Goal: Task Accomplishment & Management: Manage account settings

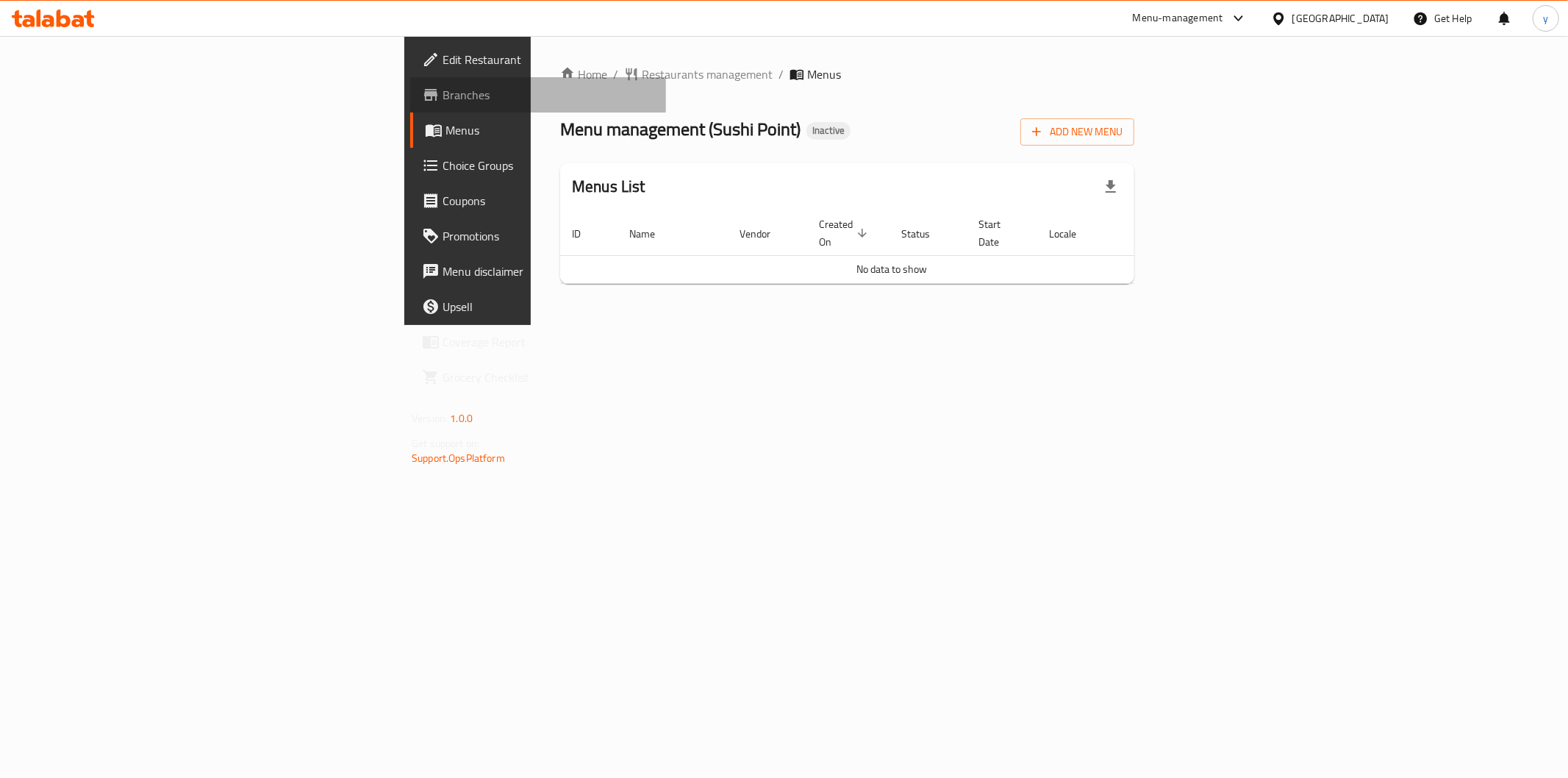
click at [443, 86] on span "Branches" at bounding box center [549, 95] width 212 height 18
click at [1134, 144] on button "Add New Menu" at bounding box center [1077, 132] width 114 height 27
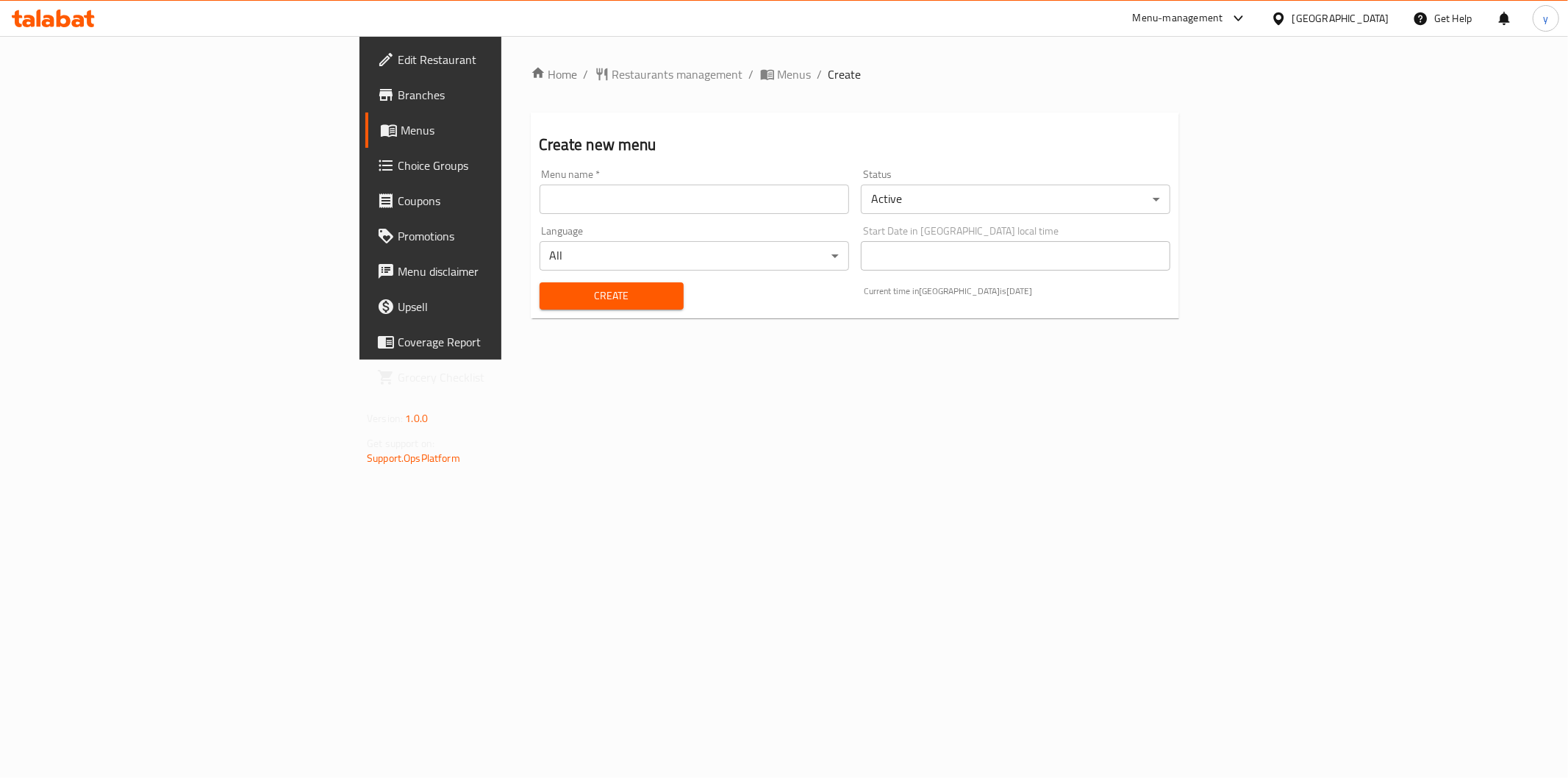
click at [652, 201] on input "text" at bounding box center [694, 199] width 309 height 30
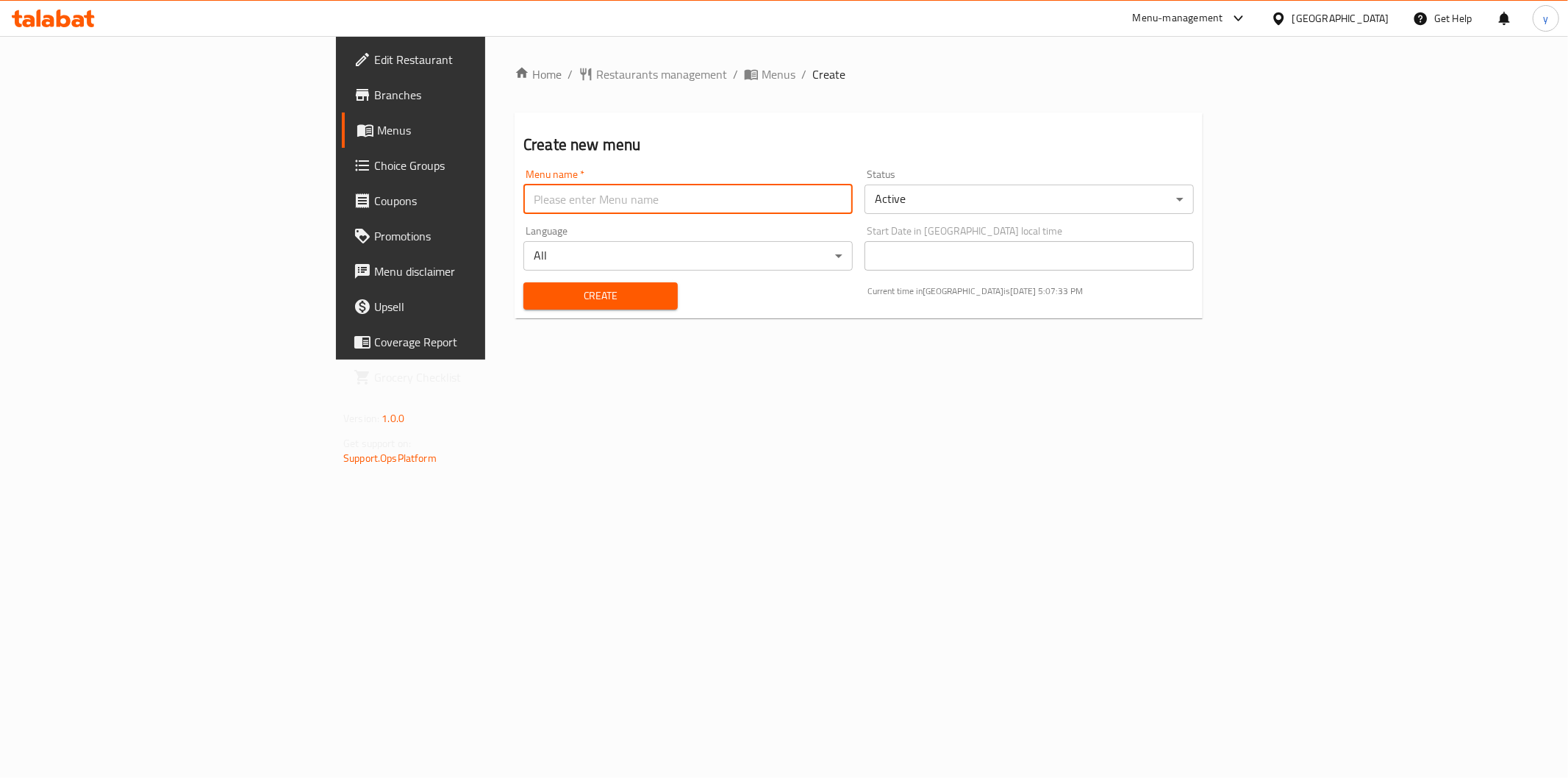
type input "new menu"
click at [535, 296] on span "Create" at bounding box center [600, 295] width 131 height 19
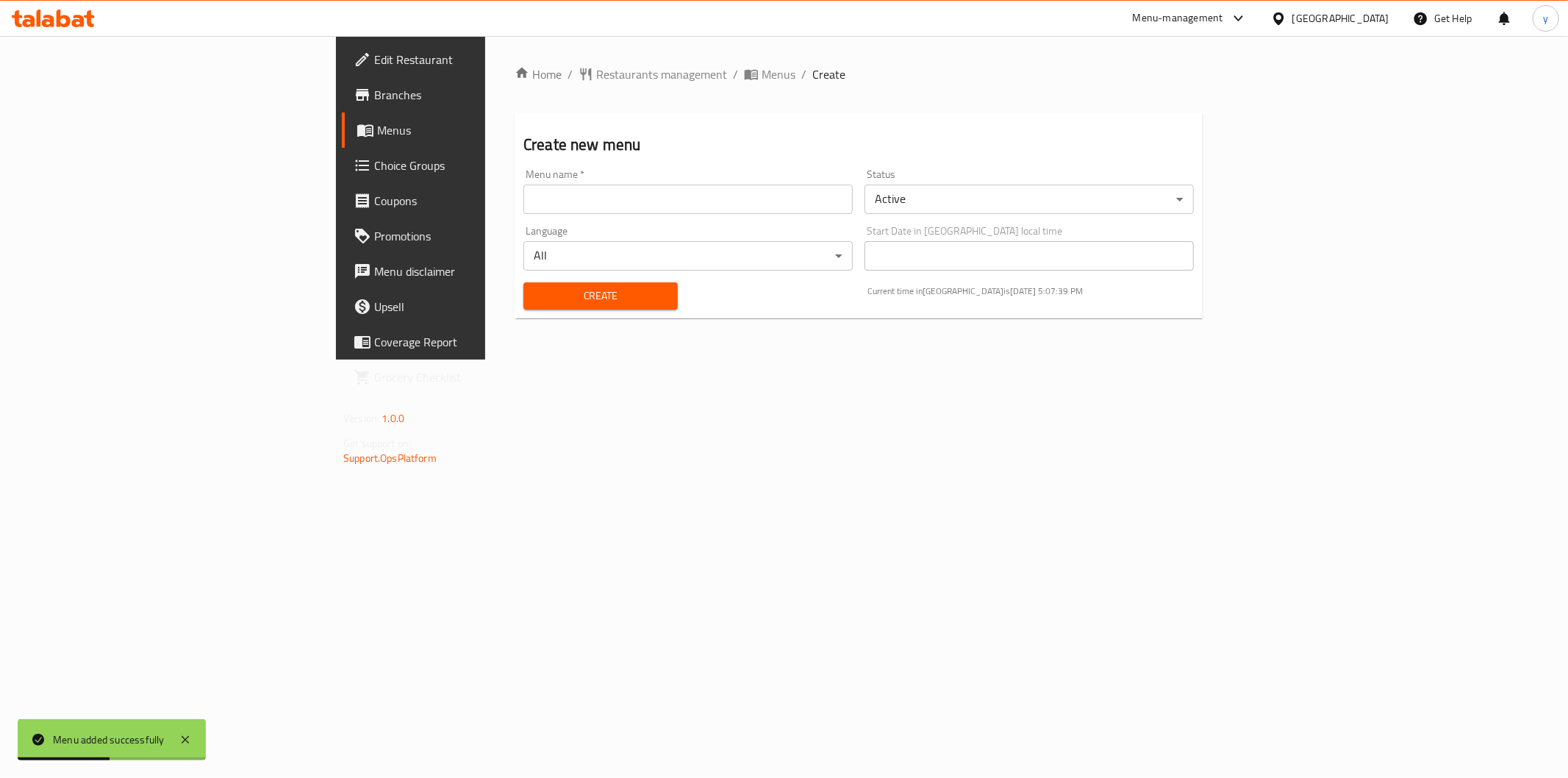
click at [377, 131] on span "Menus" at bounding box center [481, 130] width 209 height 18
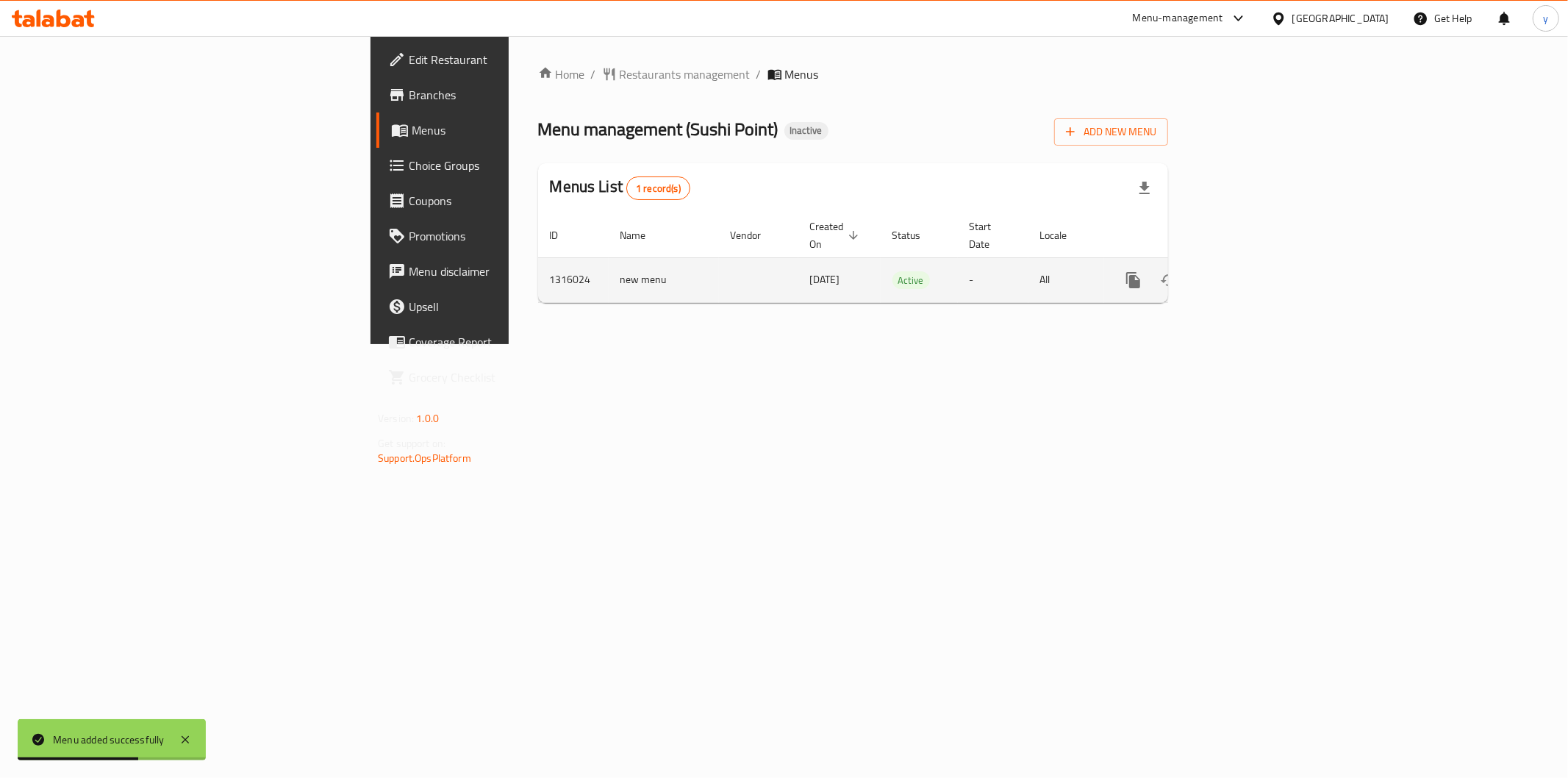
click at [1248, 271] on icon "enhanced table" at bounding box center [1239, 280] width 18 height 18
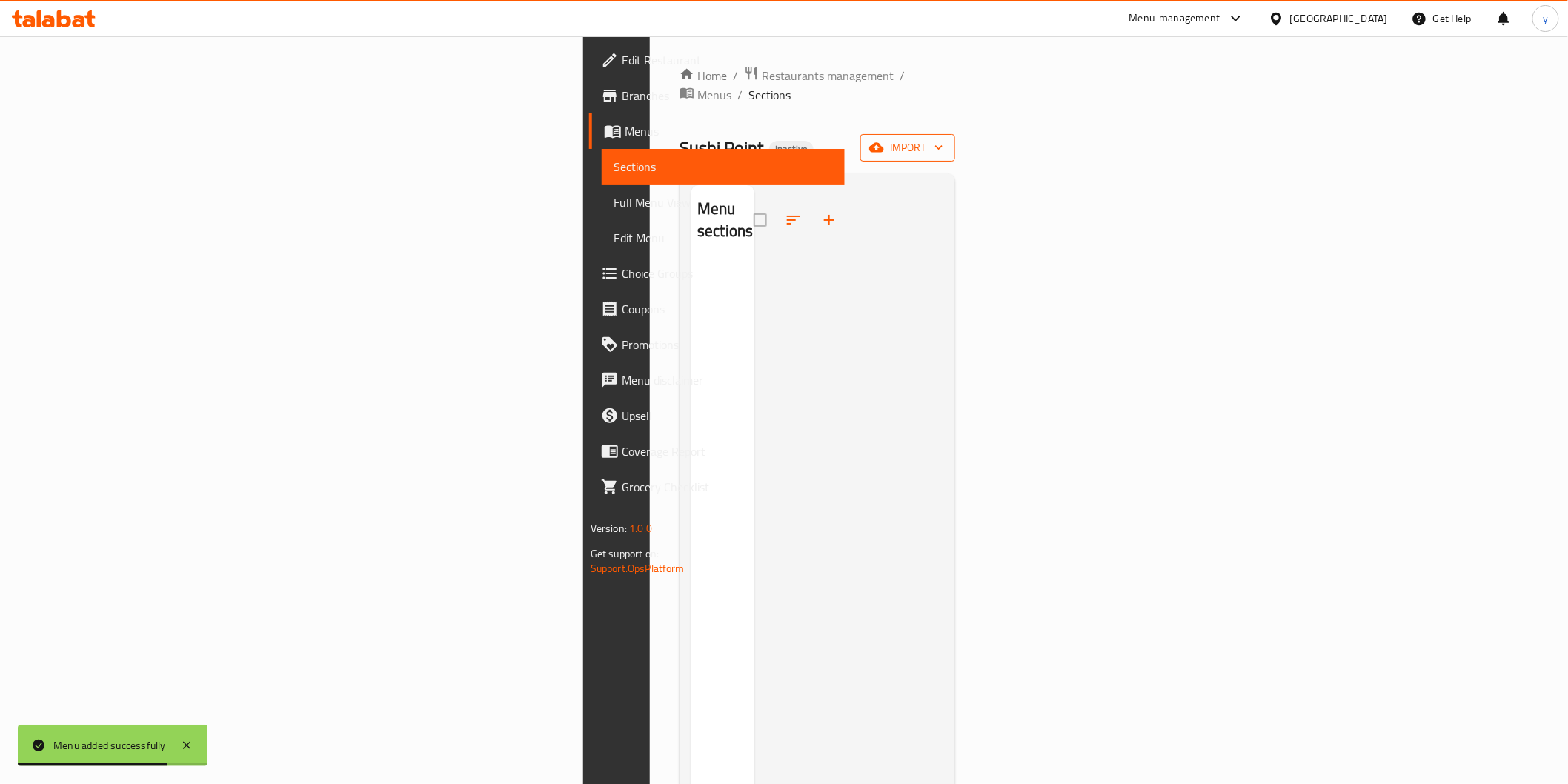
click at [884, 143] on icon "button" at bounding box center [877, 148] width 15 height 10
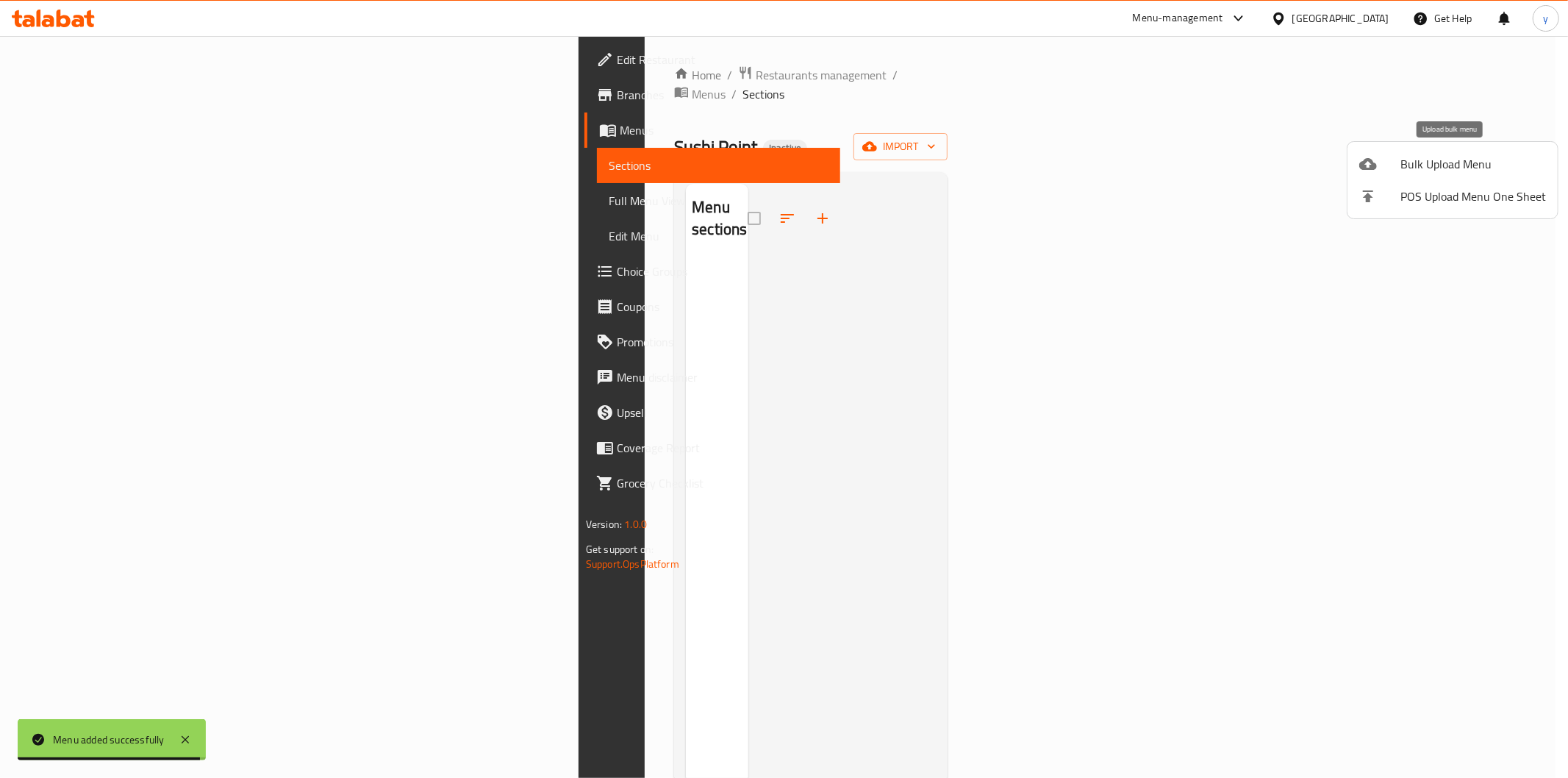
click at [1456, 157] on span "Bulk Upload Menu" at bounding box center [1473, 164] width 146 height 18
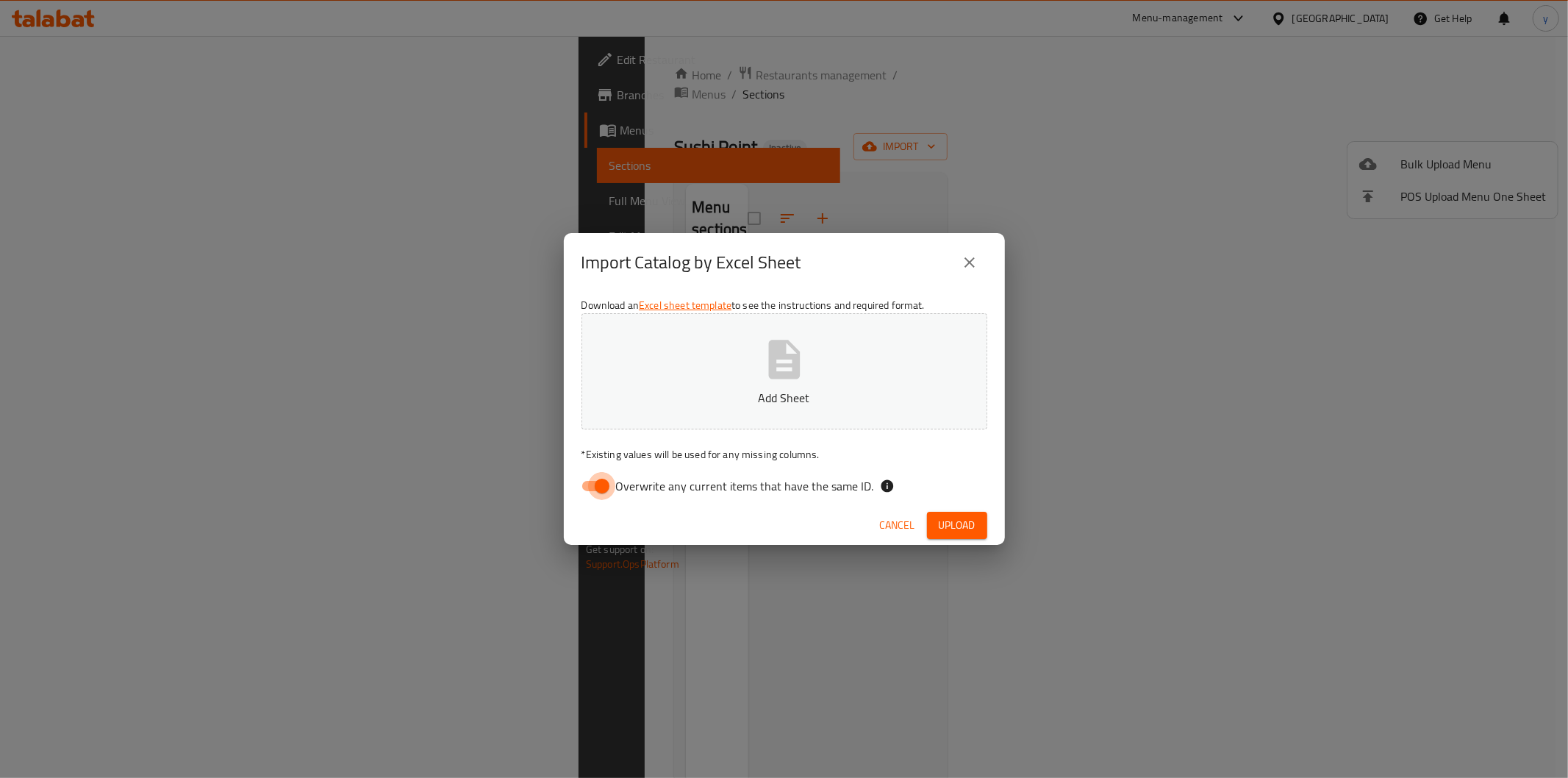
click at [592, 491] on input "Overwrite any current items that have the same ID." at bounding box center [602, 486] width 84 height 28
checkbox input "false"
click at [670, 398] on p "Add Sheet" at bounding box center [784, 398] width 361 height 18
click at [973, 519] on span "Upload" at bounding box center [957, 525] width 37 height 19
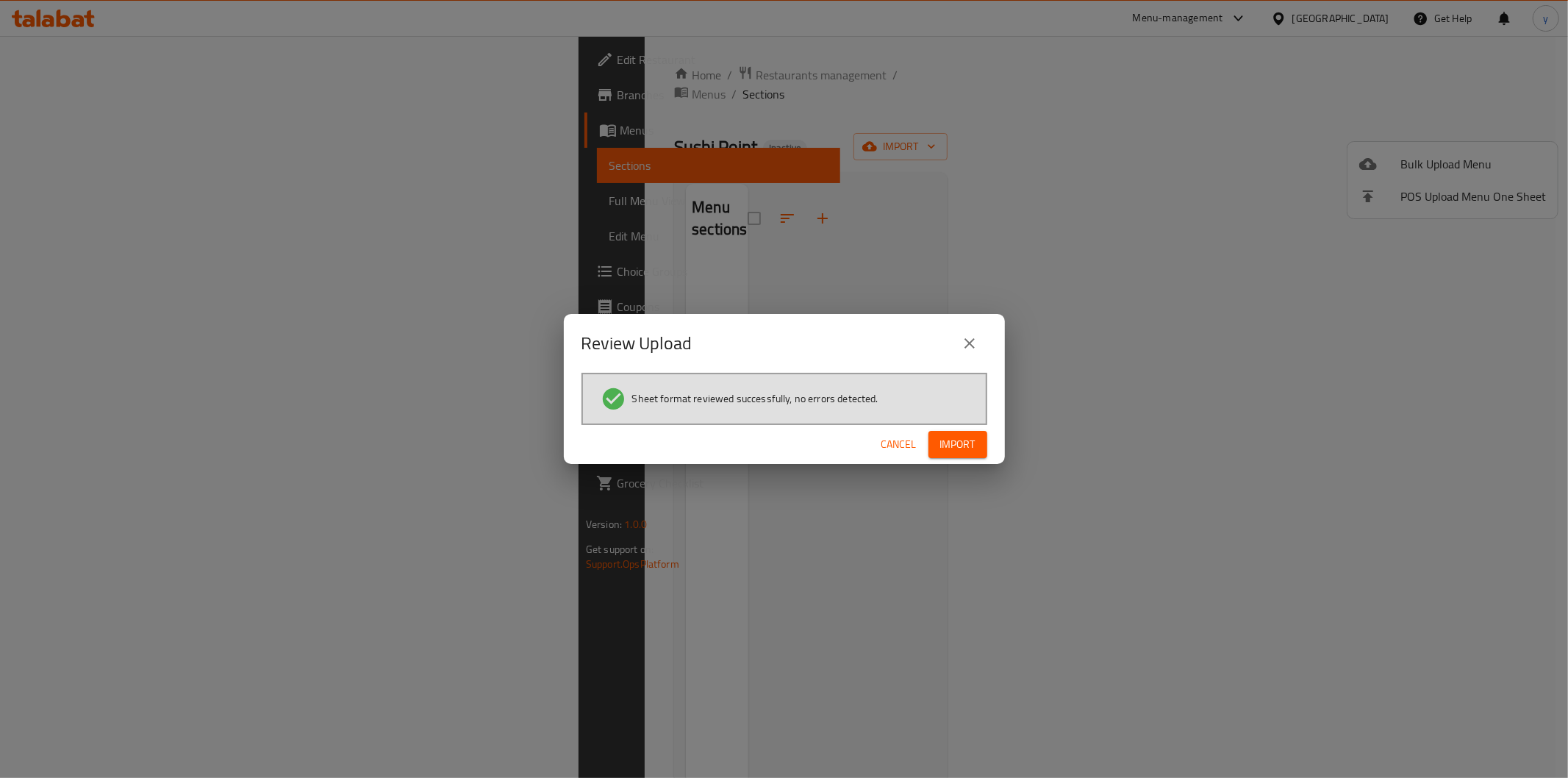
click at [969, 436] on span "Import" at bounding box center [958, 444] width 36 height 19
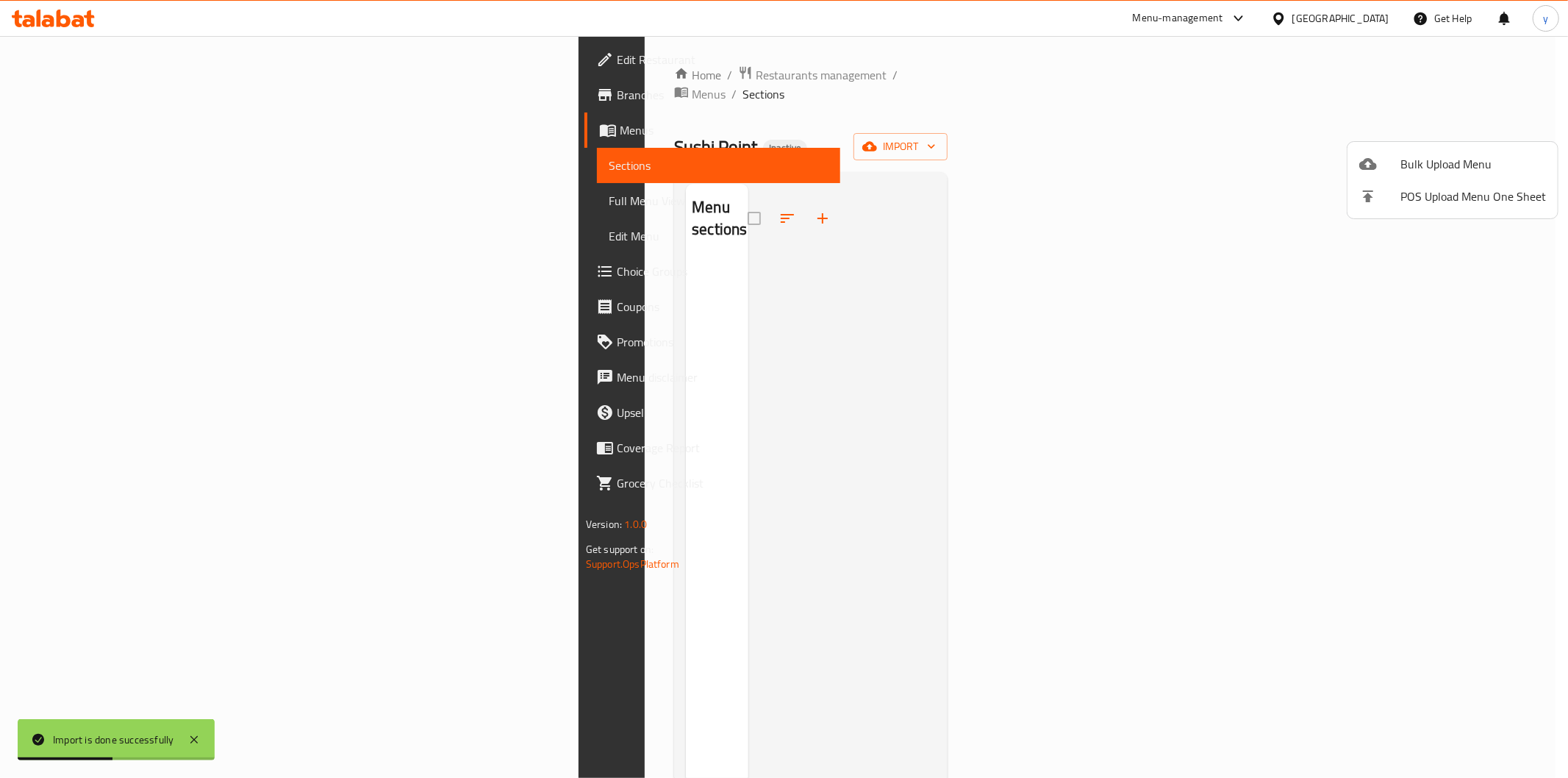
click at [1031, 398] on div at bounding box center [784, 389] width 1568 height 778
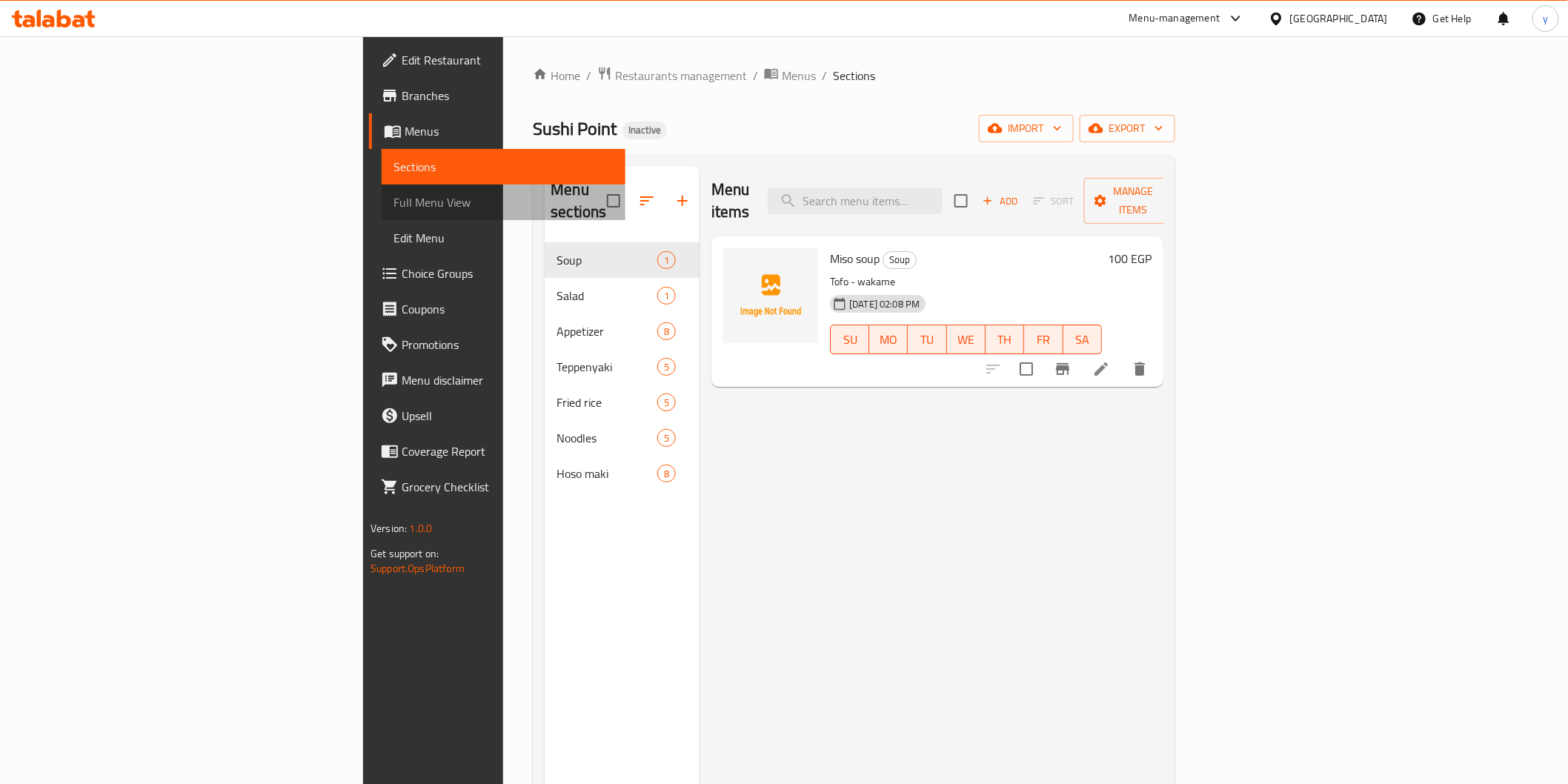
click at [393, 201] on span "Full Menu View" at bounding box center [503, 202] width 219 height 18
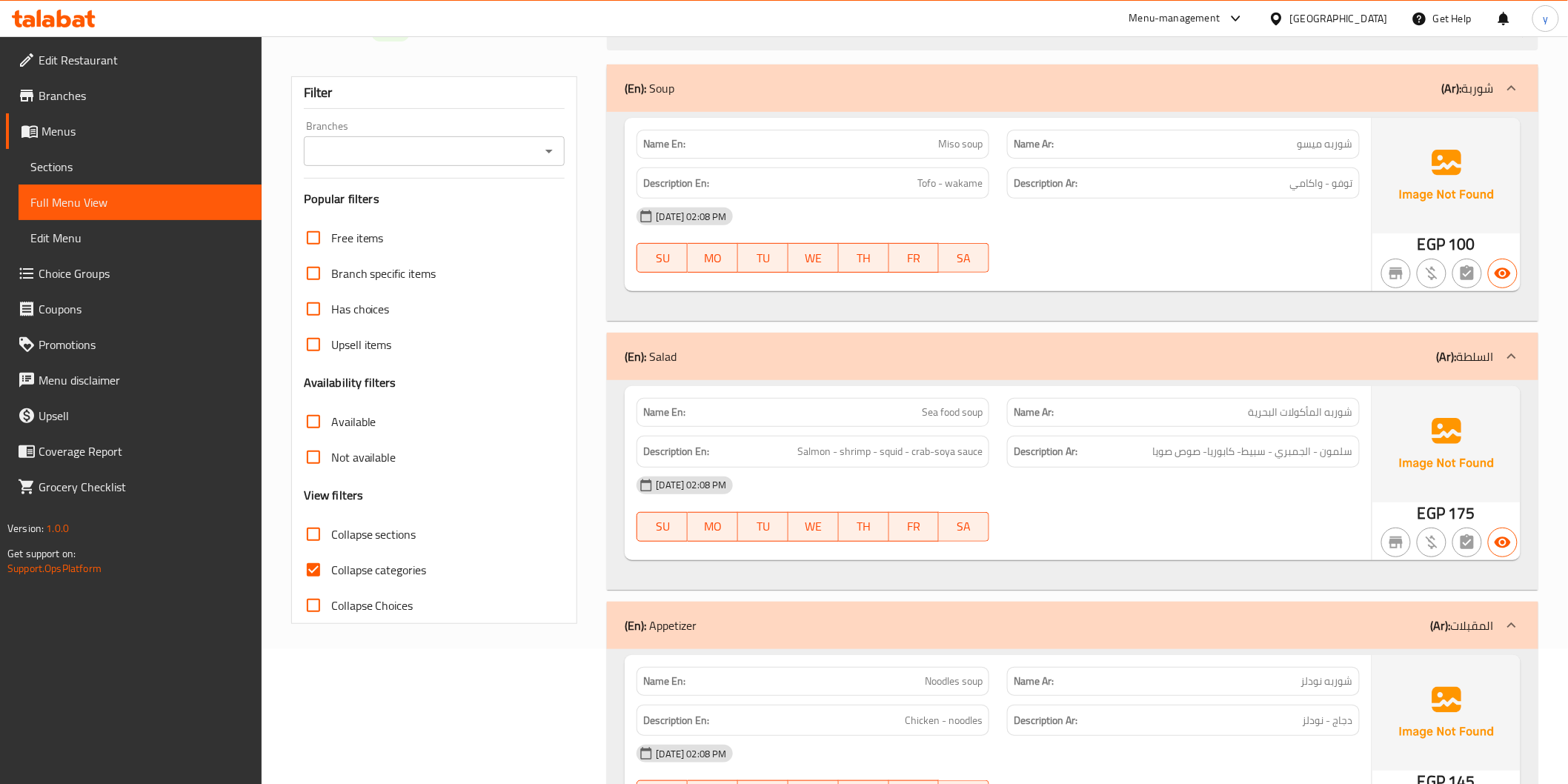
scroll to position [164, 0]
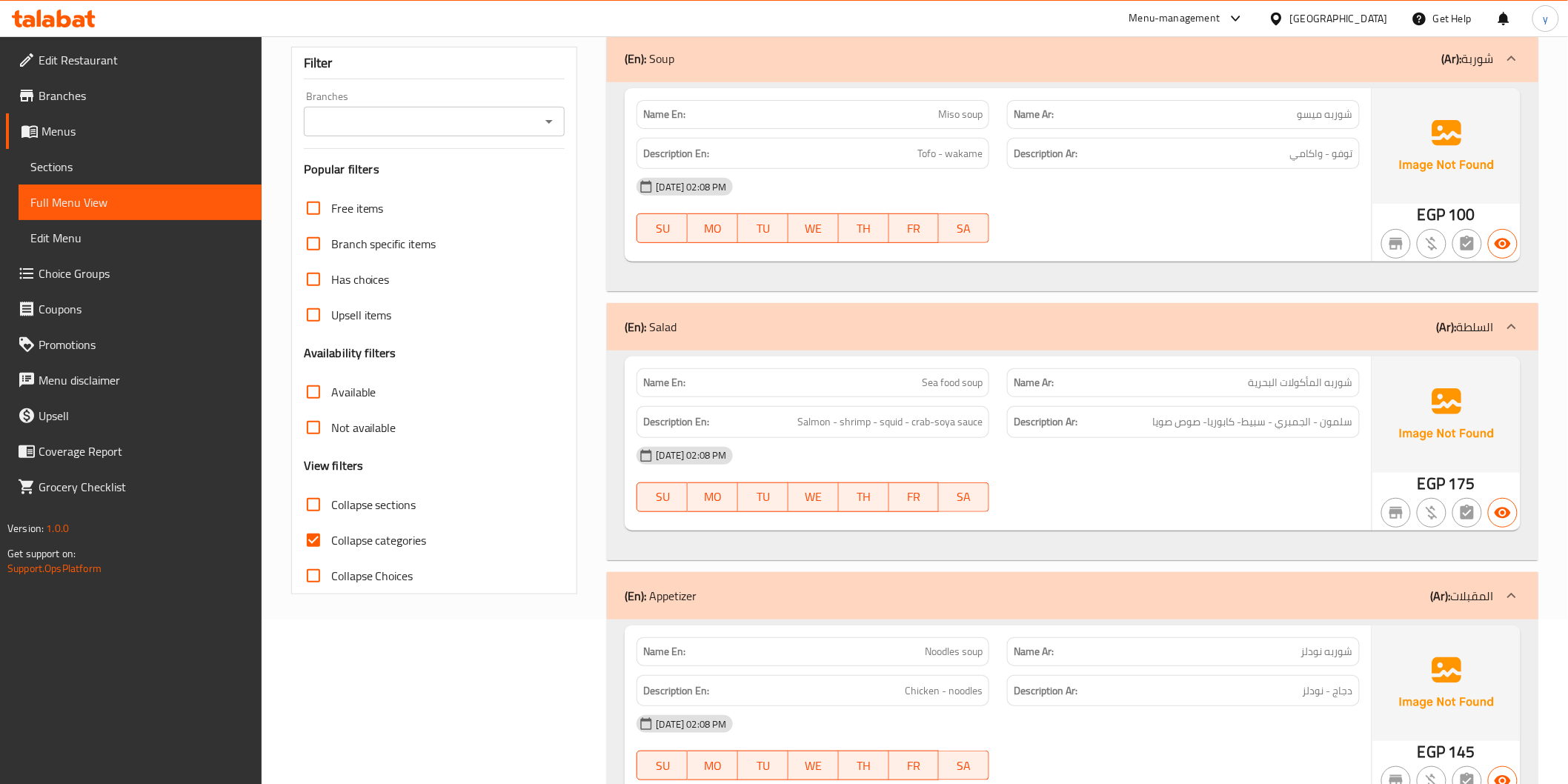
click at [391, 544] on span "Collapse categories" at bounding box center [379, 540] width 96 height 18
click at [331, 544] on input "Collapse categories" at bounding box center [313, 540] width 36 height 36
checkbox input "false"
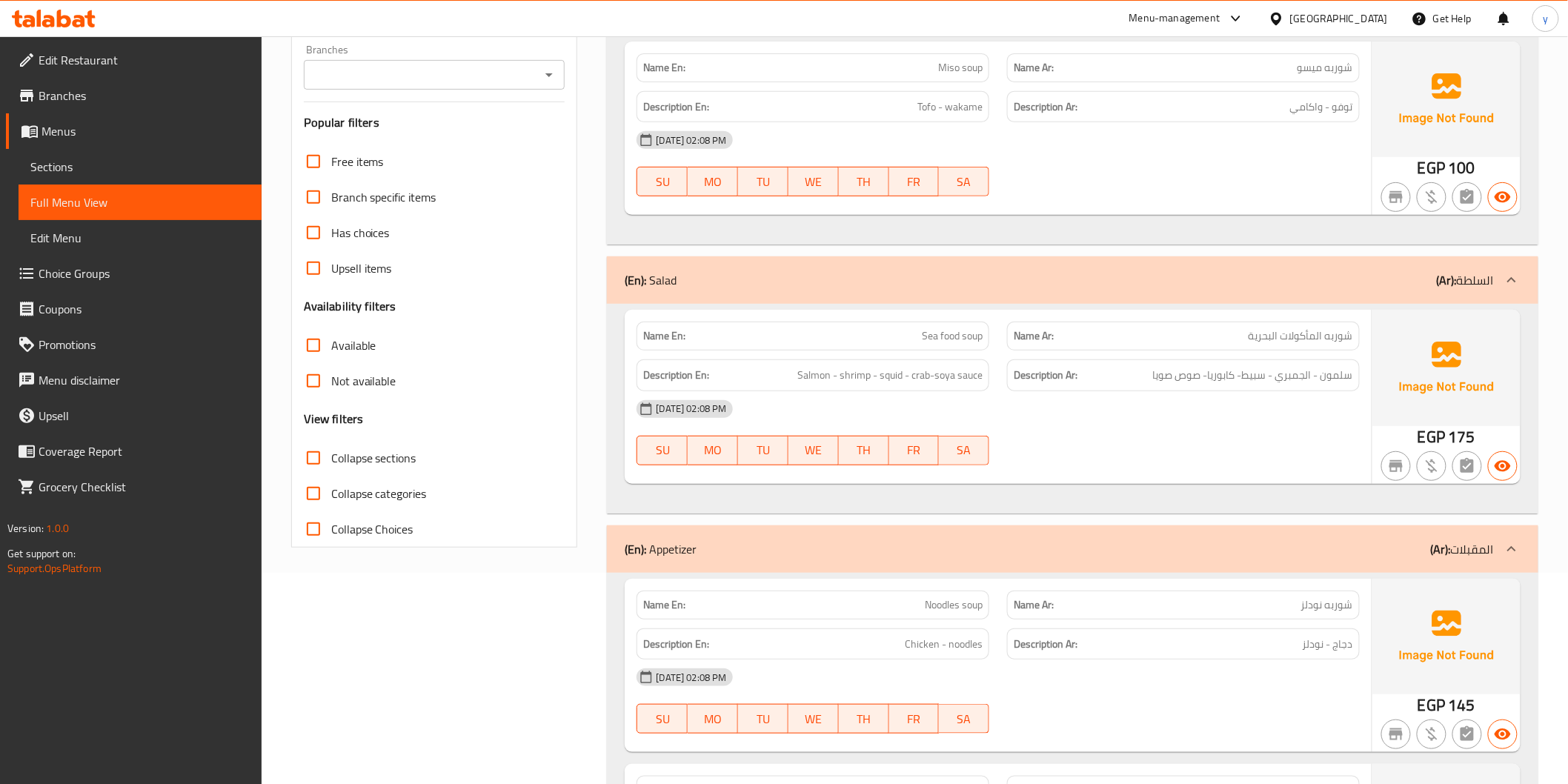
scroll to position [0, 0]
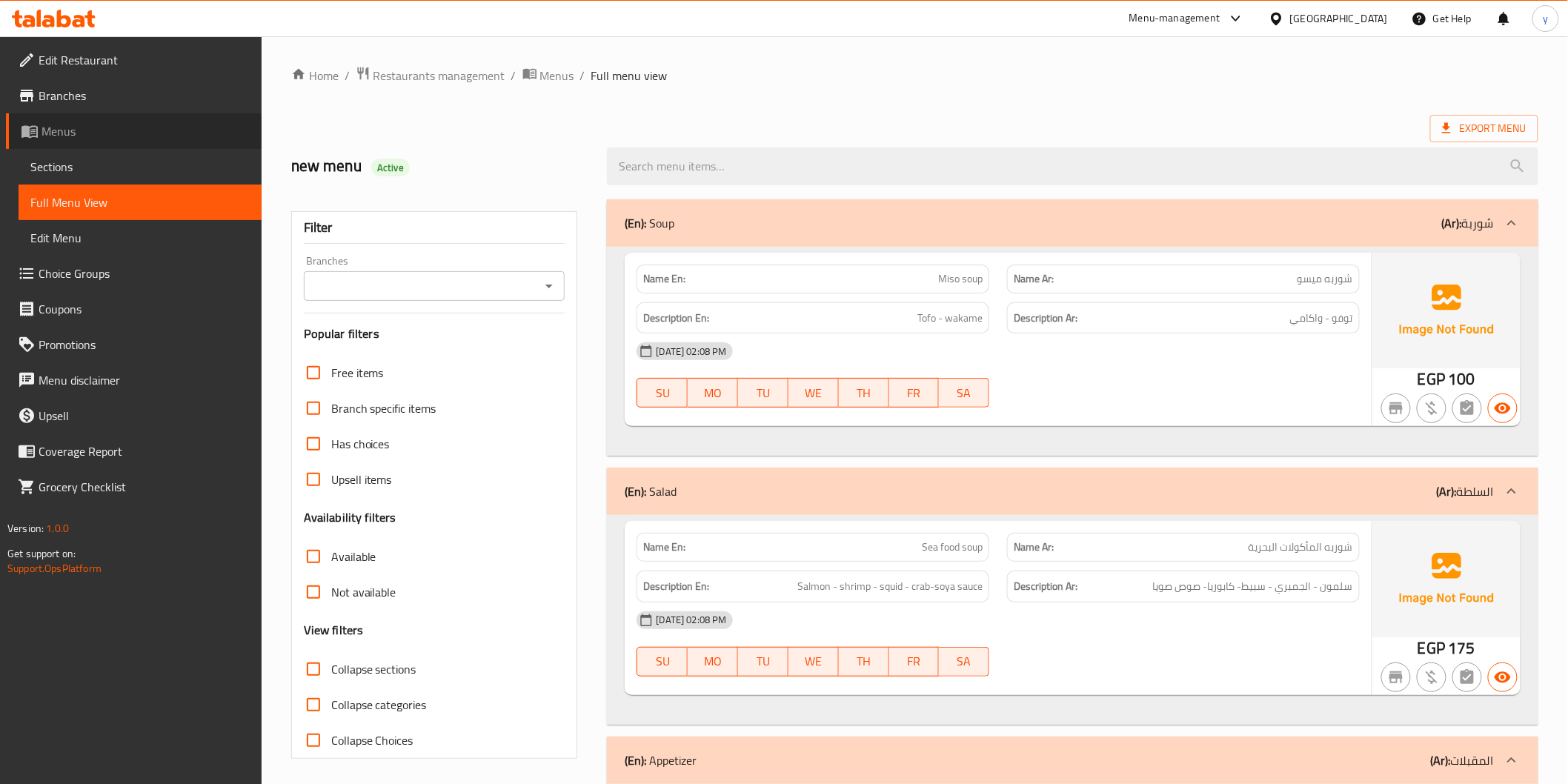
click at [85, 128] on span "Menus" at bounding box center [146, 131] width 208 height 18
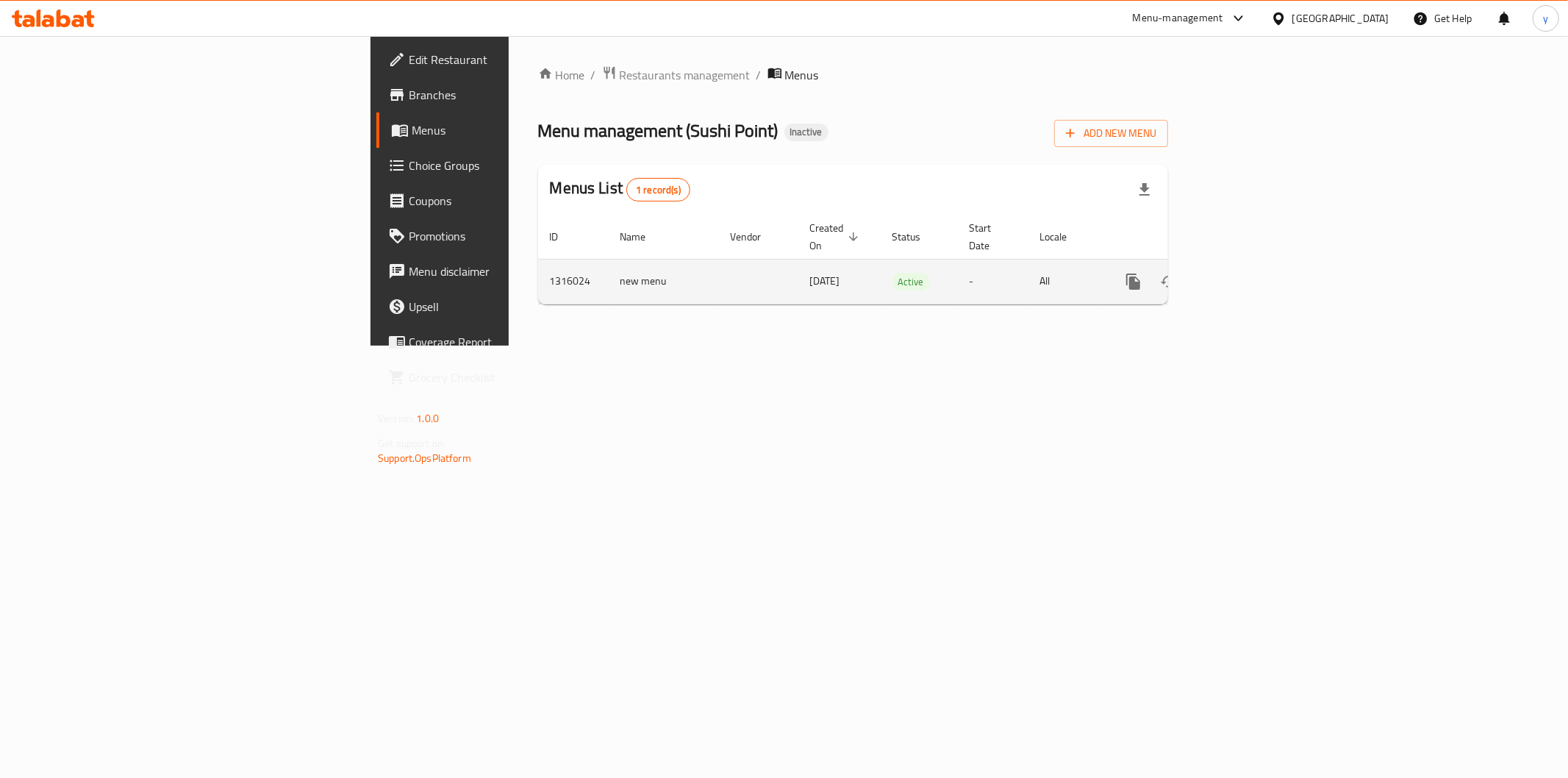
click at [1222, 264] on button "enhanced table" at bounding box center [1205, 281] width 36 height 36
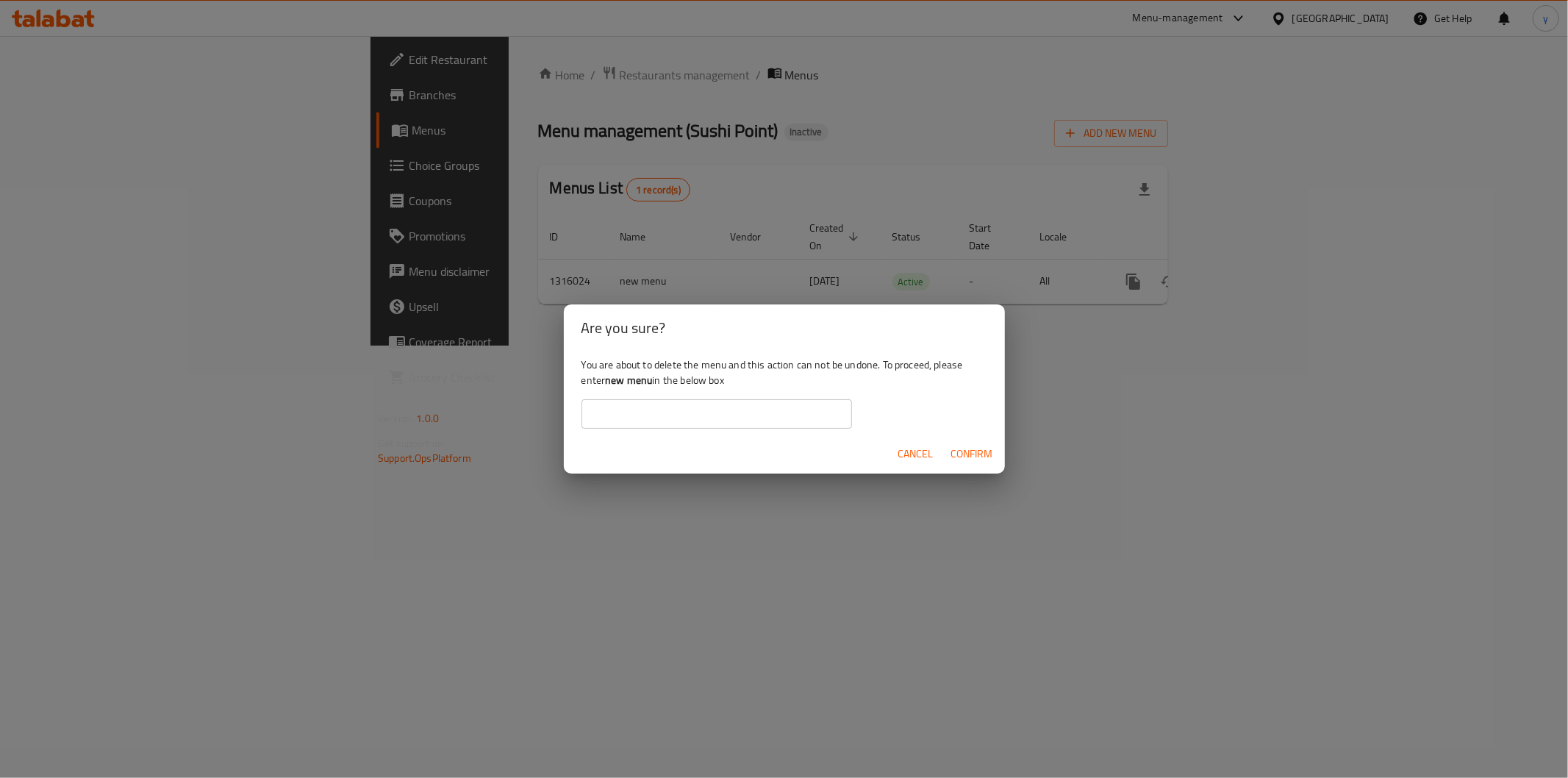
click at [613, 386] on b "new menu" at bounding box center [629, 380] width 47 height 19
drag, startPoint x: 607, startPoint y: 386, endPoint x: 651, endPoint y: 385, distance: 44.0
click at [651, 385] on b "new menu" at bounding box center [629, 380] width 47 height 19
copy b "new menu"
click at [657, 402] on input "text" at bounding box center [716, 414] width 270 height 30
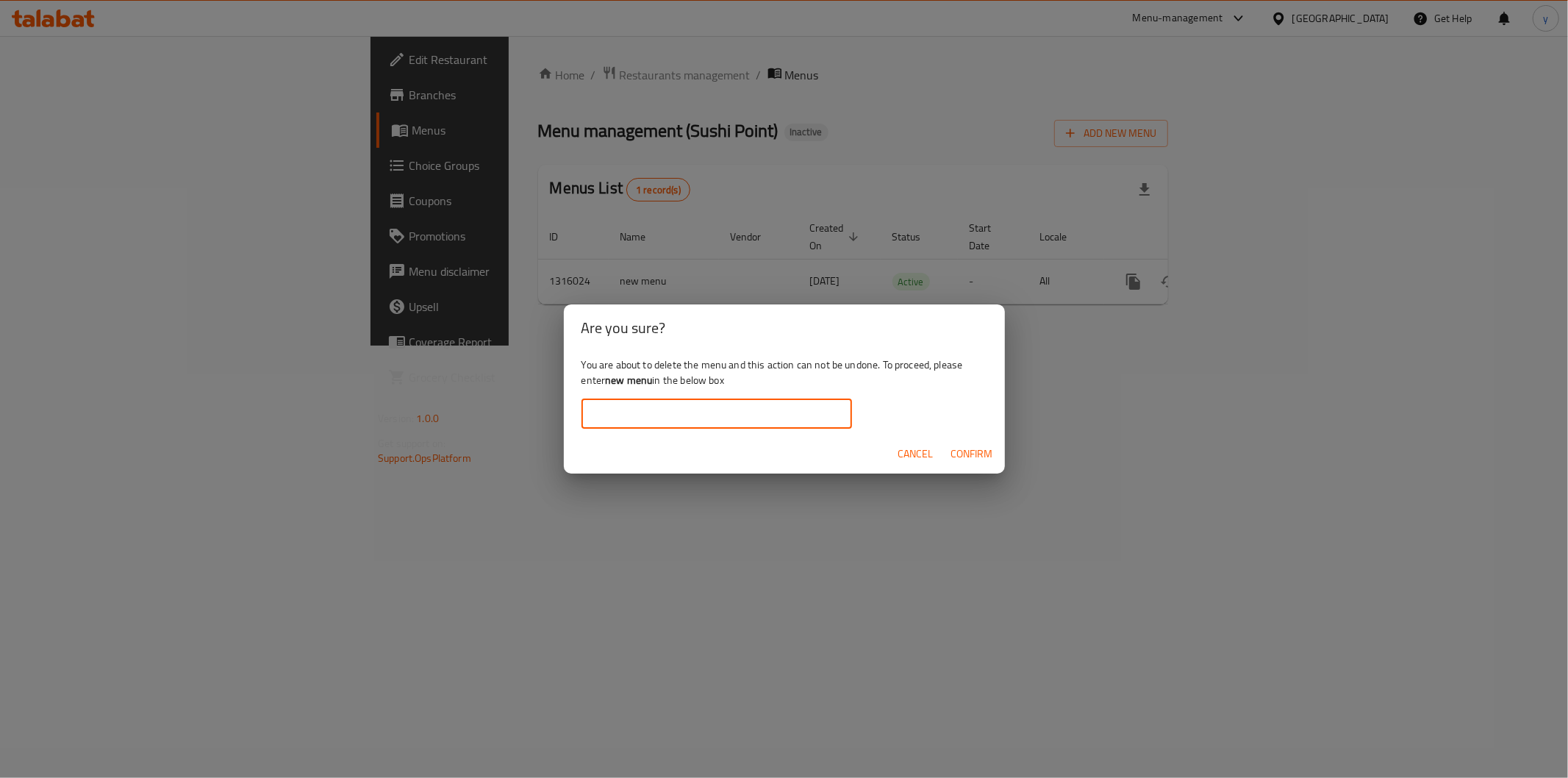
paste input "new menu"
type input "new menu"
click at [976, 456] on span "Confirm" at bounding box center [972, 454] width 42 height 19
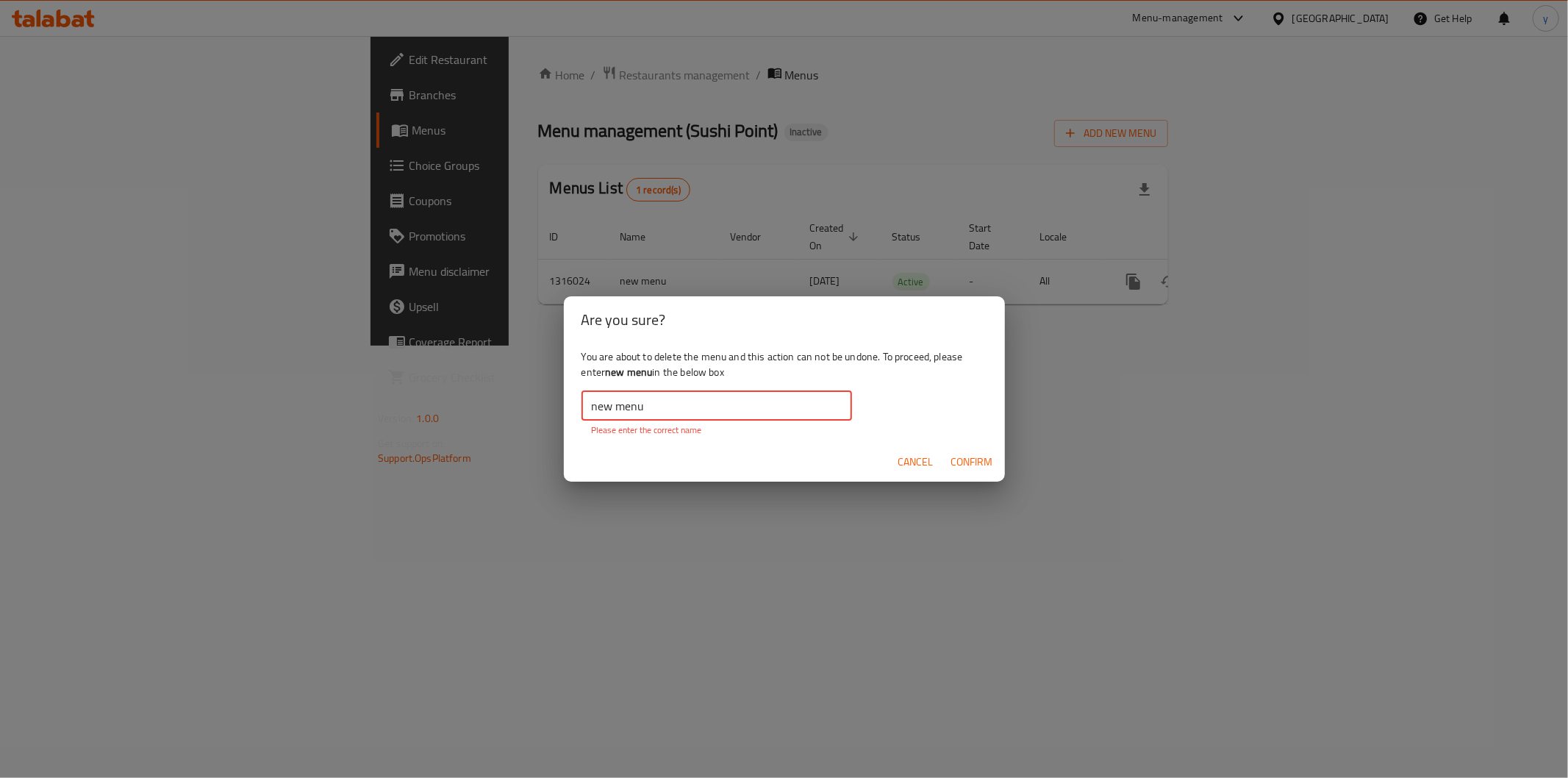
click at [592, 414] on input "new menu" at bounding box center [716, 406] width 270 height 30
click at [982, 459] on span "Confirm" at bounding box center [972, 462] width 42 height 19
click at [976, 460] on span "Confirm" at bounding box center [972, 462] width 42 height 19
click at [654, 403] on input "new menu" at bounding box center [716, 406] width 270 height 30
click at [991, 457] on span "Confirm" at bounding box center [972, 462] width 42 height 19
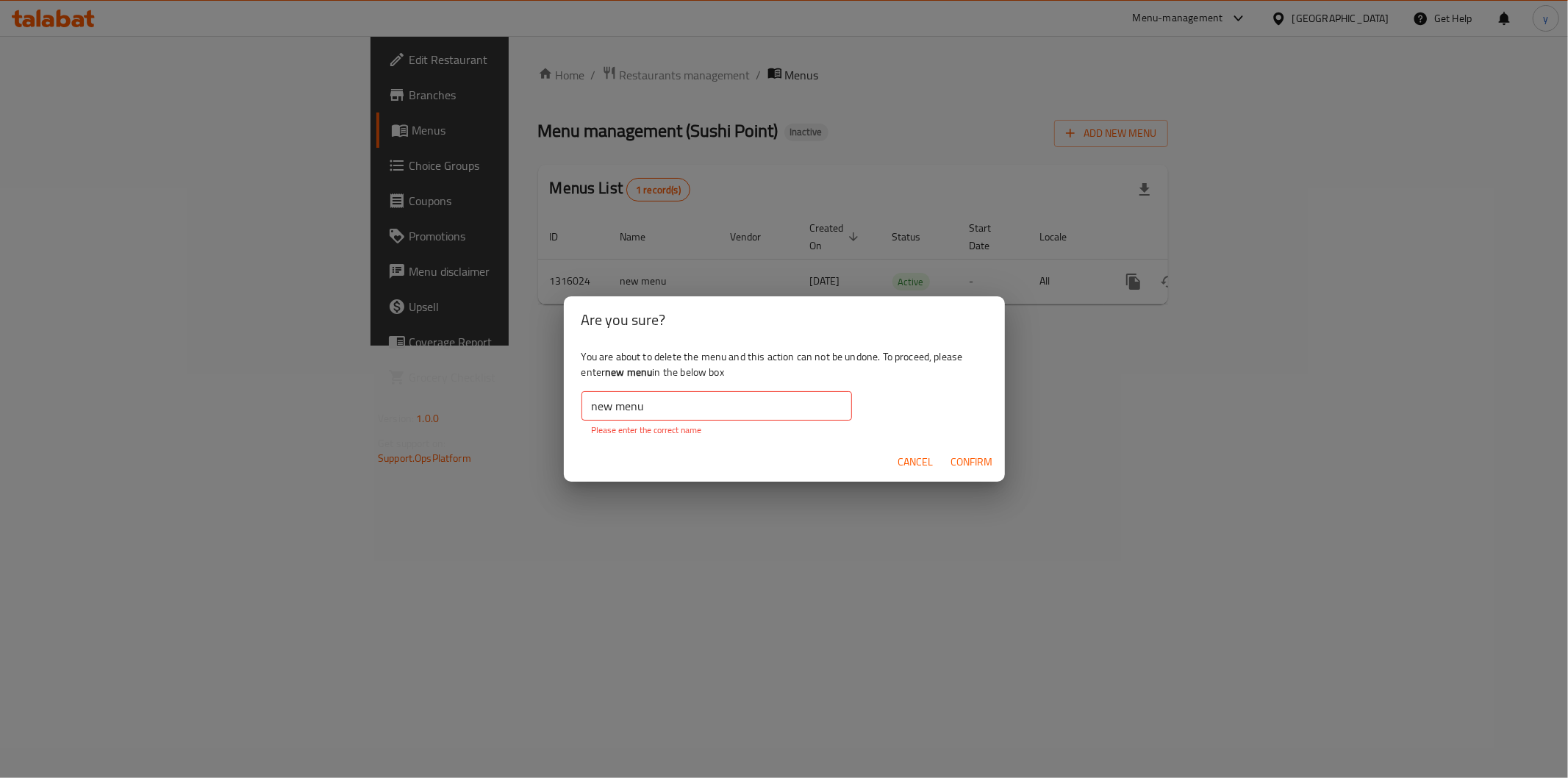
click at [734, 429] on p "Please enter the correct name" at bounding box center [717, 430] width 250 height 13
click at [734, 419] on input "new menu" at bounding box center [716, 406] width 270 height 30
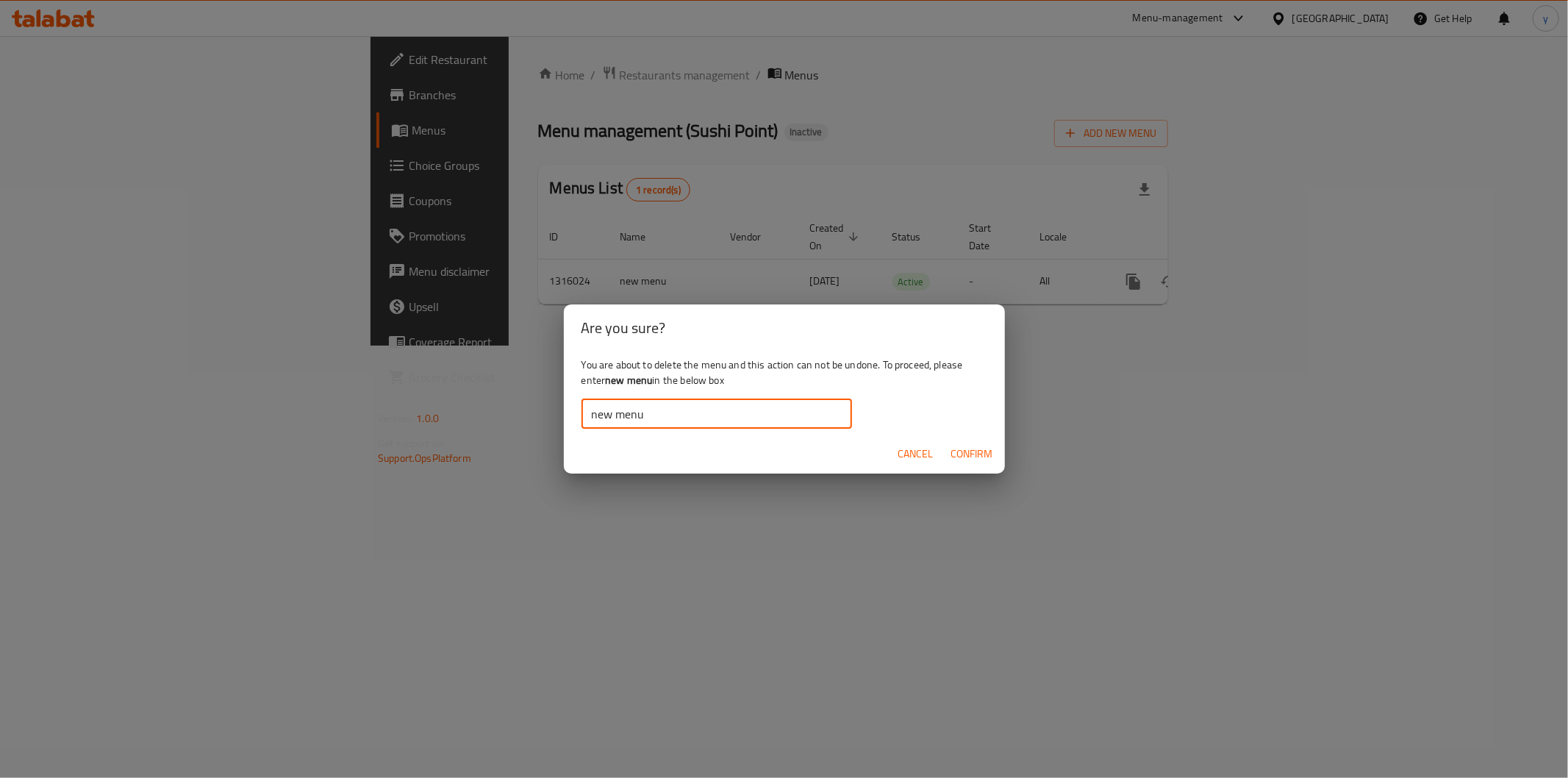
click at [949, 450] on button "Confirm" at bounding box center [972, 454] width 53 height 27
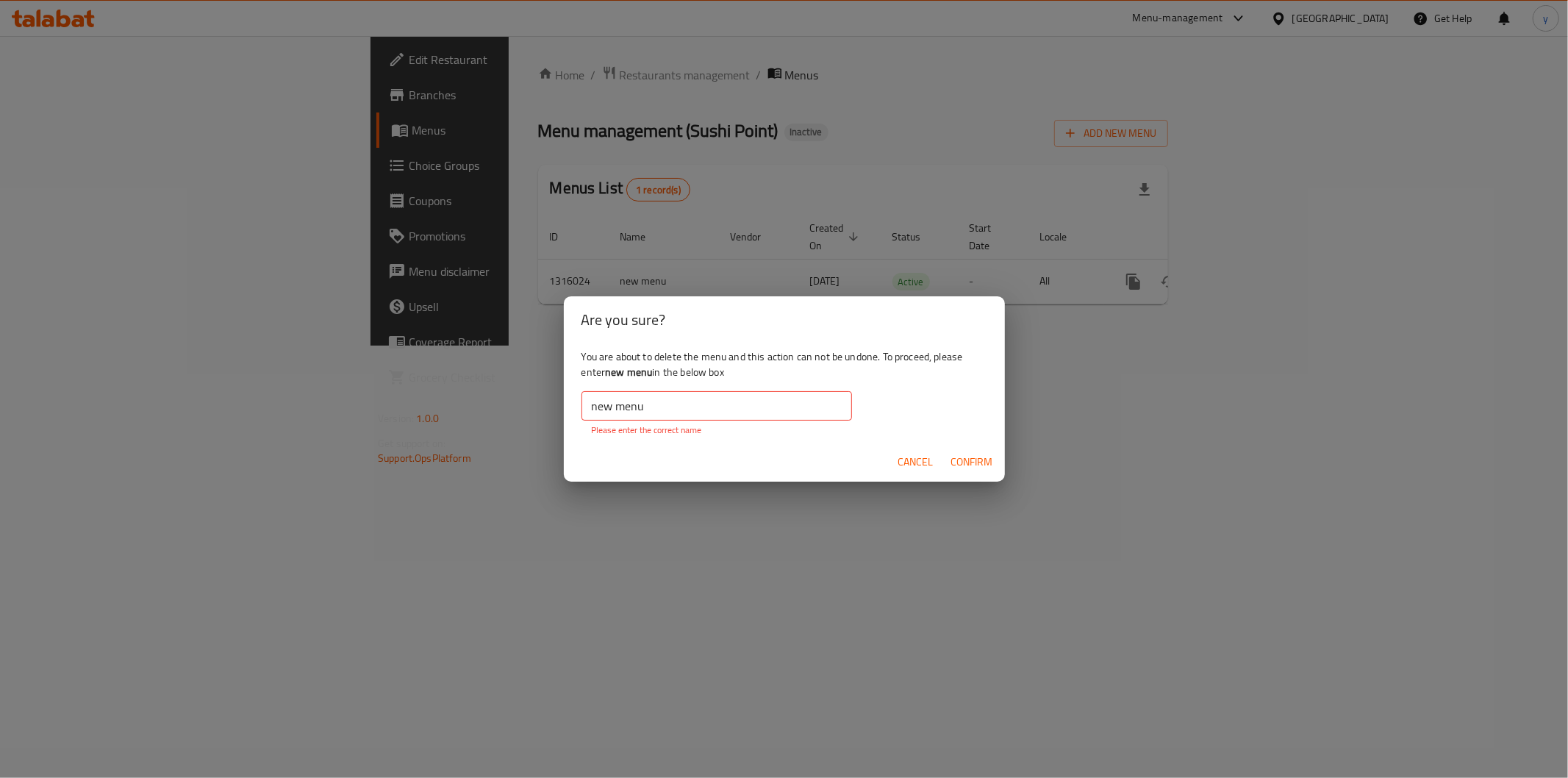
click at [592, 412] on input "new menu" at bounding box center [716, 406] width 270 height 30
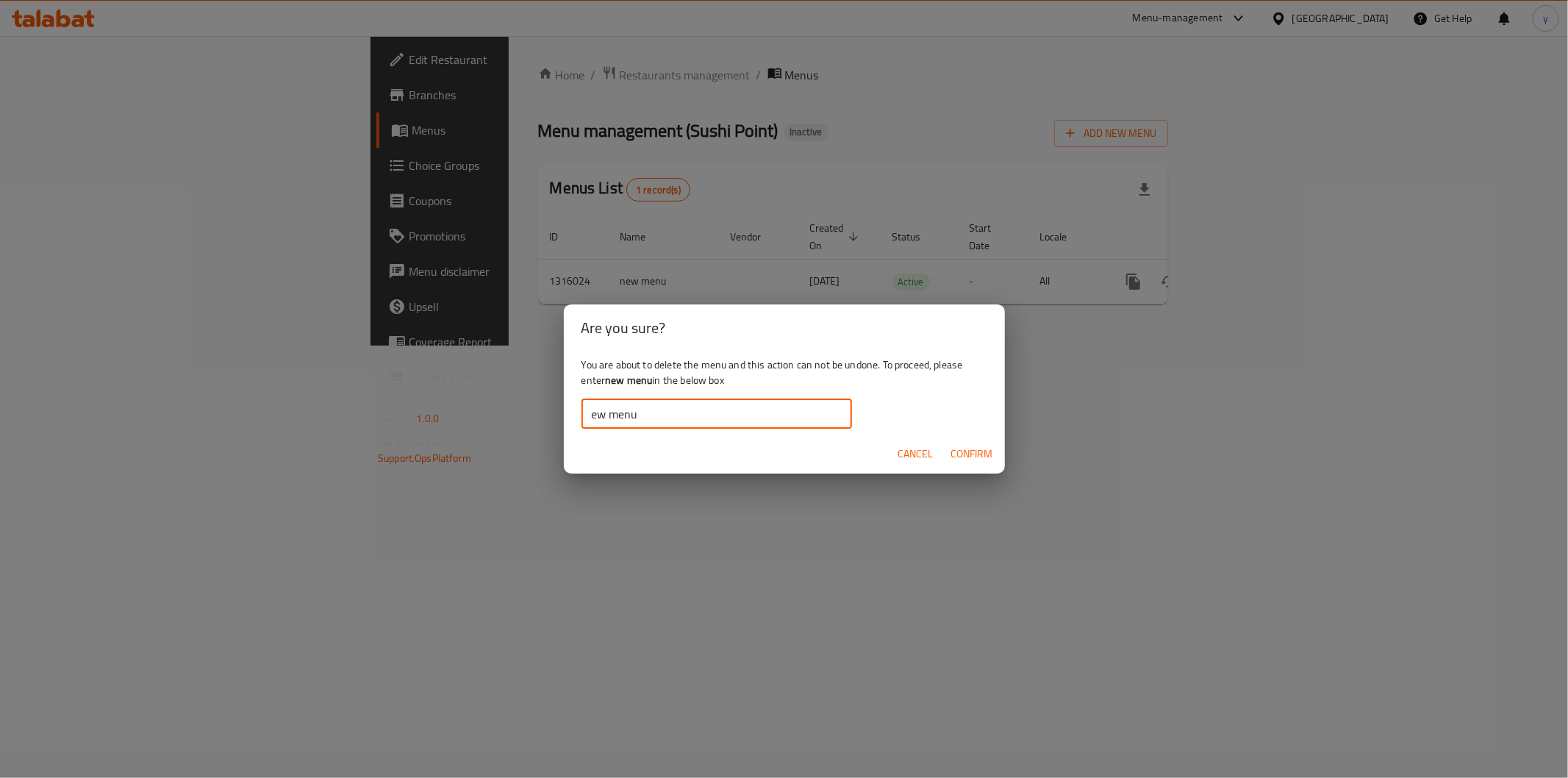
click at [597, 410] on input "ew menu" at bounding box center [716, 414] width 270 height 30
click at [634, 422] on input "ew menu" at bounding box center [716, 414] width 270 height 30
type input "ew menu"
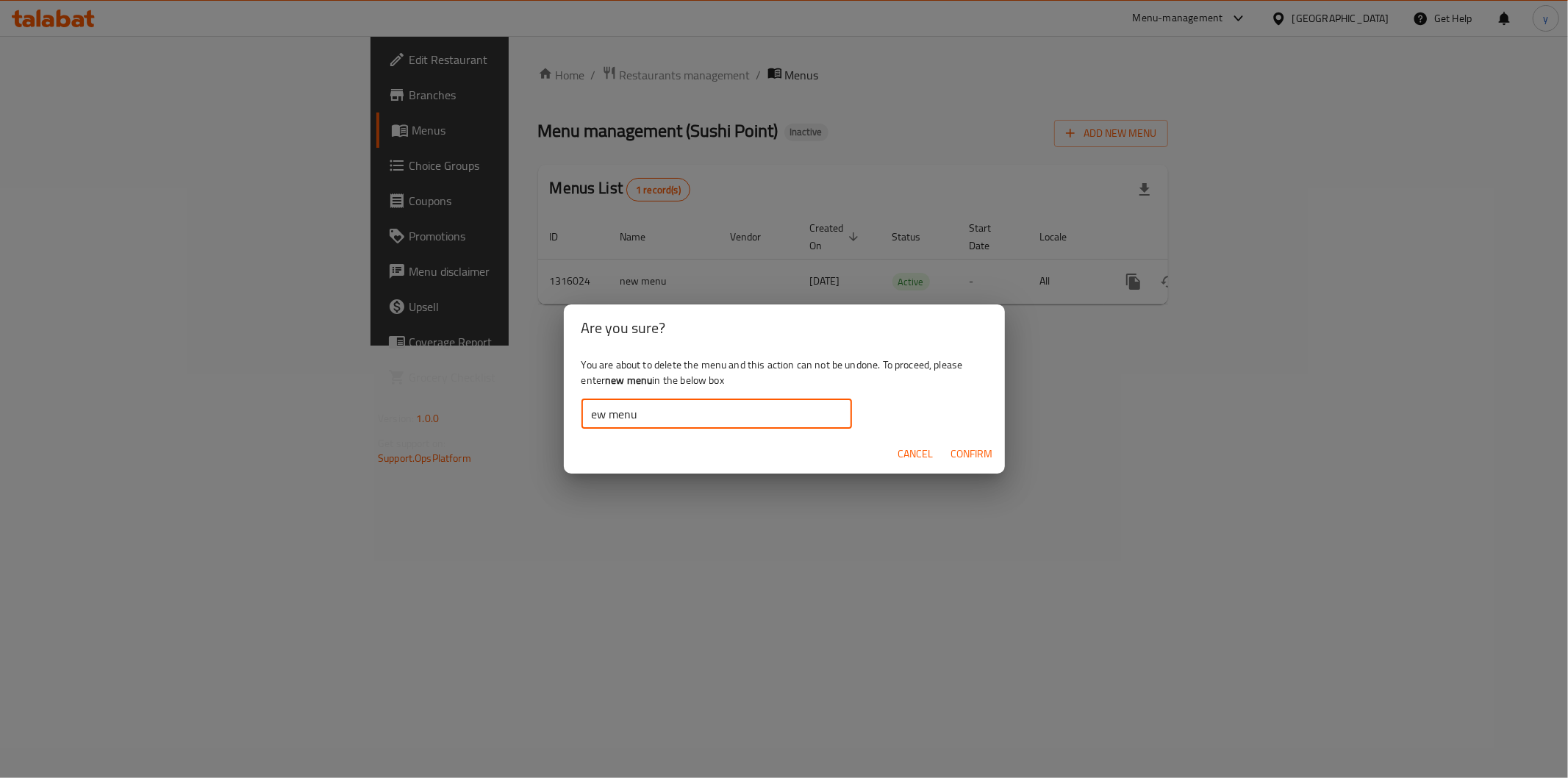
click at [898, 456] on span "Cancel" at bounding box center [916, 454] width 36 height 19
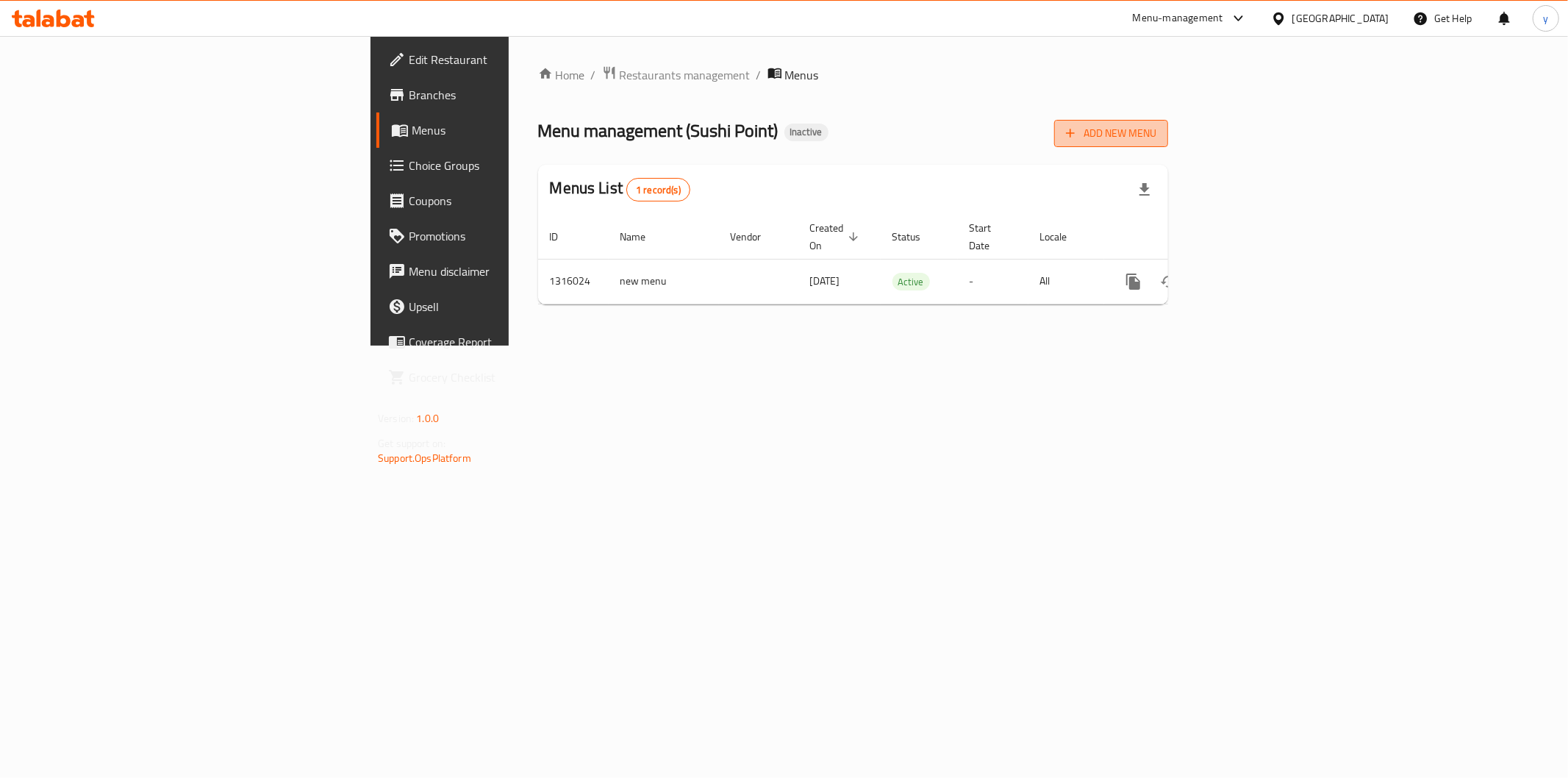
click at [1156, 135] on span "Add New Menu" at bounding box center [1111, 133] width 90 height 19
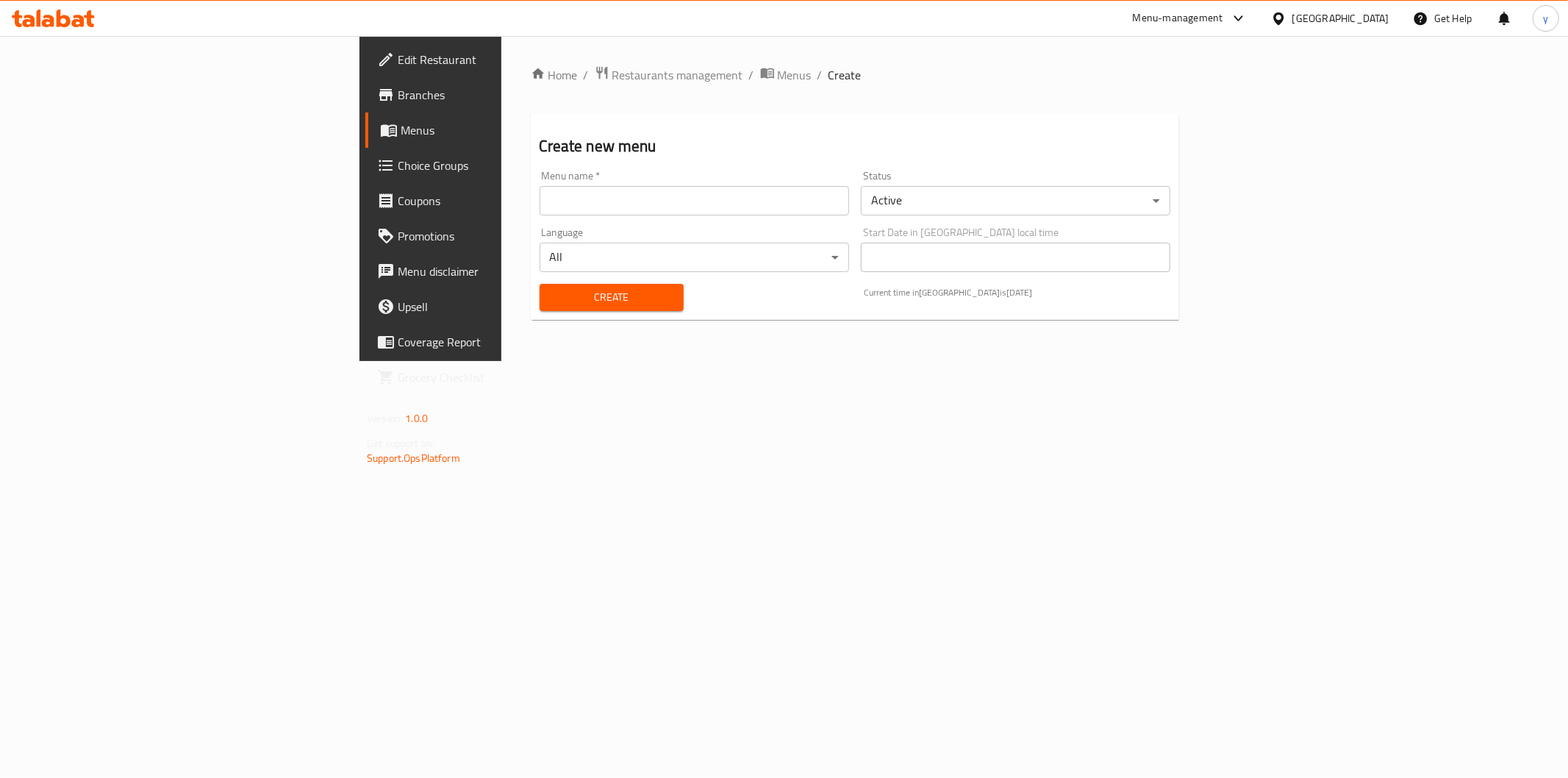
click at [540, 210] on input "text" at bounding box center [694, 201] width 309 height 30
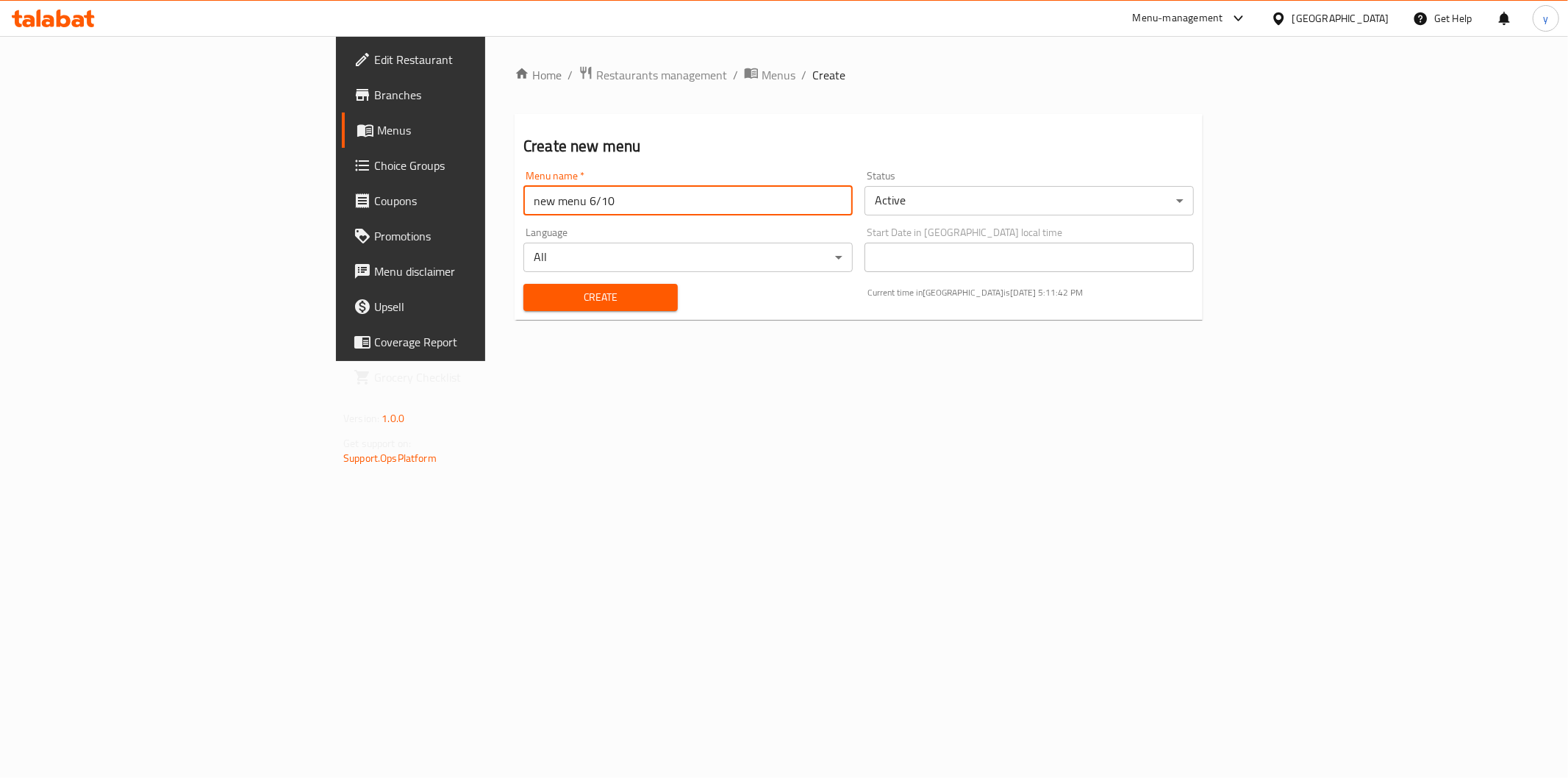
type input "new menu 6/10"
click at [556, 281] on div "Create" at bounding box center [600, 297] width 172 height 45
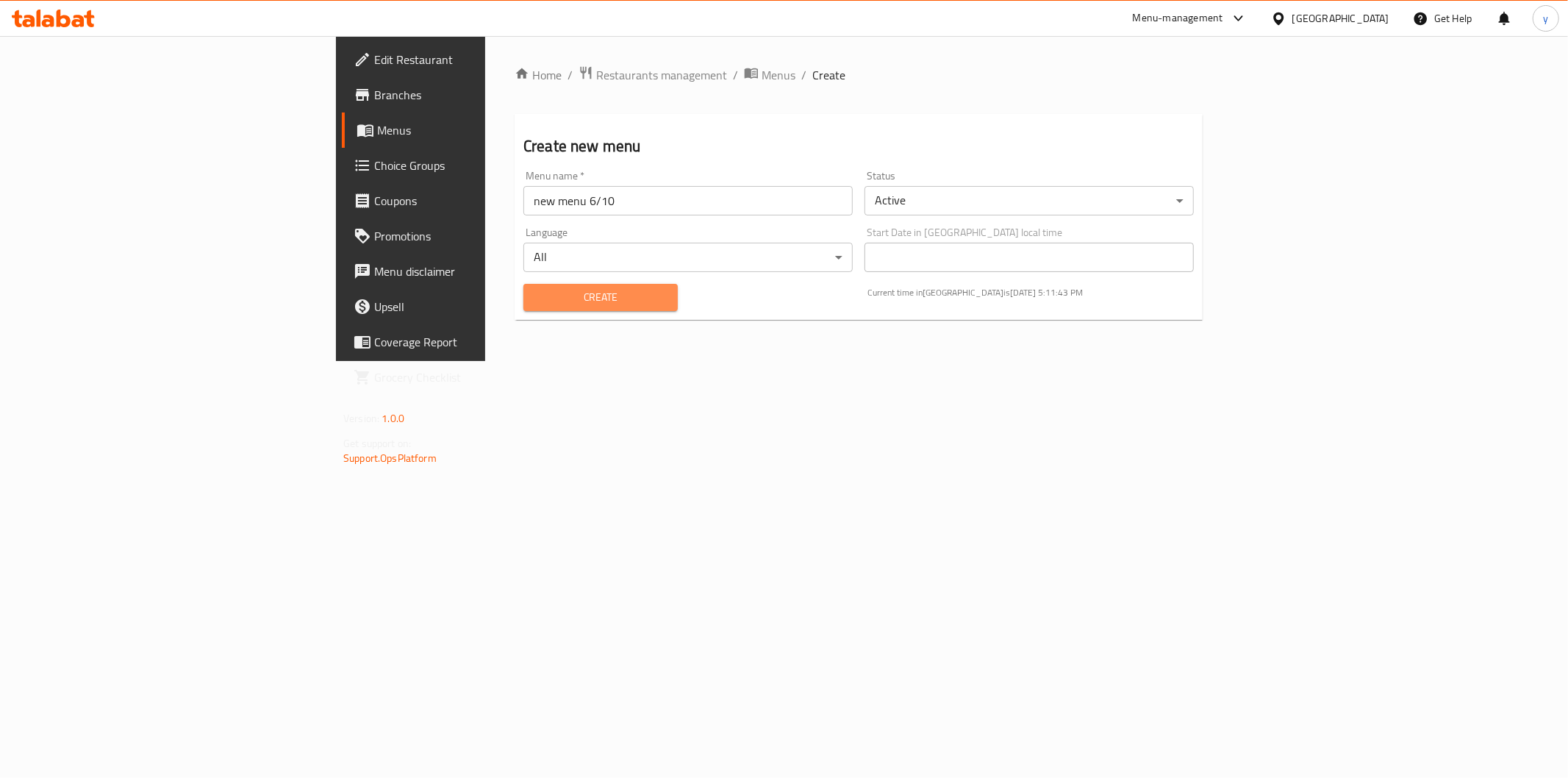
click at [561, 294] on span "Create" at bounding box center [600, 297] width 131 height 19
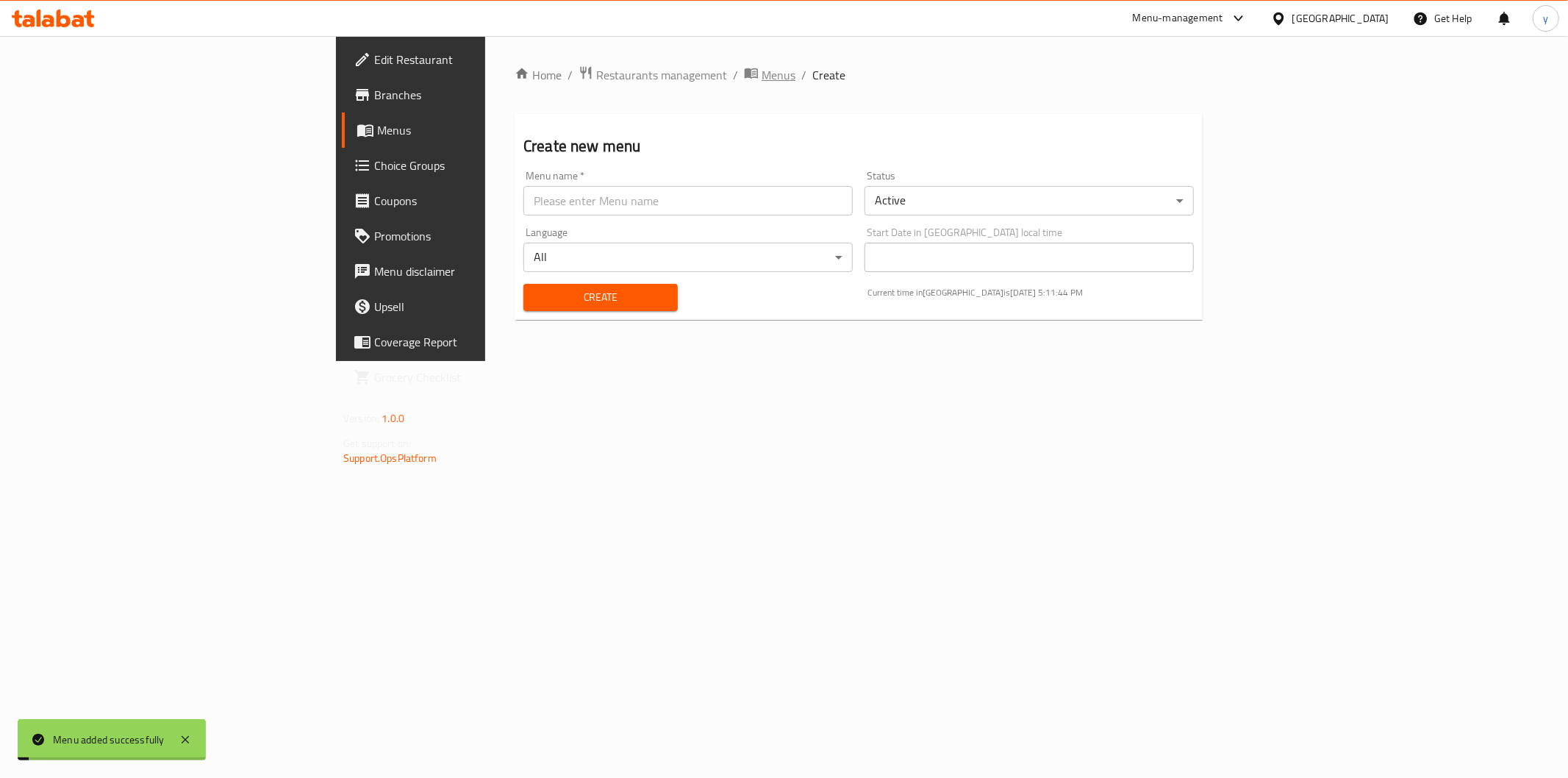
click at [762, 68] on span "Menus" at bounding box center [779, 75] width 34 height 18
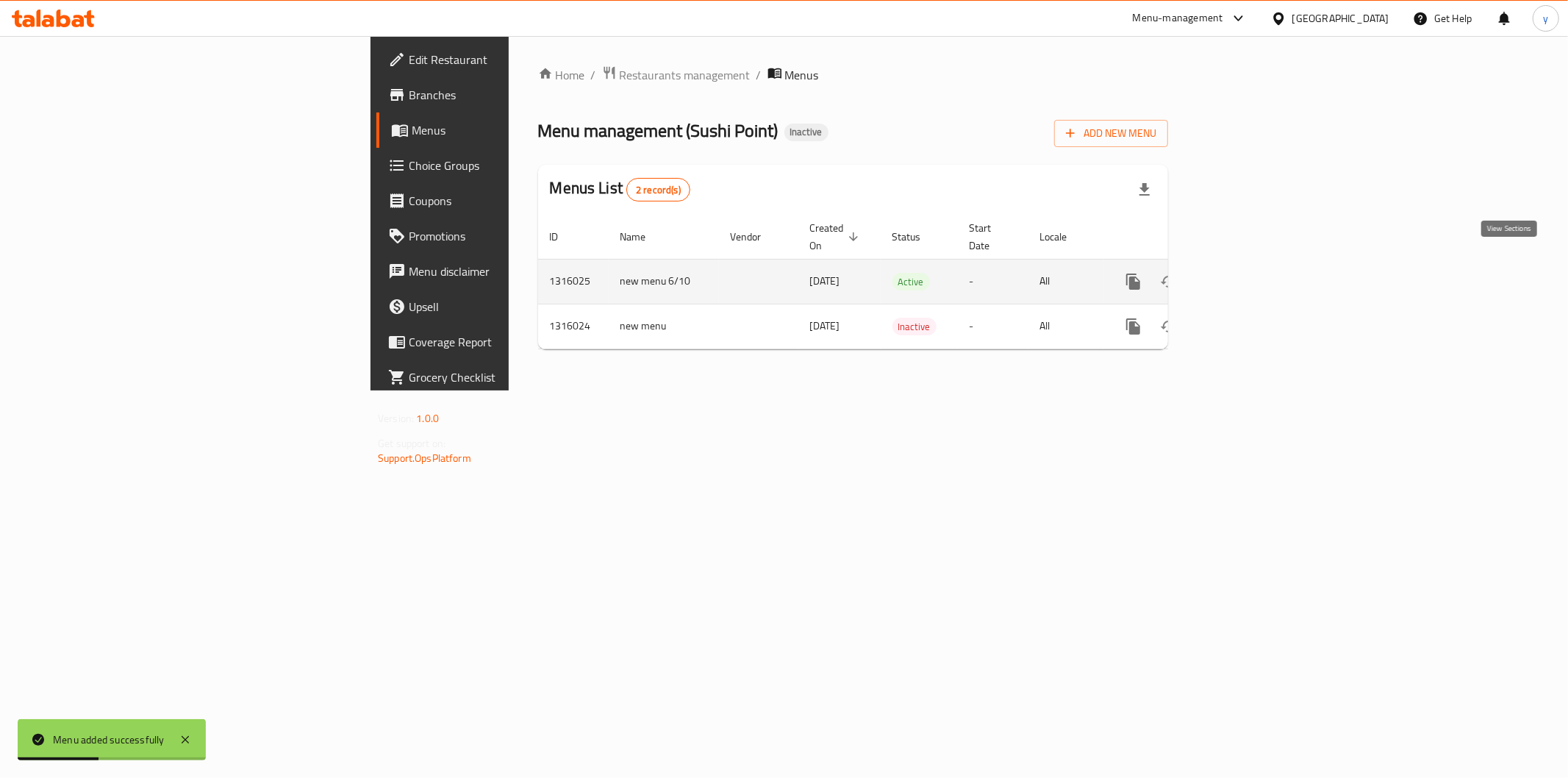
click at [1248, 272] on icon "enhanced table" at bounding box center [1239, 281] width 18 height 18
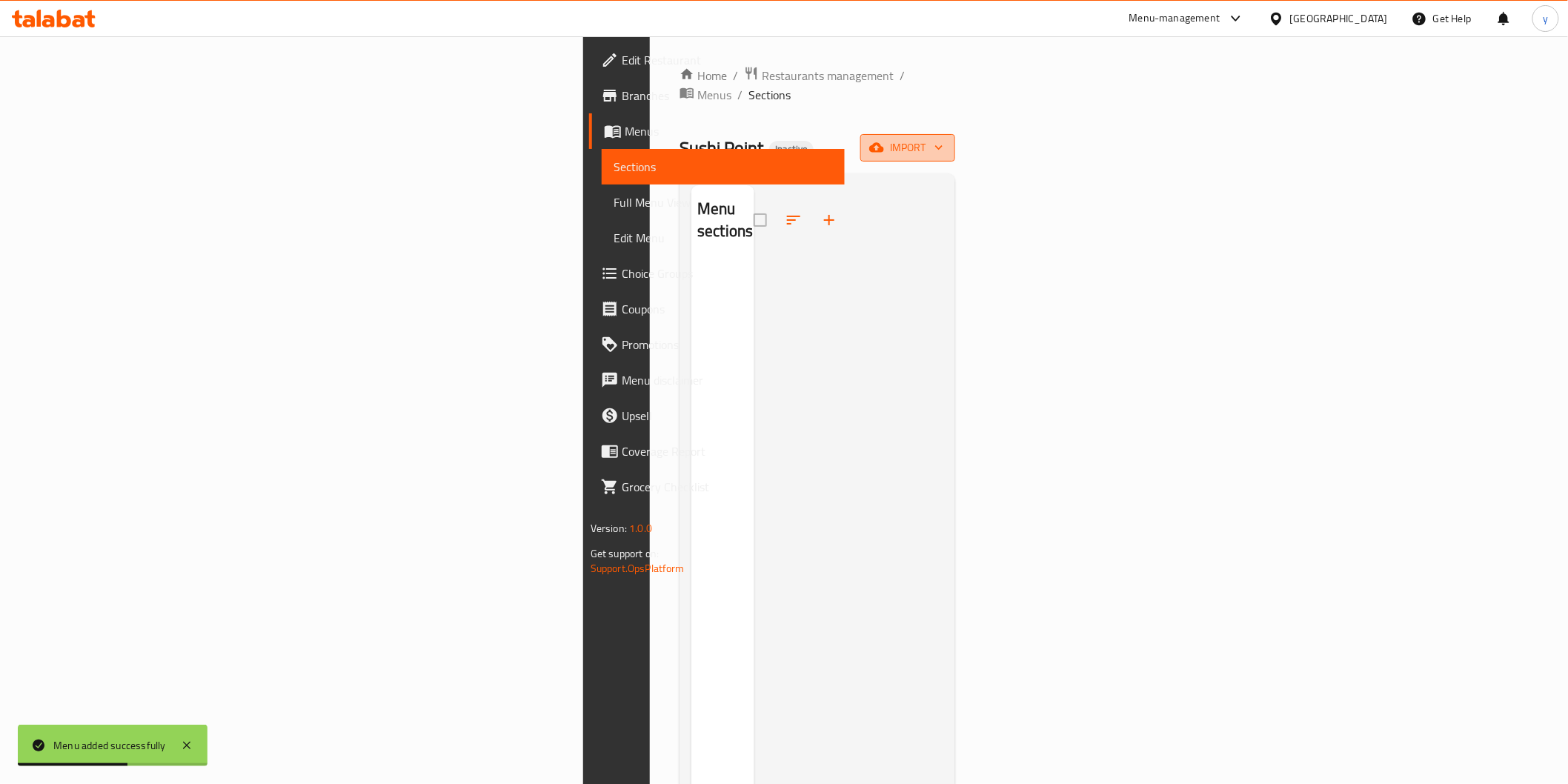
click at [943, 139] on span "import" at bounding box center [908, 148] width 71 height 19
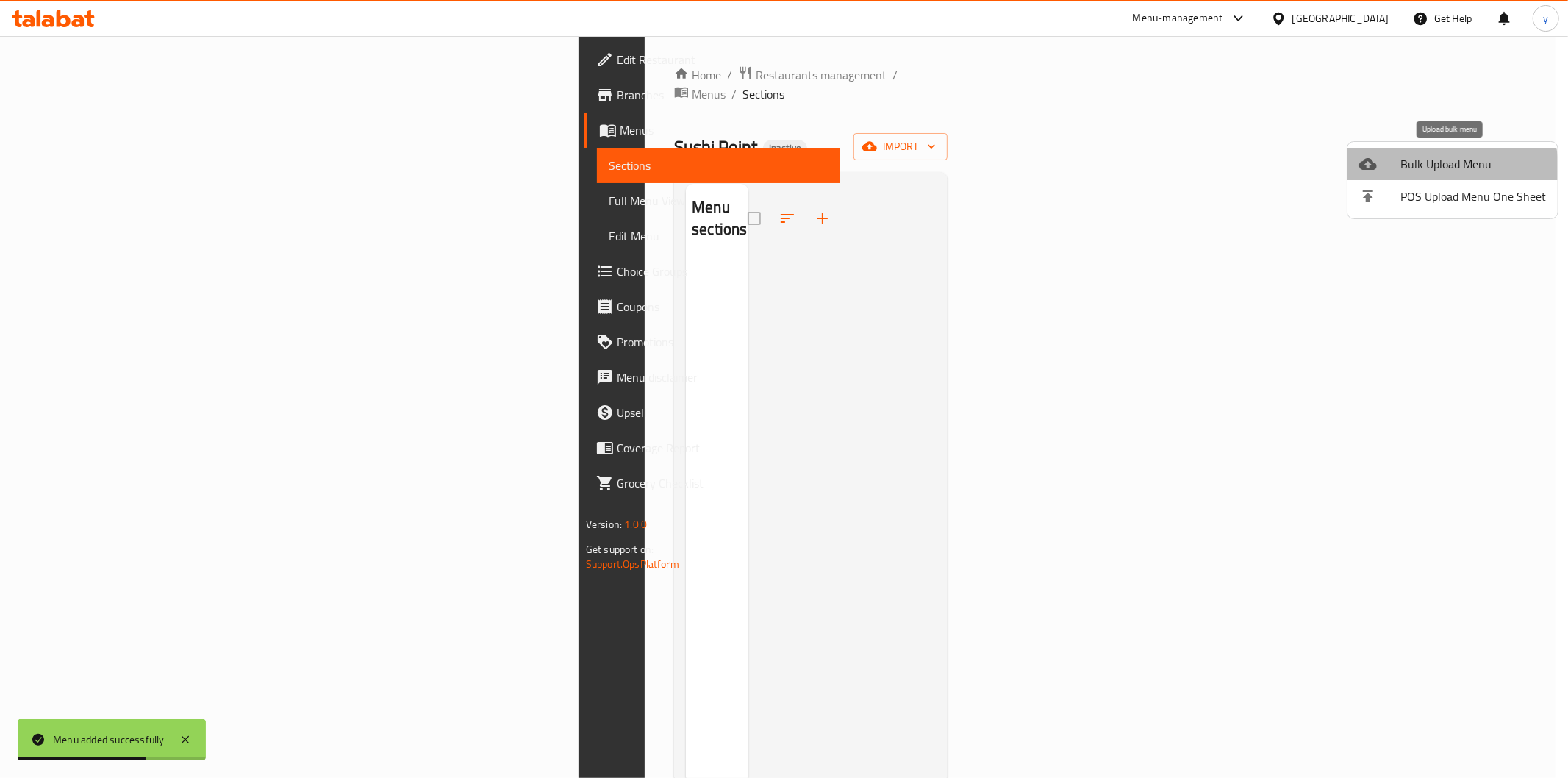
click at [1387, 177] on li "Bulk Upload Menu" at bounding box center [1453, 164] width 210 height 33
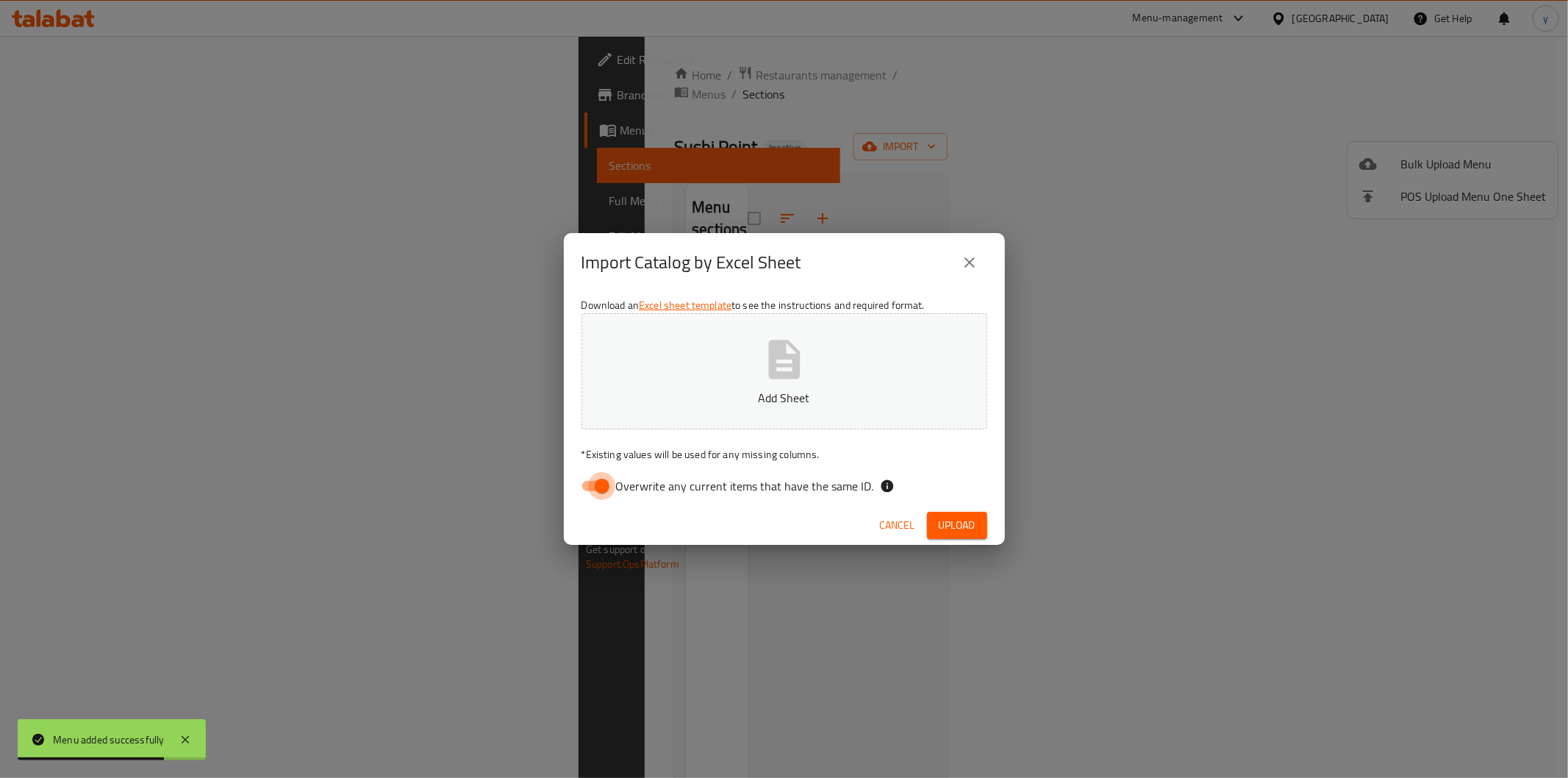
click at [577, 487] on input "Overwrite any current items that have the same ID." at bounding box center [602, 486] width 84 height 28
checkbox input "false"
click at [964, 516] on span "Upload" at bounding box center [957, 525] width 37 height 19
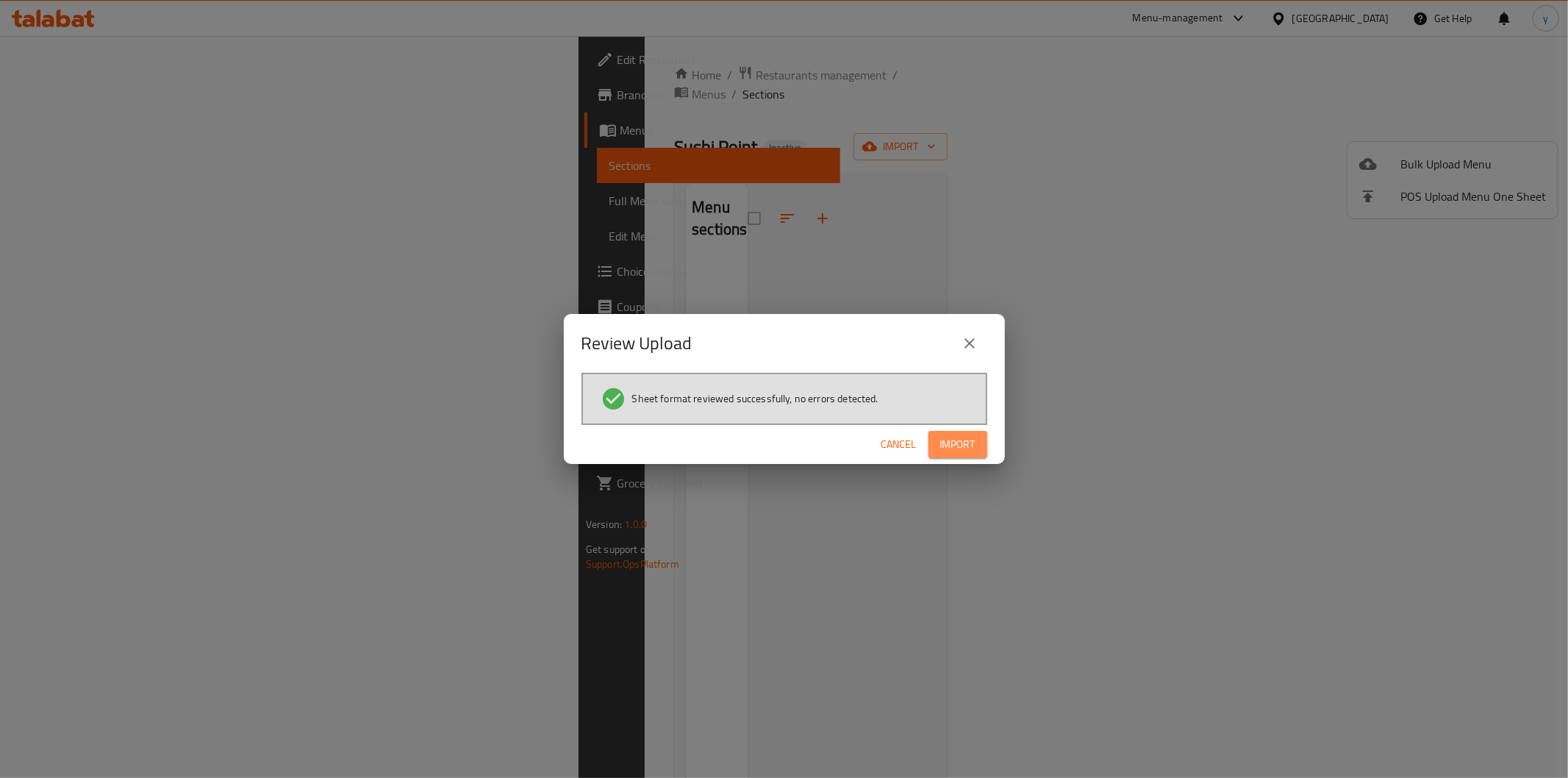
click at [965, 449] on span "Import" at bounding box center [958, 444] width 36 height 19
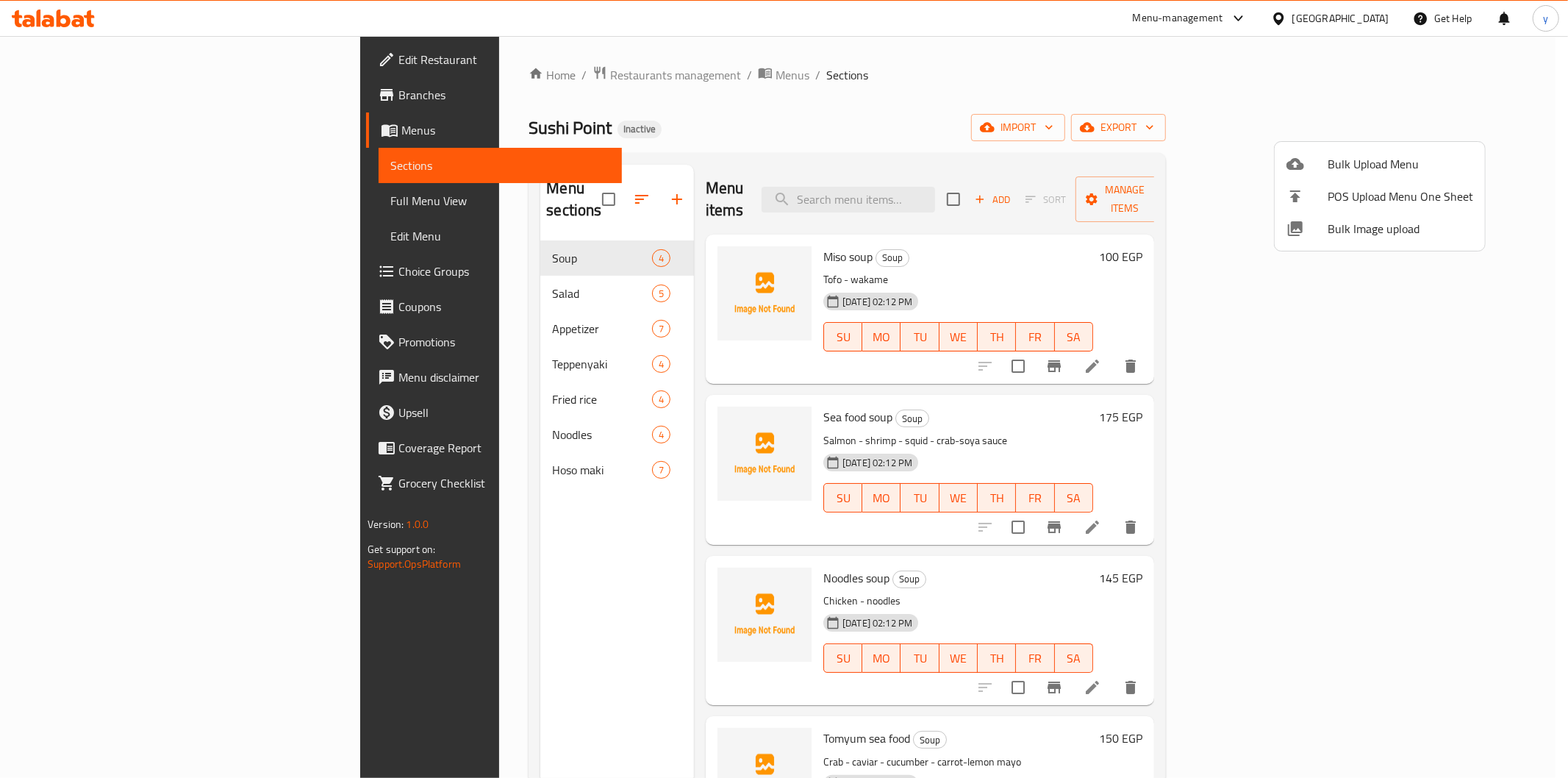
click at [446, 240] on div at bounding box center [784, 389] width 1568 height 778
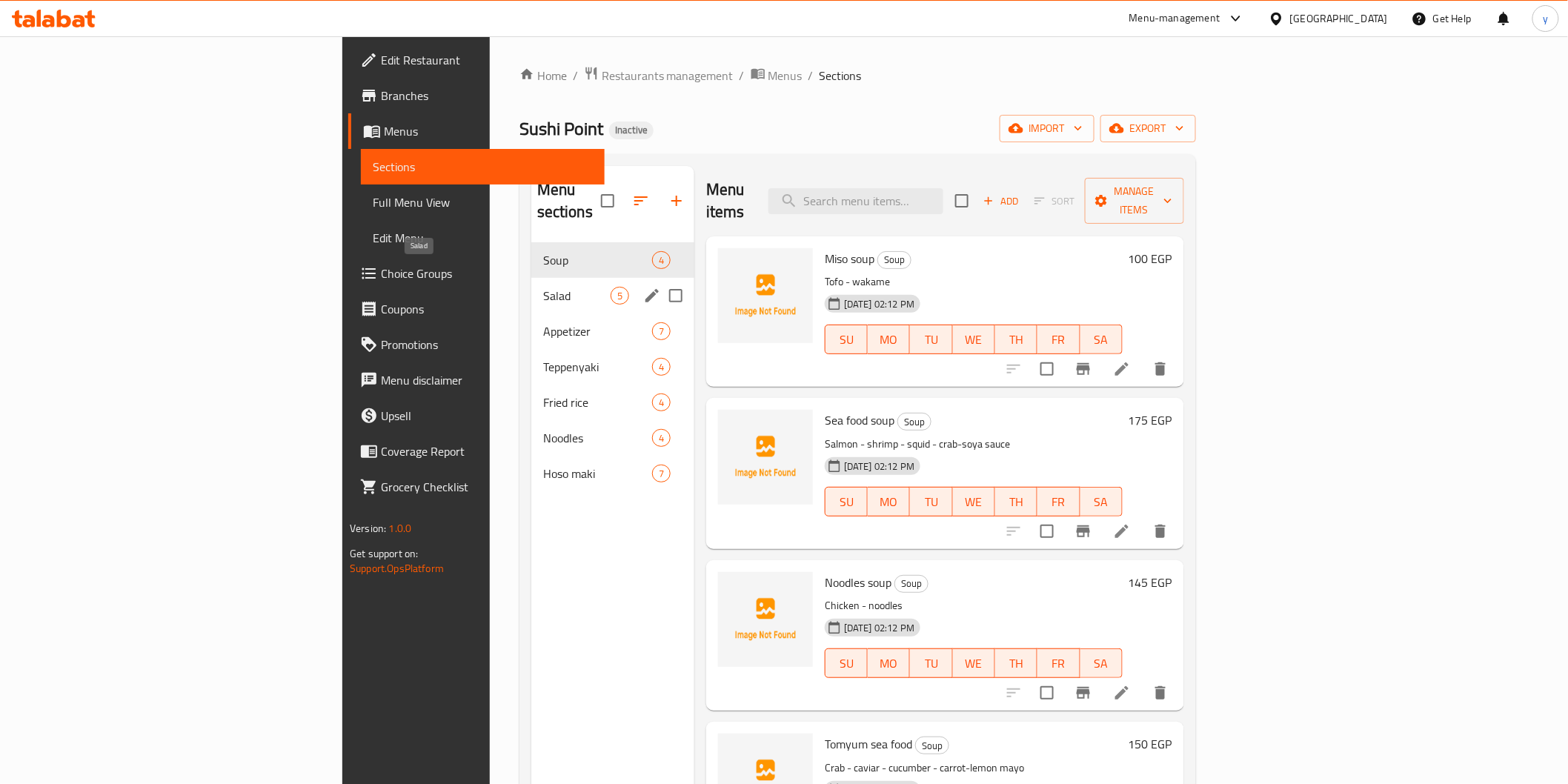
click at [543, 286] on span "Salad" at bounding box center [577, 295] width 67 height 18
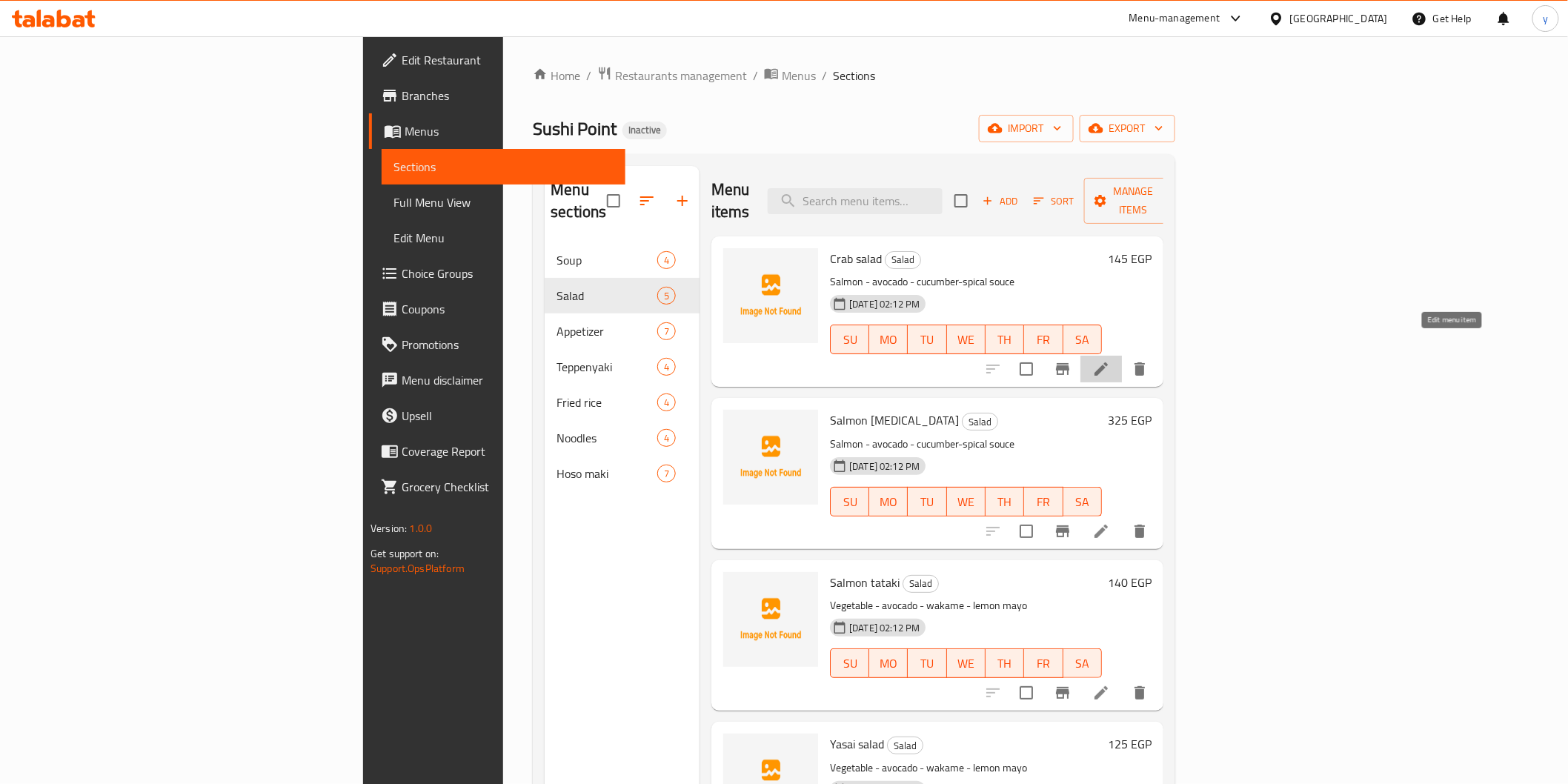
click at [1110, 360] on icon at bounding box center [1102, 369] width 18 height 18
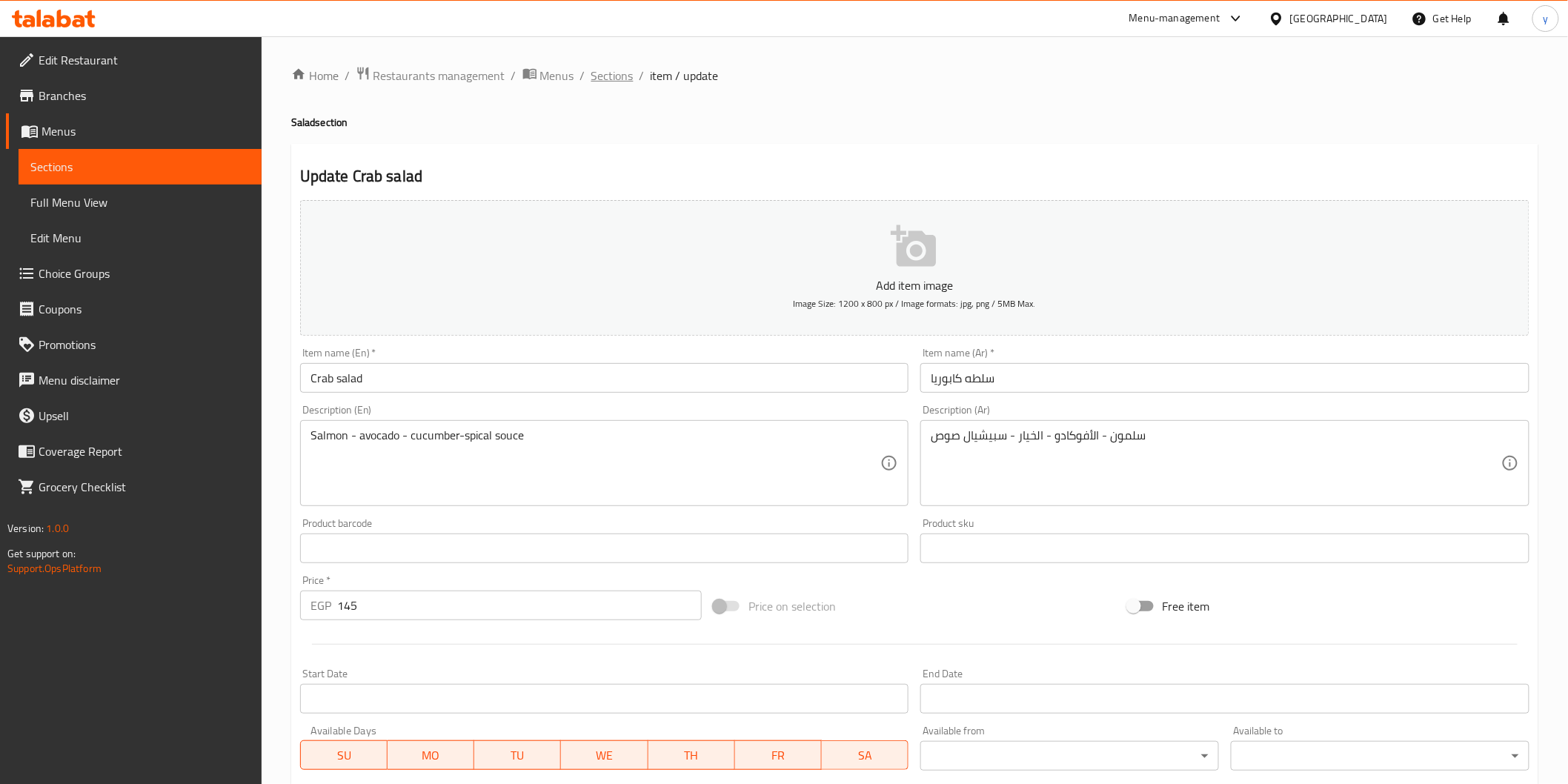
click at [591, 71] on span "Sections" at bounding box center [612, 75] width 43 height 18
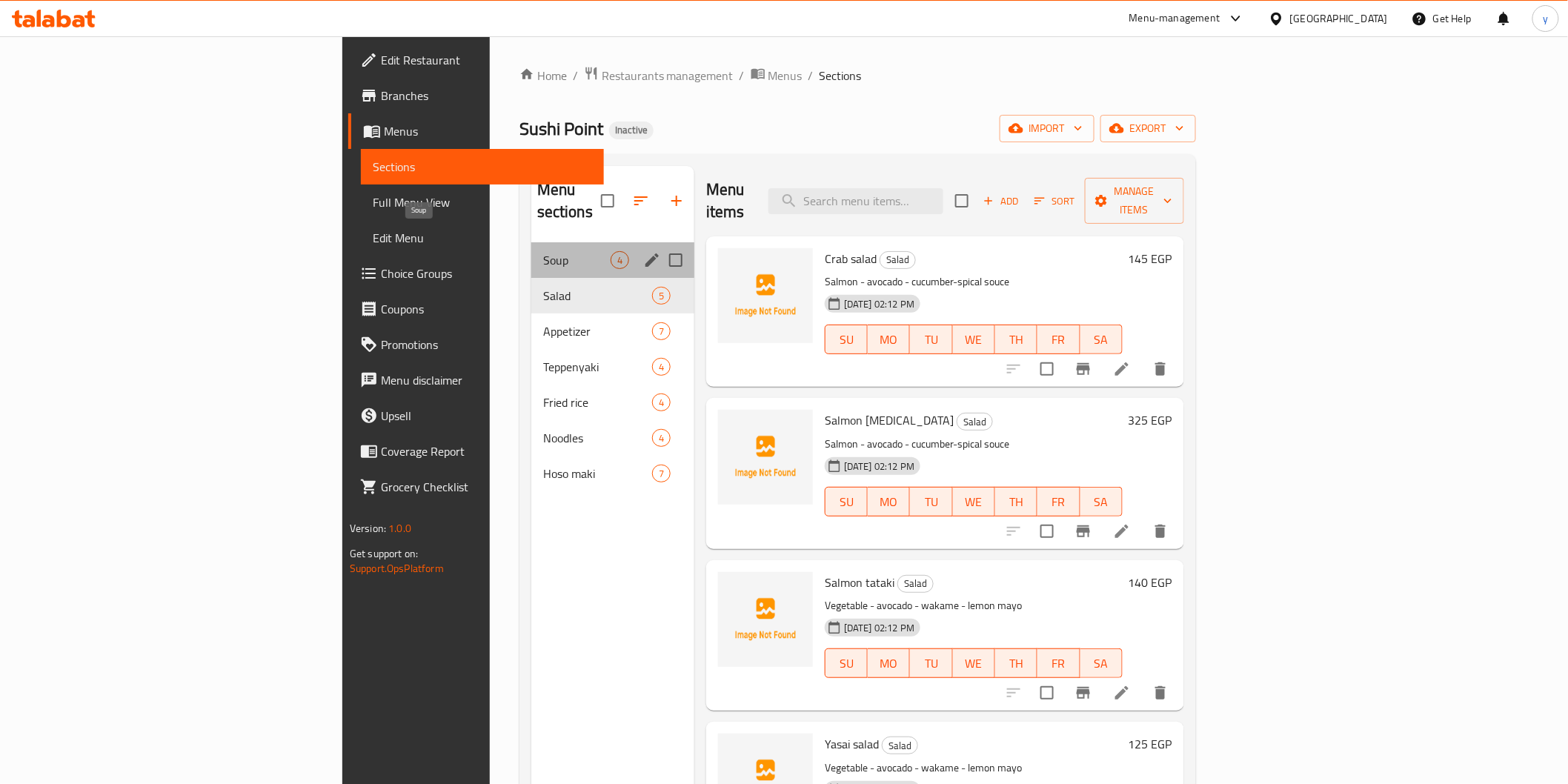
click at [543, 251] on span "Soup" at bounding box center [577, 260] width 67 height 18
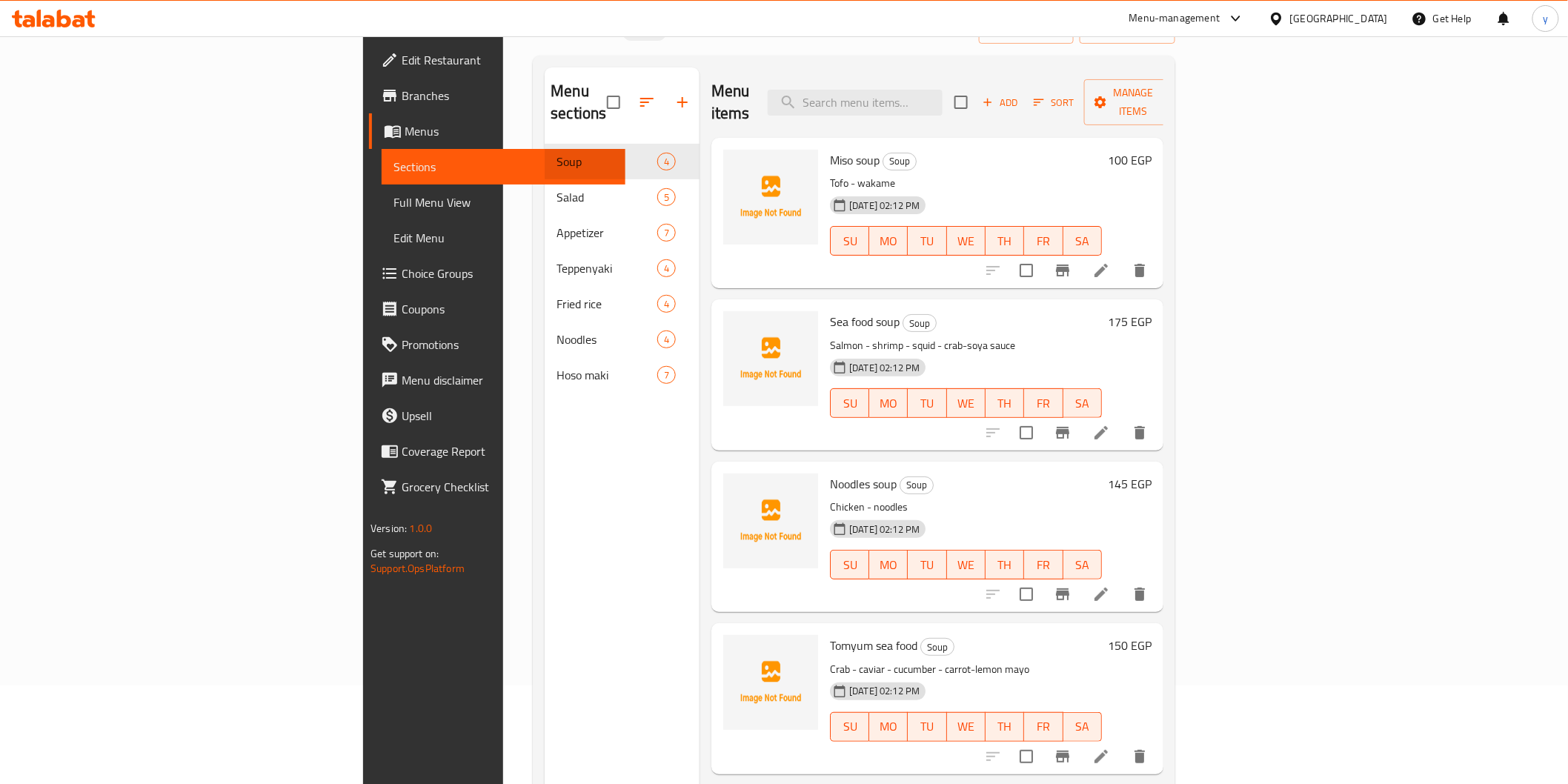
scroll to position [207, 0]
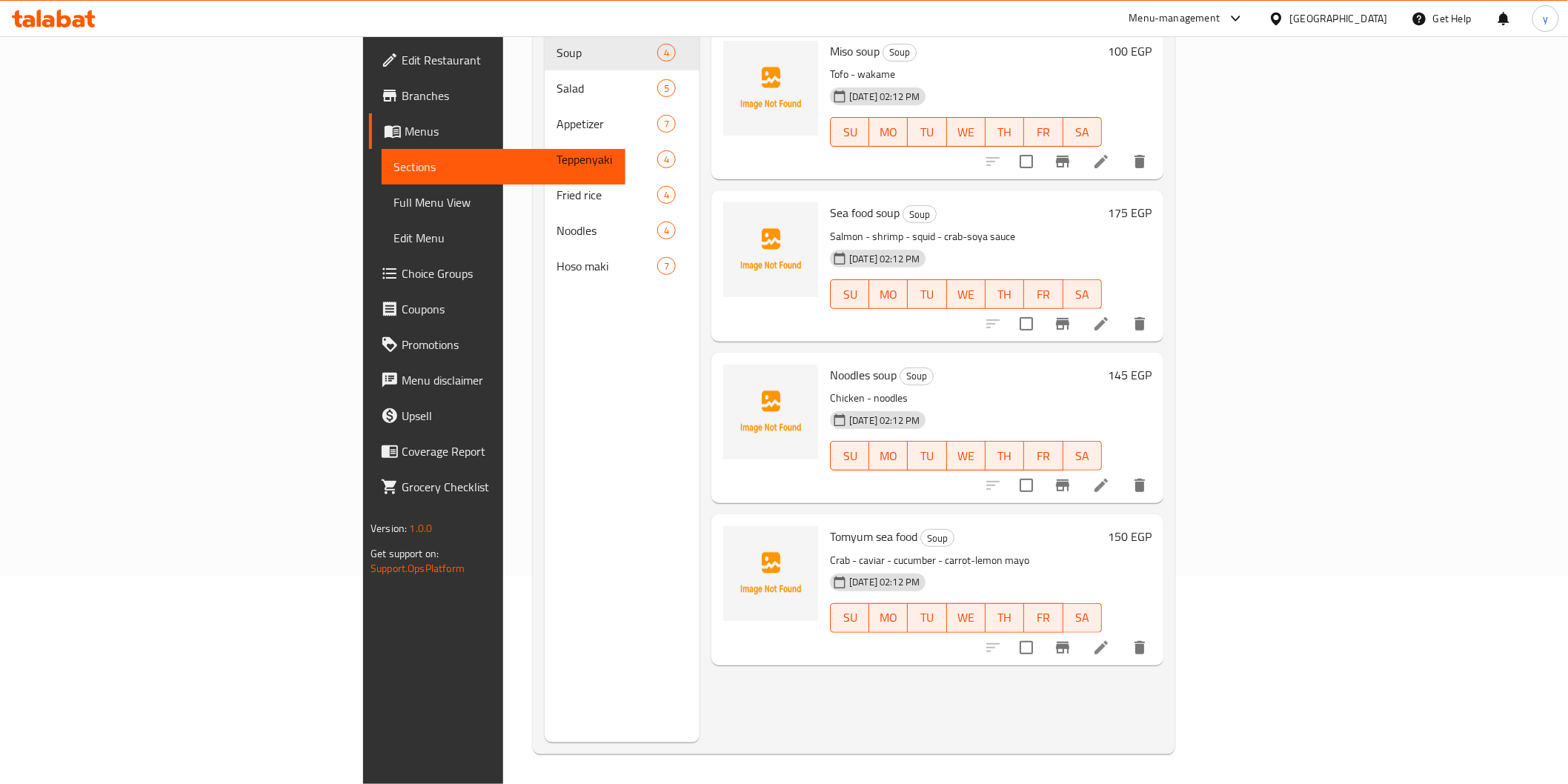
click at [1122, 635] on li at bounding box center [1102, 647] width 42 height 27
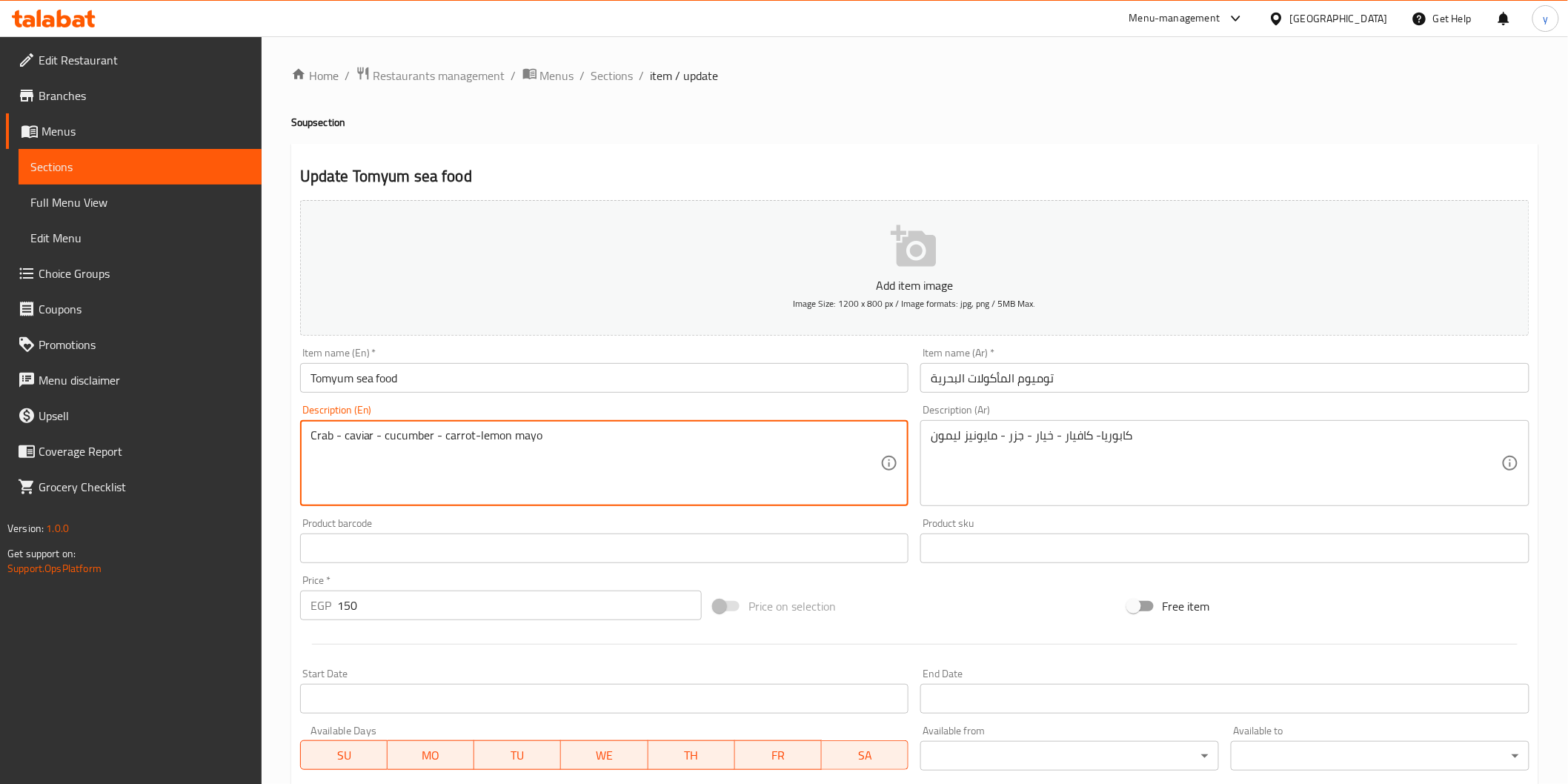
click at [501, 439] on textarea "Crab - caviar - cucumber - carrot-lemon mayo" at bounding box center [596, 463] width 571 height 70
paste textarea "Squid - shrimp"
type textarea "Squid - shrimp"
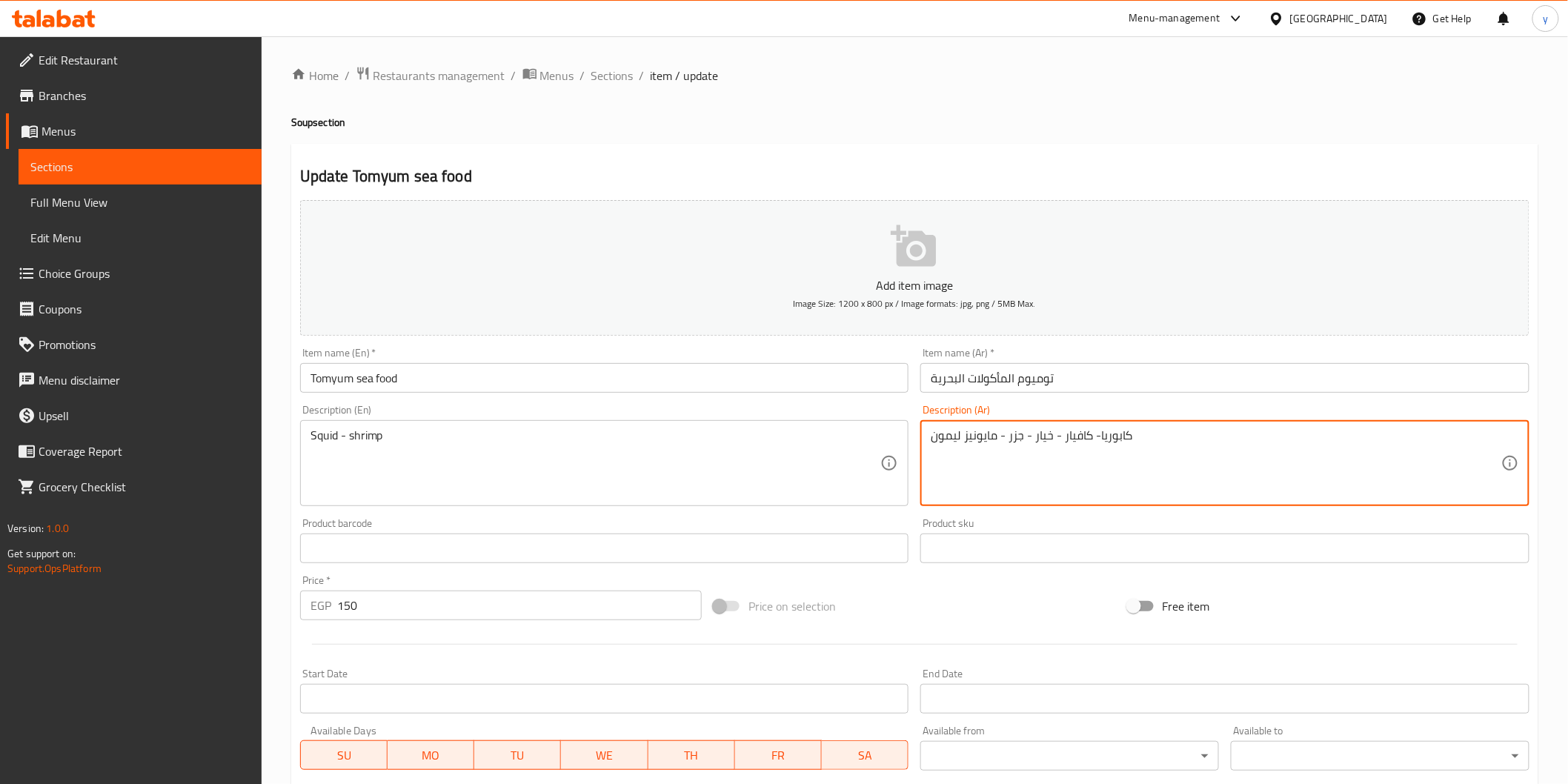
click at [1069, 458] on textarea "كابوريا- كافيار - خيار - جزر - مايونيز ليمون" at bounding box center [1216, 463] width 571 height 70
click at [1067, 457] on textarea "كابوريا- كافيار - خيار - جزر - مايونيز ليمون" at bounding box center [1216, 463] width 571 height 70
click at [990, 441] on textarea "كابوريا- كافيار - خيار - جزر - مايونيز ليمون" at bounding box center [1216, 463] width 571 height 70
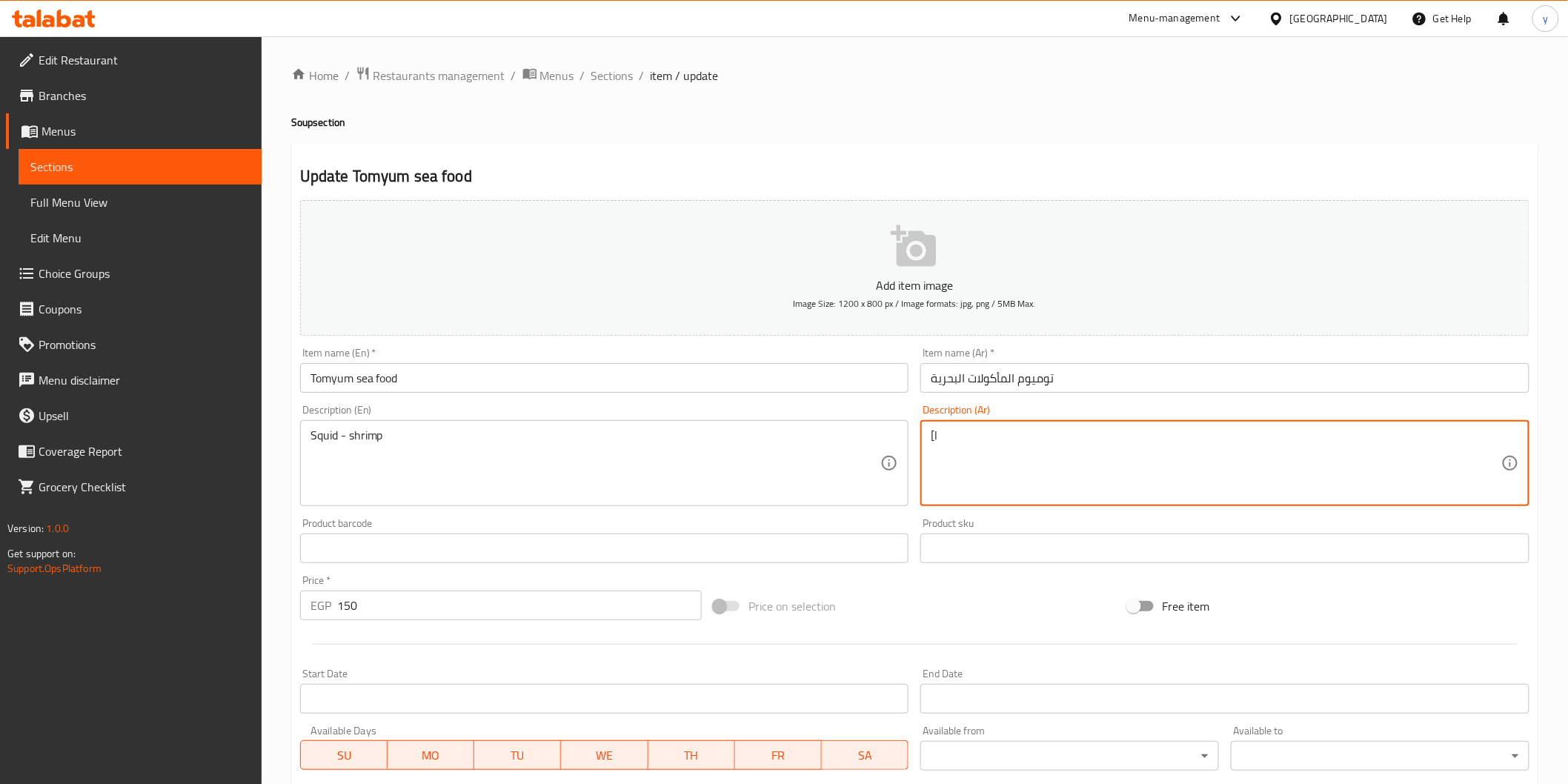
type textarea "["
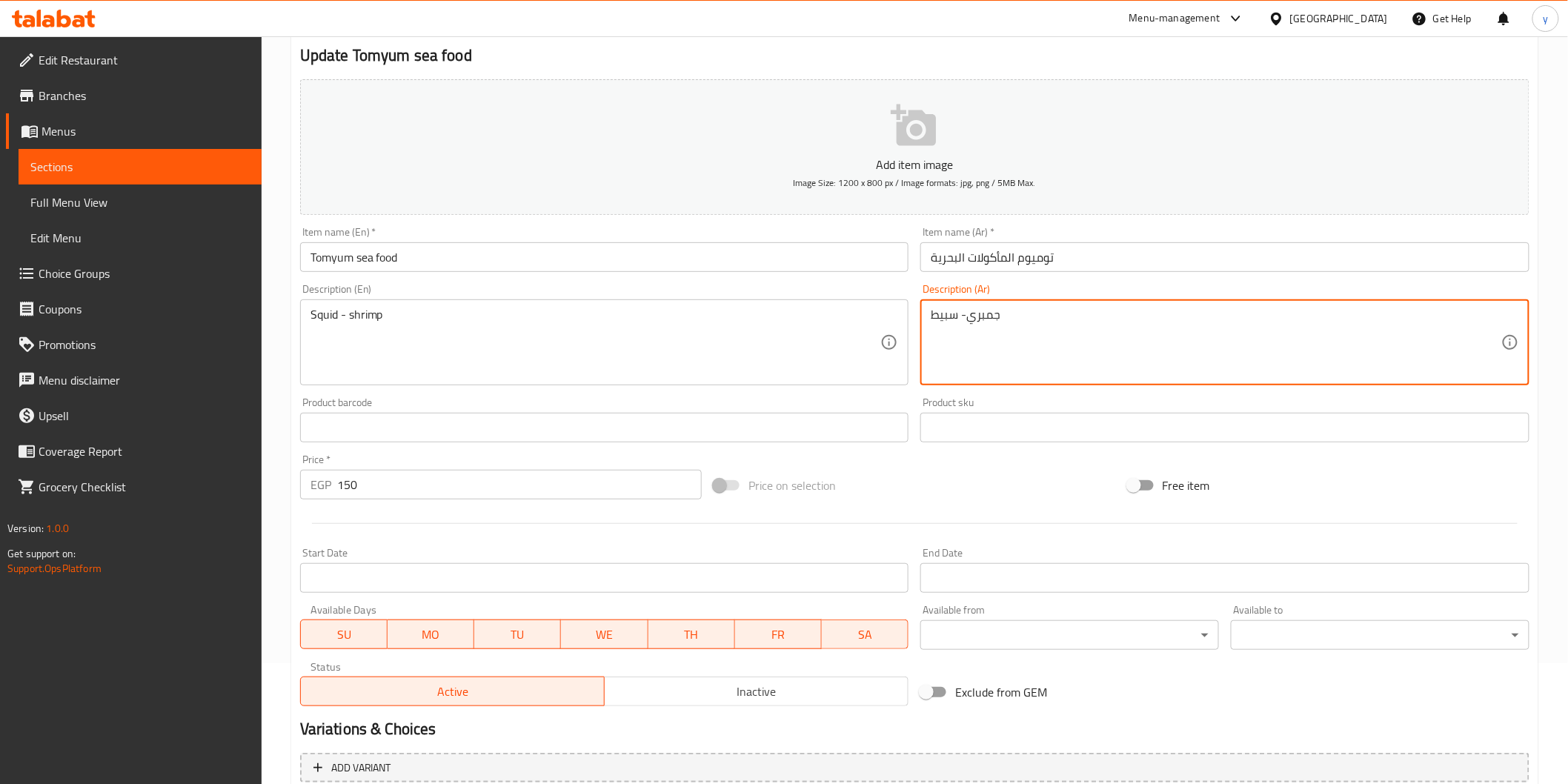
scroll to position [260, 0]
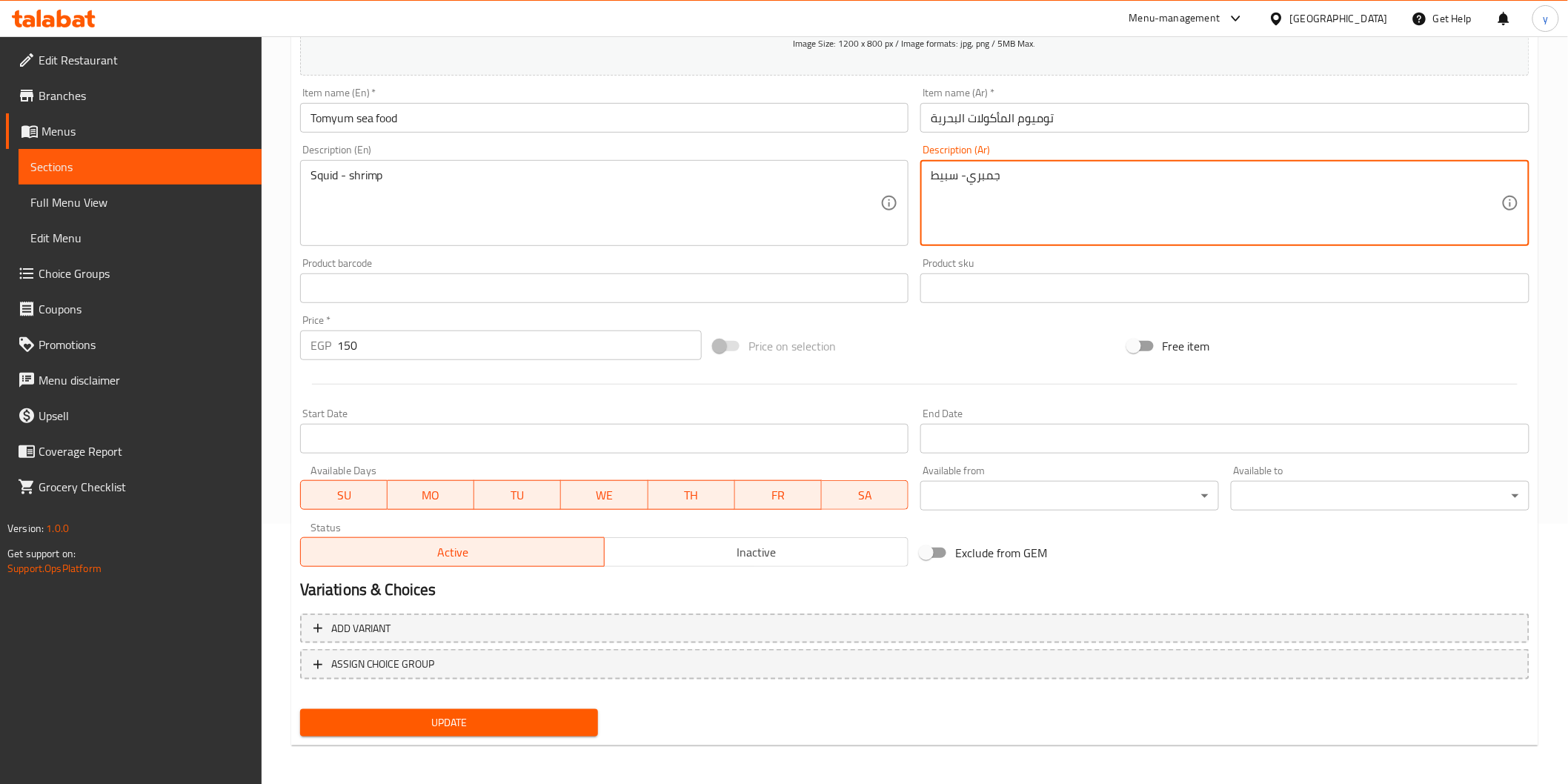
type textarea "جمبري- سبيط"
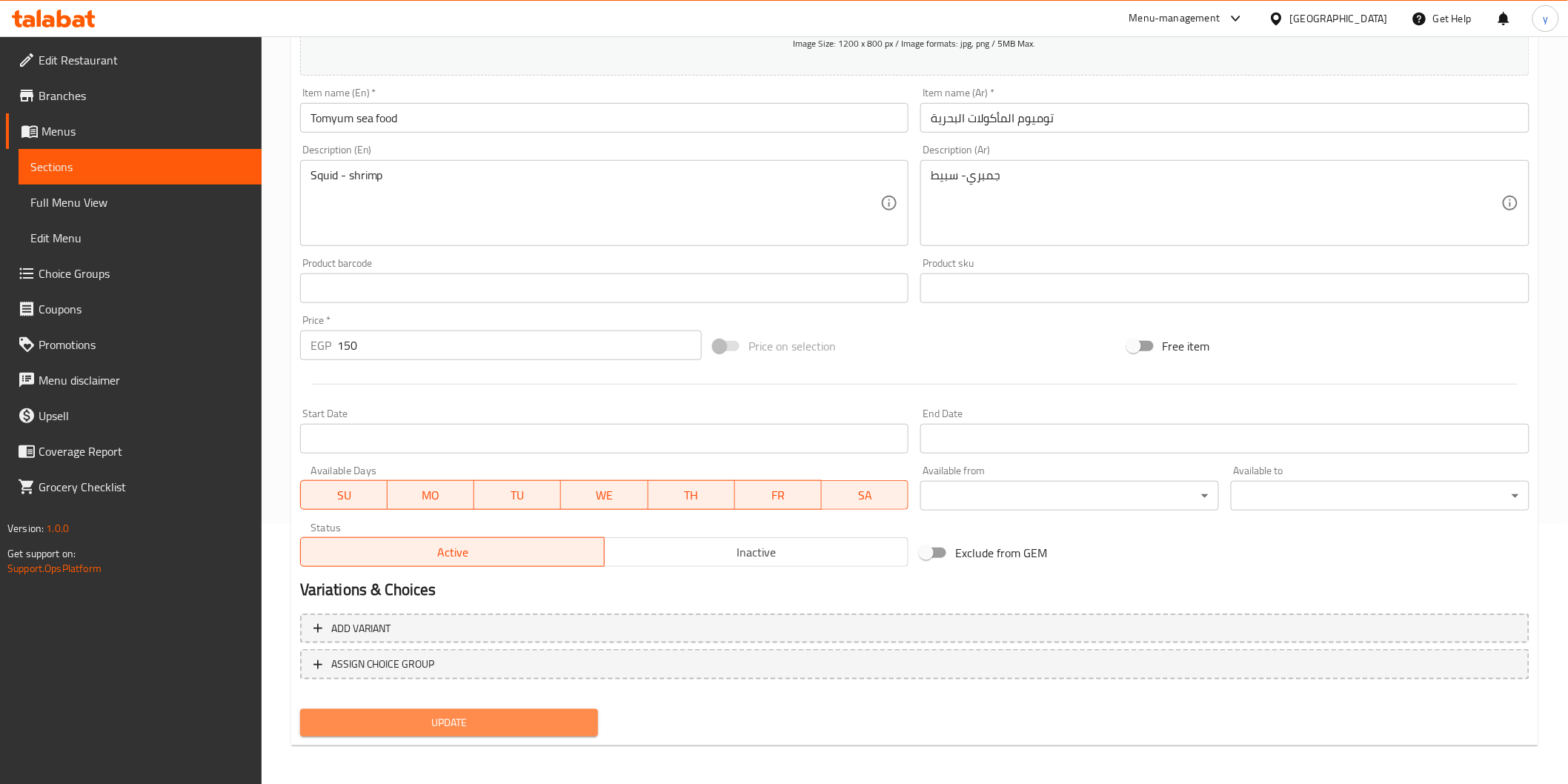
click at [541, 719] on span "Update" at bounding box center [449, 722] width 275 height 19
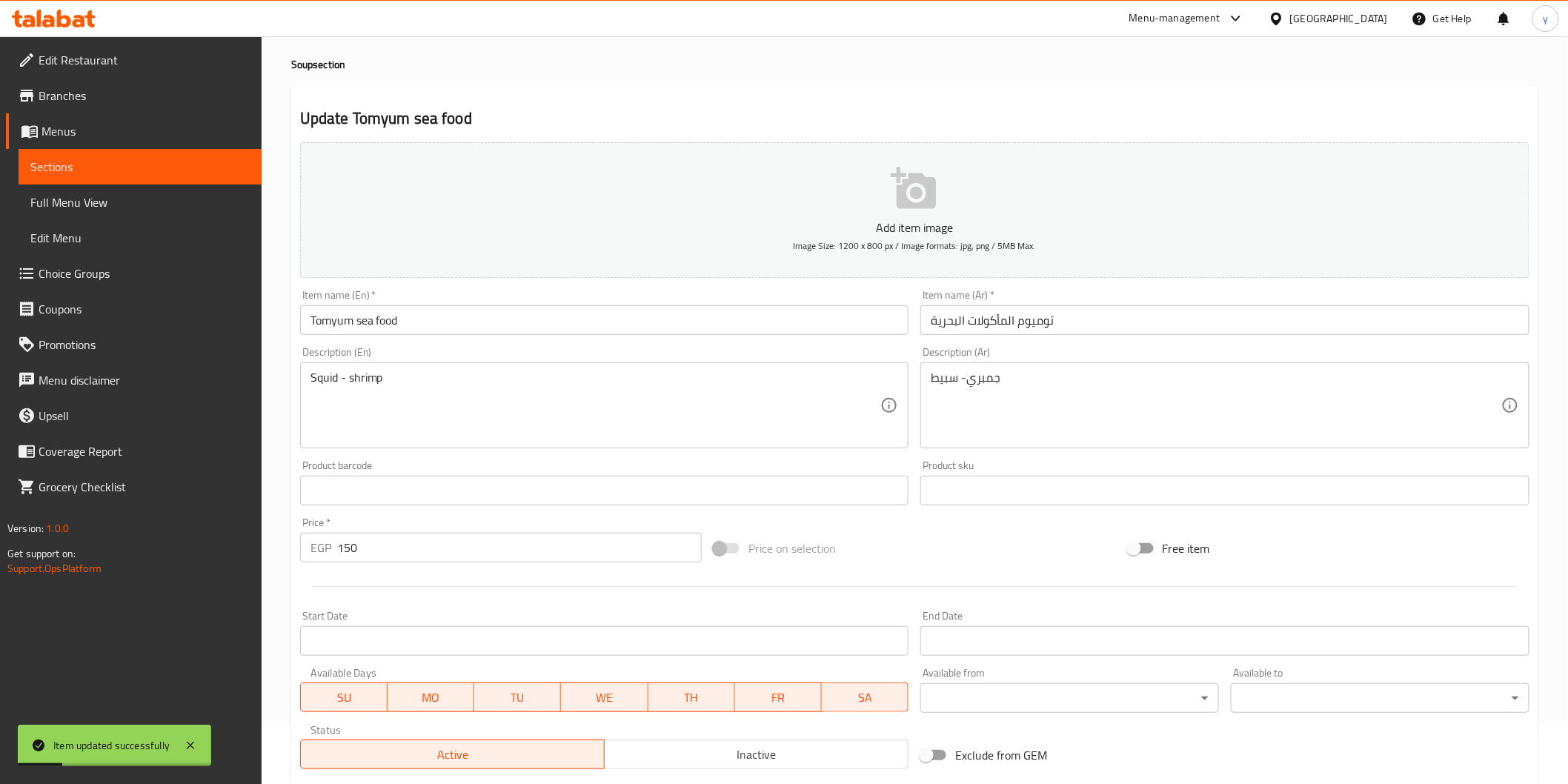
scroll to position [0, 0]
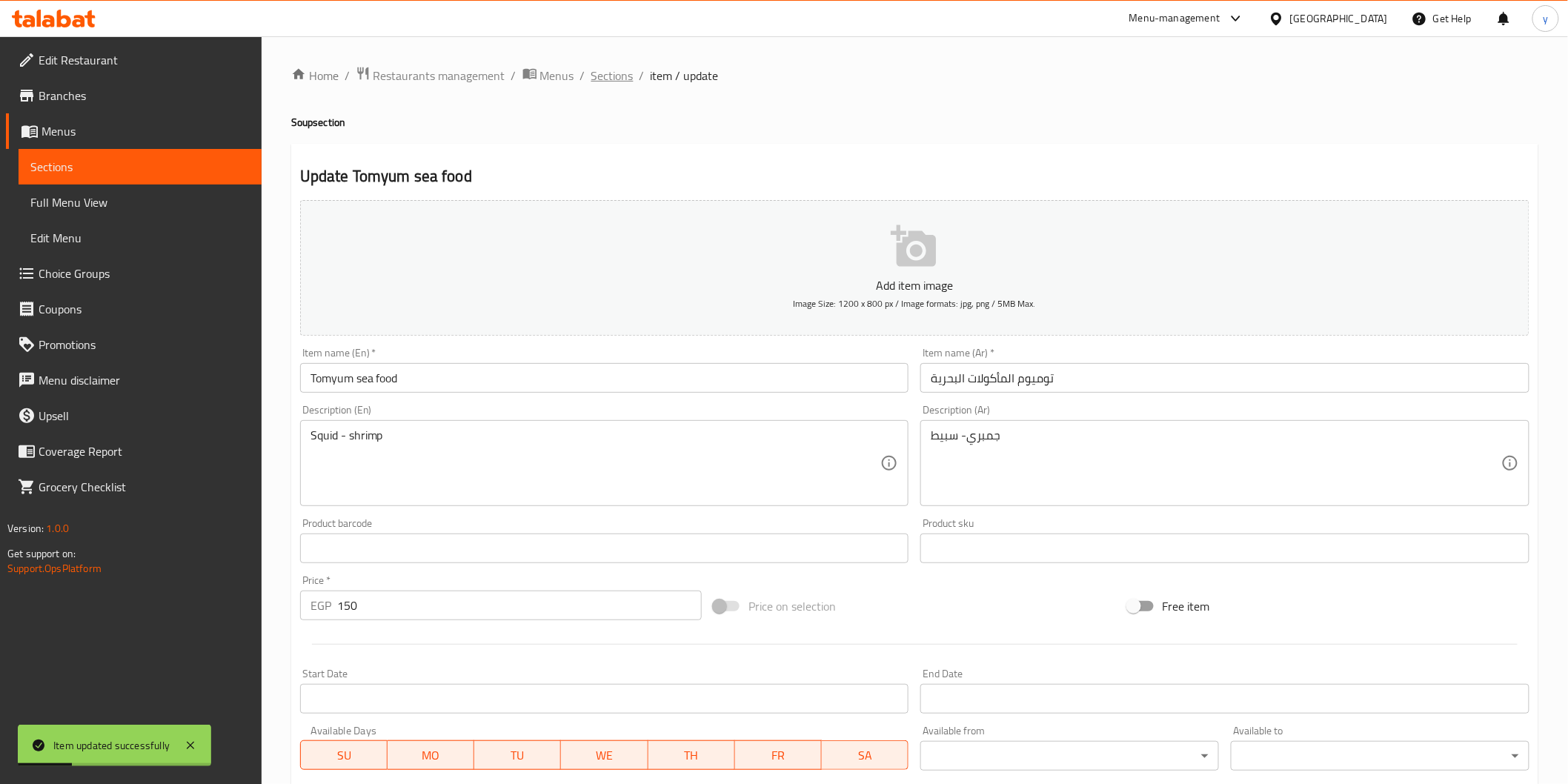
click at [603, 75] on span "Sections" at bounding box center [612, 75] width 43 height 18
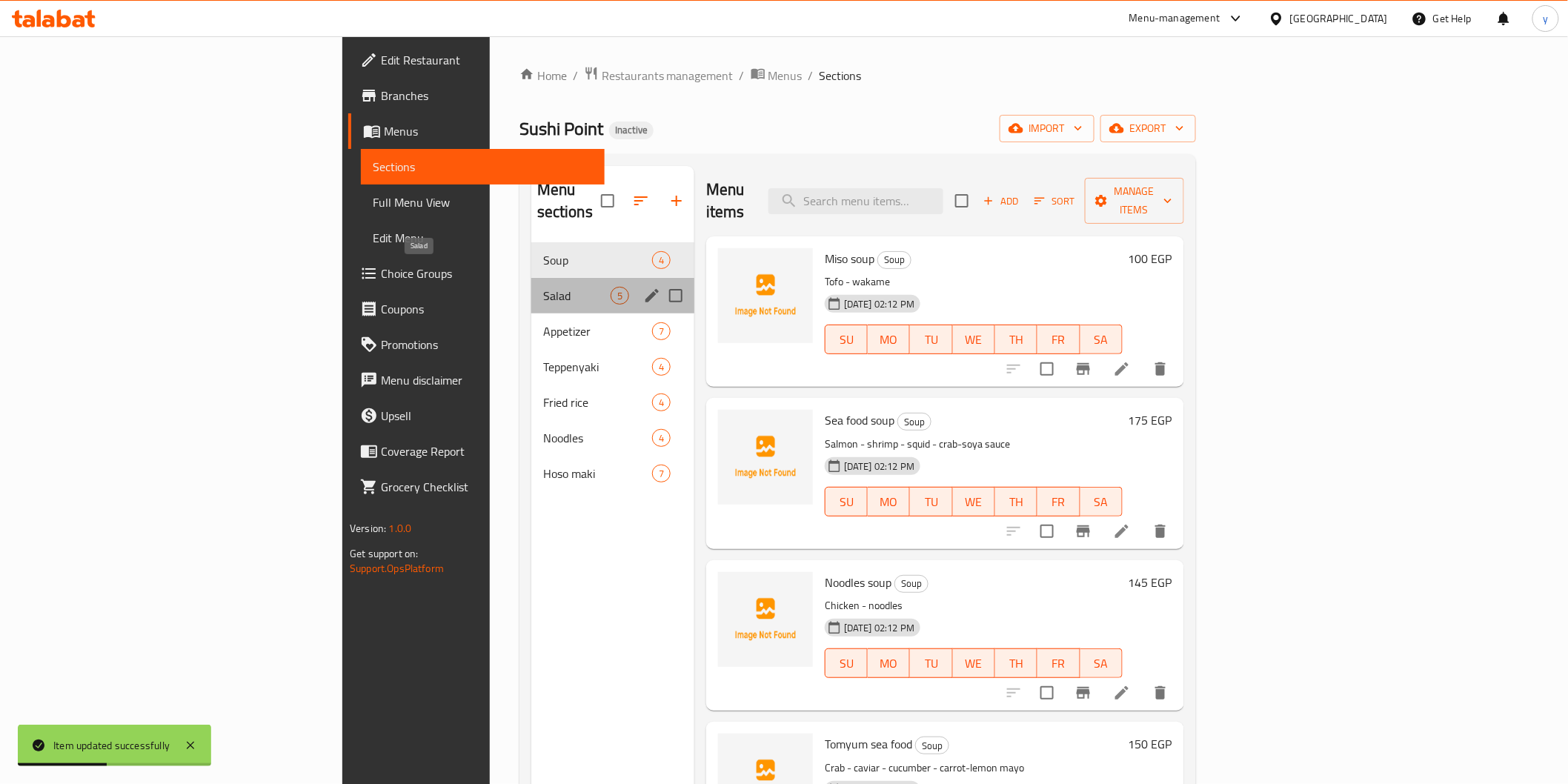
click at [543, 286] on span "Salad" at bounding box center [577, 295] width 67 height 18
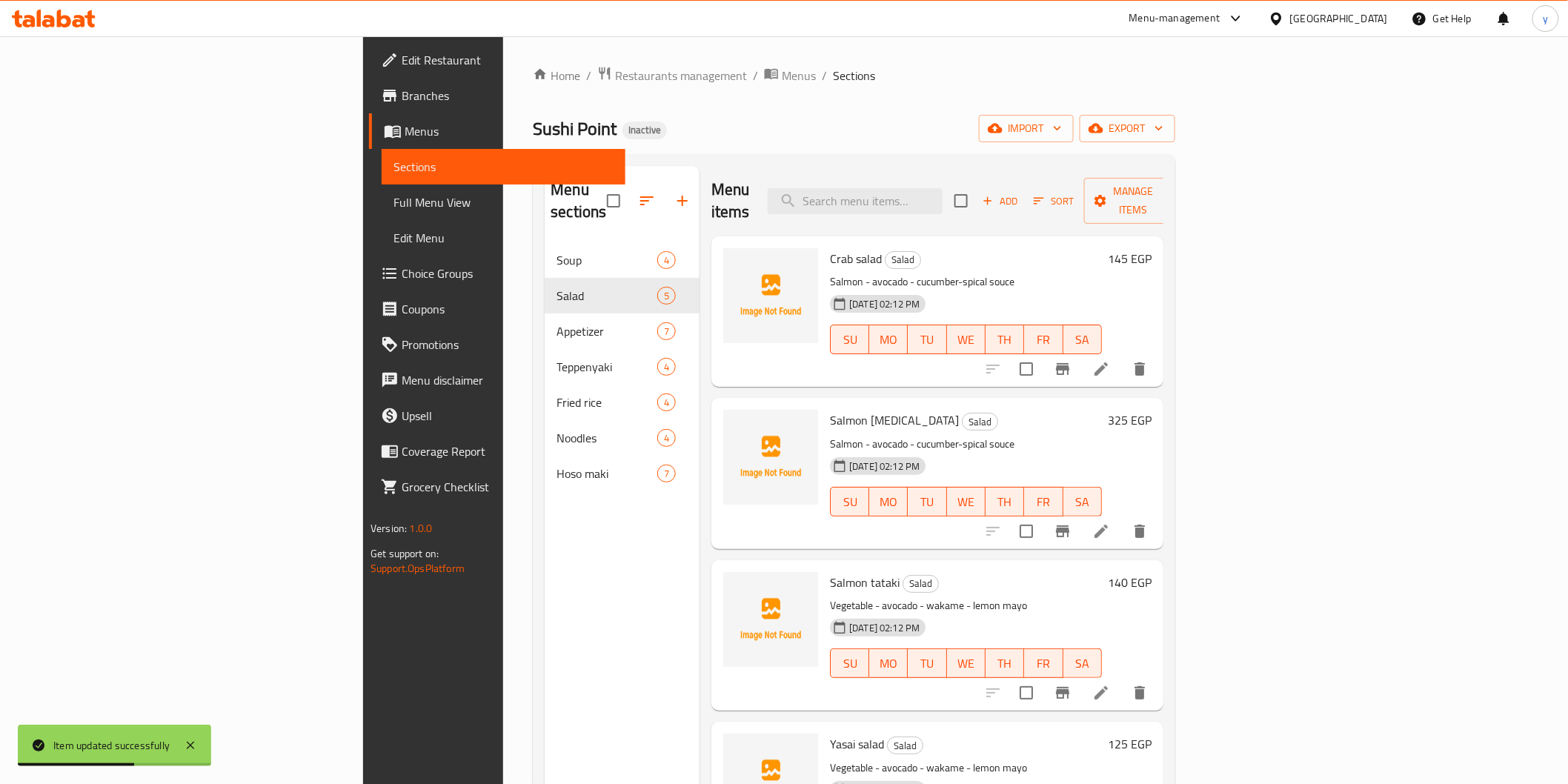
click at [1110, 360] on icon at bounding box center [1102, 369] width 18 height 18
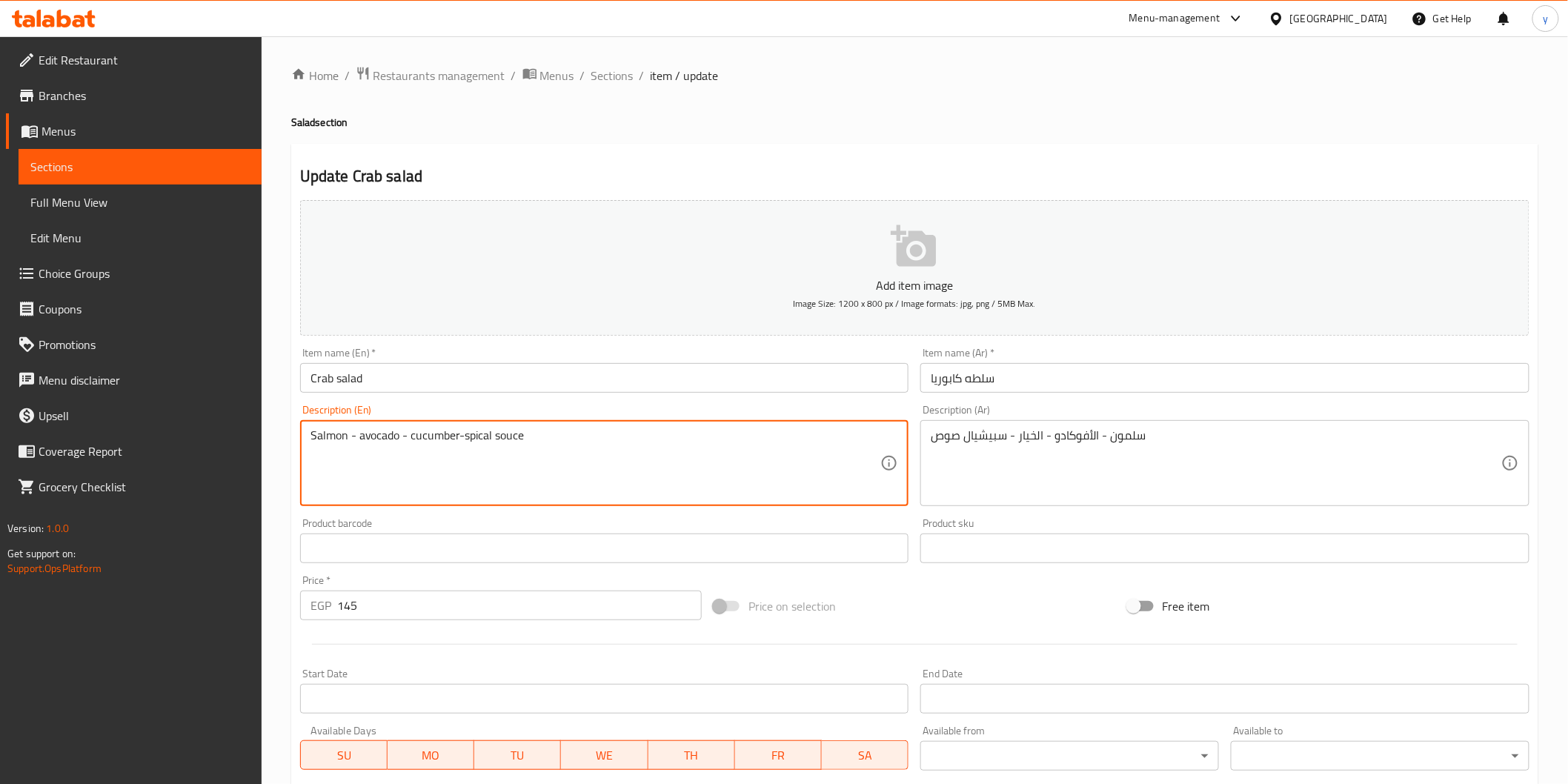
click at [477, 430] on textarea "Salmon - avocado - cucumber-spical souce" at bounding box center [596, 463] width 571 height 70
paste textarea "Crab - caviar - cucumber - carrot-lemon mayo"
type textarea "Crab - caviar - cucumber - carrot-lemon mayo"
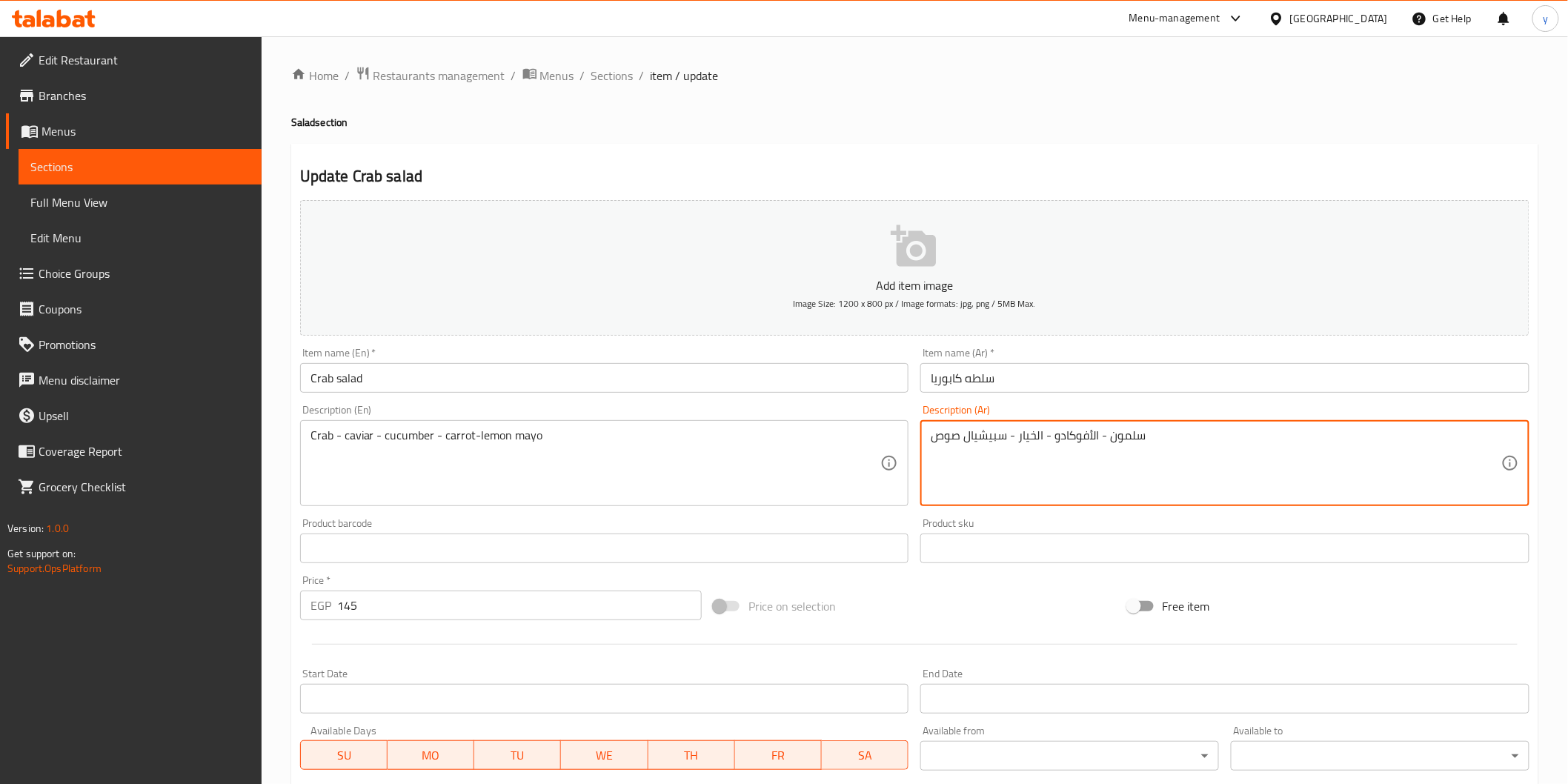
click at [1097, 450] on textarea "سلمون - الأفوكادو - الخيار - سبيشيال صوص" at bounding box center [1216, 463] width 571 height 70
paste textarea "طعون - كافيار - خيار - جزر - مايونيز ليمون"
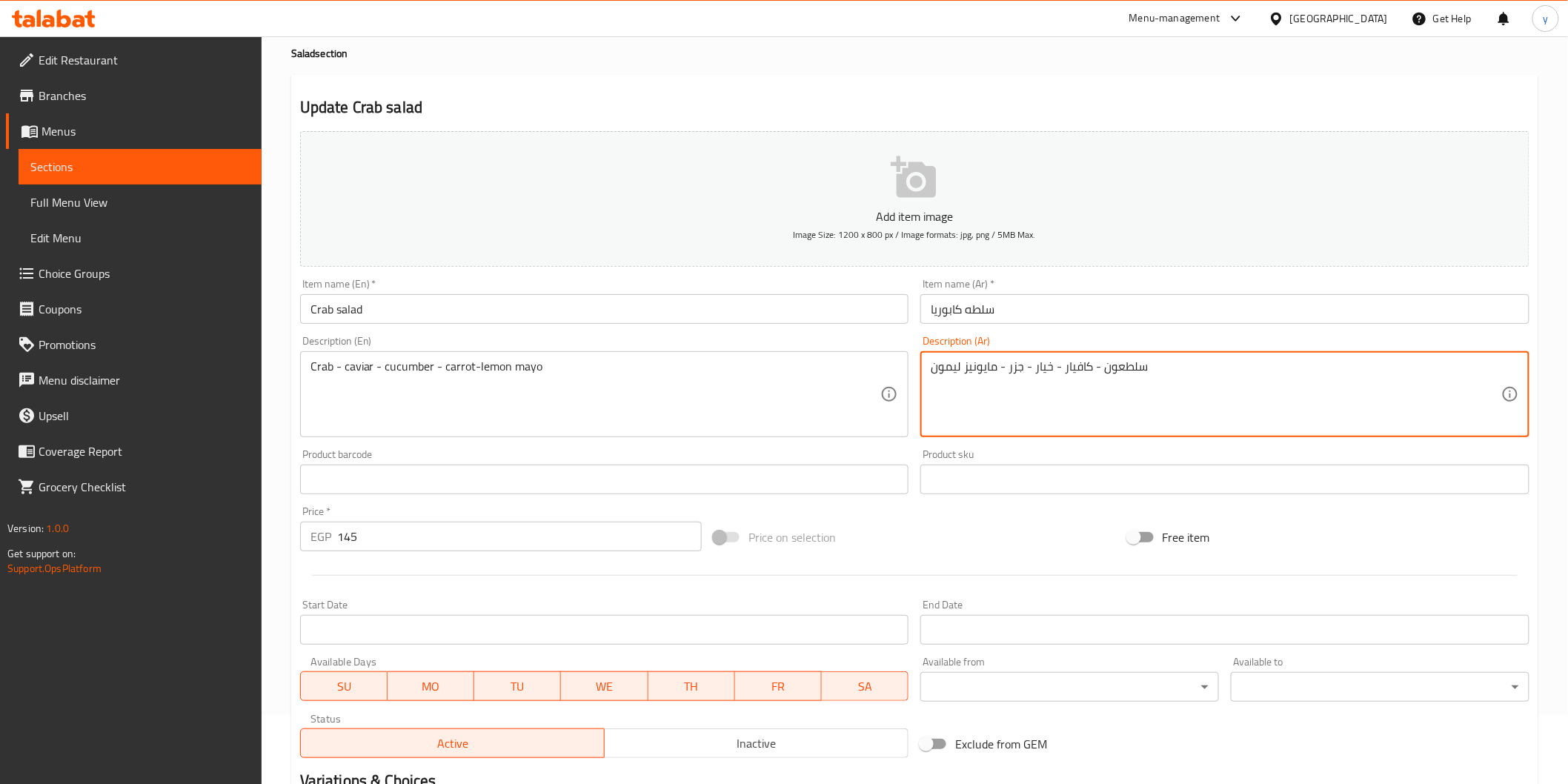
scroll to position [164, 0]
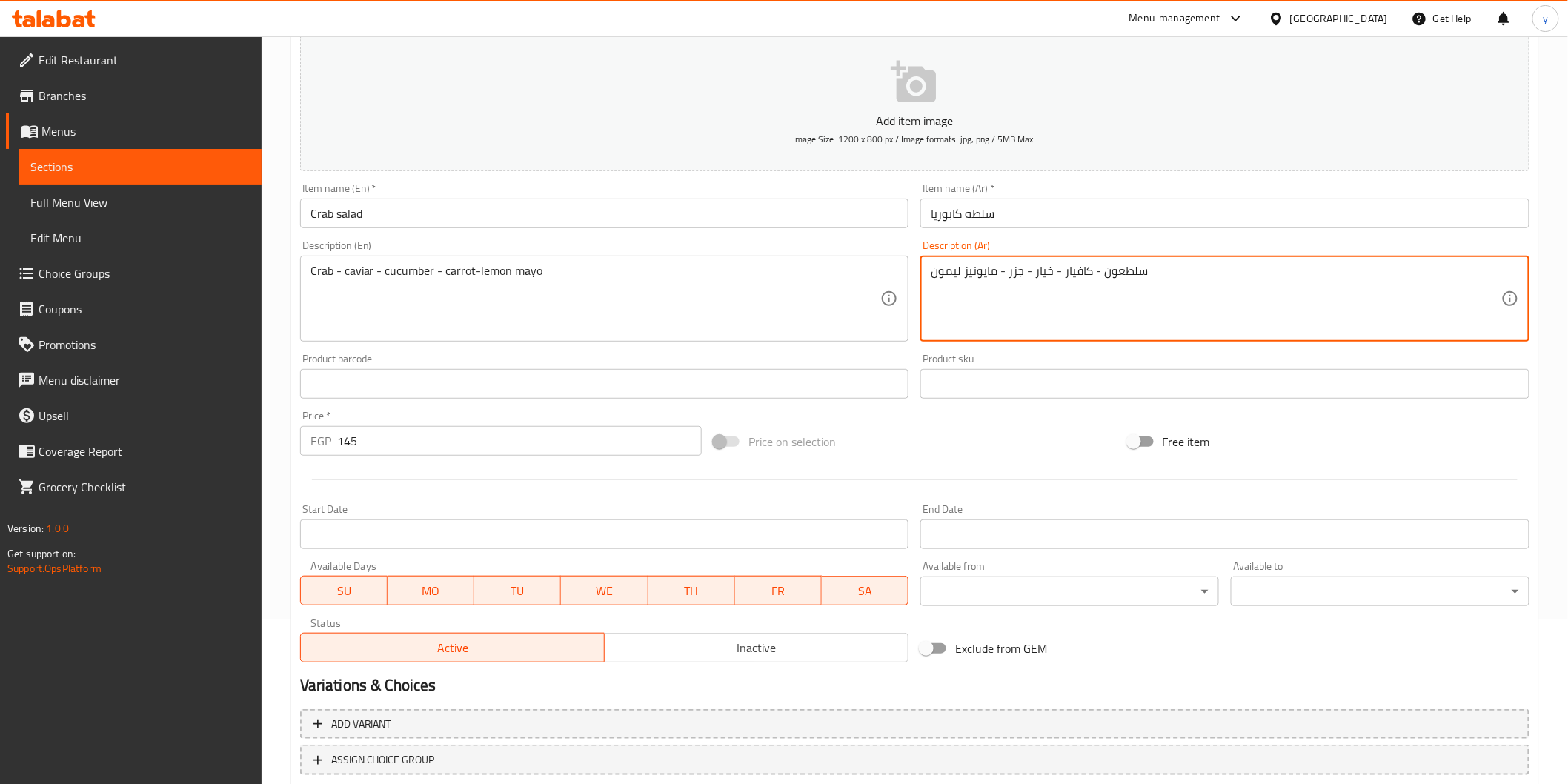
click at [1131, 274] on textarea "سلطعون - كافيار - خيار - جزر - مايونيز ليمون" at bounding box center [1216, 299] width 571 height 70
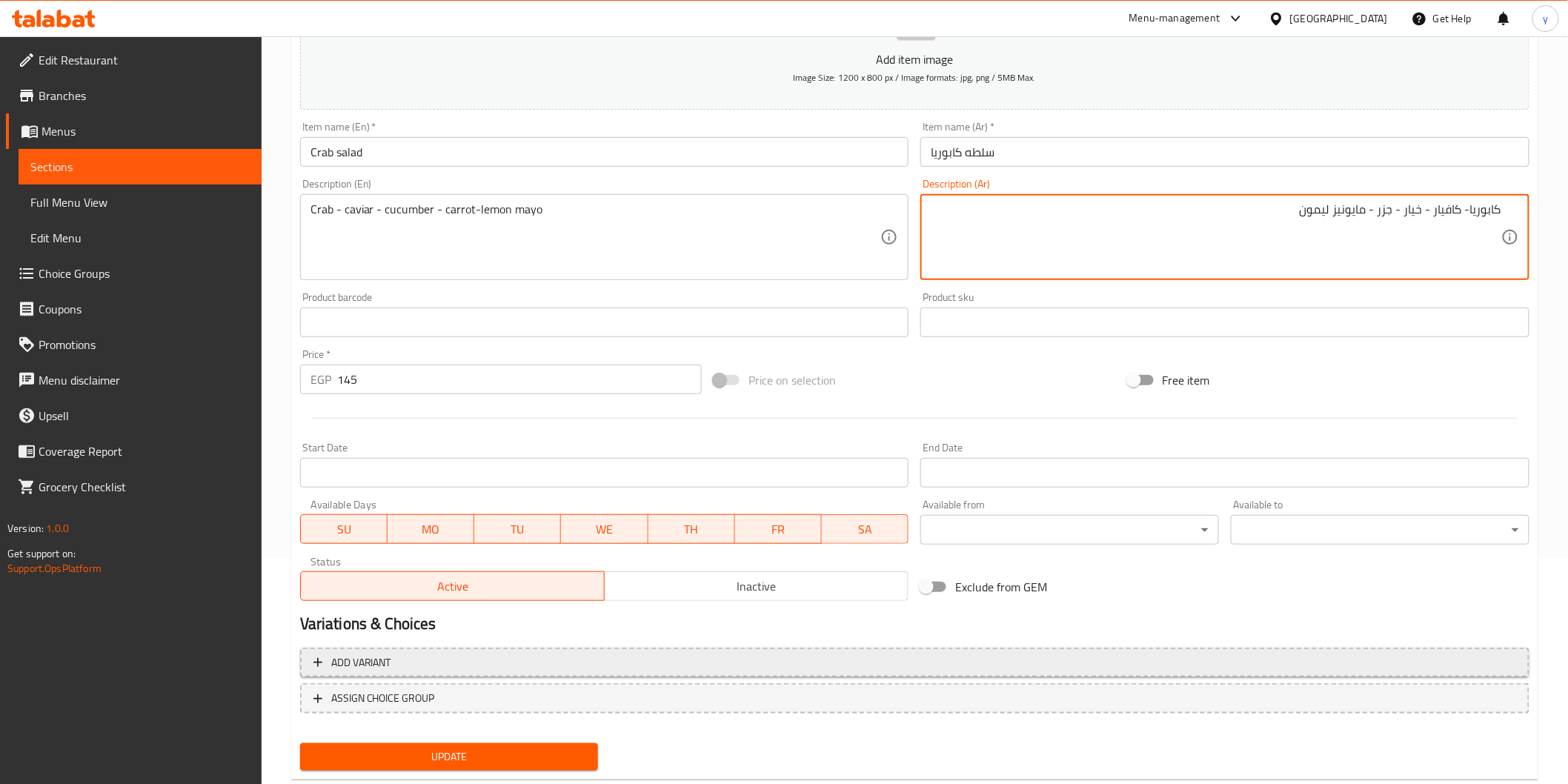
scroll to position [260, 0]
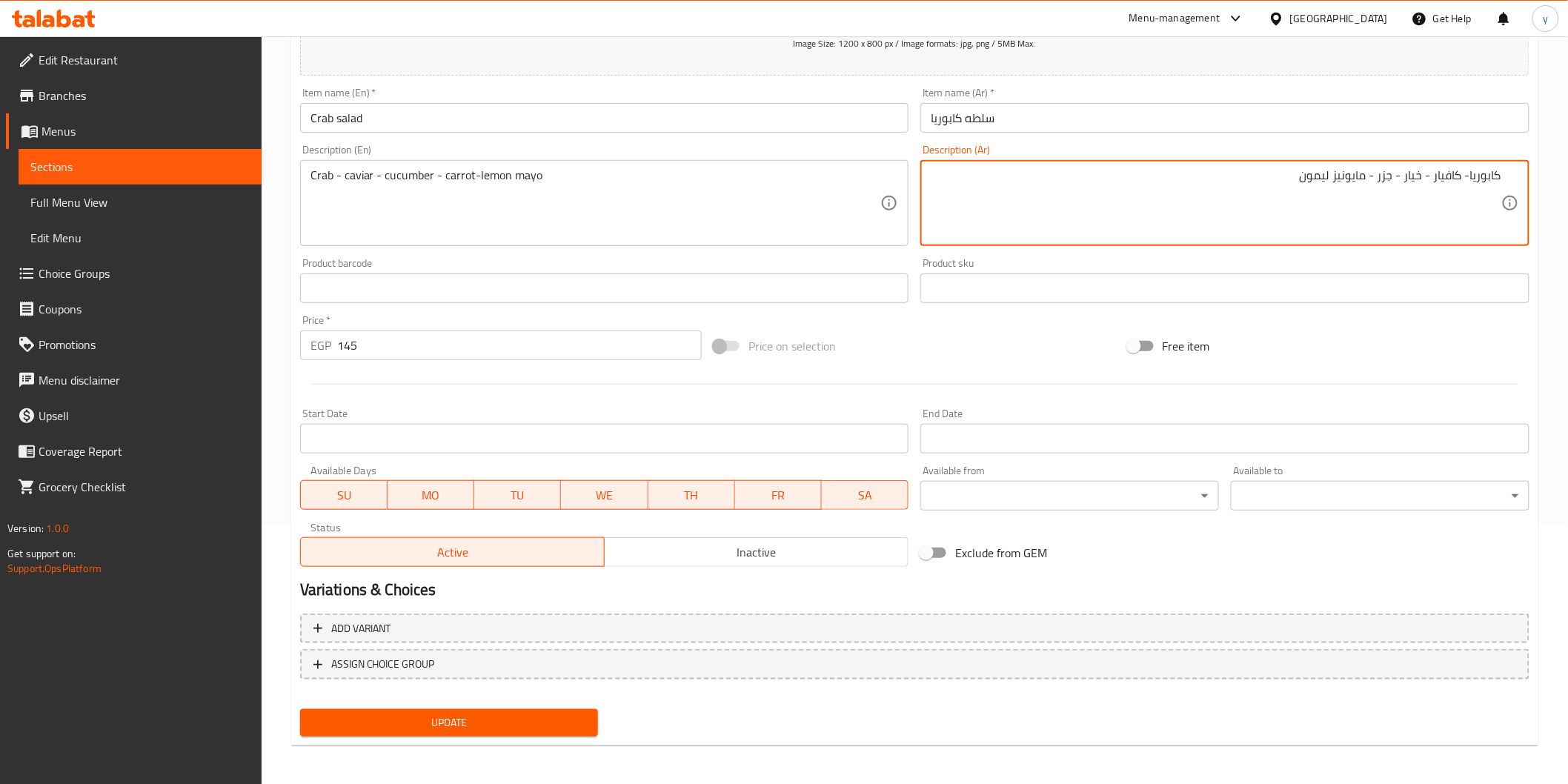
type textarea "كابوريا- كافيار - خيار - جزر - مايونيز ليمون"
click at [475, 723] on span "Update" at bounding box center [449, 722] width 275 height 19
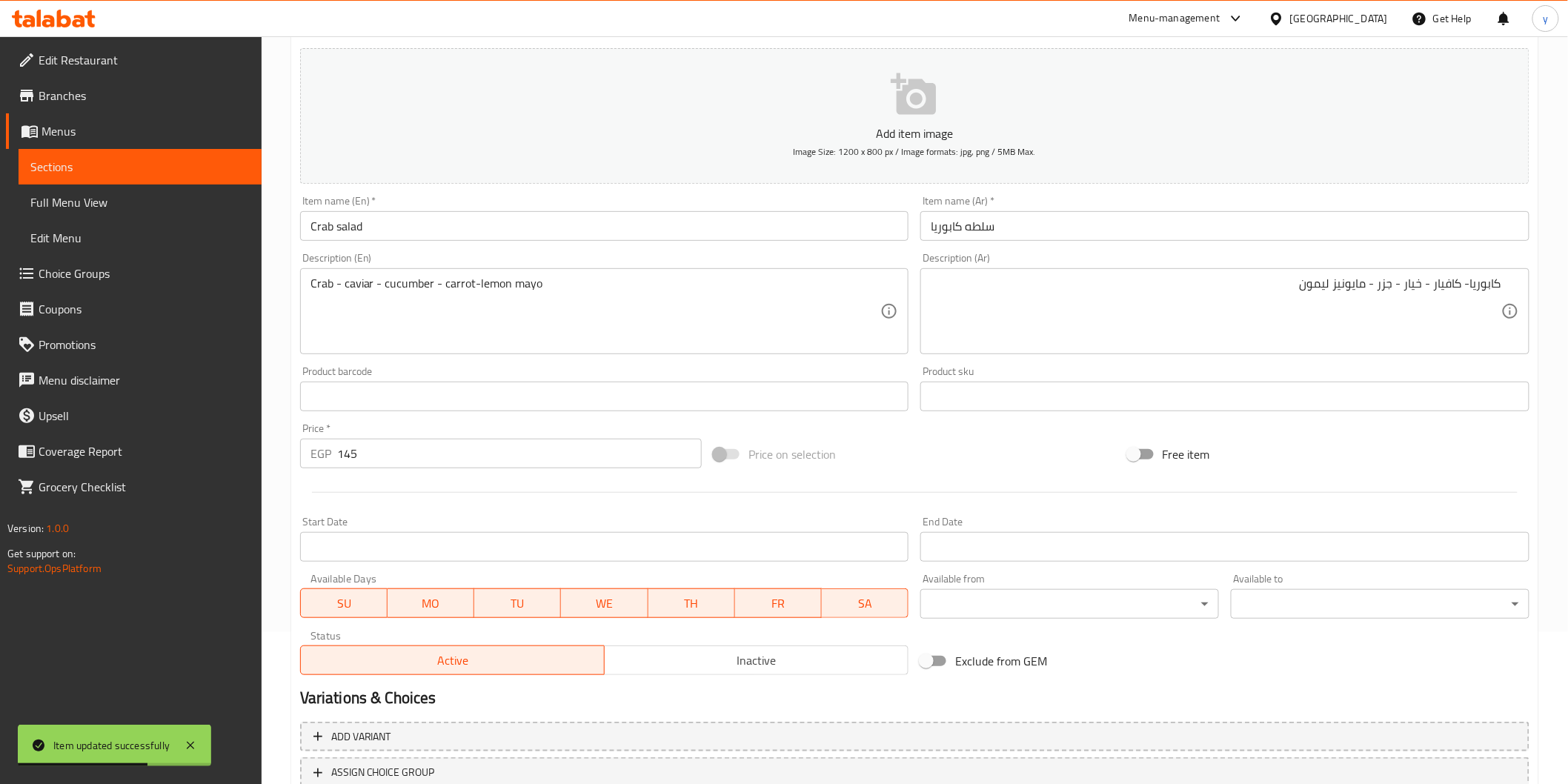
scroll to position [0, 0]
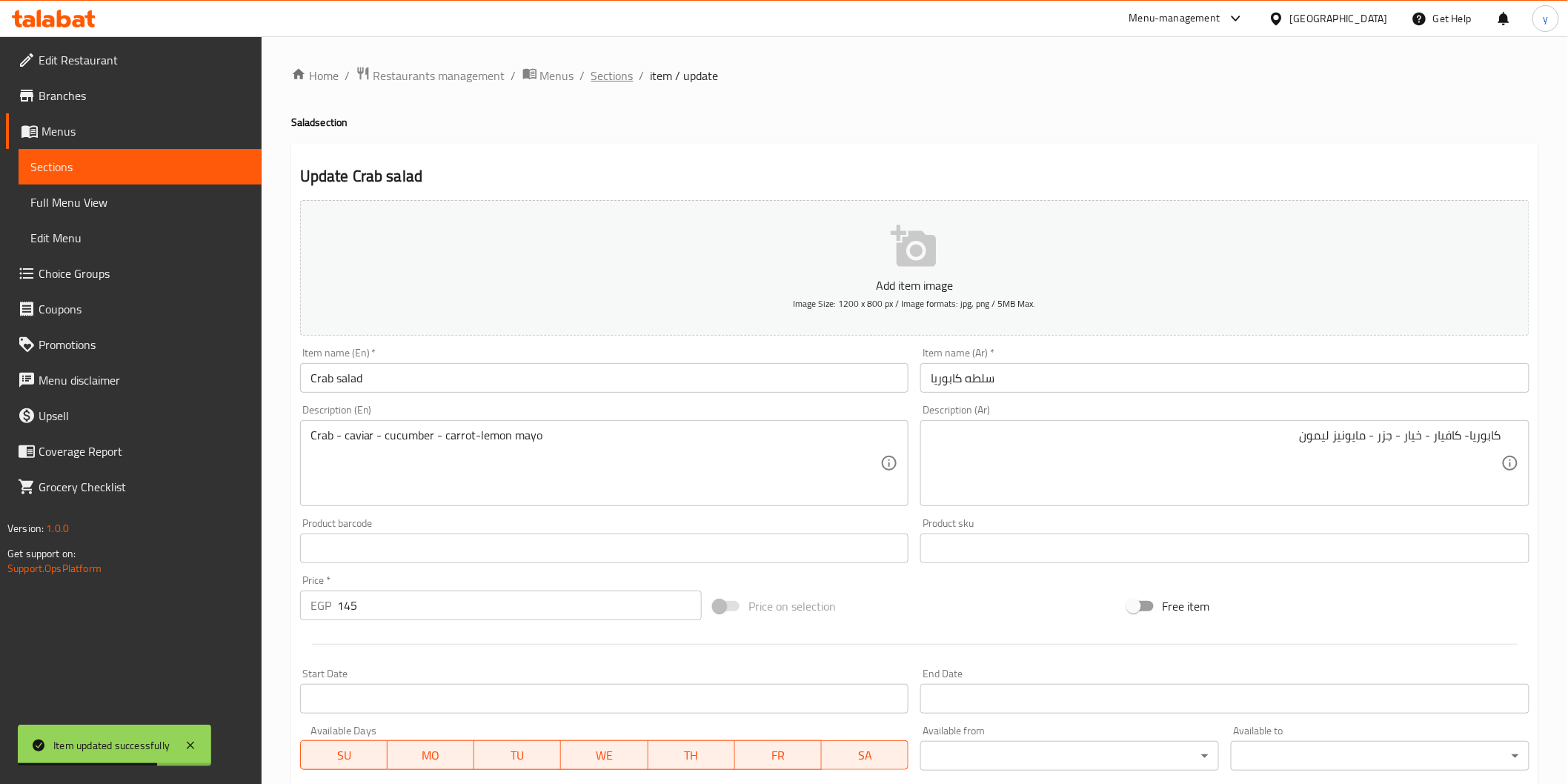
click at [598, 68] on span "Sections" at bounding box center [612, 75] width 43 height 18
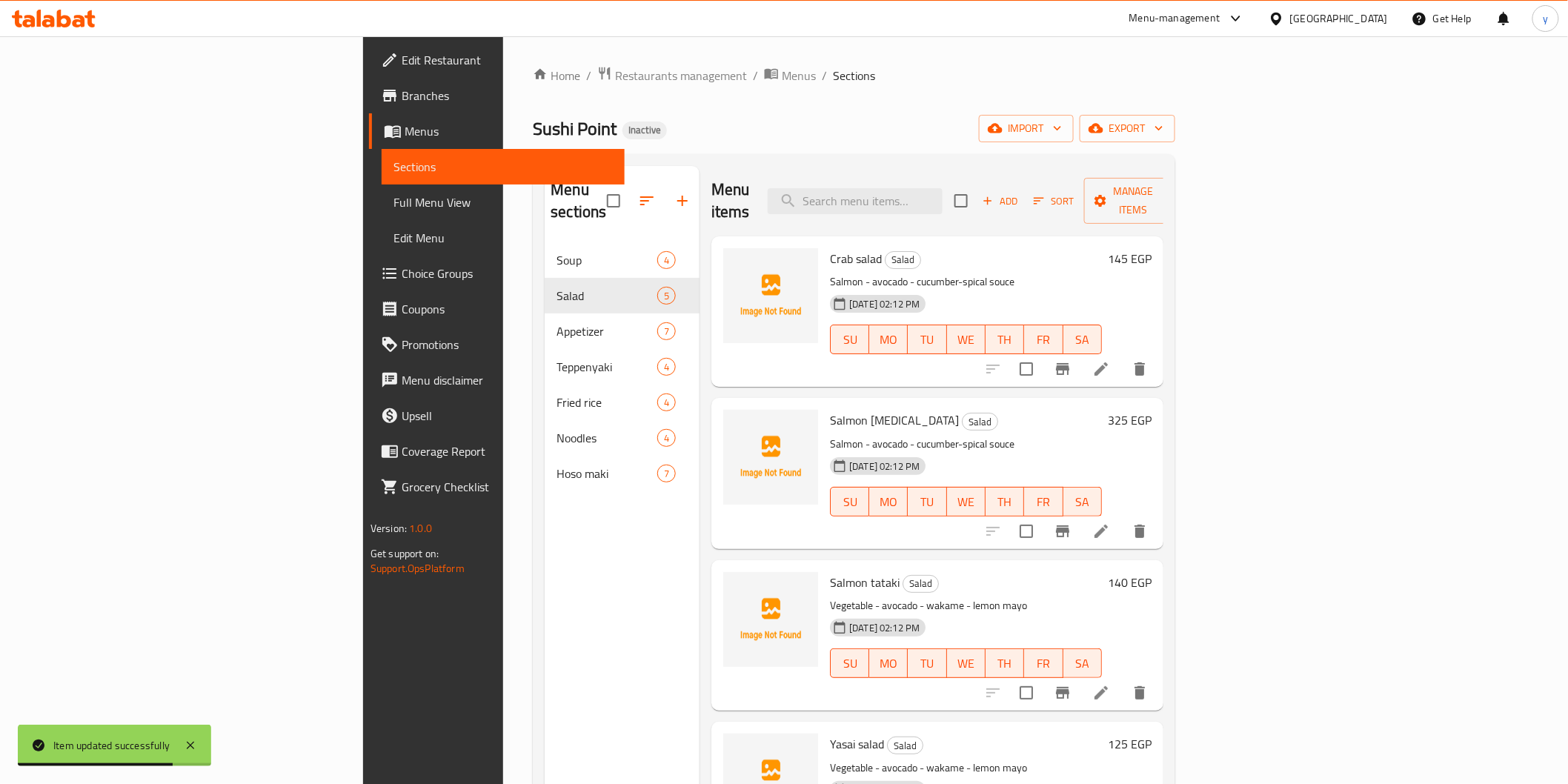
scroll to position [60, 0]
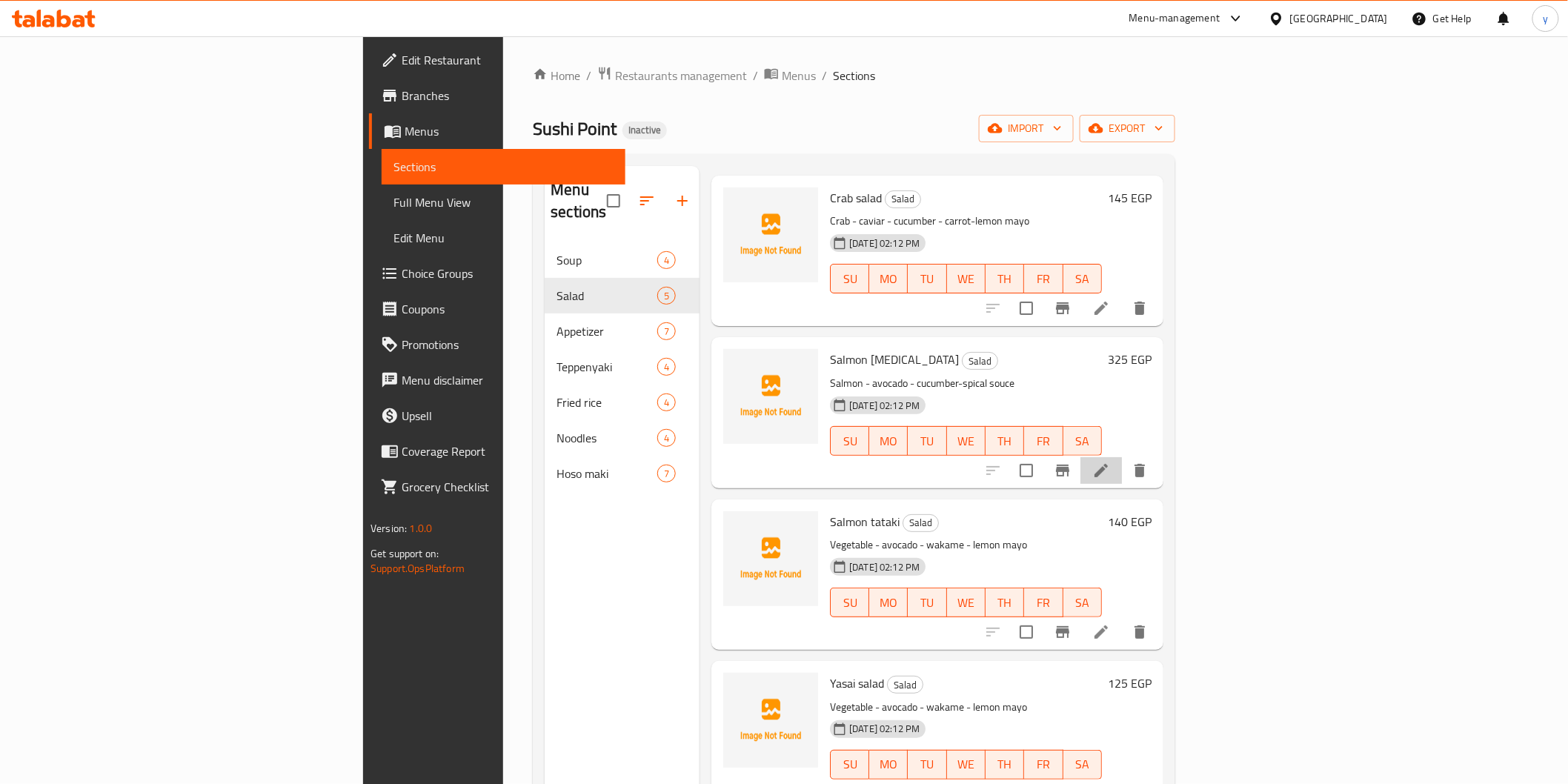
click at [1122, 461] on li at bounding box center [1102, 471] width 42 height 27
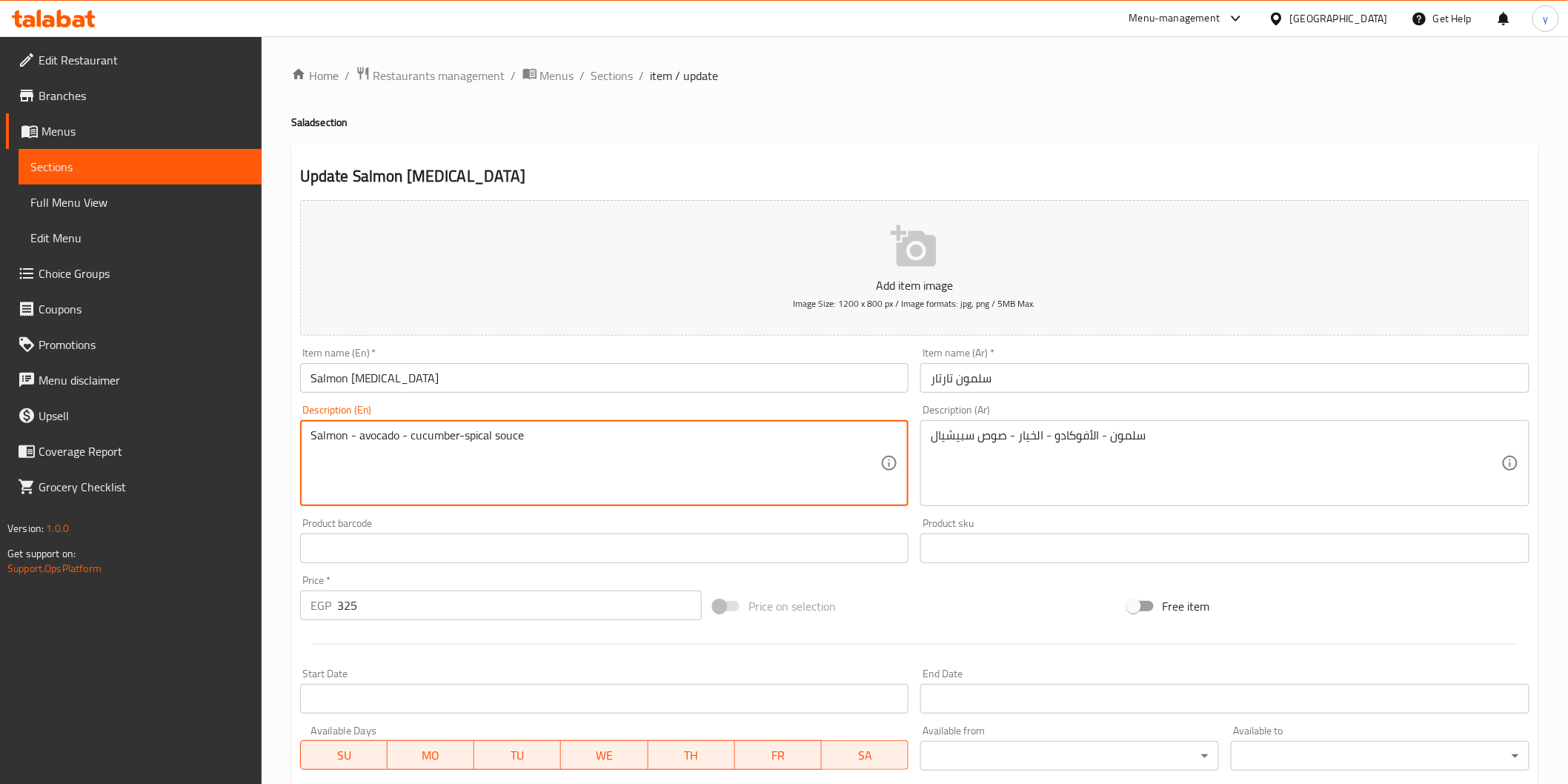
drag, startPoint x: 475, startPoint y: 439, endPoint x: 306, endPoint y: 639, distance: 261.8
click at [481, 433] on textarea "Salmon - avocado - cucumber-spical souce" at bounding box center [596, 463] width 571 height 70
click at [307, 630] on div at bounding box center [914, 644] width 1241 height 37
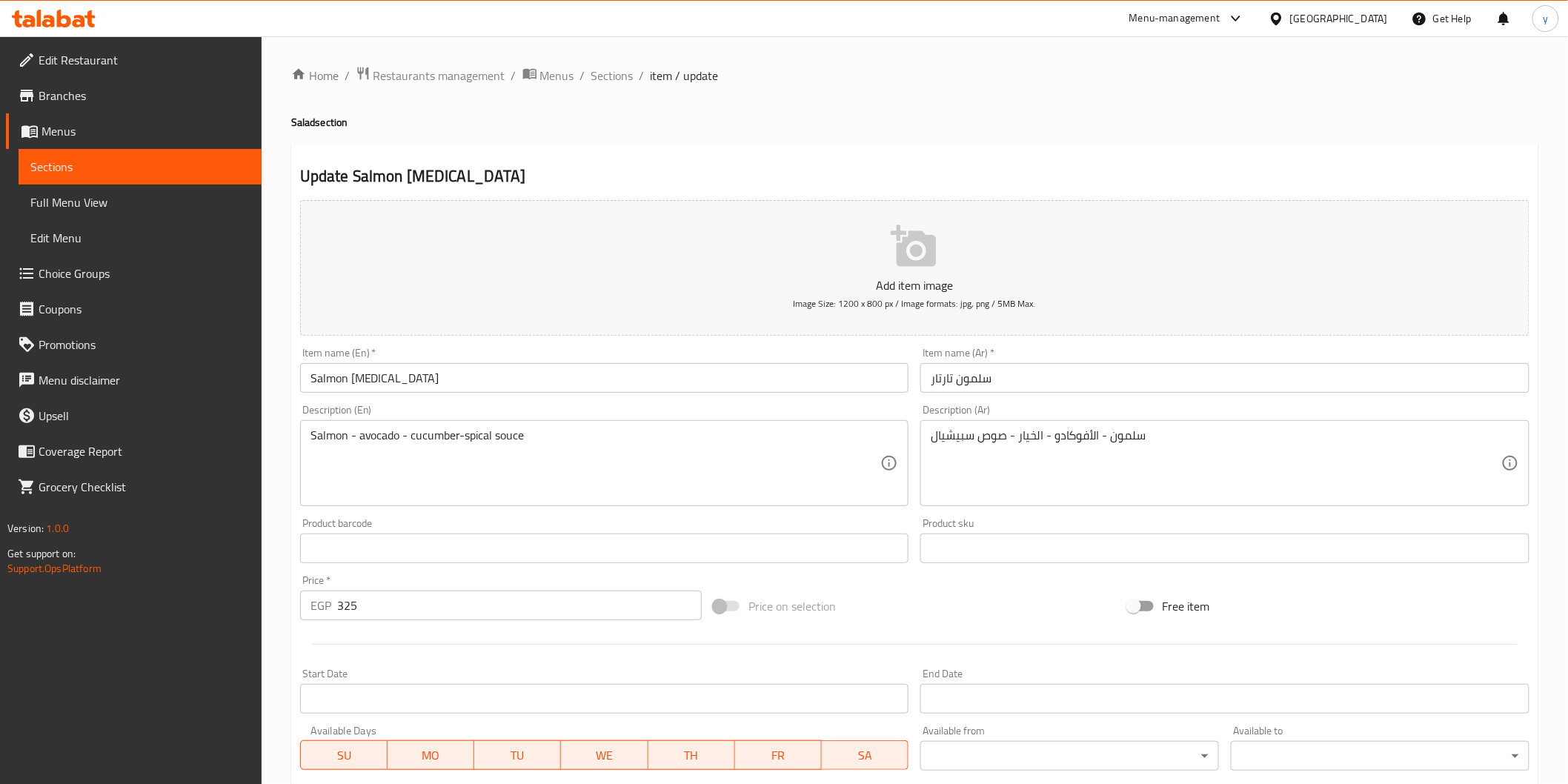
click at [307, 630] on div at bounding box center [914, 644] width 1241 height 37
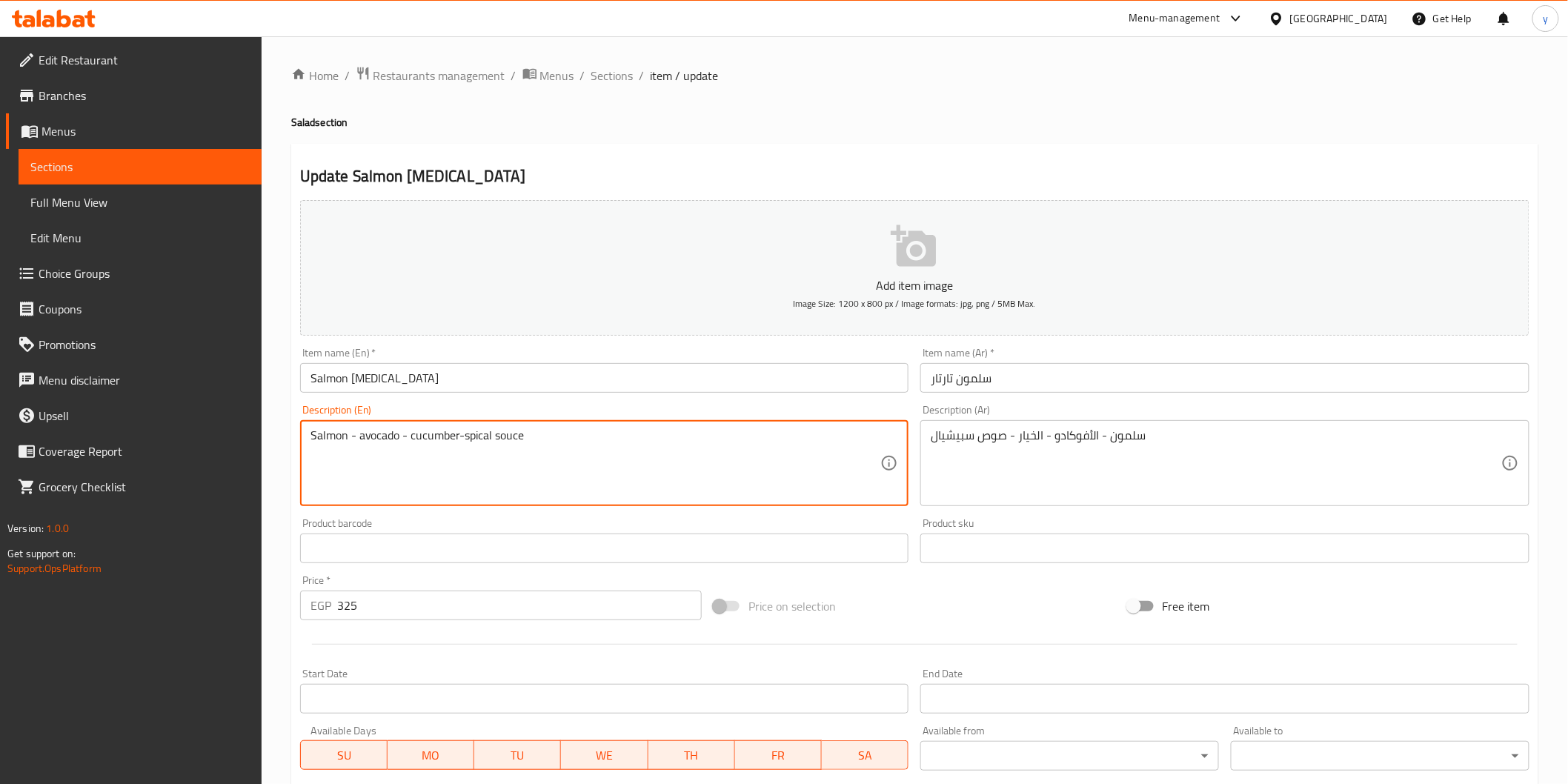
click at [449, 442] on textarea "Salmon - avocado - cucumber-spical souce" at bounding box center [596, 463] width 571 height 70
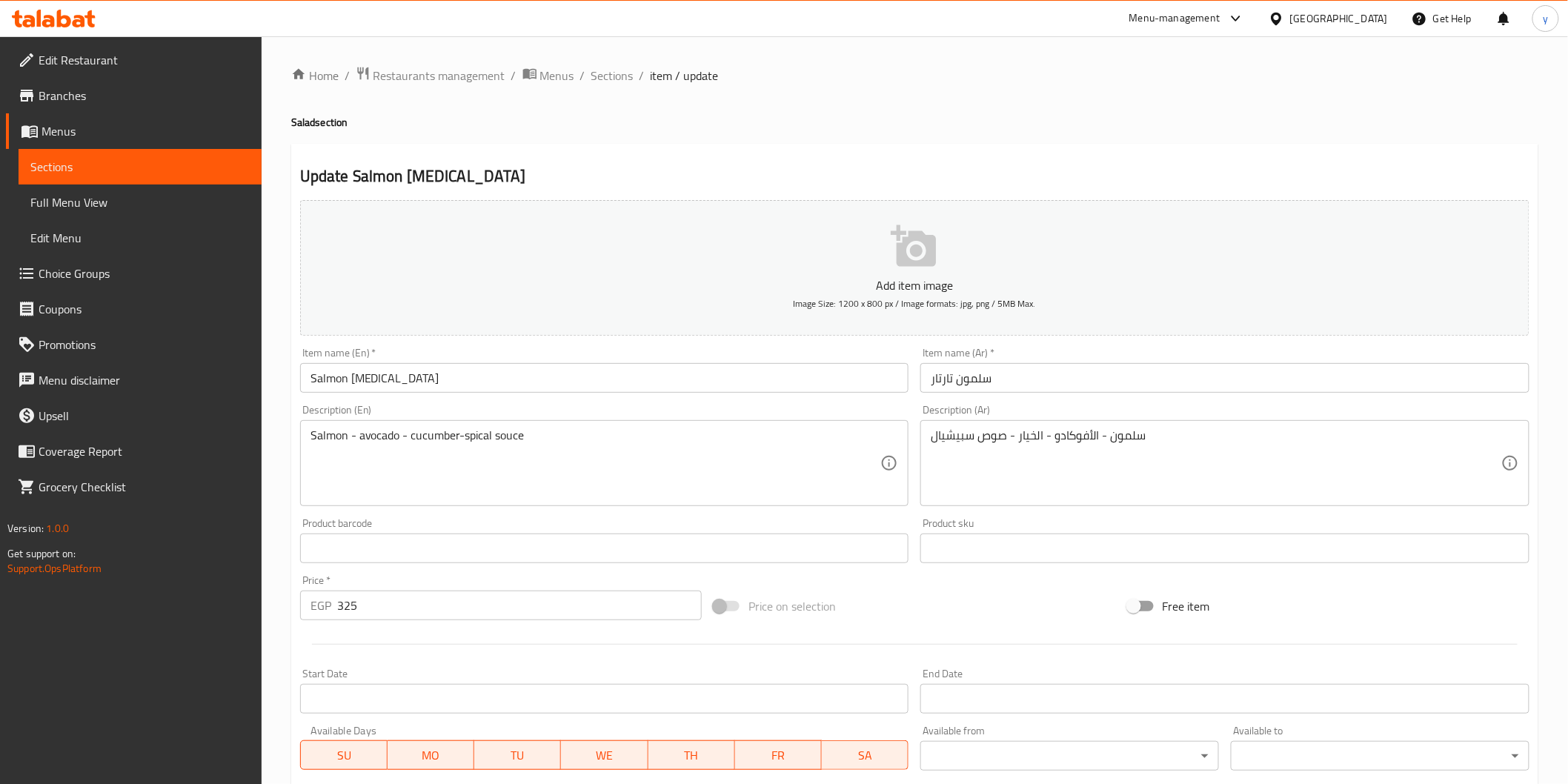
click at [506, 450] on textarea "Salmon - avocado - cucumber-spical souce" at bounding box center [596, 463] width 571 height 70
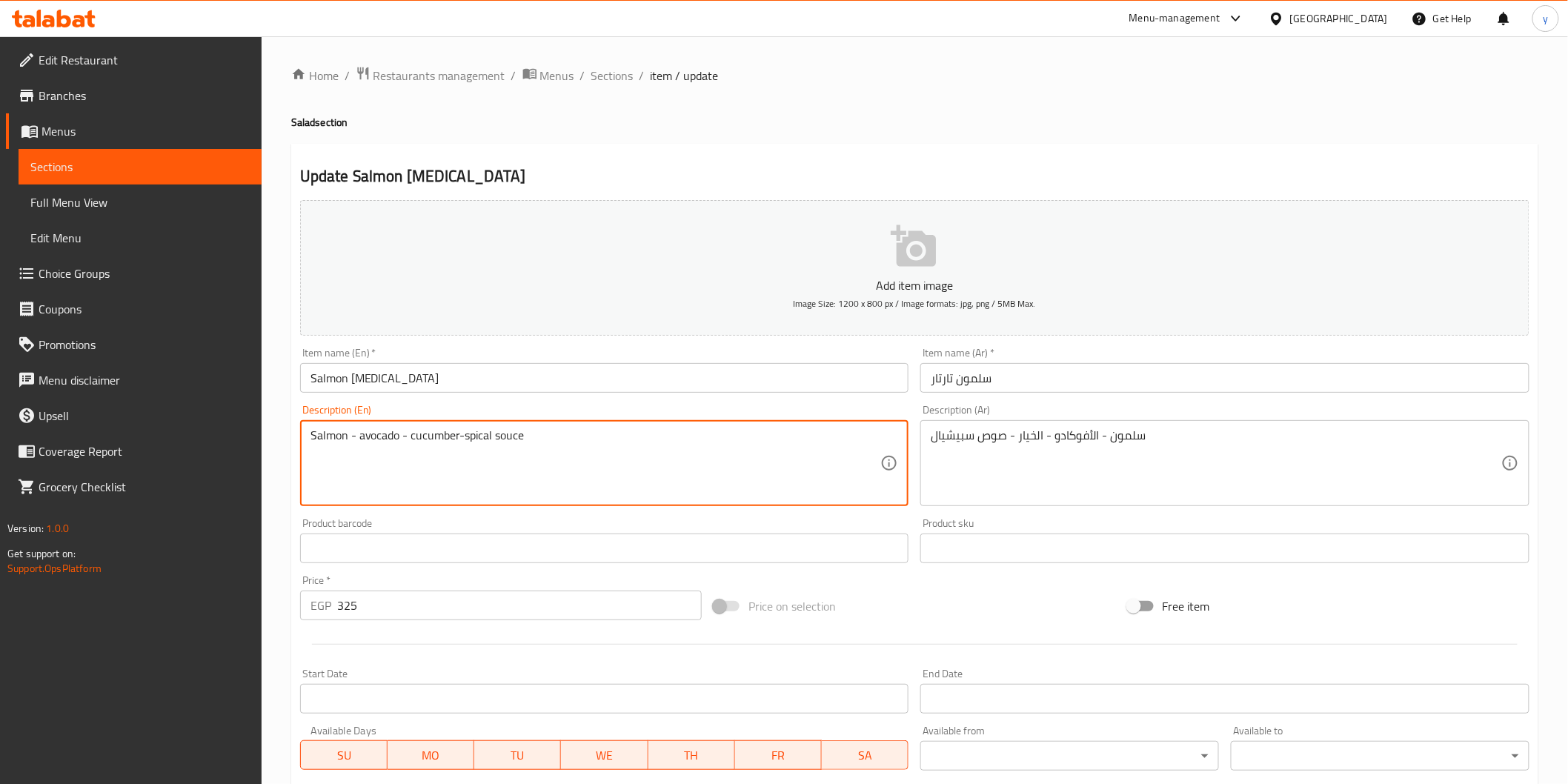
click at [506, 450] on textarea "Salmon - avocado - cucumber-spical souce" at bounding box center [596, 463] width 571 height 70
drag, startPoint x: 1060, startPoint y: 468, endPoint x: 1061, endPoint y: 449, distance: 19.0
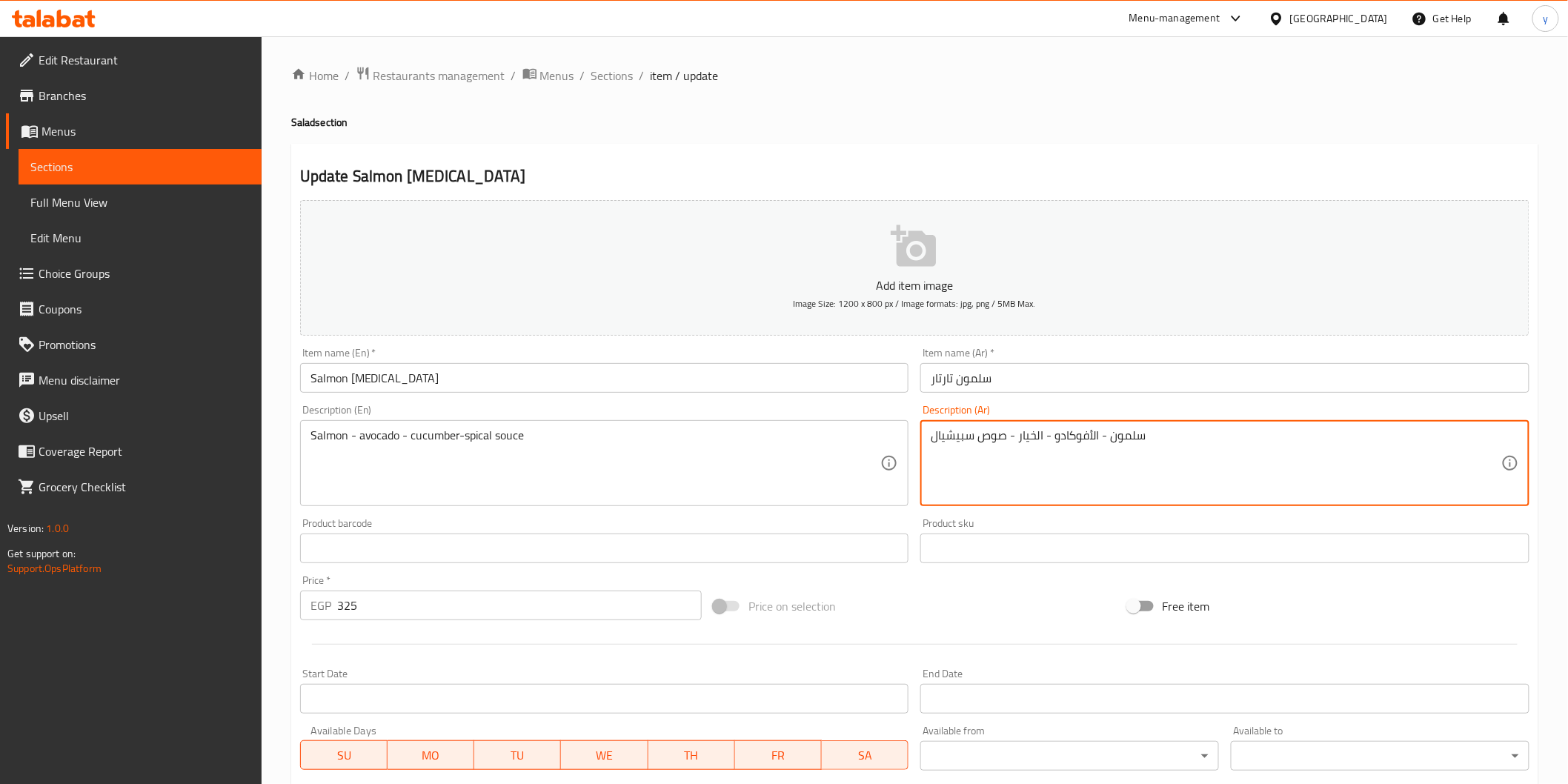
click at [1062, 448] on textarea "سلمون - الأفوكادو - الخيار - صوص سبيشيال" at bounding box center [1216, 463] width 571 height 70
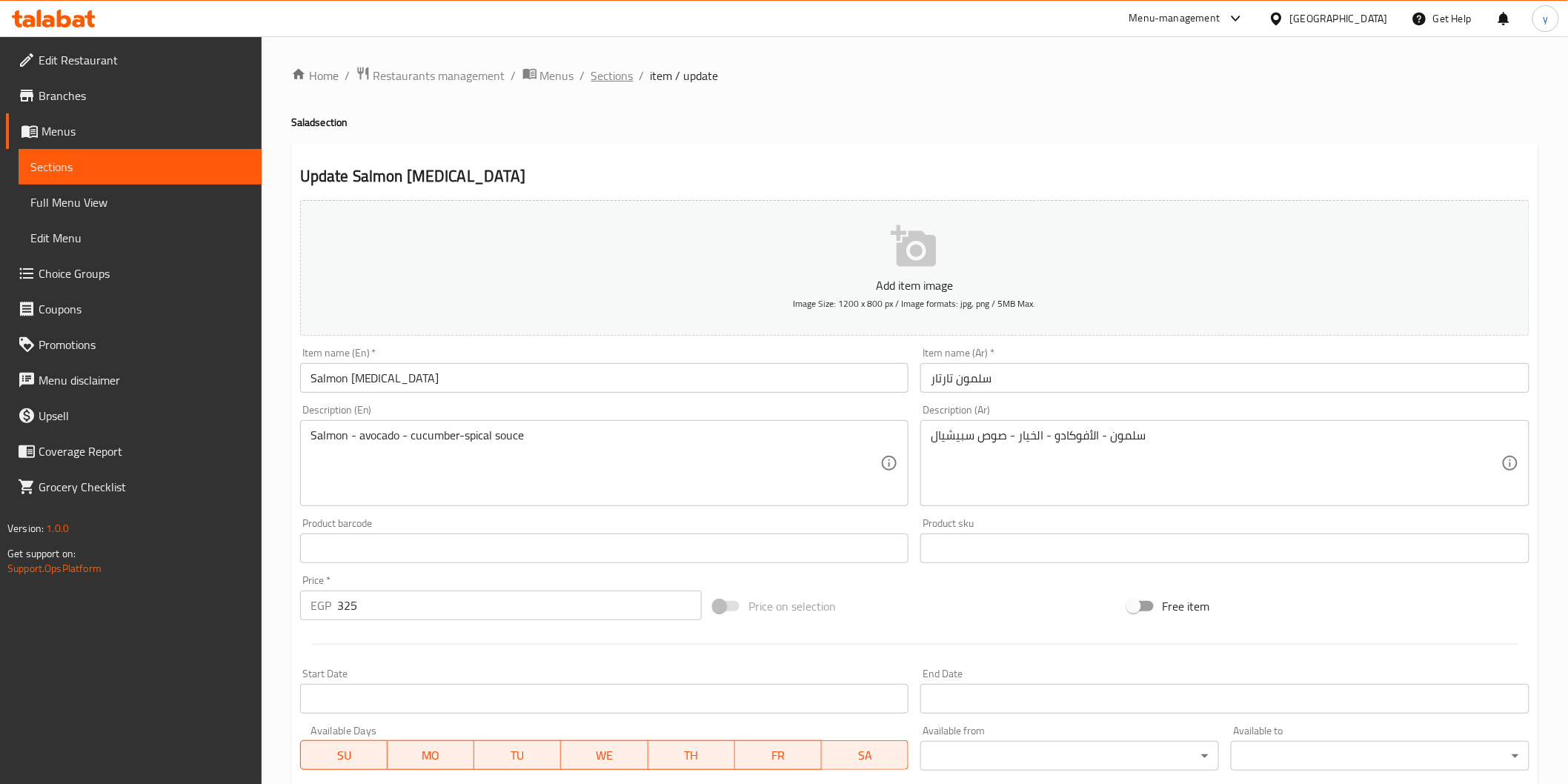
click at [628, 78] on span "Sections" at bounding box center [612, 75] width 43 height 18
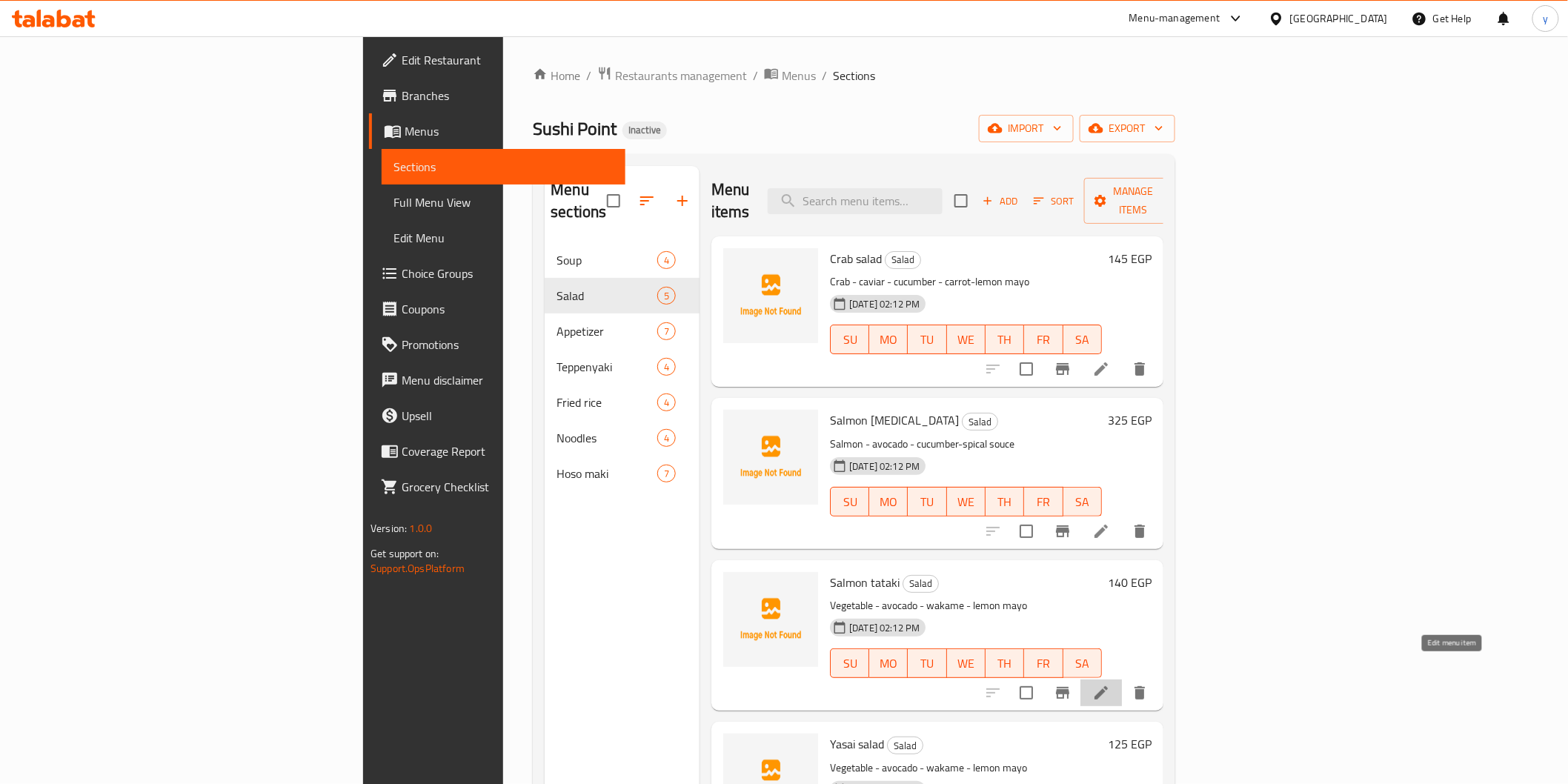
click at [1110, 684] on icon at bounding box center [1102, 693] width 18 height 18
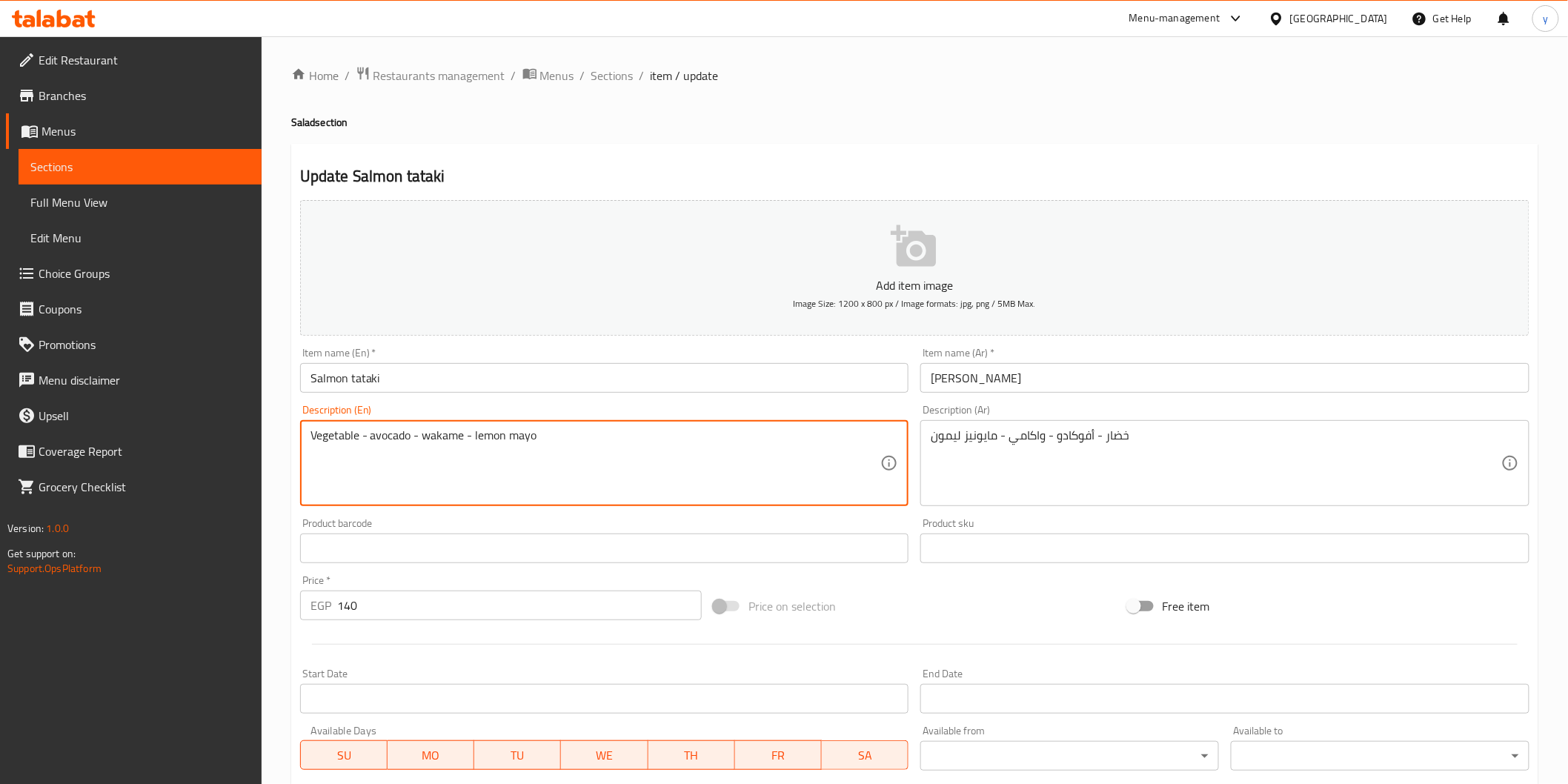
click at [510, 431] on textarea "Vegetable - avocado - wakame - lemon mayo" at bounding box center [596, 463] width 571 height 70
click at [511, 432] on textarea "Vegetable - avocado - wakame - lemon mayo" at bounding box center [596, 463] width 571 height 70
paste textarea "سلمون - الأفوكادو - الخيار - صوص سبيشيال"
click at [461, 442] on textarea "سلمون - الأفوكادو - الخيار - صوص سبيشيال" at bounding box center [596, 463] width 571 height 70
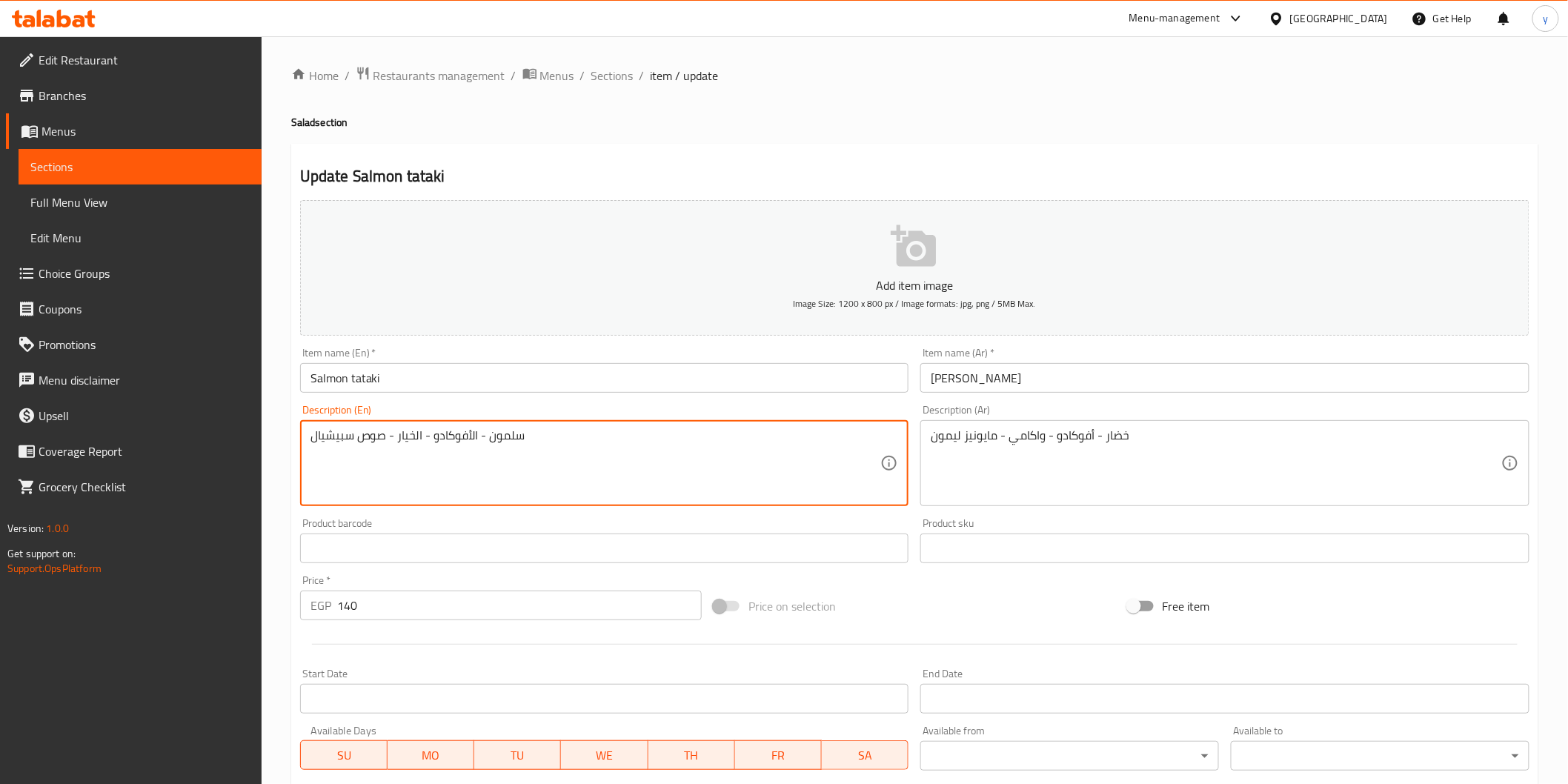
click at [461, 442] on textarea "سلمون - الأفوكادو - الخيار - صوص سبيشيال" at bounding box center [596, 463] width 571 height 70
paste textarea "Salmon - avocado - cucumber-spical souce"
type textarea "Salmon - avocado - cucumber-spical souce"
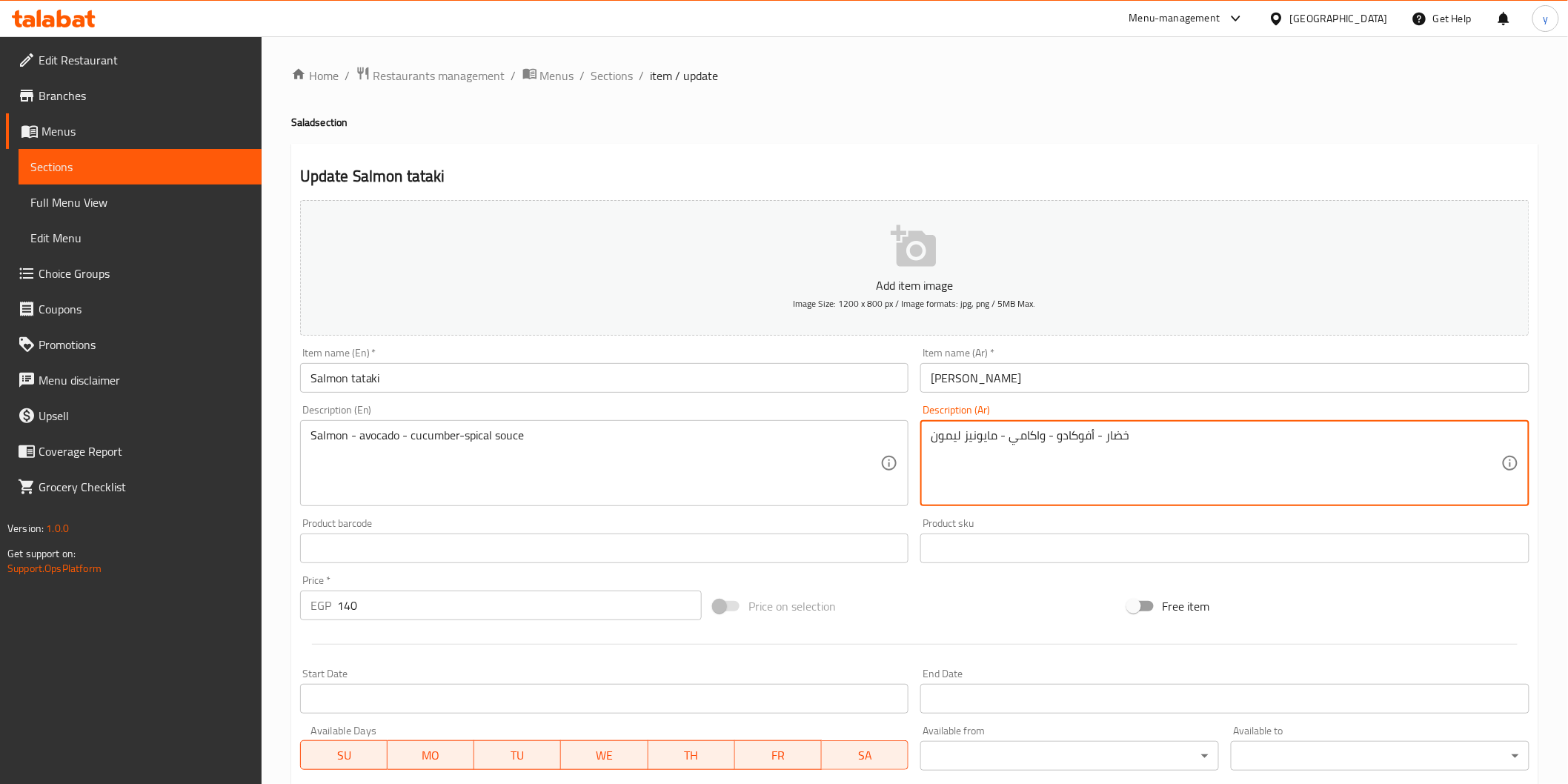
click at [983, 436] on textarea "خضار - أفوكادو - واكامي - مايونيز ليمون" at bounding box center [1216, 463] width 571 height 70
paste textarea "لمون - الأفوكادو - الخيار - صوص سبيشيال"
type textarea "سلمون - الأفوكادو - الخيار - صوص سبيشيال"
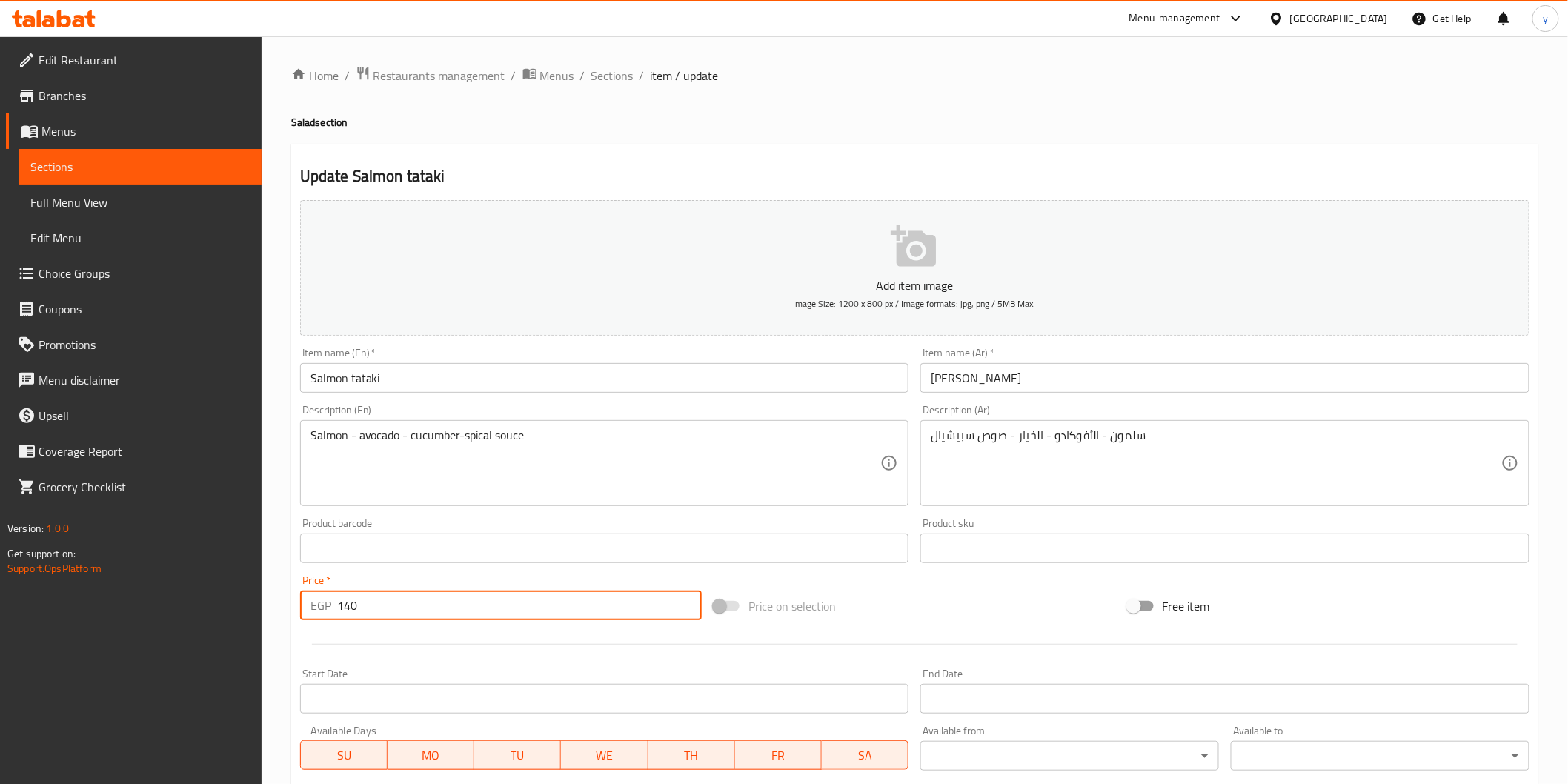
drag, startPoint x: 374, startPoint y: 609, endPoint x: 324, endPoint y: 621, distance: 51.4
click at [324, 621] on div "Price   * EGP 140 Price *" at bounding box center [501, 598] width 413 height 57
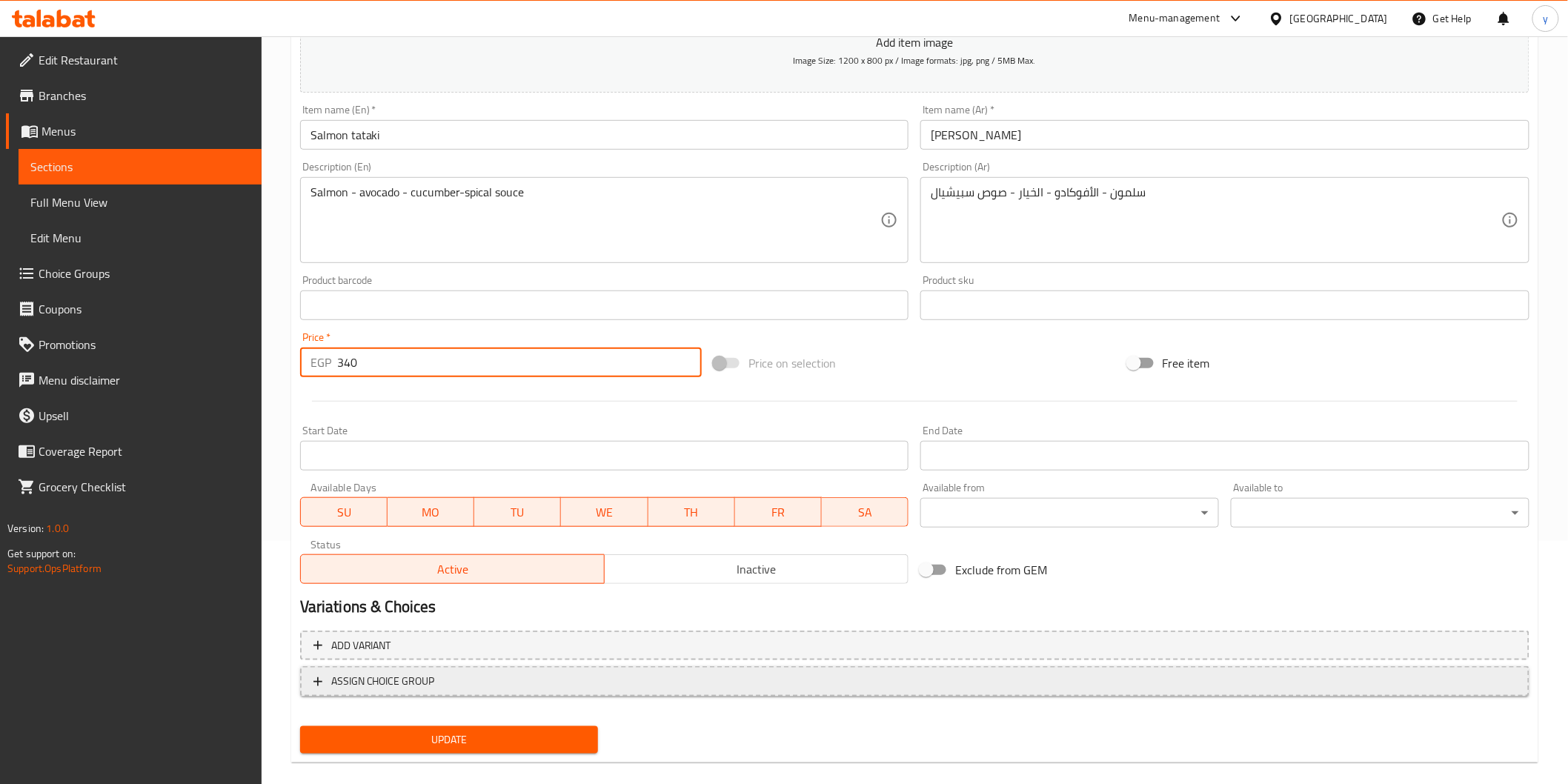
scroll to position [260, 0]
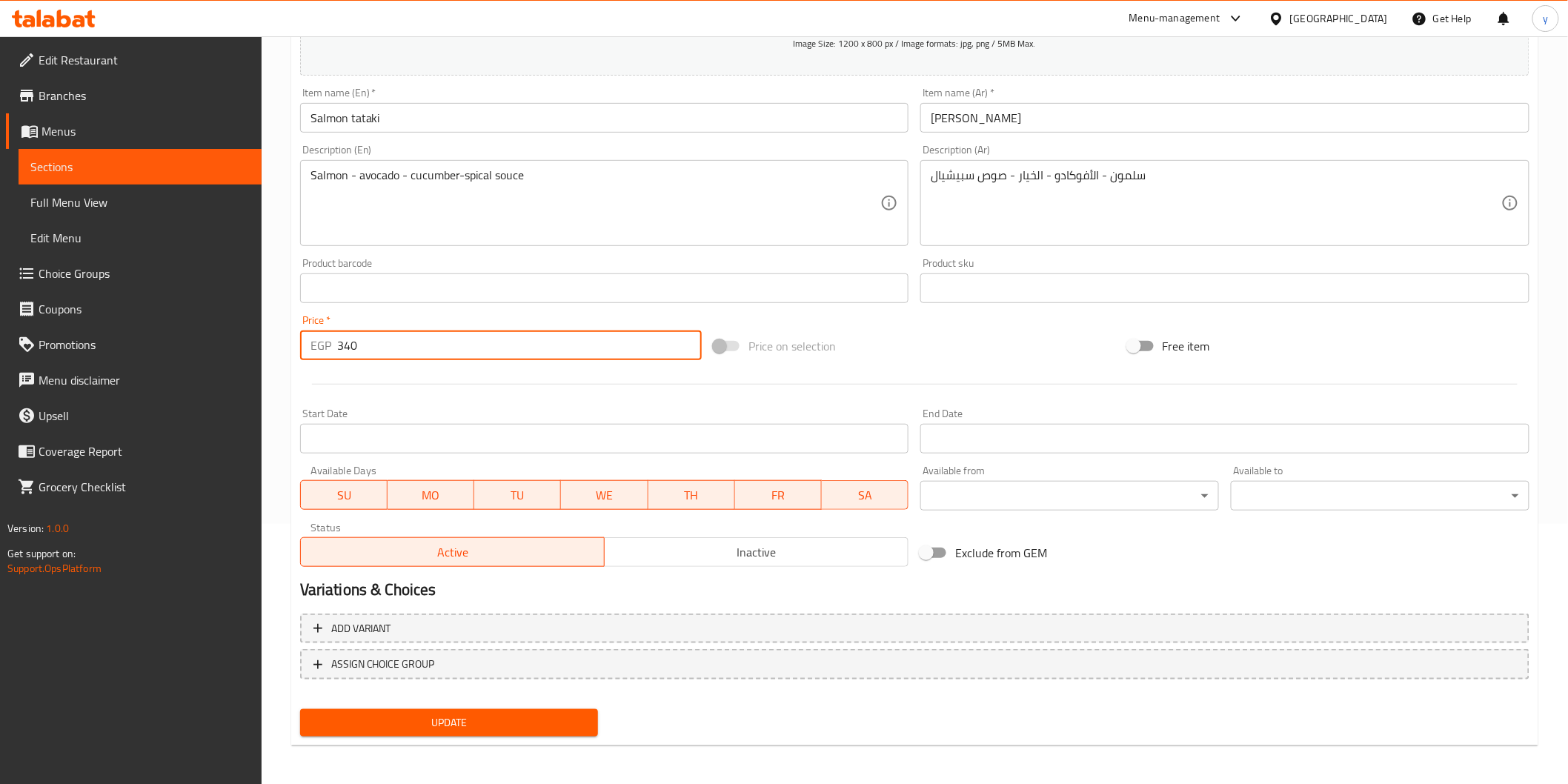
type input "340"
click at [531, 709] on button "Update" at bounding box center [449, 722] width 299 height 28
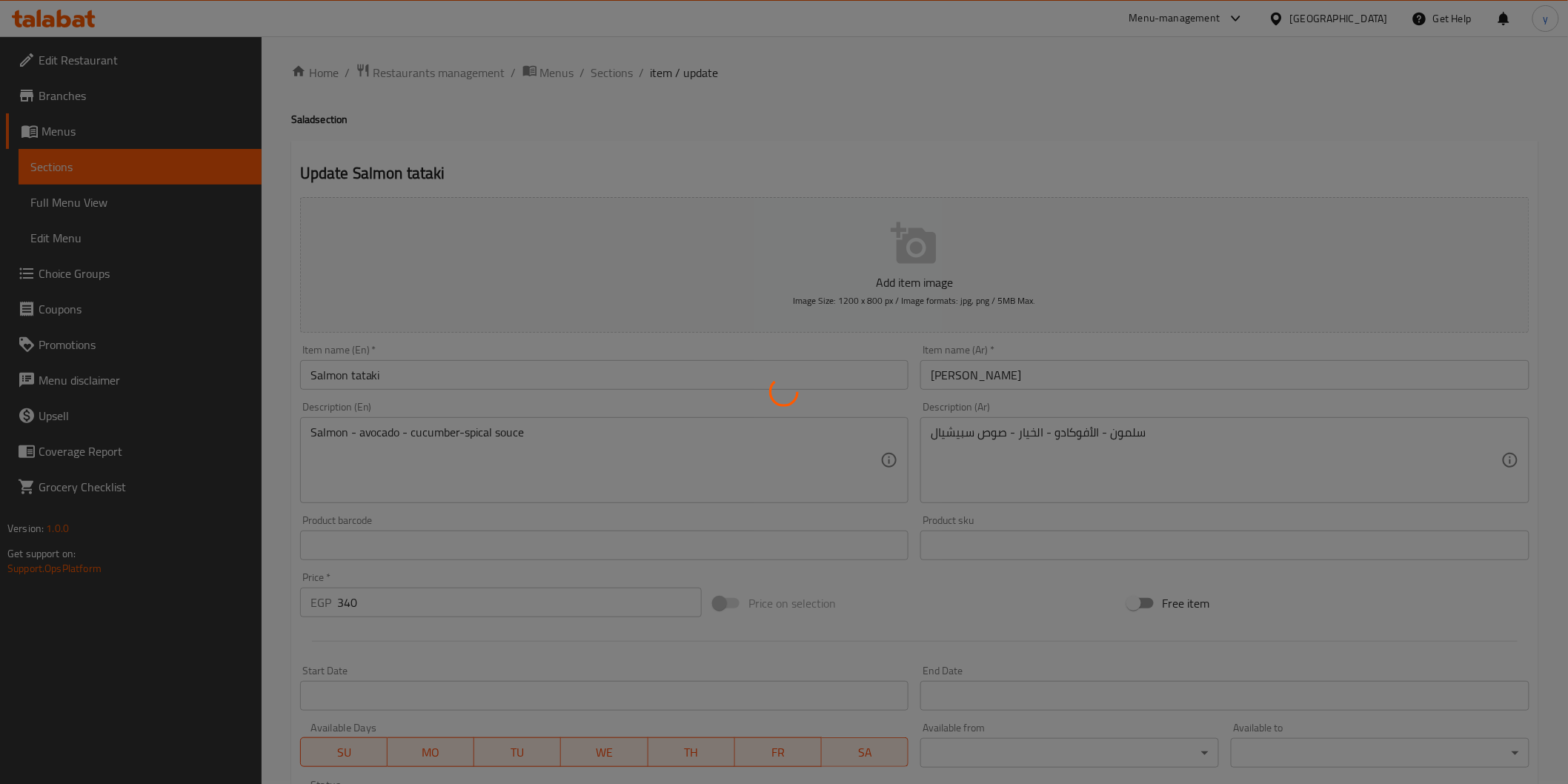
scroll to position [0, 0]
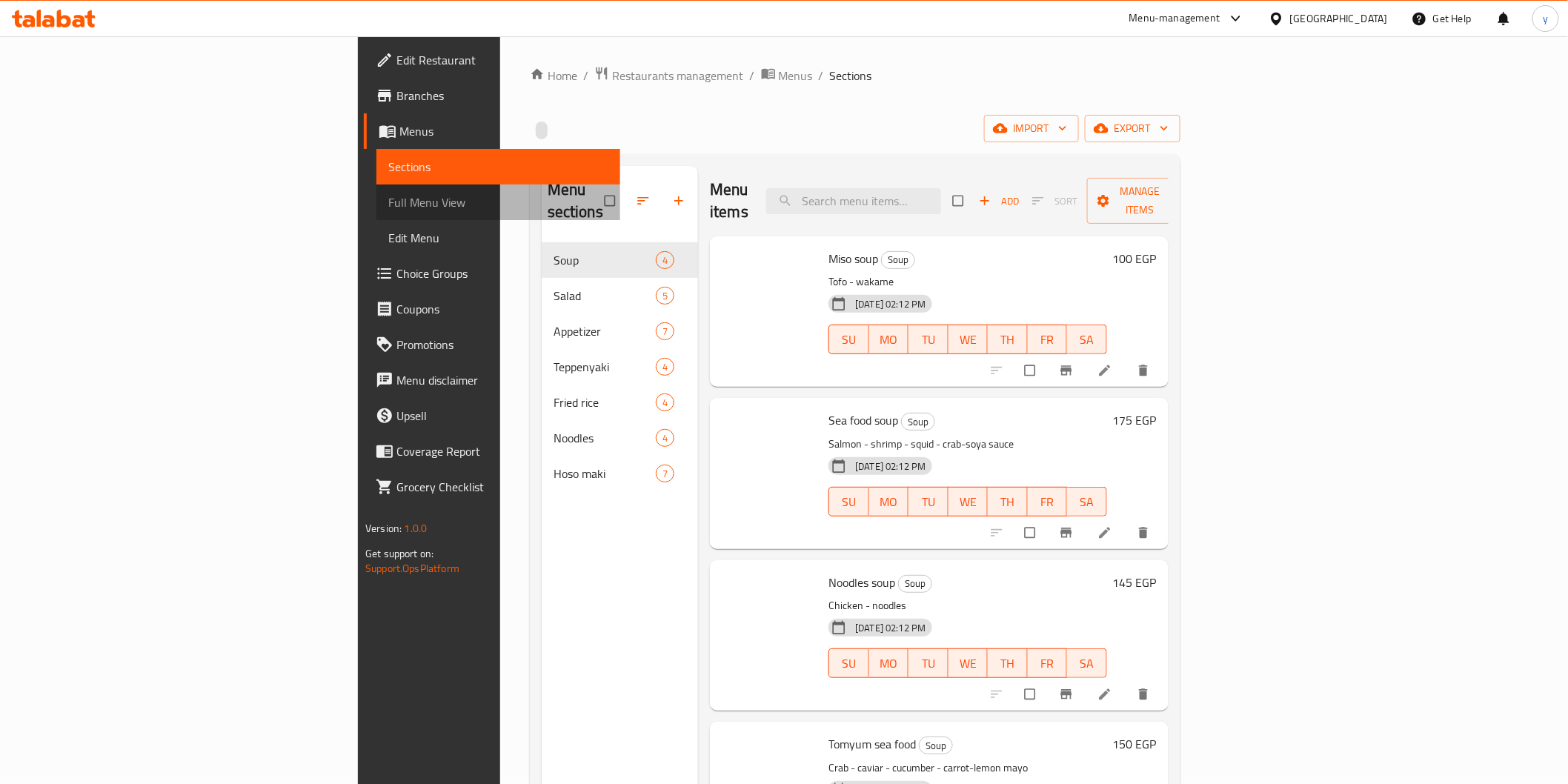
click at [388, 211] on span "Full Menu View" at bounding box center [498, 202] width 219 height 18
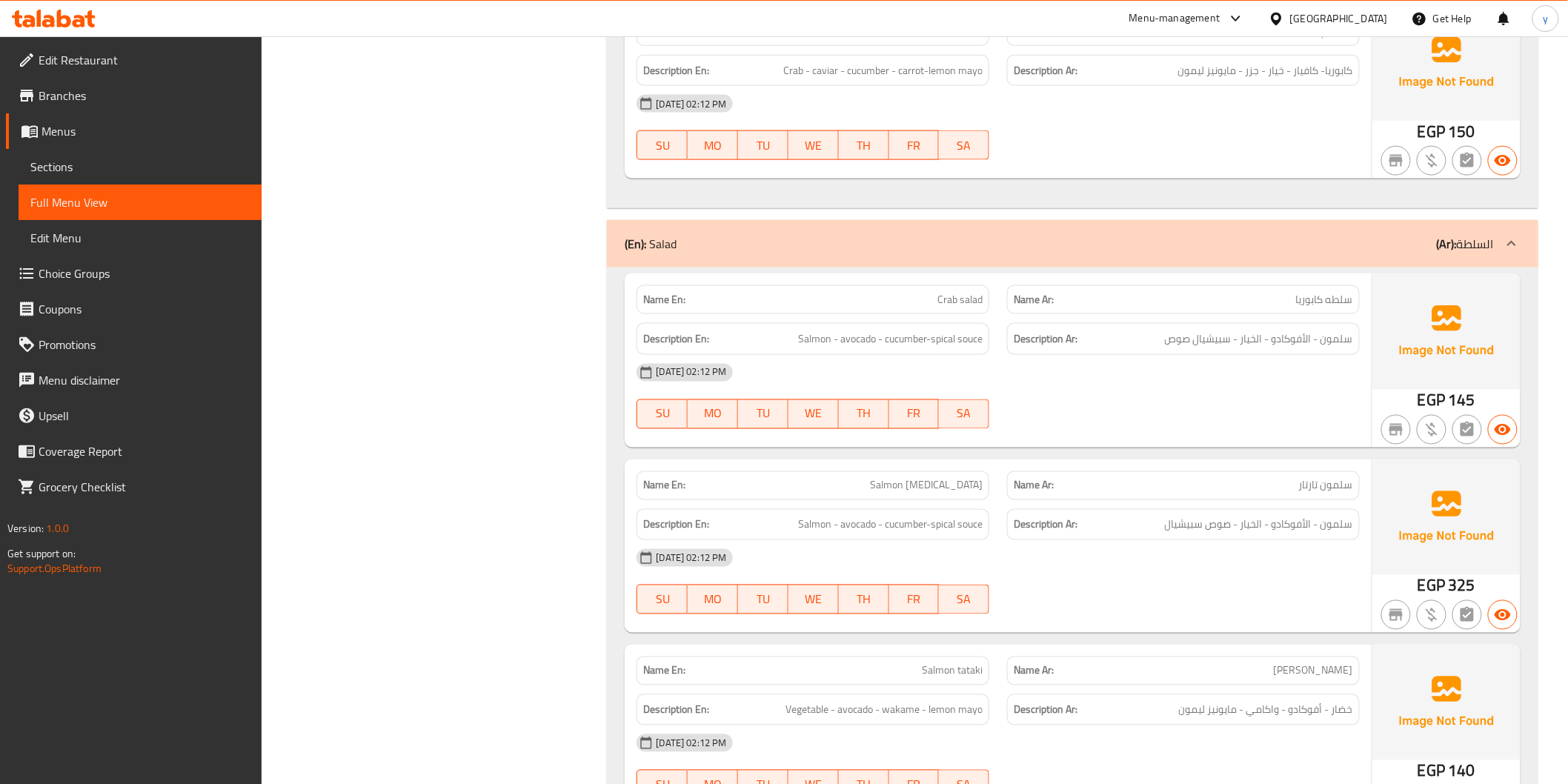
scroll to position [905, 0]
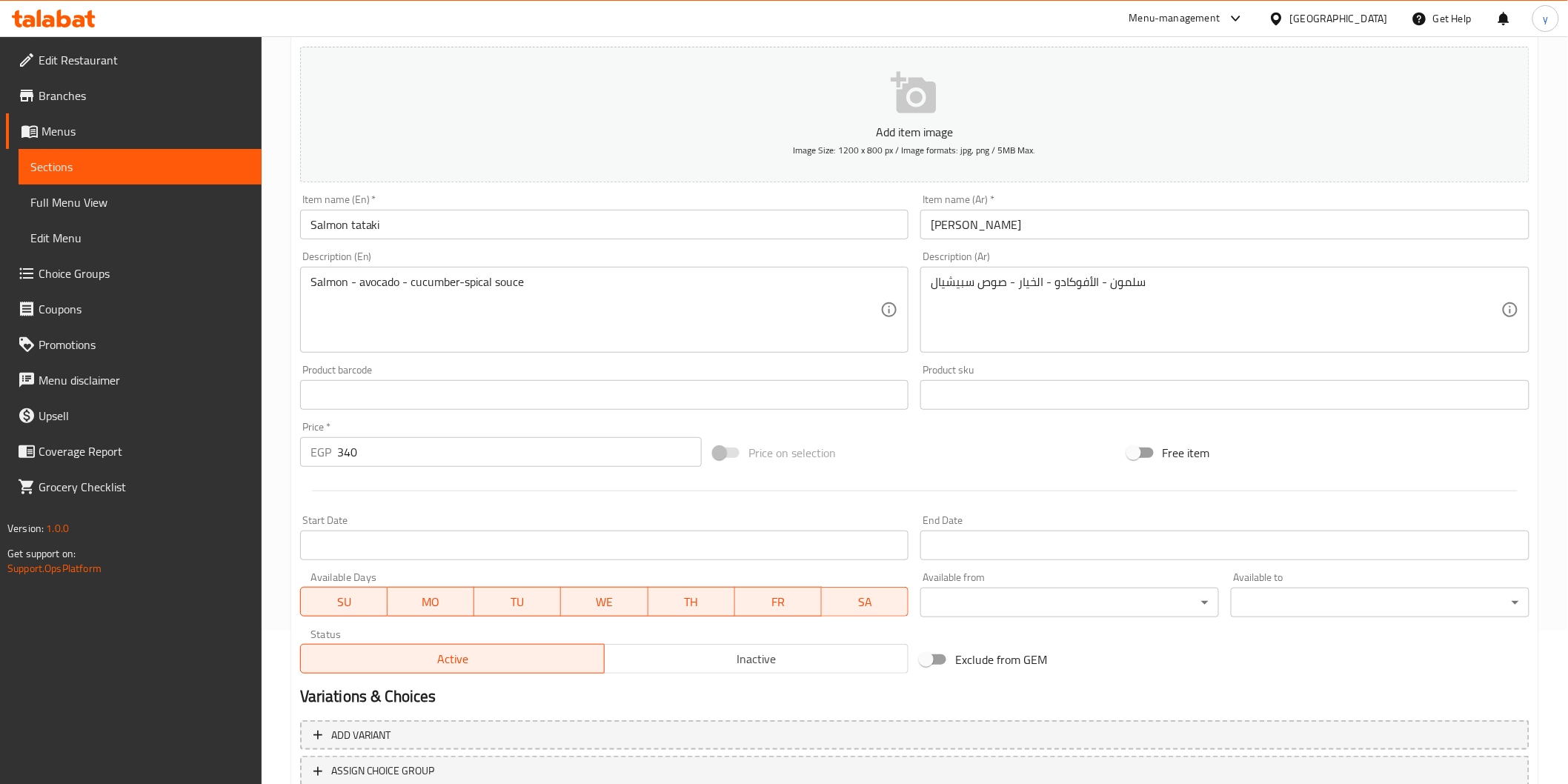
scroll to position [13, 0]
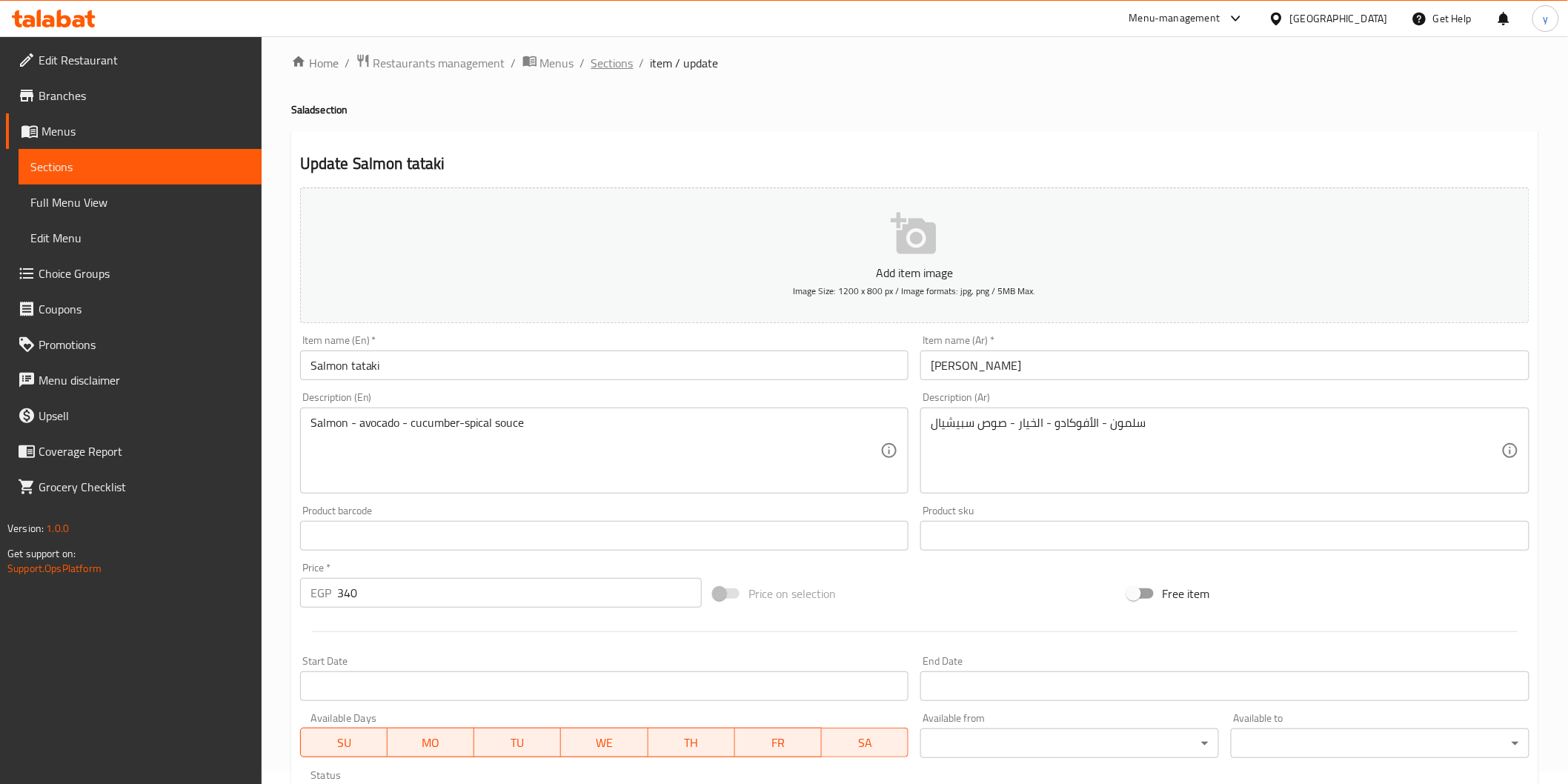
click at [610, 63] on span "Sections" at bounding box center [612, 63] width 43 height 18
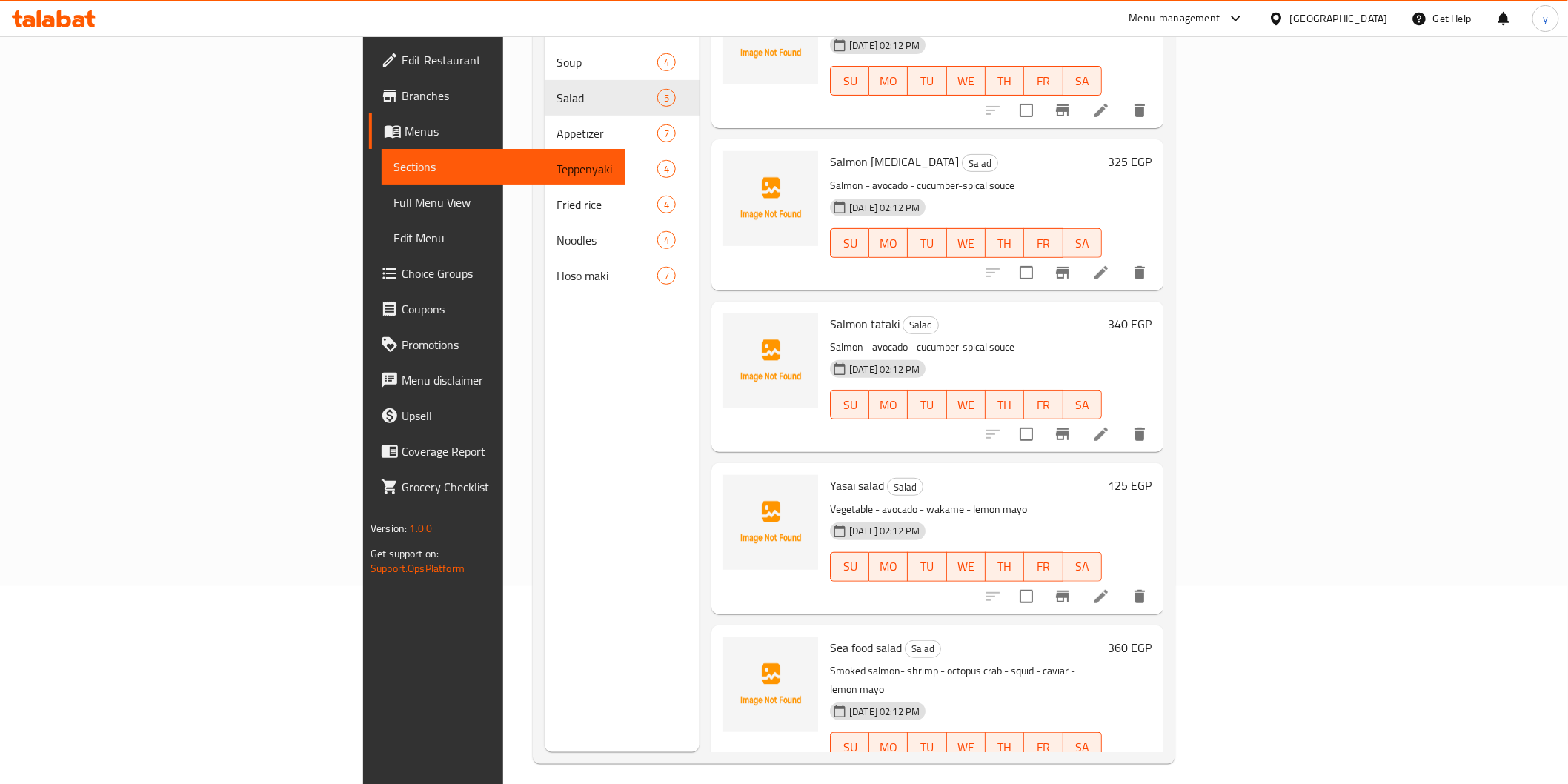
scroll to position [207, 0]
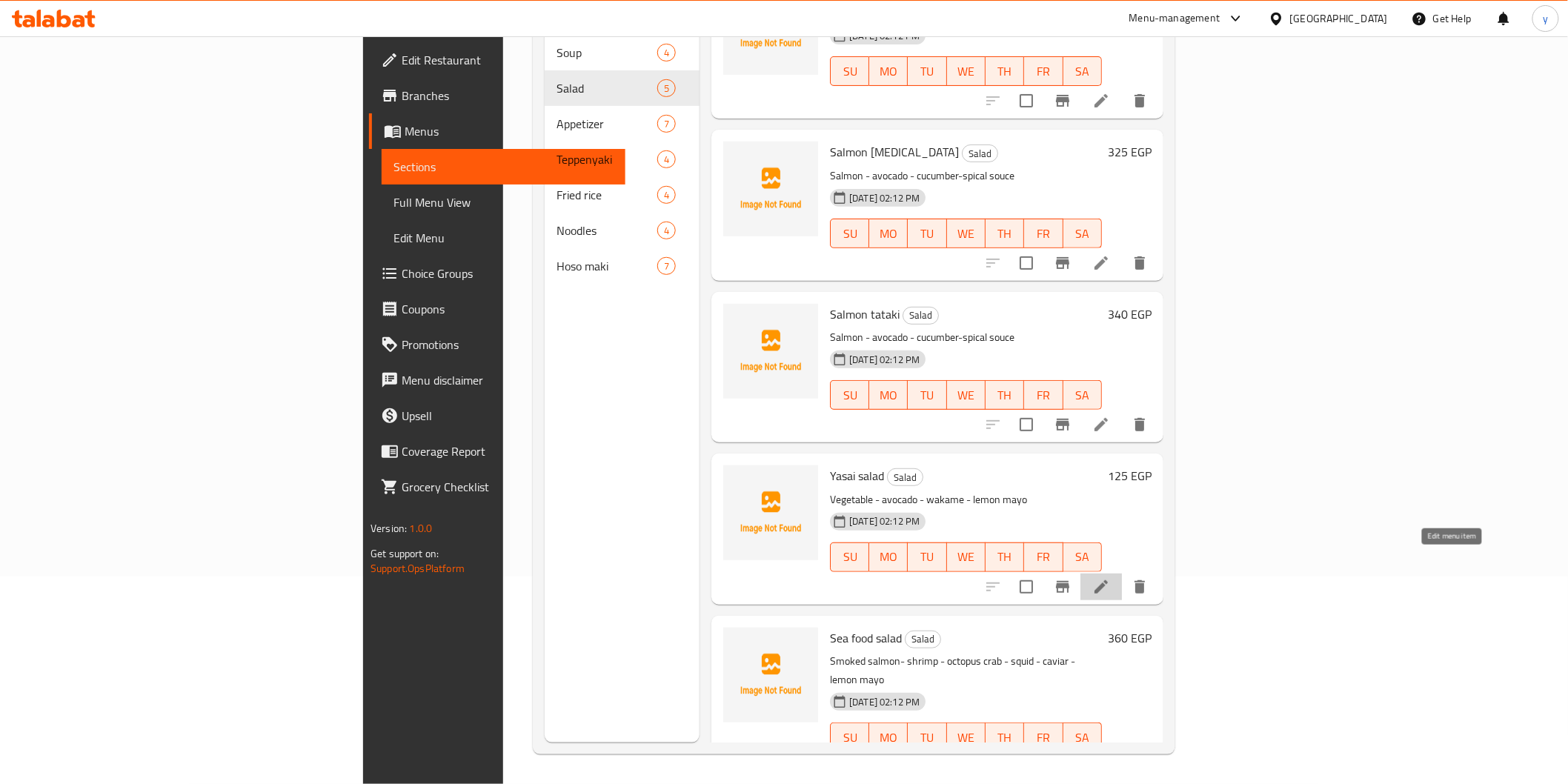
click at [1110, 578] on icon at bounding box center [1102, 587] width 18 height 18
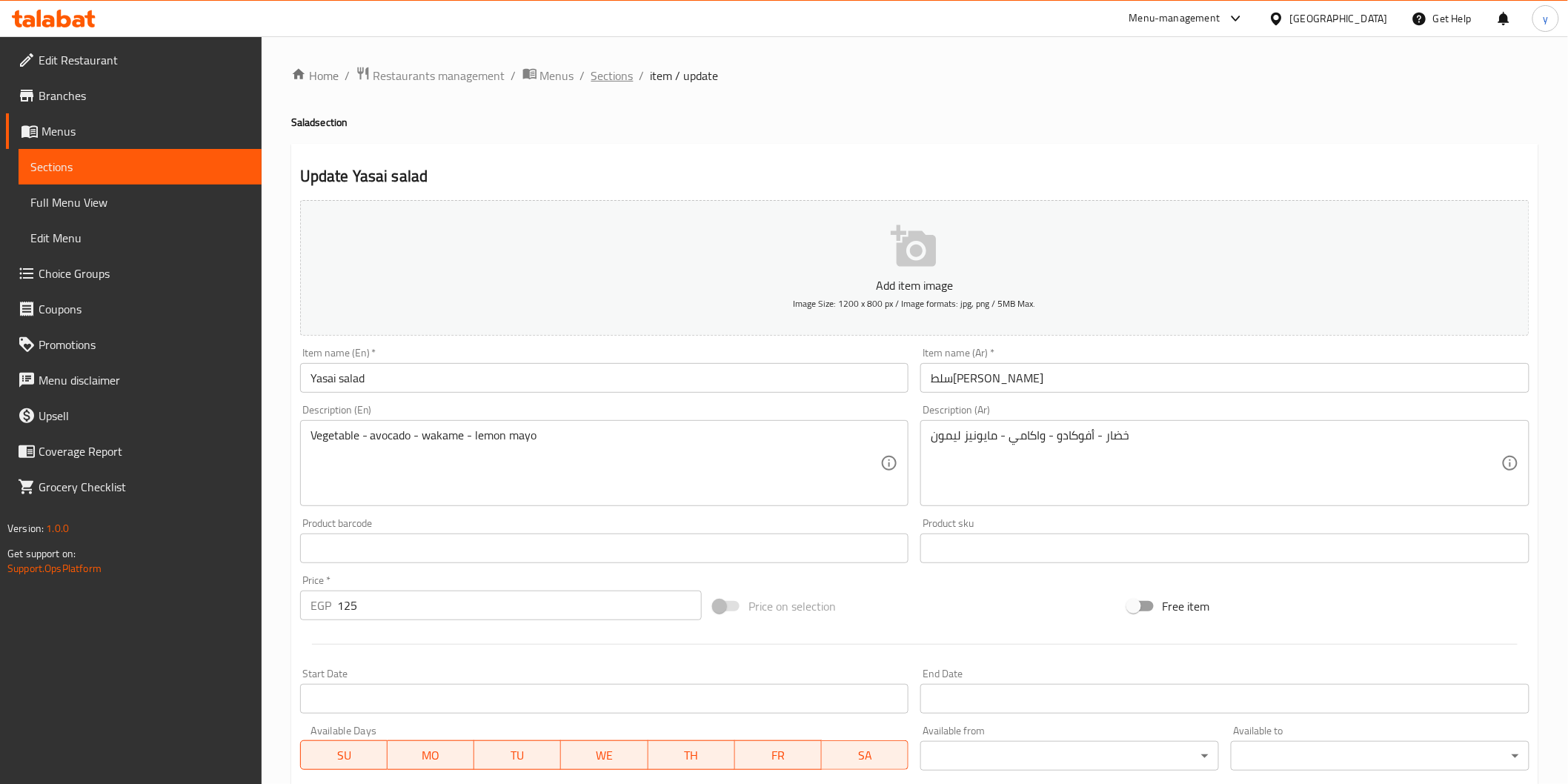
click at [621, 70] on span "Sections" at bounding box center [612, 75] width 43 height 18
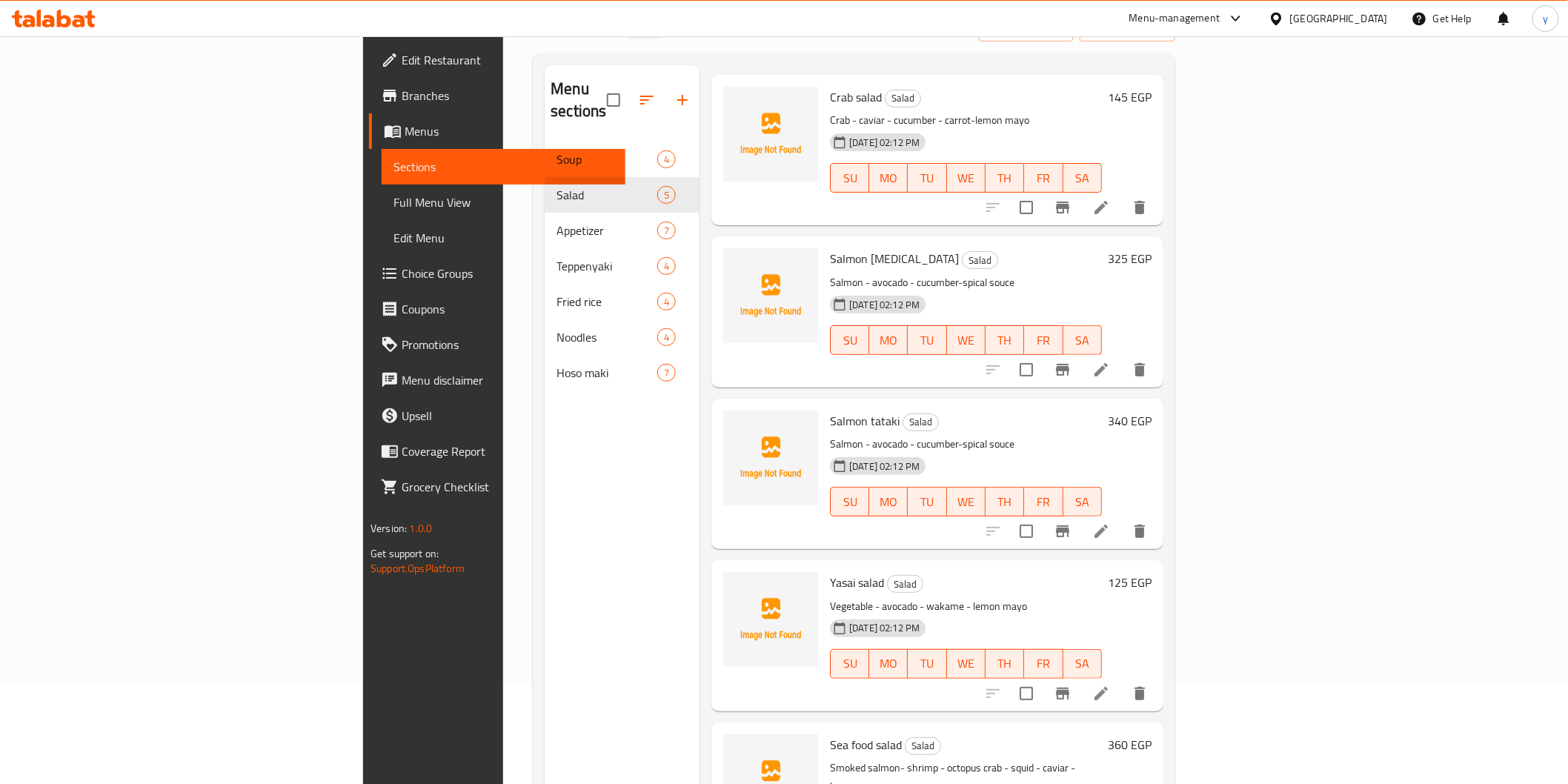
scroll to position [207, 0]
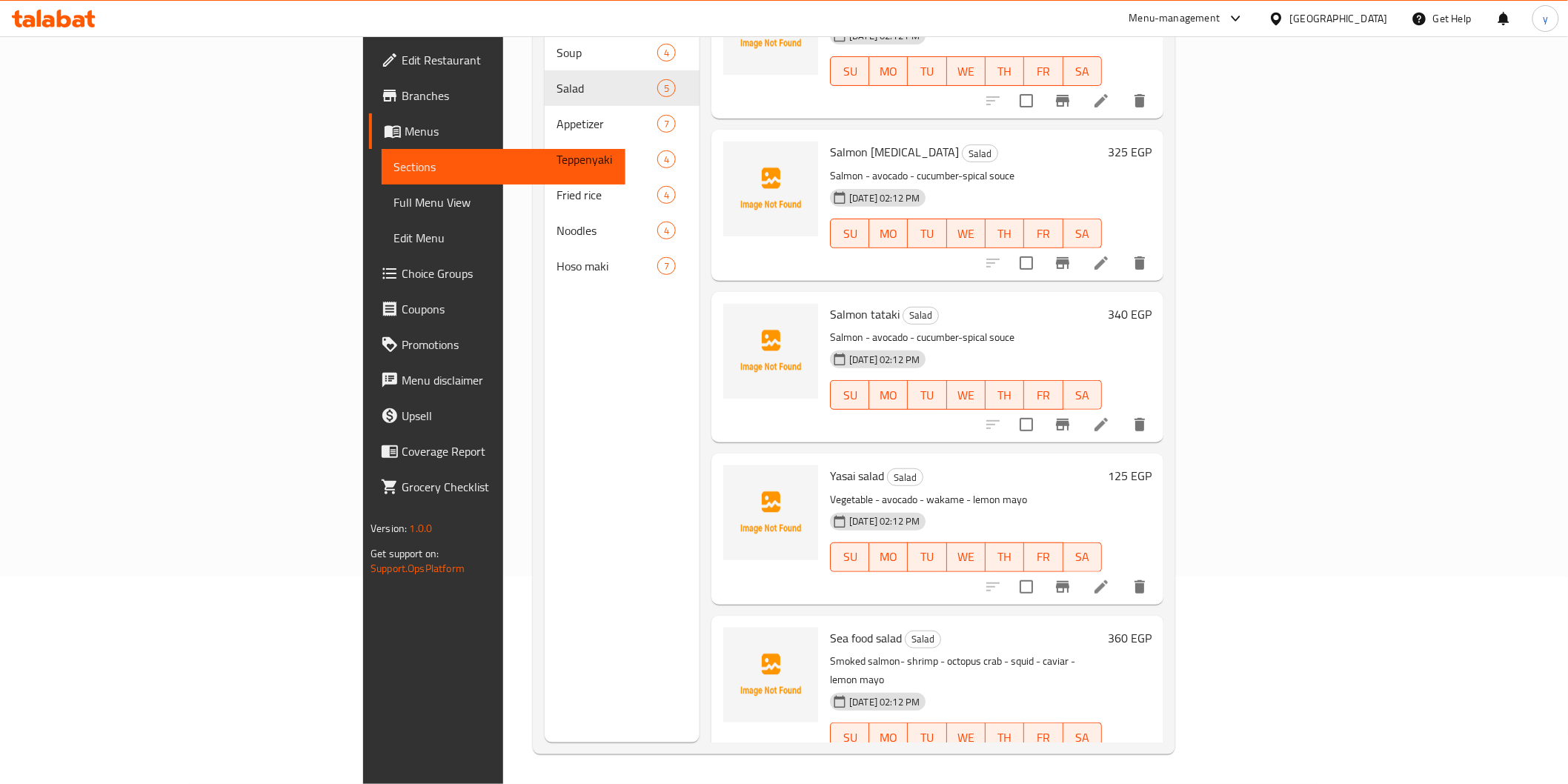
click at [1122, 753] on li at bounding box center [1102, 767] width 42 height 27
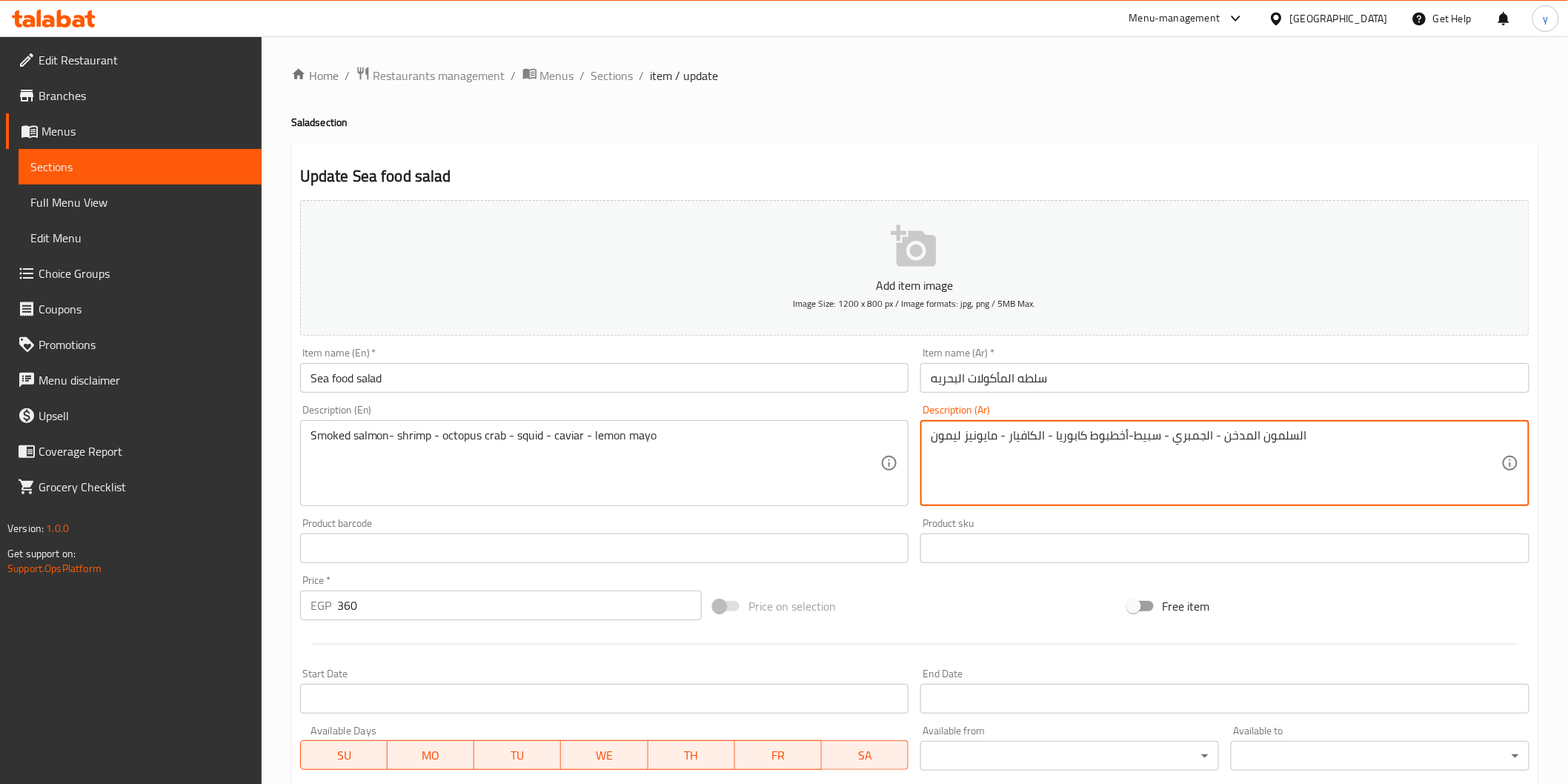
click at [1143, 442] on textarea "السلمون المدخن - الجمبري - سبيط-أخطبوط كابوريا - الكافيار - مايونيز ليمون" at bounding box center [1216, 463] width 571 height 70
click at [1043, 445] on textarea "السلمون المدخن - الجمبري --أخطبوط كابوريا - الكافيار - مايونيز ليمون" at bounding box center [1216, 463] width 571 height 70
paste textarea "بيط"
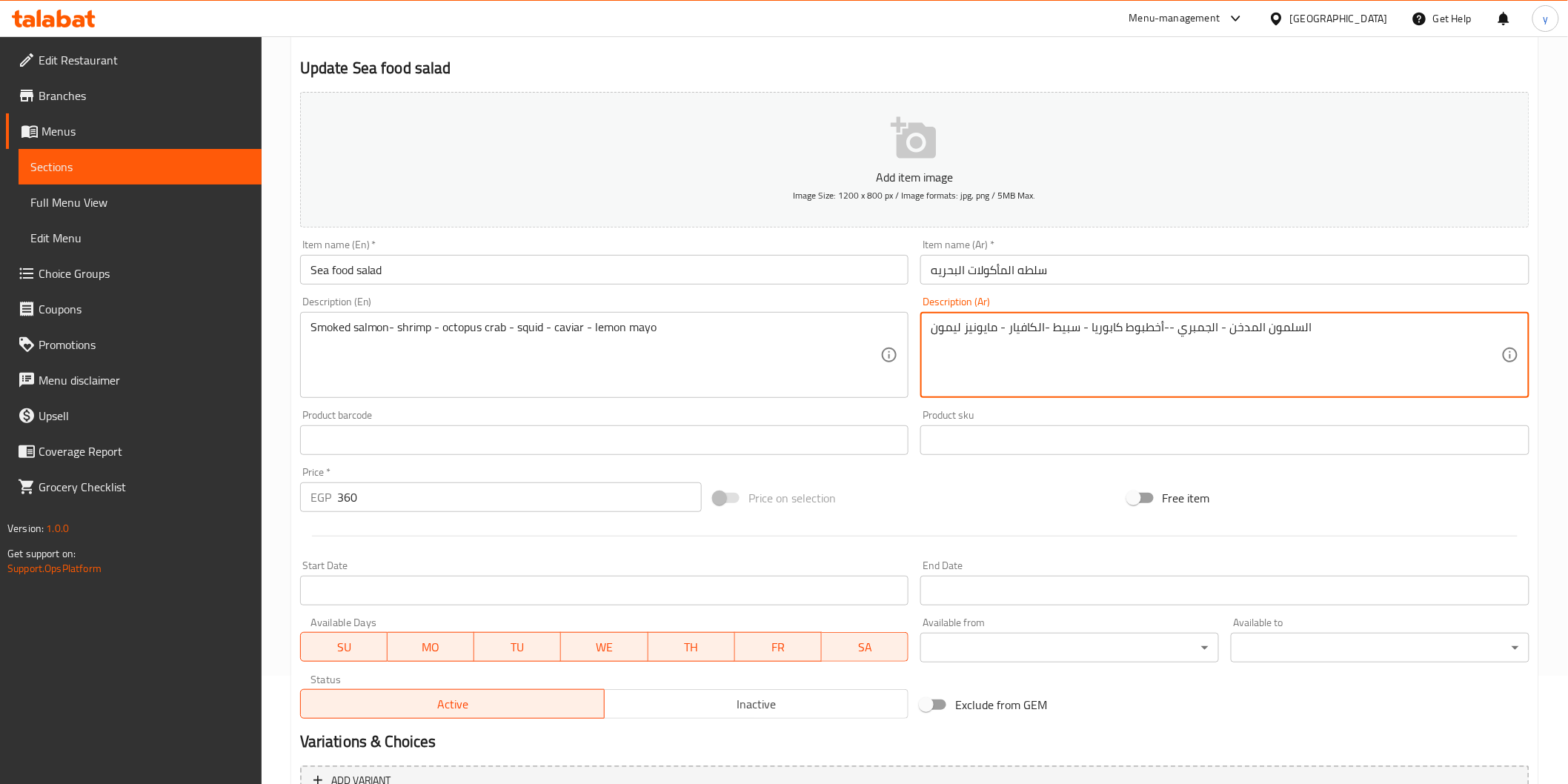
scroll to position [260, 0]
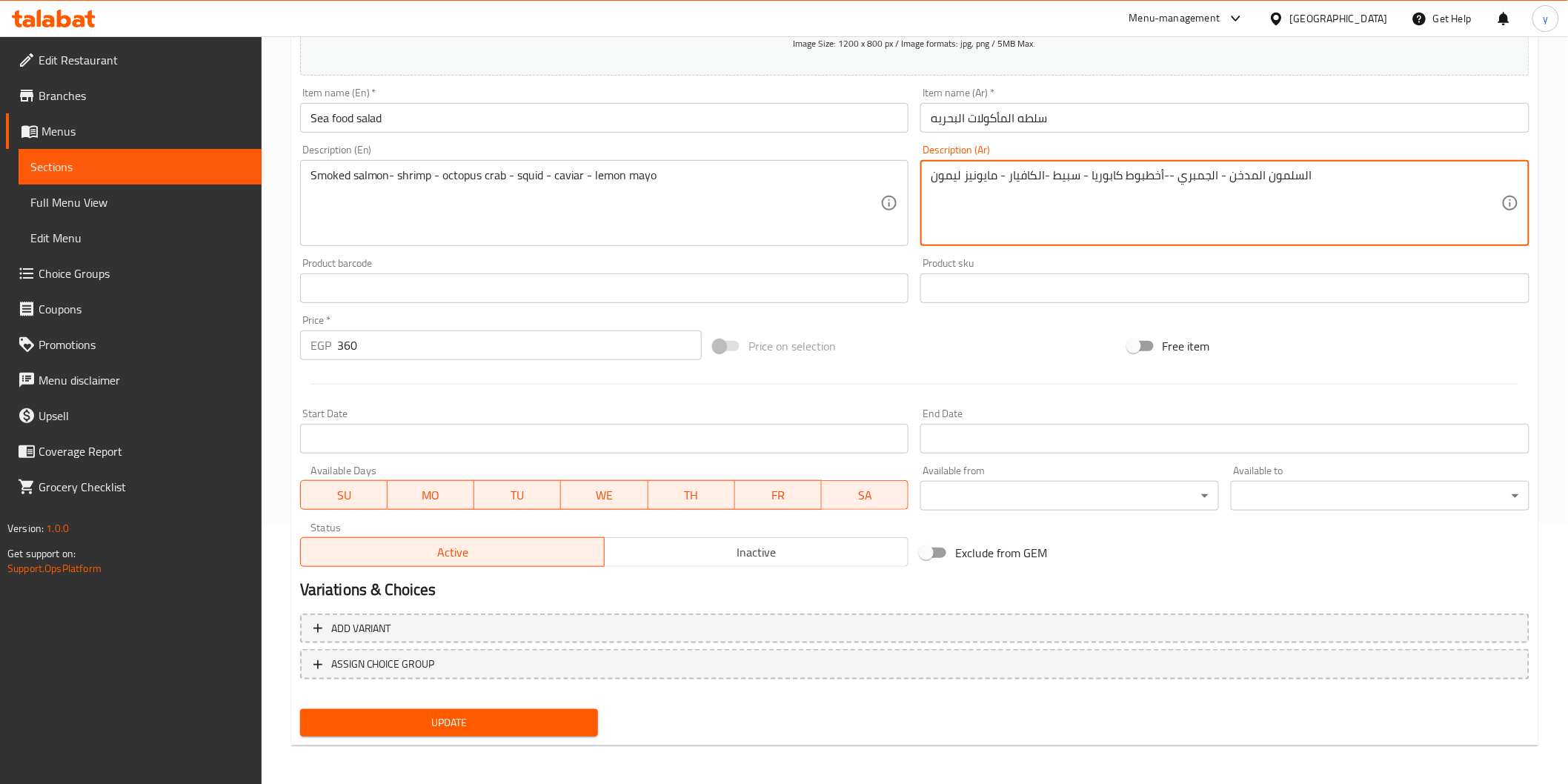
type textarea "السلمون المدخن - الجمبري --أخطبوط كابوريا - سبيط -الكافيار - مايونيز ليمون"
click at [452, 713] on span "Update" at bounding box center [449, 722] width 275 height 19
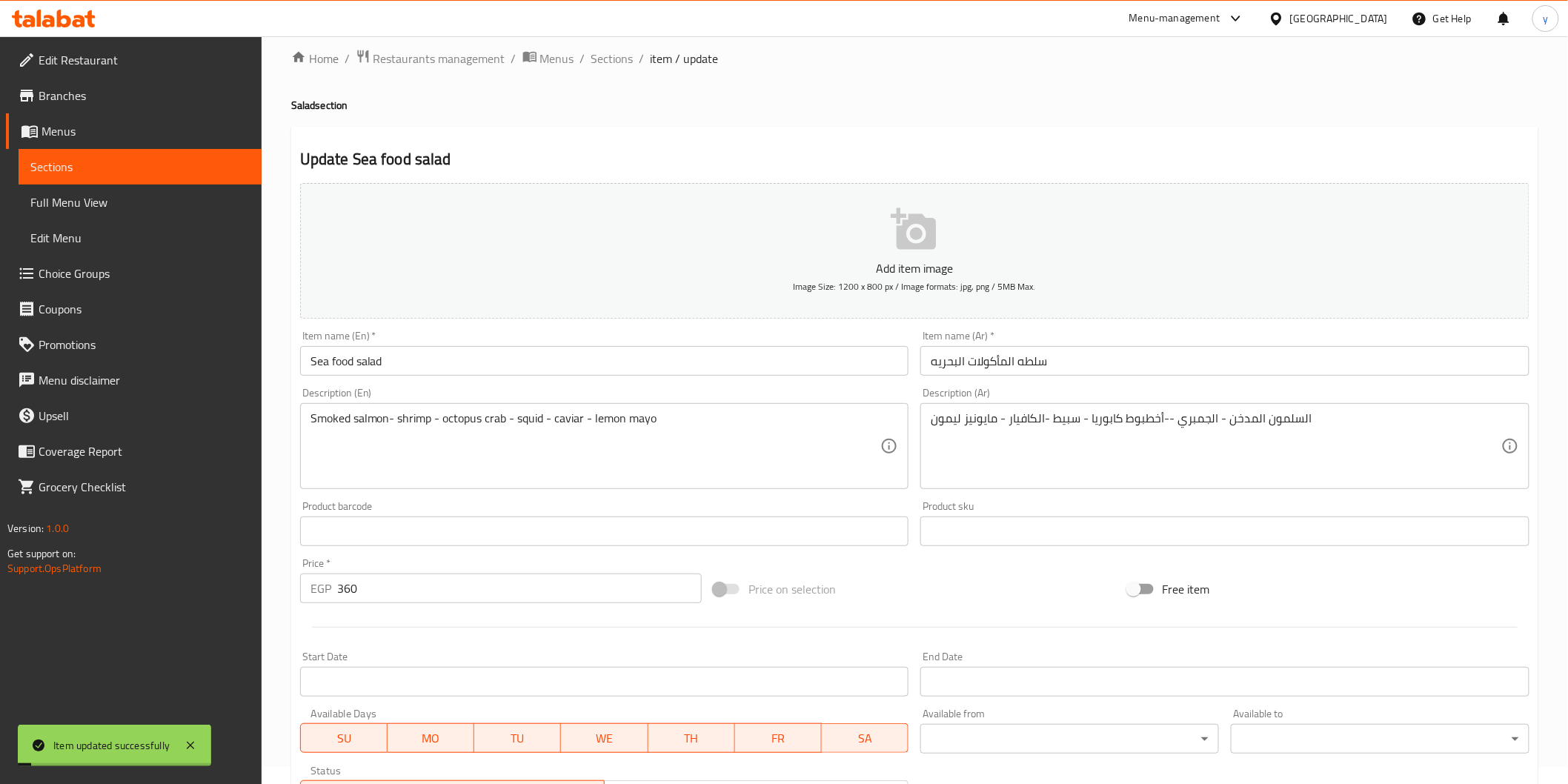
scroll to position [0, 0]
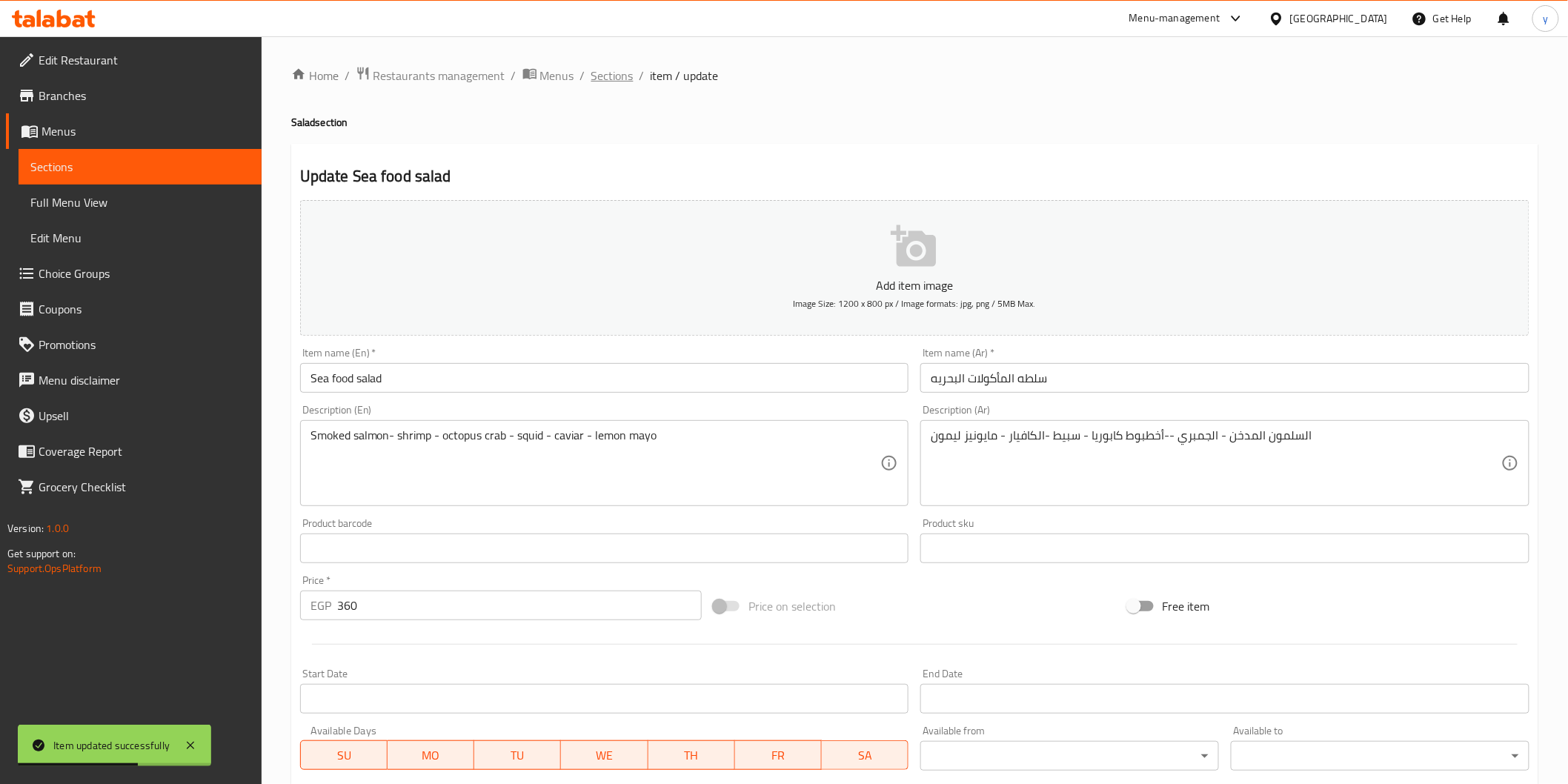
click at [620, 74] on span "Sections" at bounding box center [612, 75] width 43 height 18
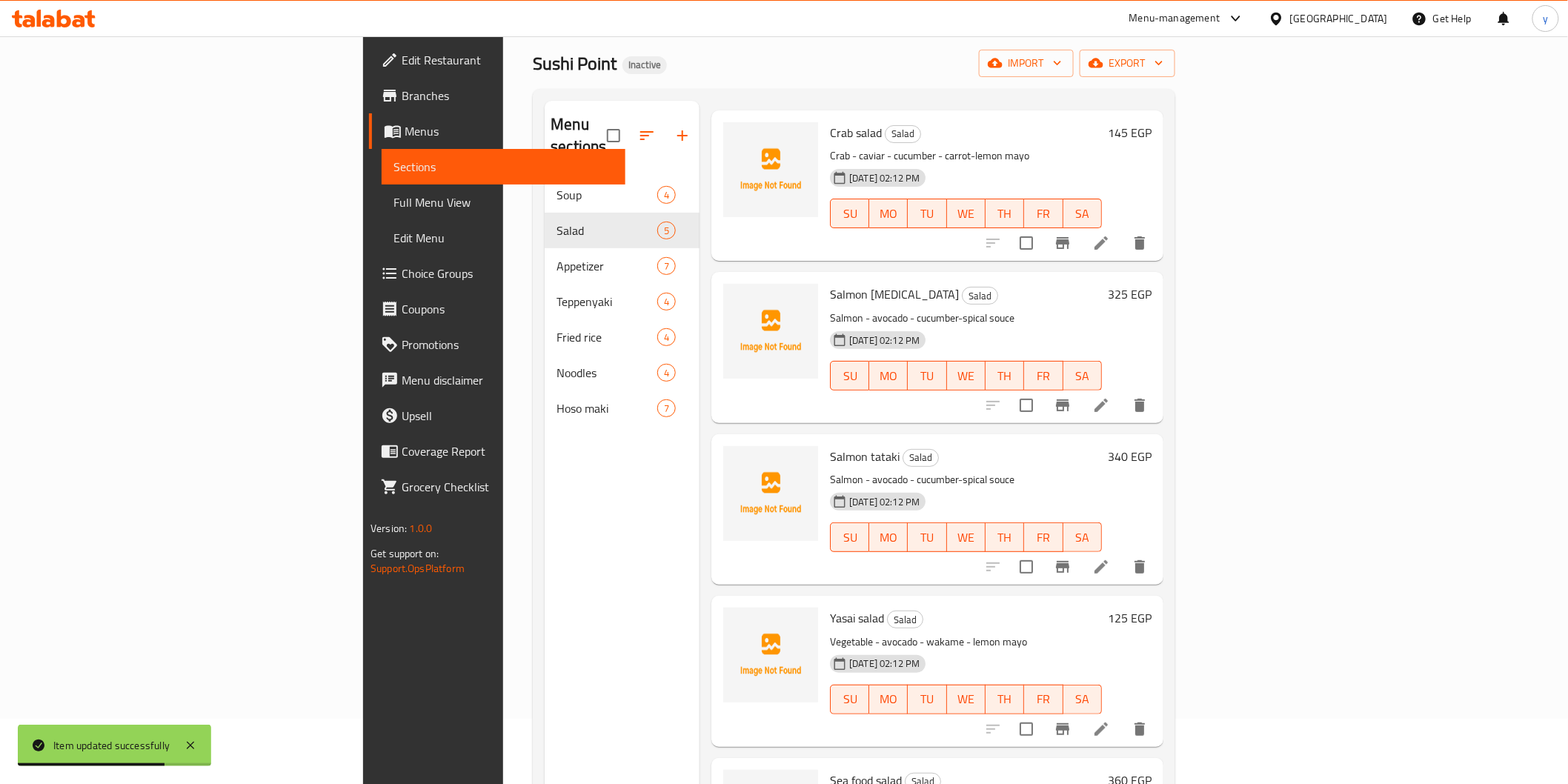
scroll to position [207, 0]
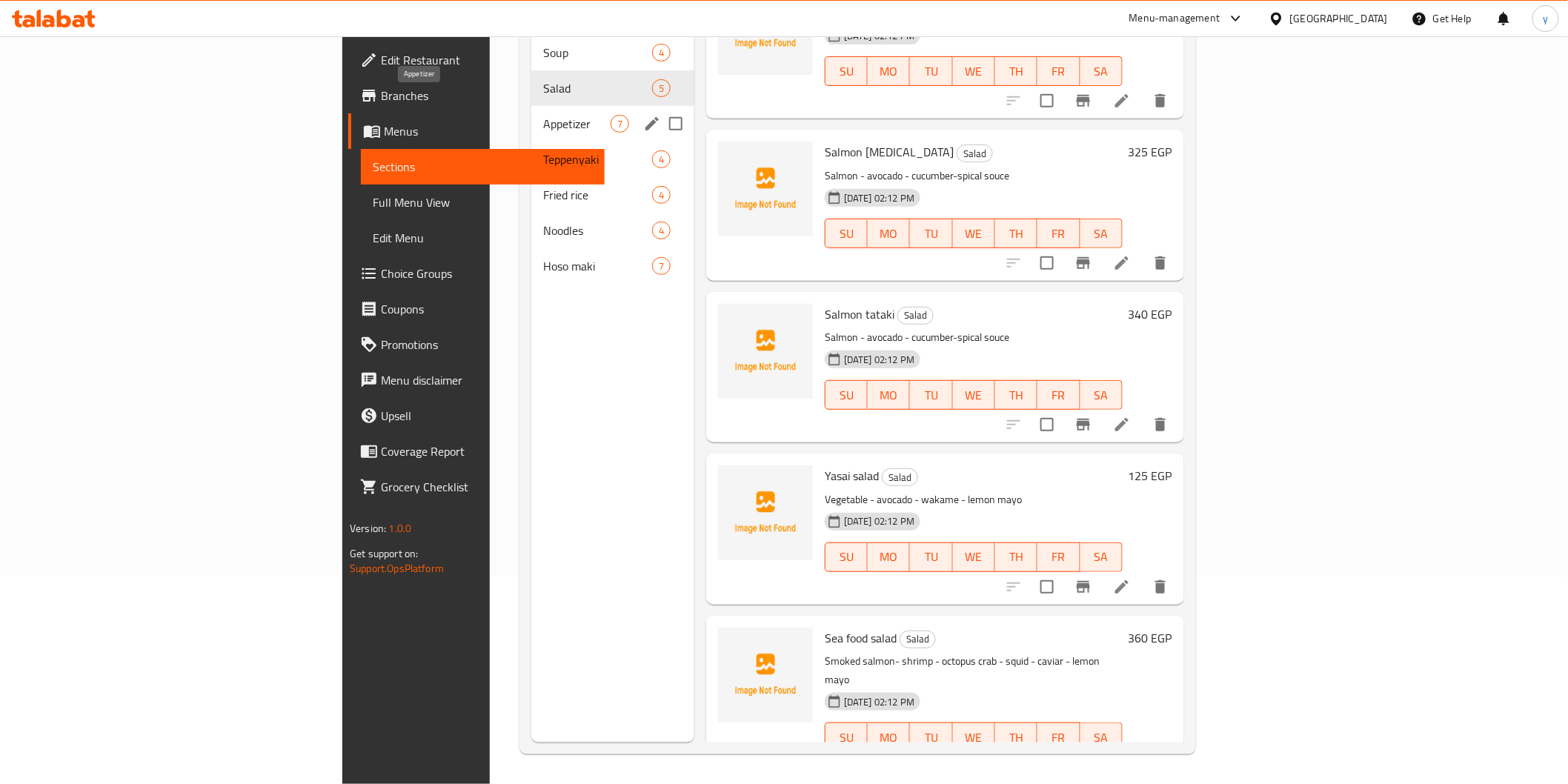
click at [543, 115] on span "Appetizer" at bounding box center [577, 124] width 67 height 18
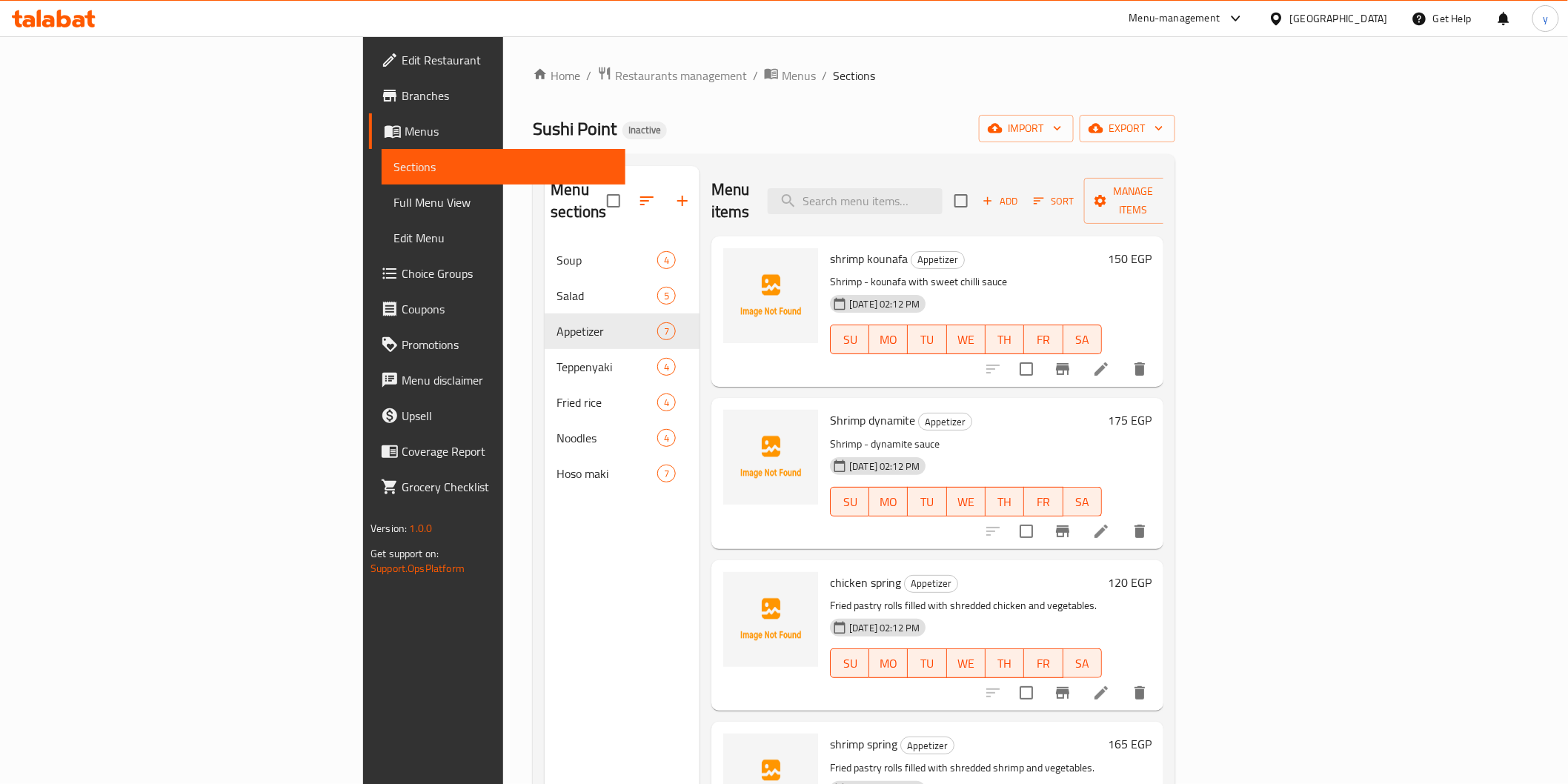
click at [1122, 356] on li at bounding box center [1102, 369] width 42 height 27
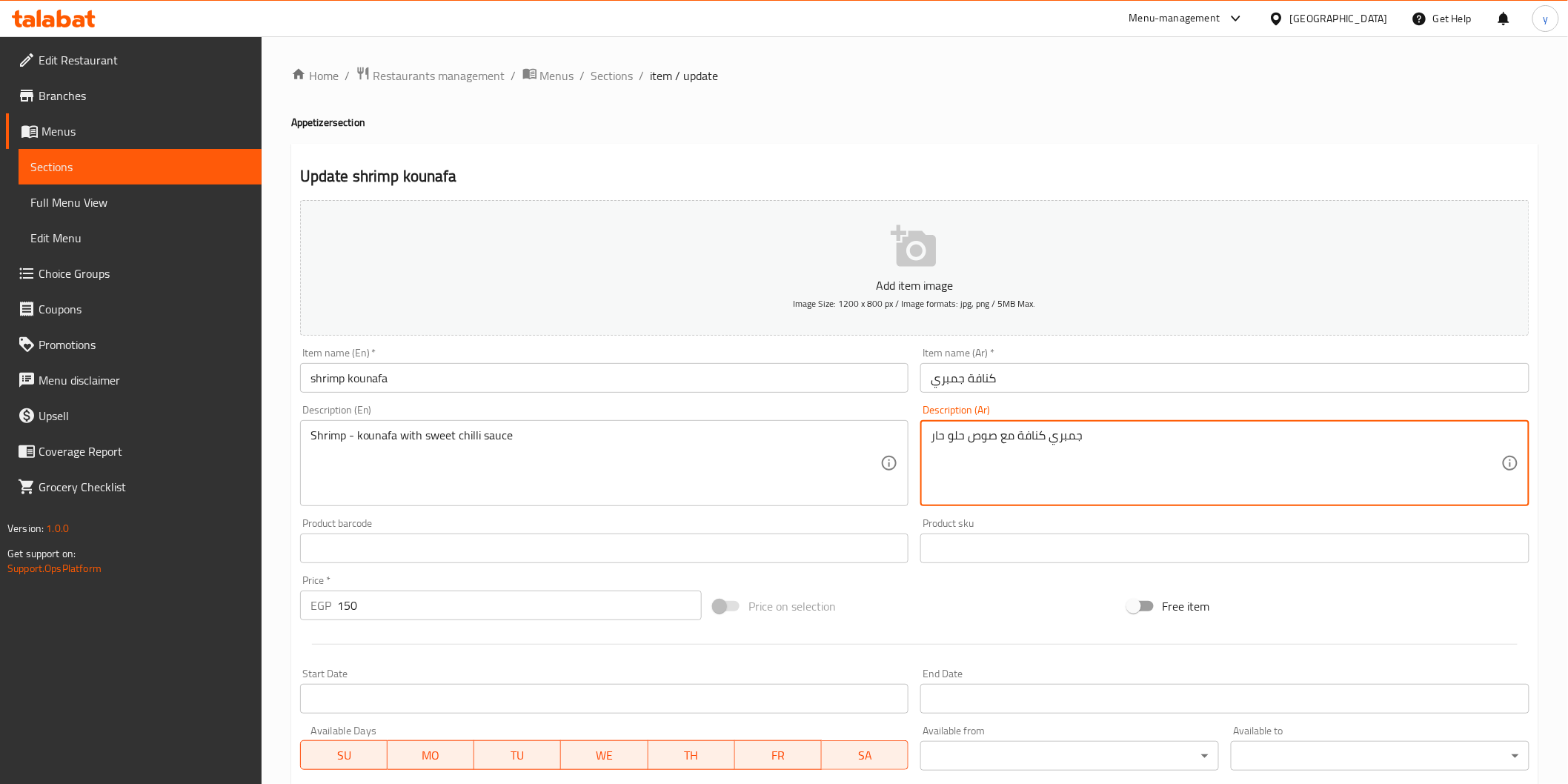
click at [947, 445] on textarea "جمبري كنافة مع صوص حلو حار" at bounding box center [1216, 463] width 571 height 70
click at [969, 439] on textarea "جمبري كنافة مع صوص حلوفلفل حار" at bounding box center [1216, 463] width 571 height 70
click at [977, 437] on textarea "جمبري كنافة مع صوص حلوفلفل حار" at bounding box center [1216, 463] width 571 height 70
drag, startPoint x: 972, startPoint y: 441, endPoint x: 991, endPoint y: 441, distance: 19.0
click at [991, 441] on textarea "جمبري كنافة مع صوص حلوفلفل حار" at bounding box center [1216, 463] width 571 height 70
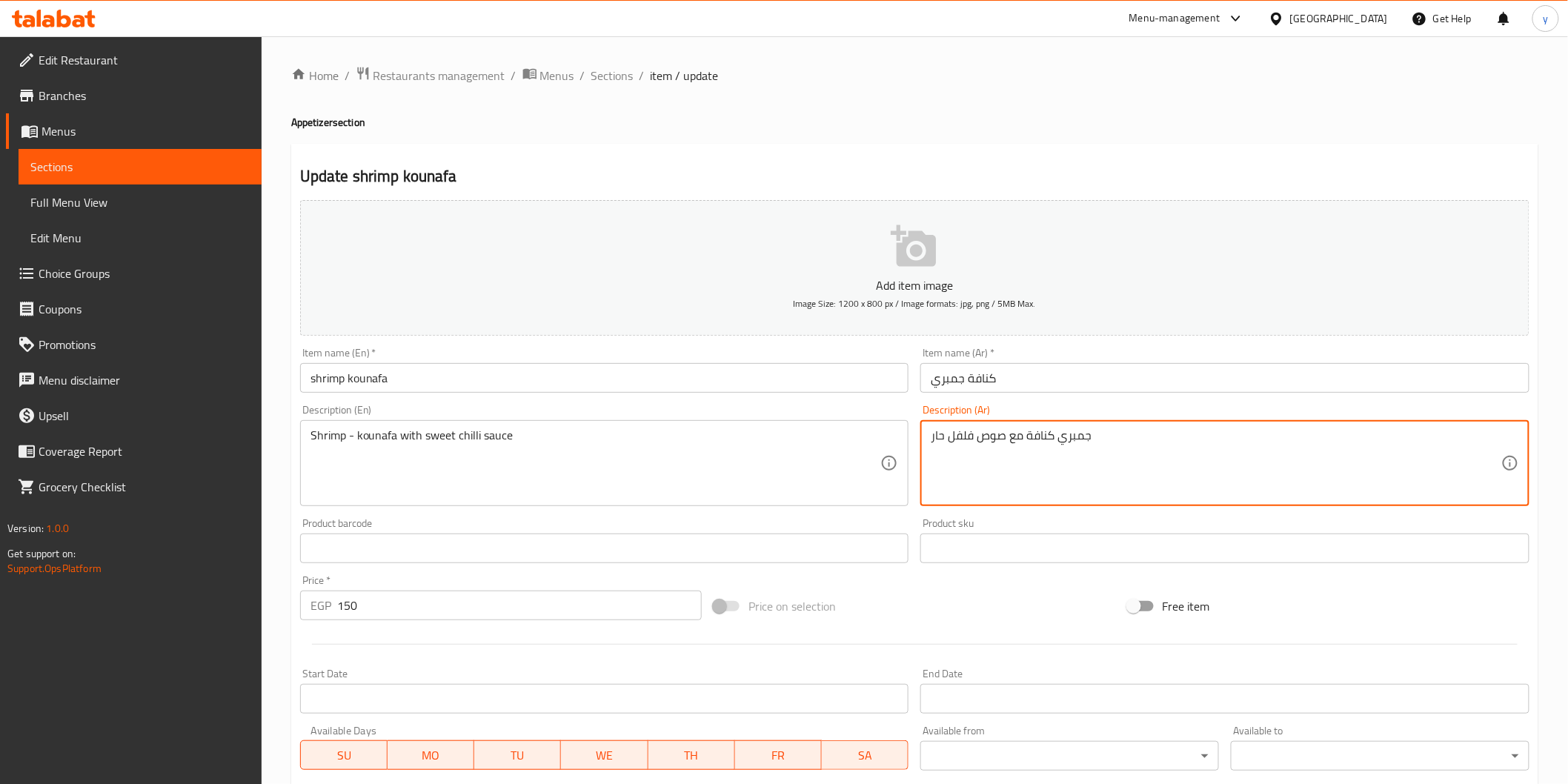
click at [930, 439] on div "جمبري كنافة مع صوص فلفل حار Description (Ar)" at bounding box center [1225, 462] width 609 height 86
click at [1334, 435] on textarea "جمبري كنافة مع صوص فلفل حار" at bounding box center [1216, 463] width 571 height 70
paste textarea "حلو"
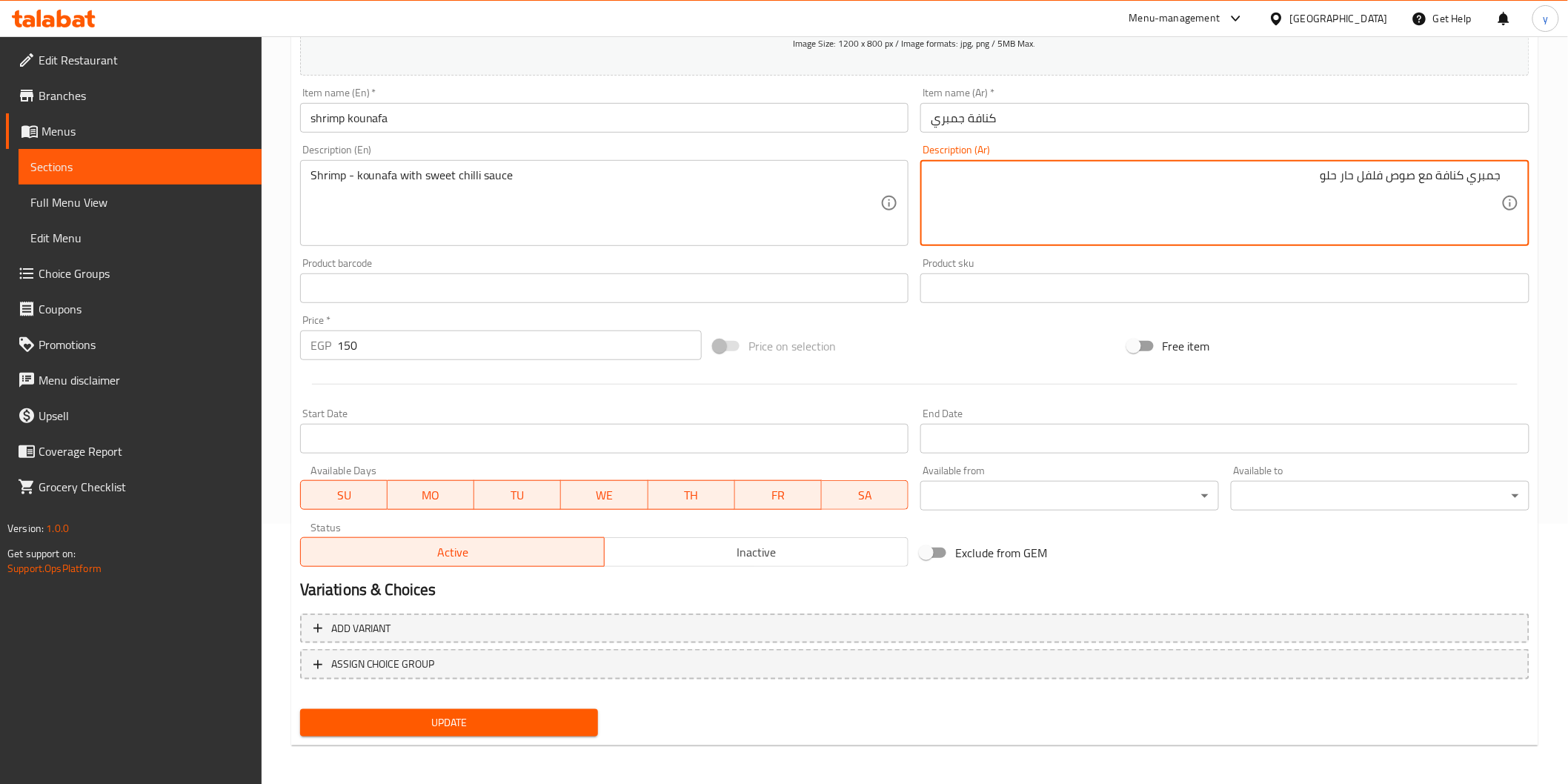
type textarea "جمبري كنافة مع صوص فلفل حار حلو"
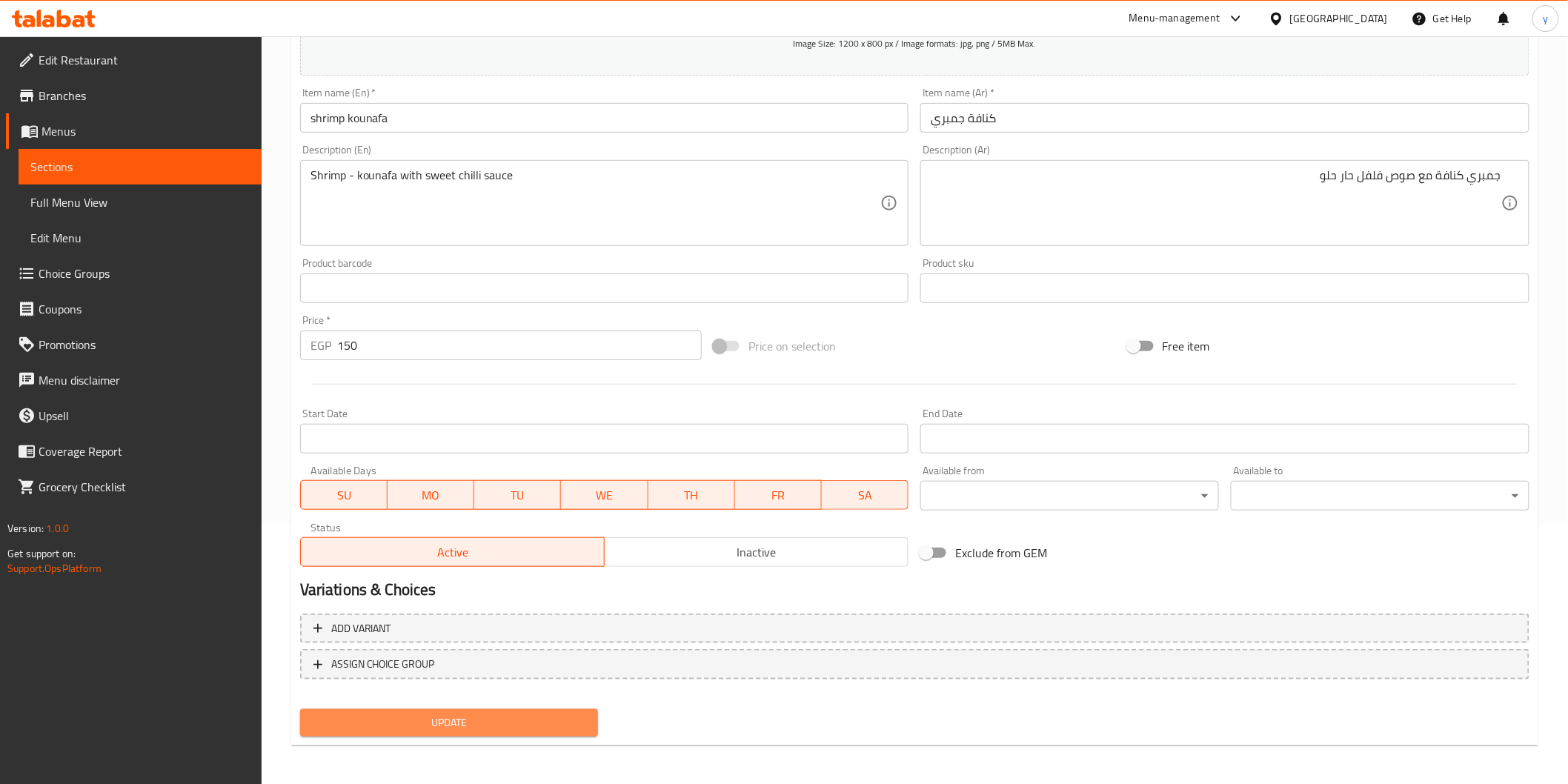
click at [456, 720] on span "Update" at bounding box center [449, 722] width 275 height 19
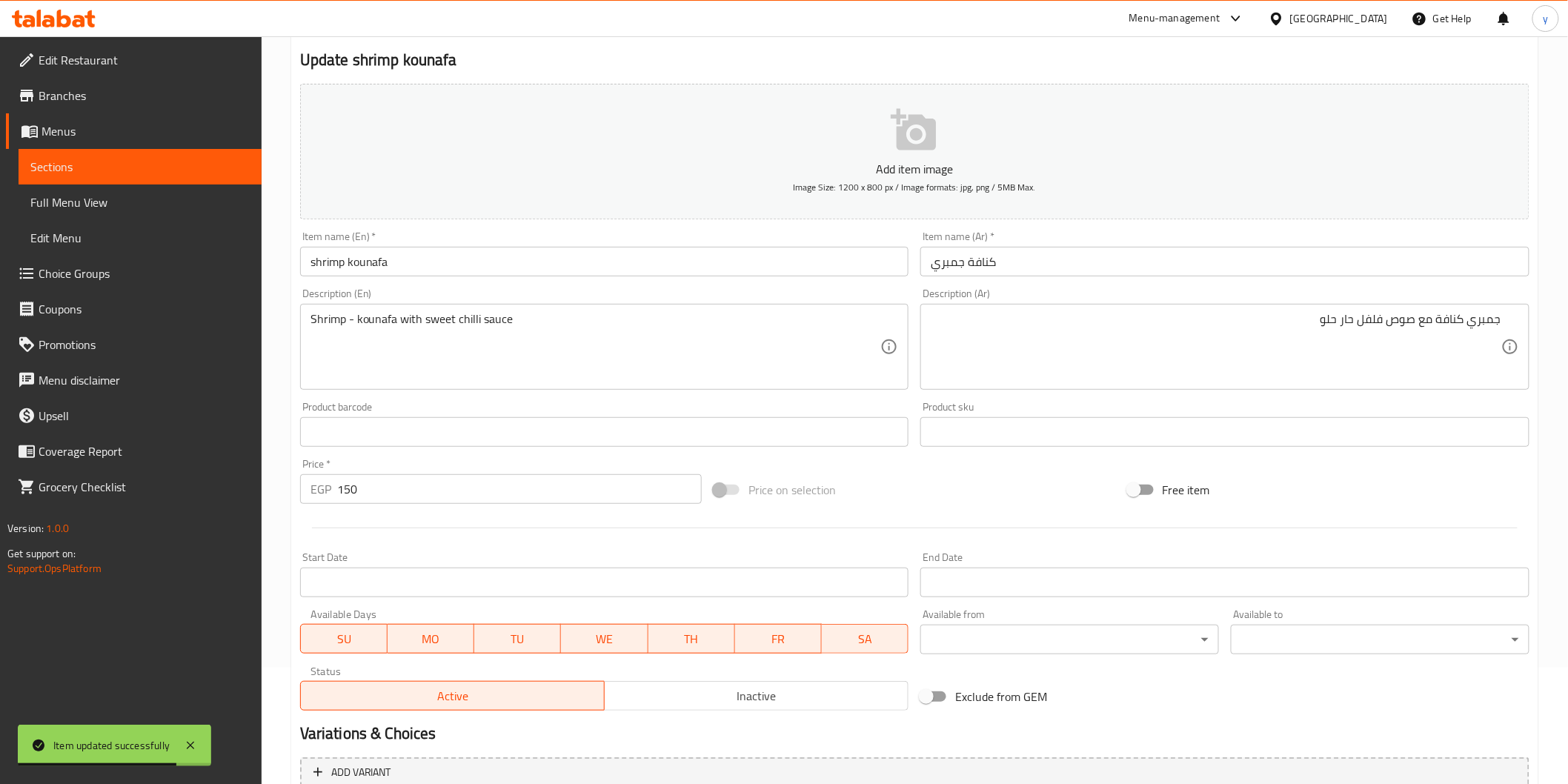
scroll to position [0, 0]
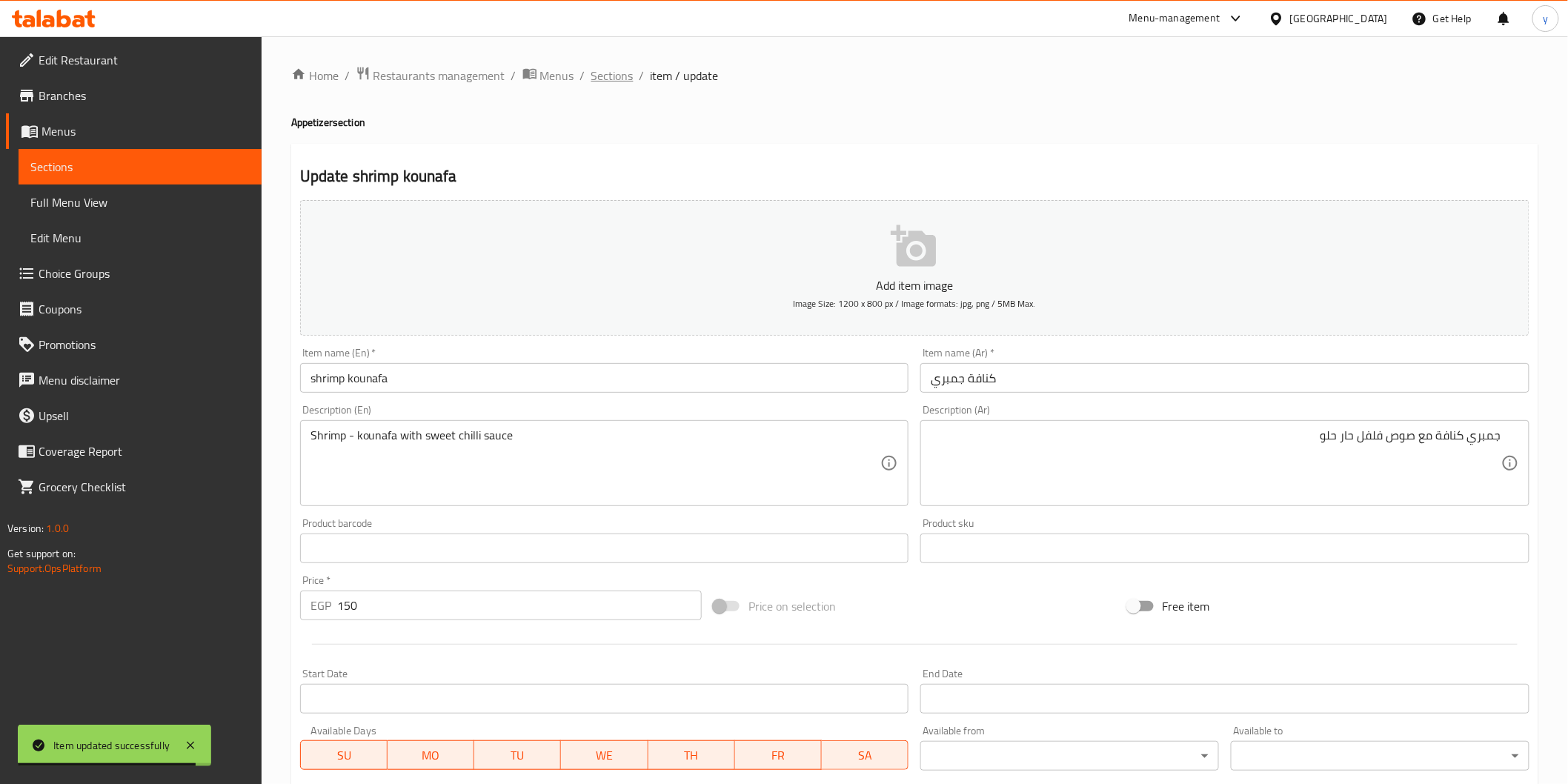
click at [616, 72] on span "Sections" at bounding box center [612, 75] width 43 height 18
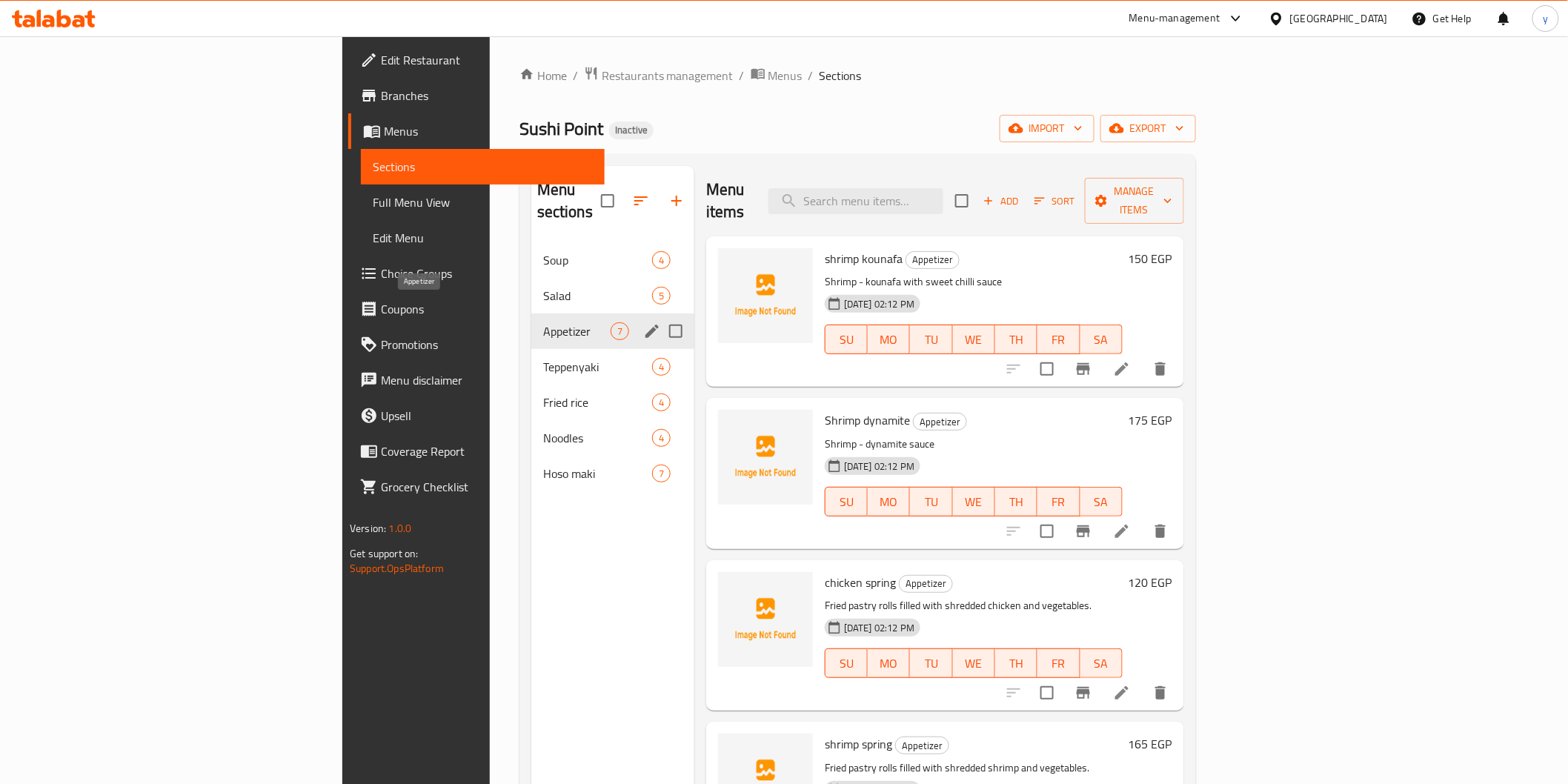
click at [543, 322] on span "Appetizer" at bounding box center [577, 331] width 67 height 18
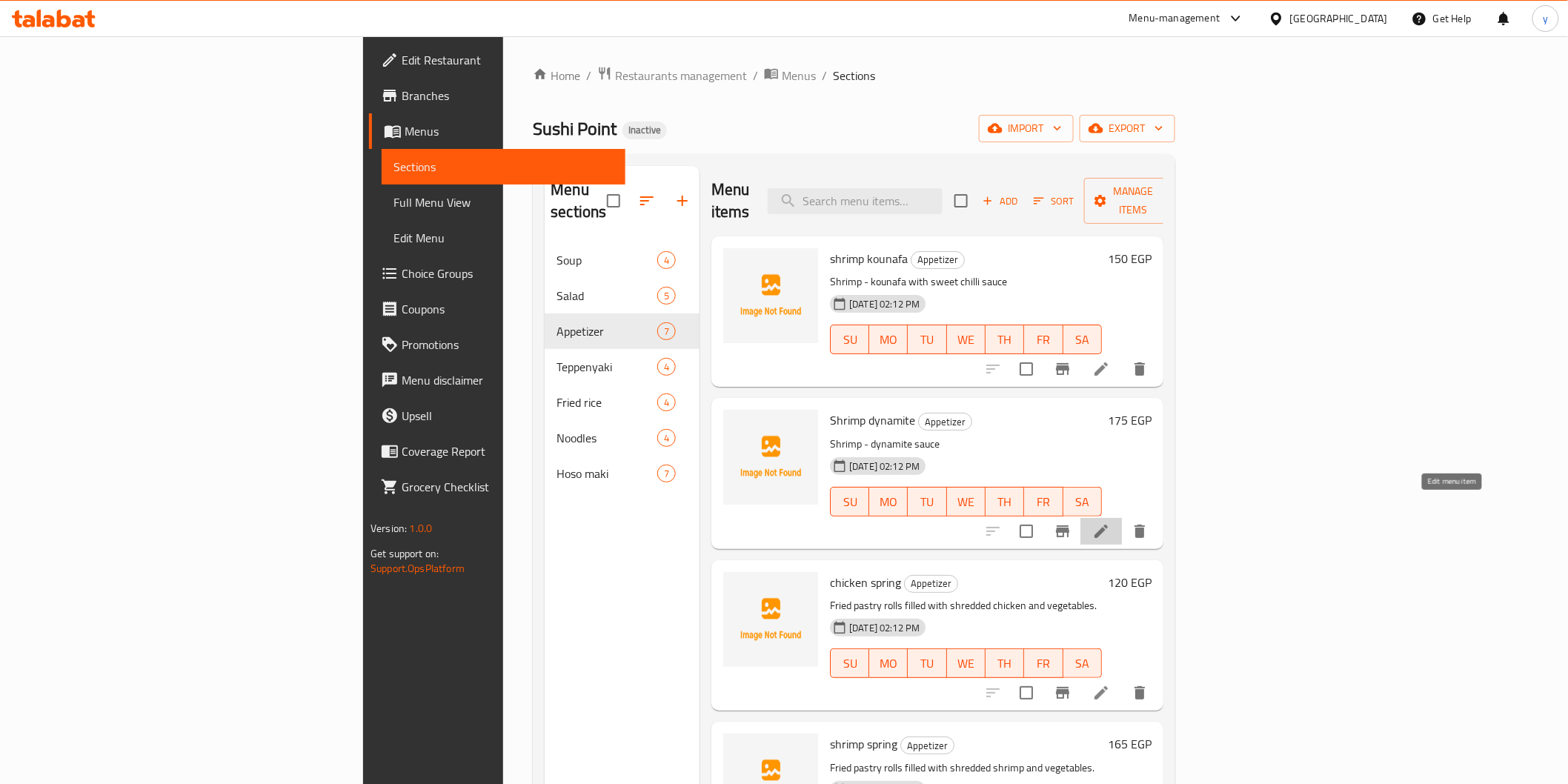
click at [1110, 522] on icon at bounding box center [1102, 531] width 18 height 18
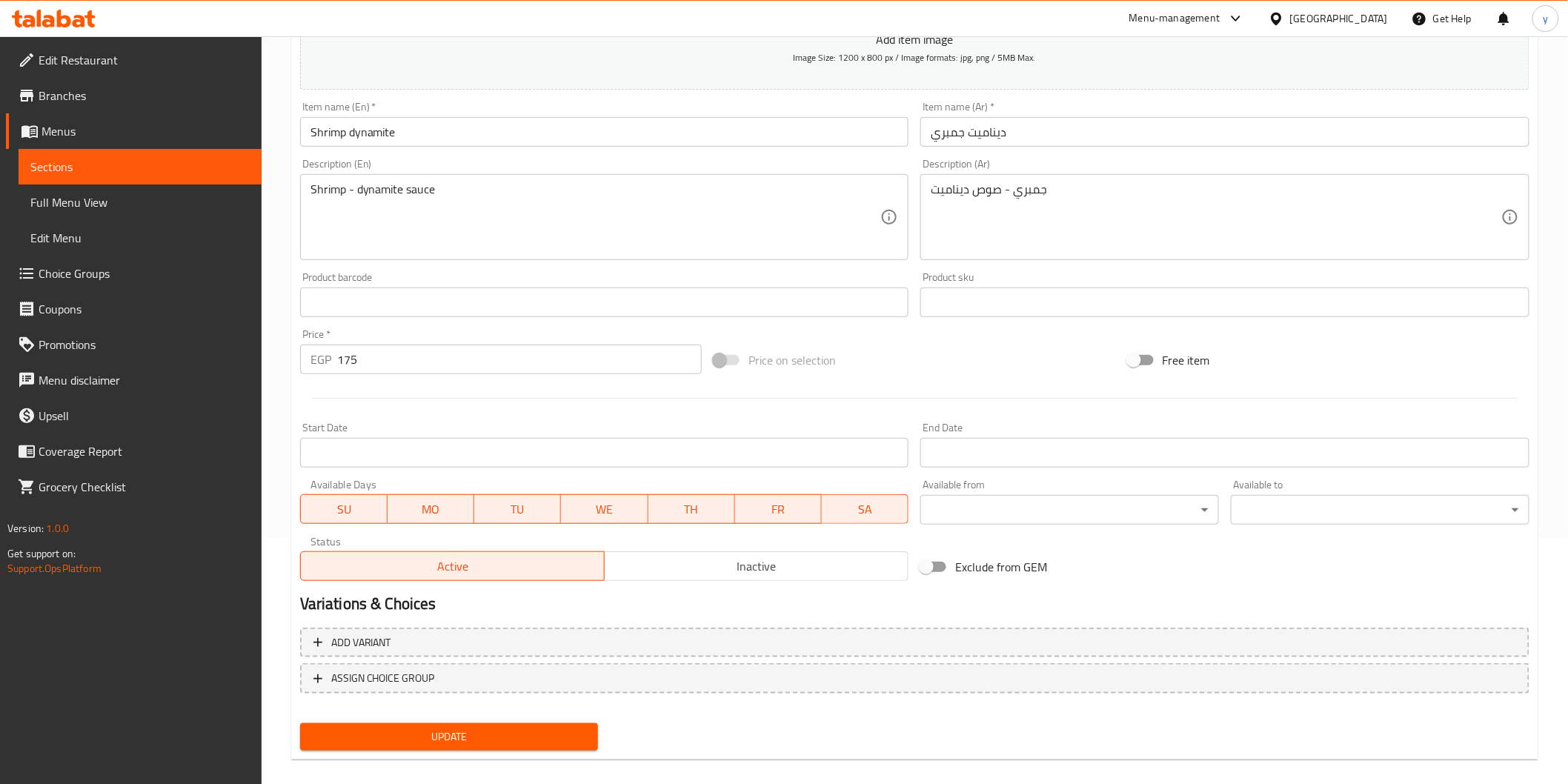
scroll to position [260, 0]
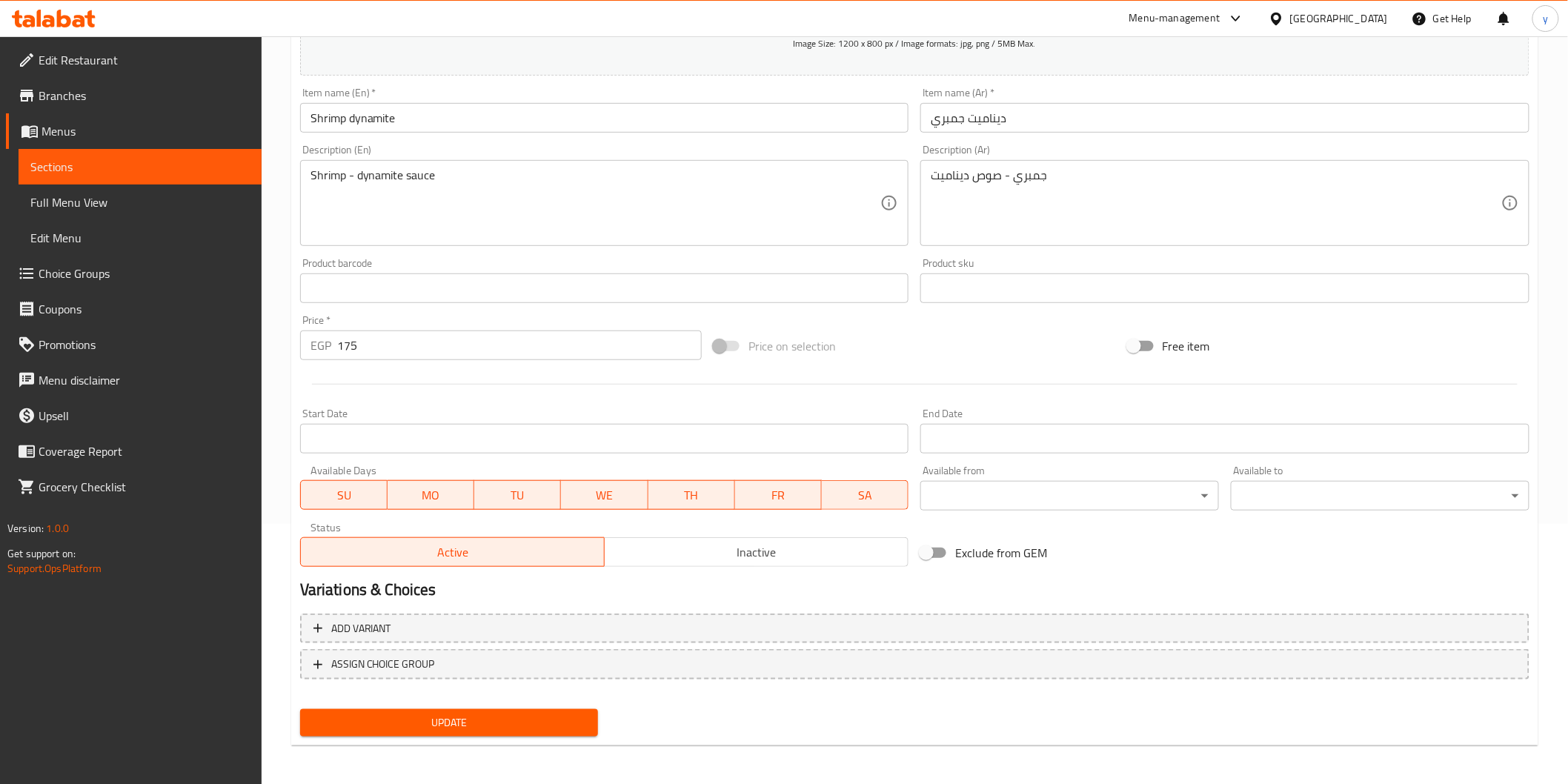
click at [499, 731] on button "Update" at bounding box center [449, 722] width 299 height 28
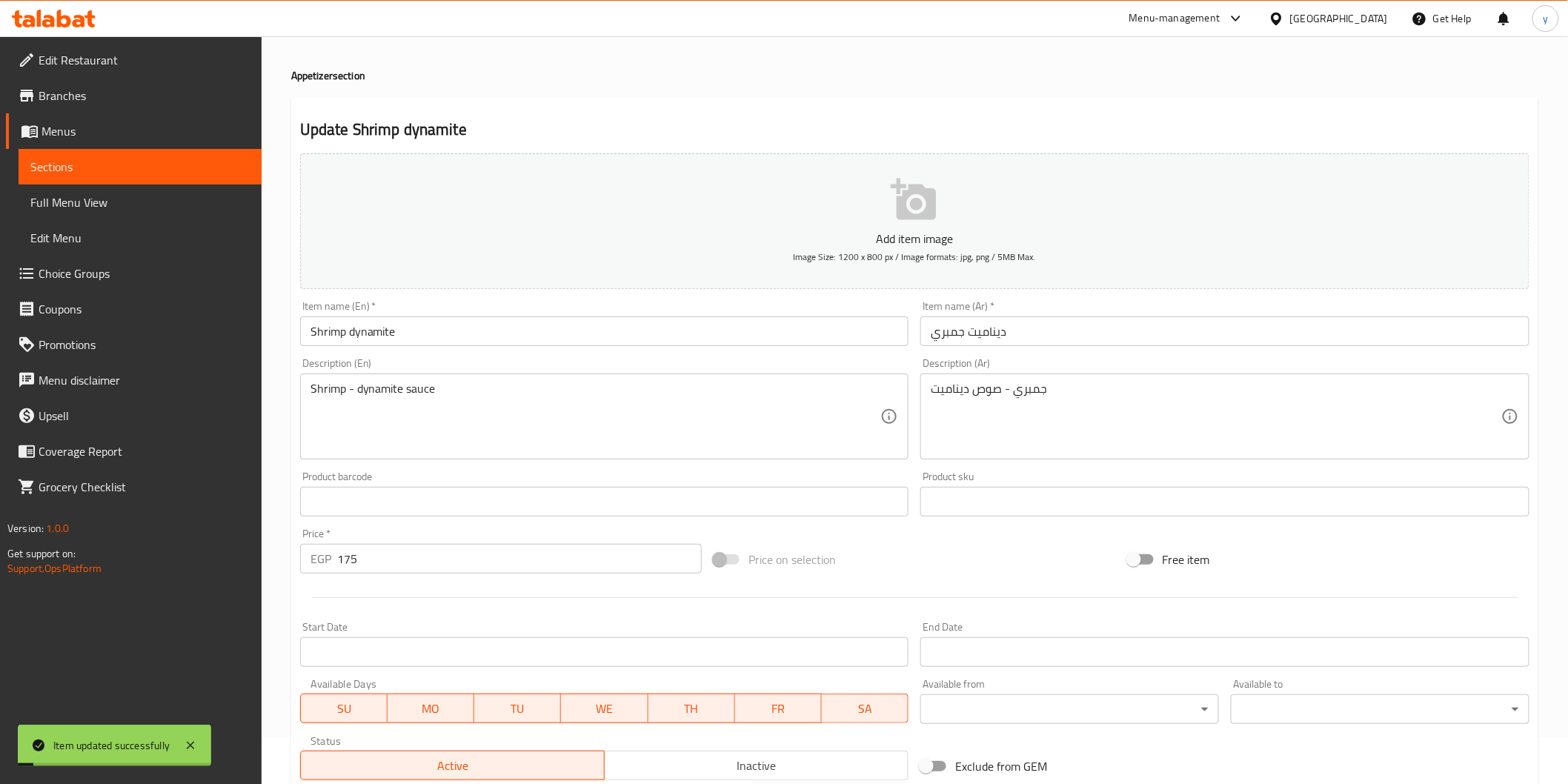
scroll to position [0, 0]
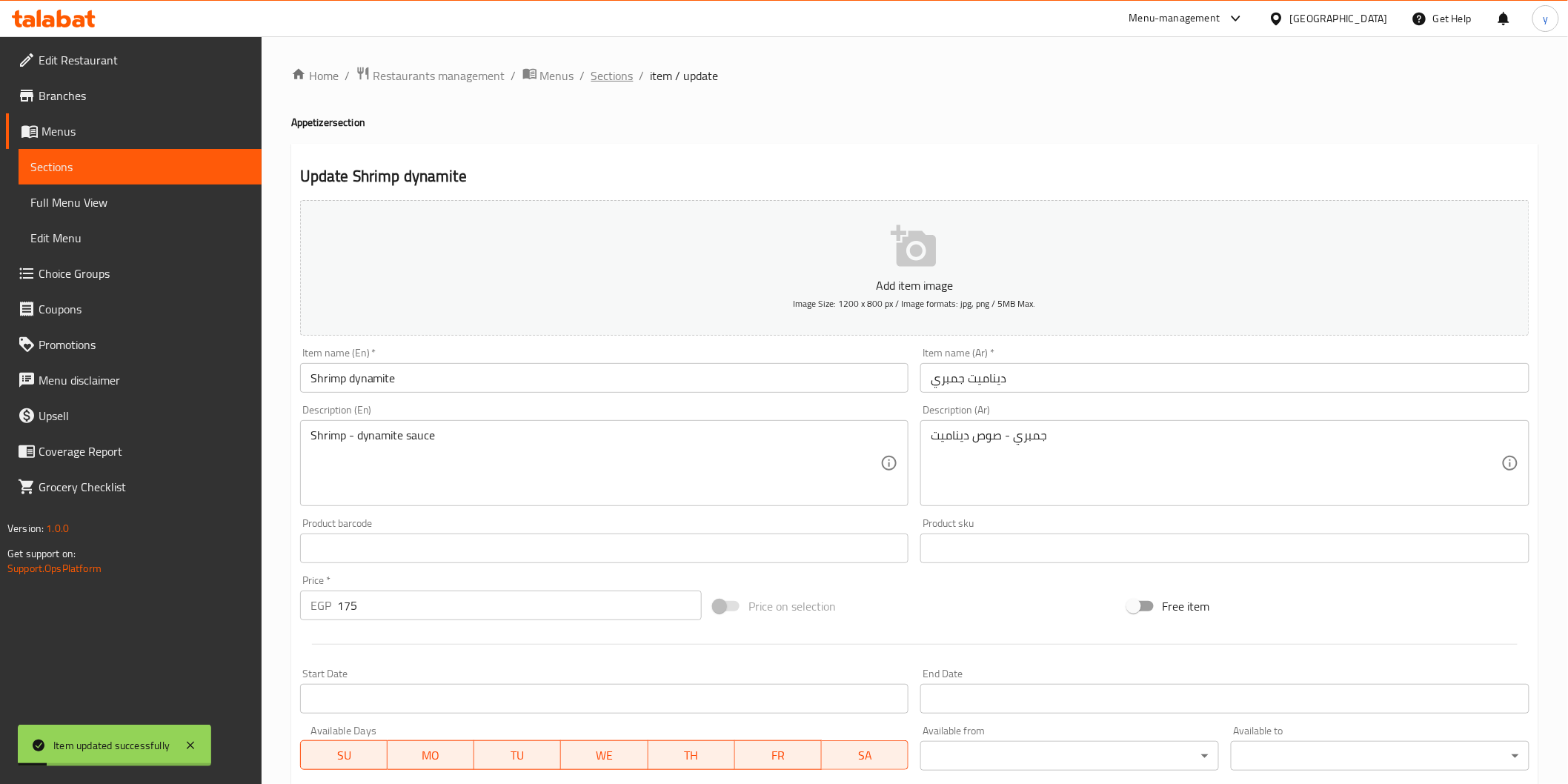
click at [631, 76] on span "Sections" at bounding box center [612, 75] width 43 height 18
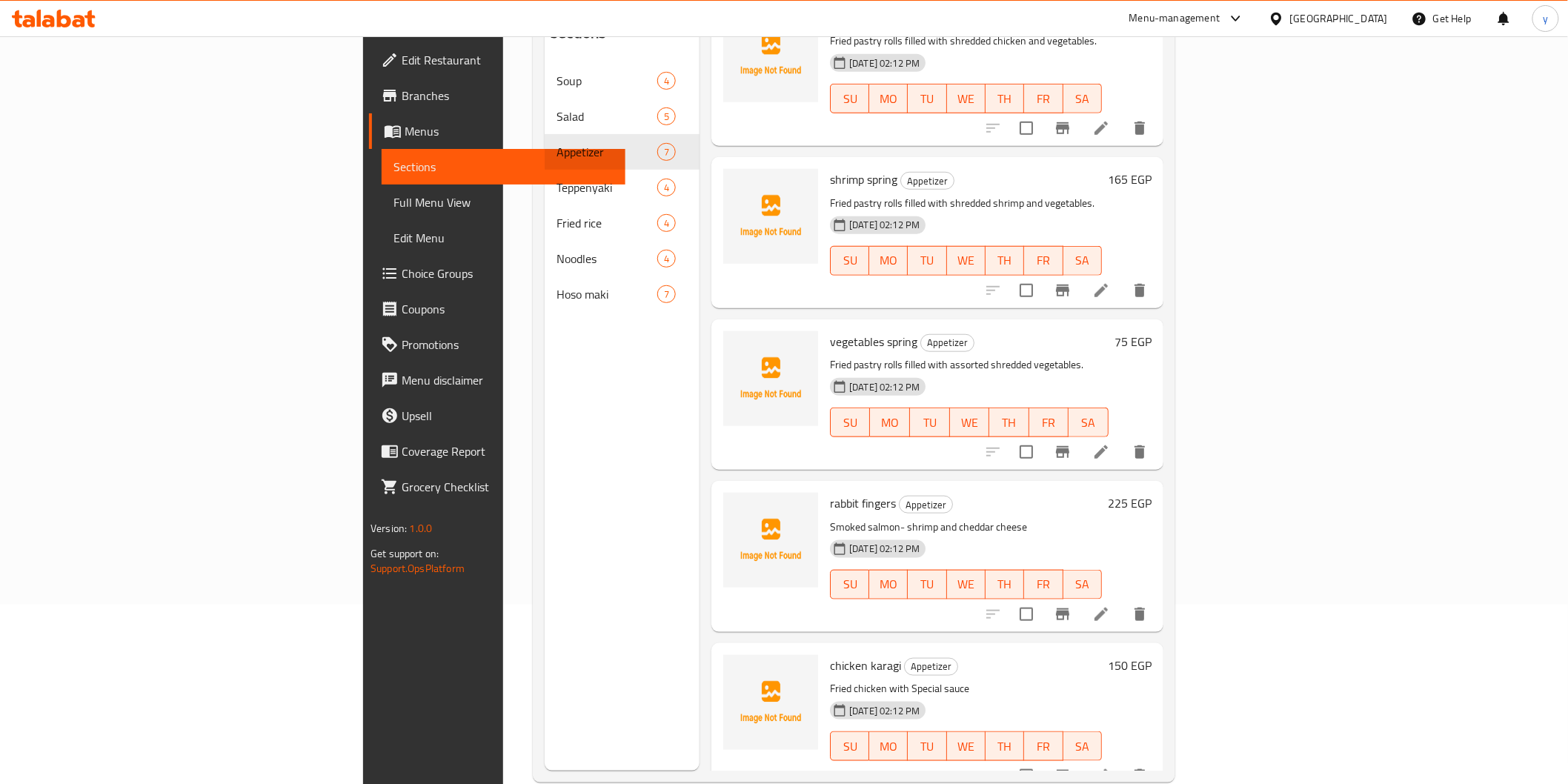
scroll to position [207, 0]
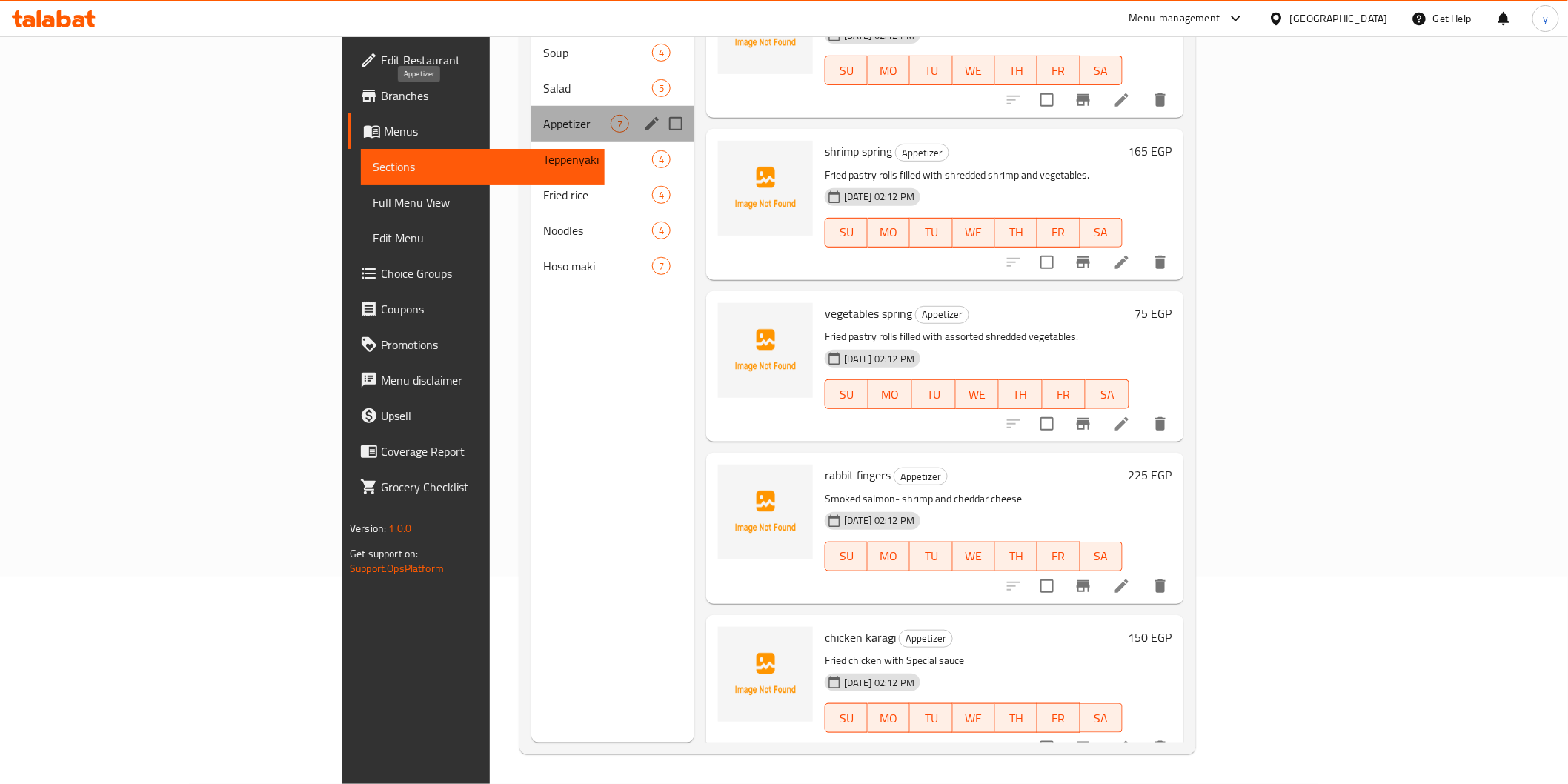
click at [543, 115] on span "Appetizer" at bounding box center [577, 124] width 67 height 18
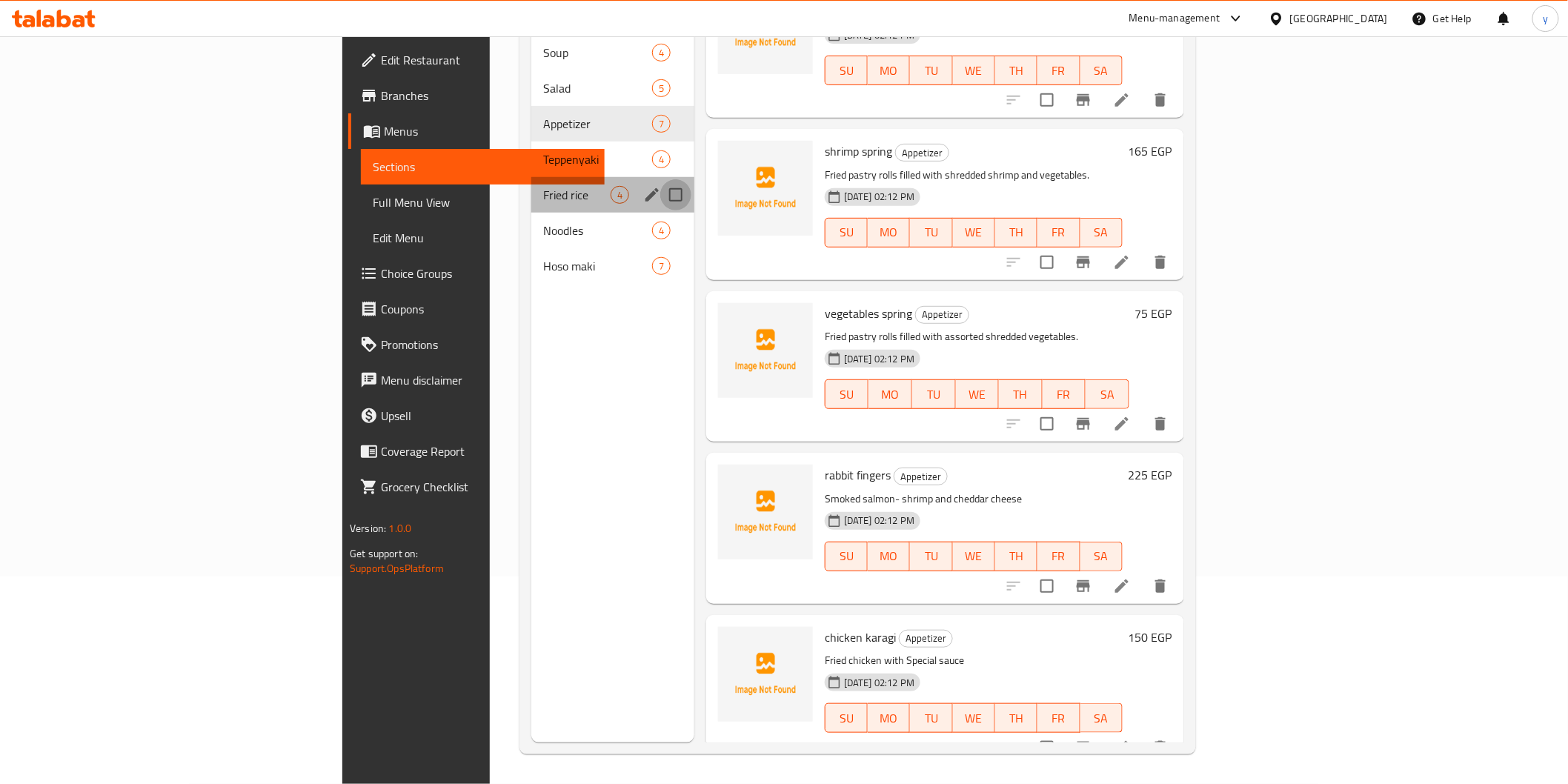
click at [660, 179] on input "Menu sections" at bounding box center [676, 195] width 31 height 31
checkbox input "true"
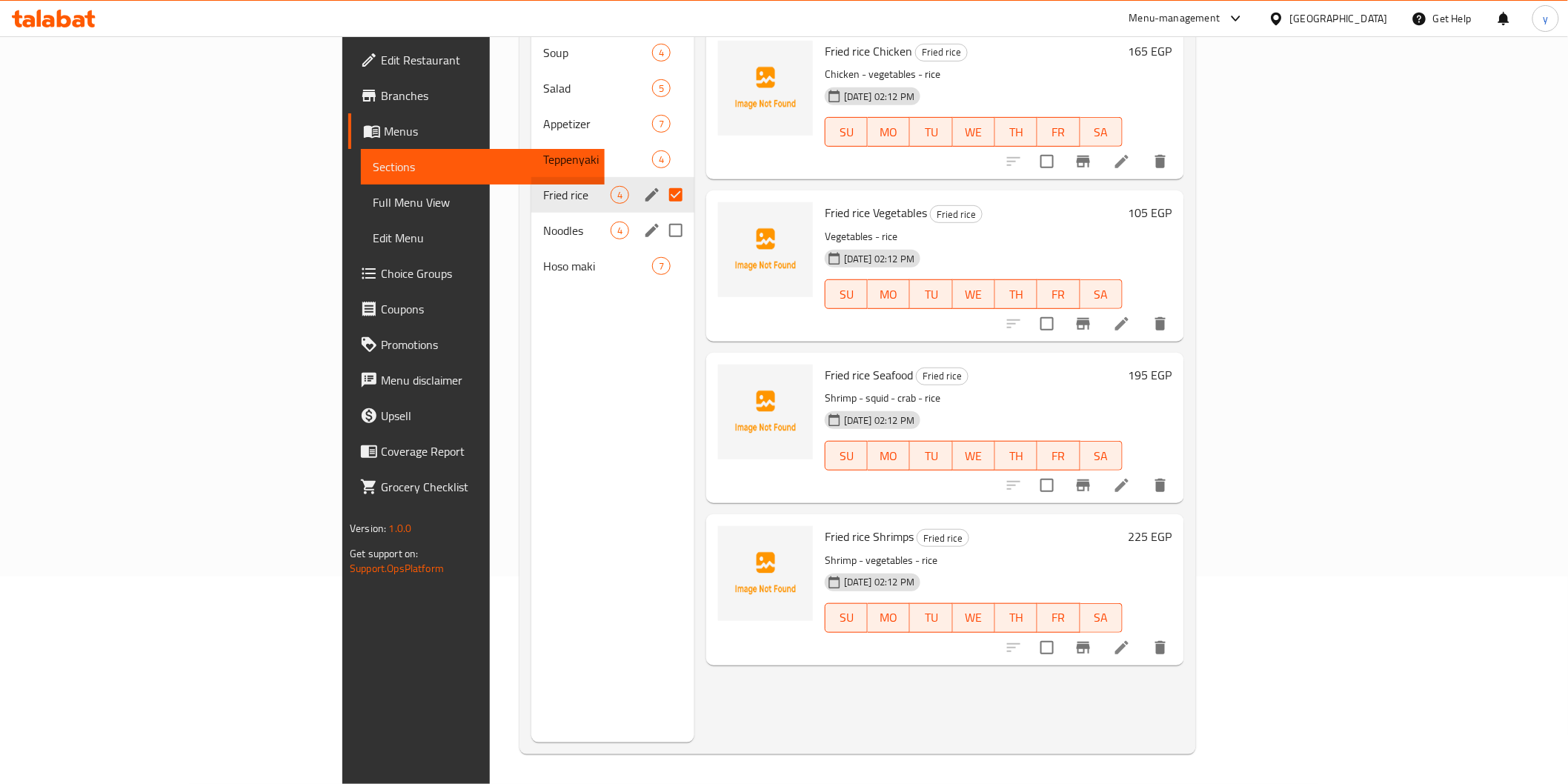
click at [660, 215] on input "Menu sections" at bounding box center [676, 231] width 31 height 31
checkbox input "true"
click at [660, 251] on input "Menu sections" at bounding box center [676, 266] width 31 height 31
checkbox input "true"
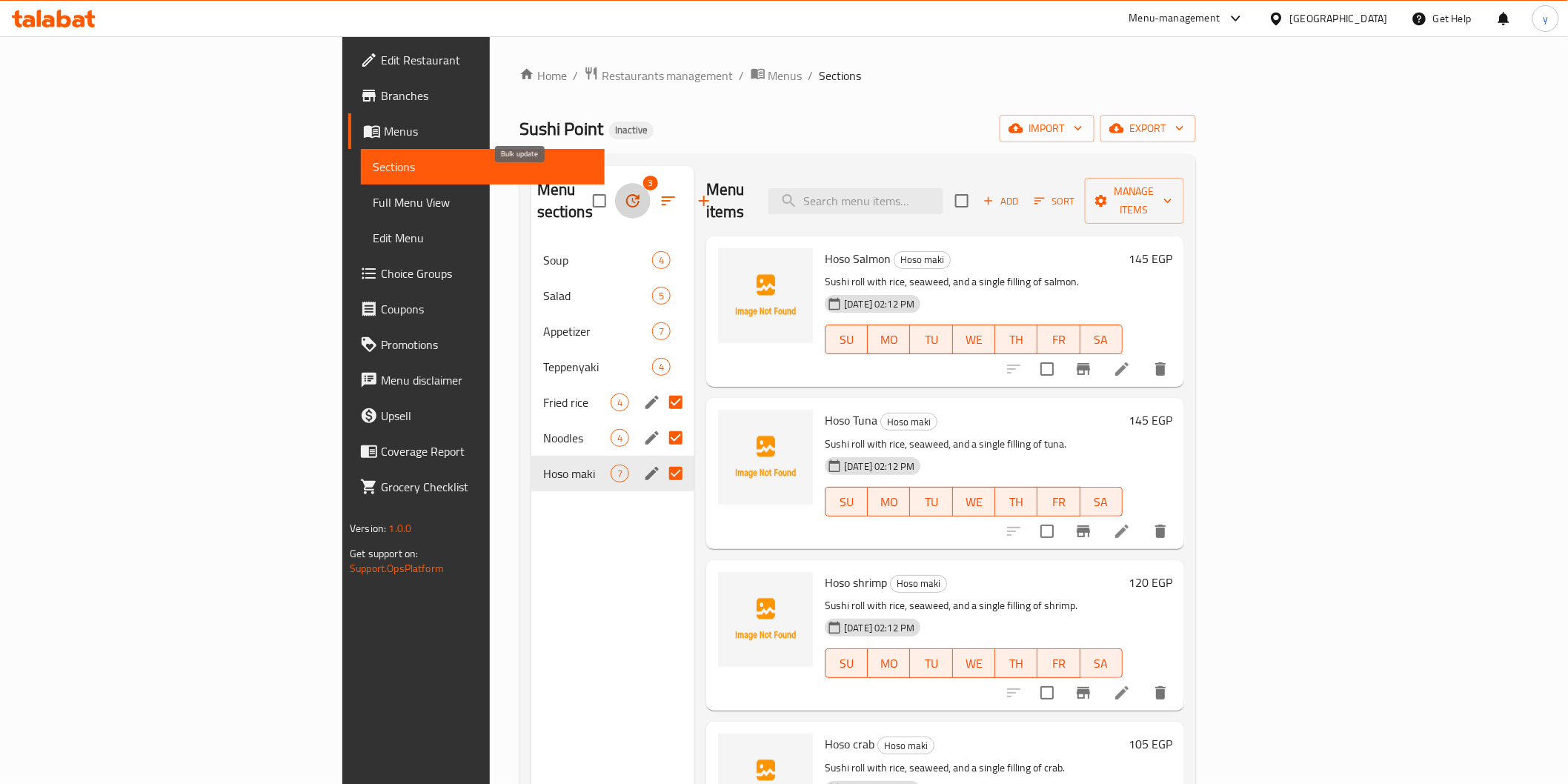
click at [615, 188] on button "button" at bounding box center [633, 201] width 36 height 36
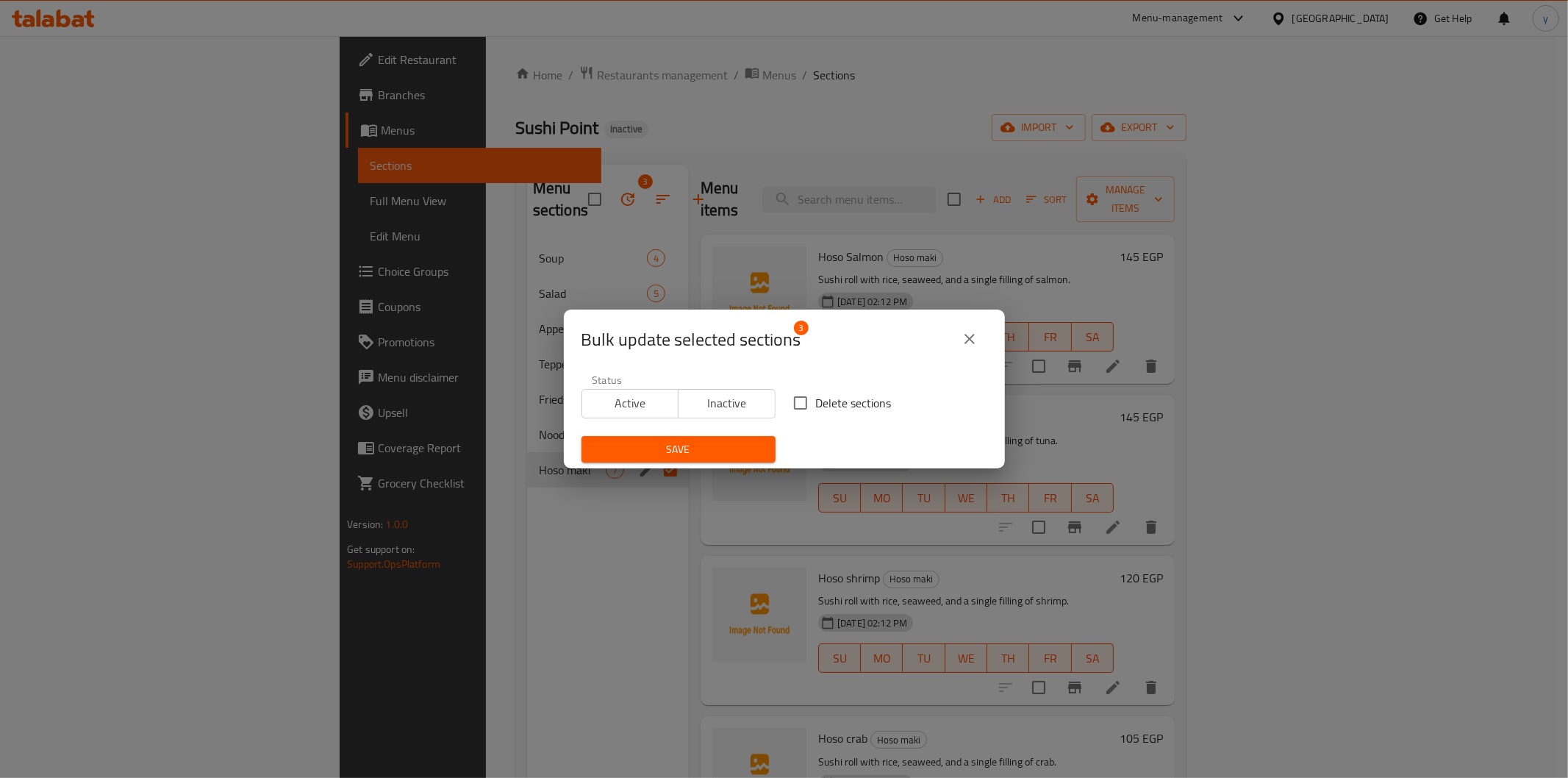
click at [816, 412] on span "Delete sections" at bounding box center [854, 403] width 76 height 18
click at [812, 412] on input "Delete sections" at bounding box center [801, 403] width 31 height 31
checkbox input "true"
click at [710, 452] on span "Save" at bounding box center [678, 449] width 170 height 19
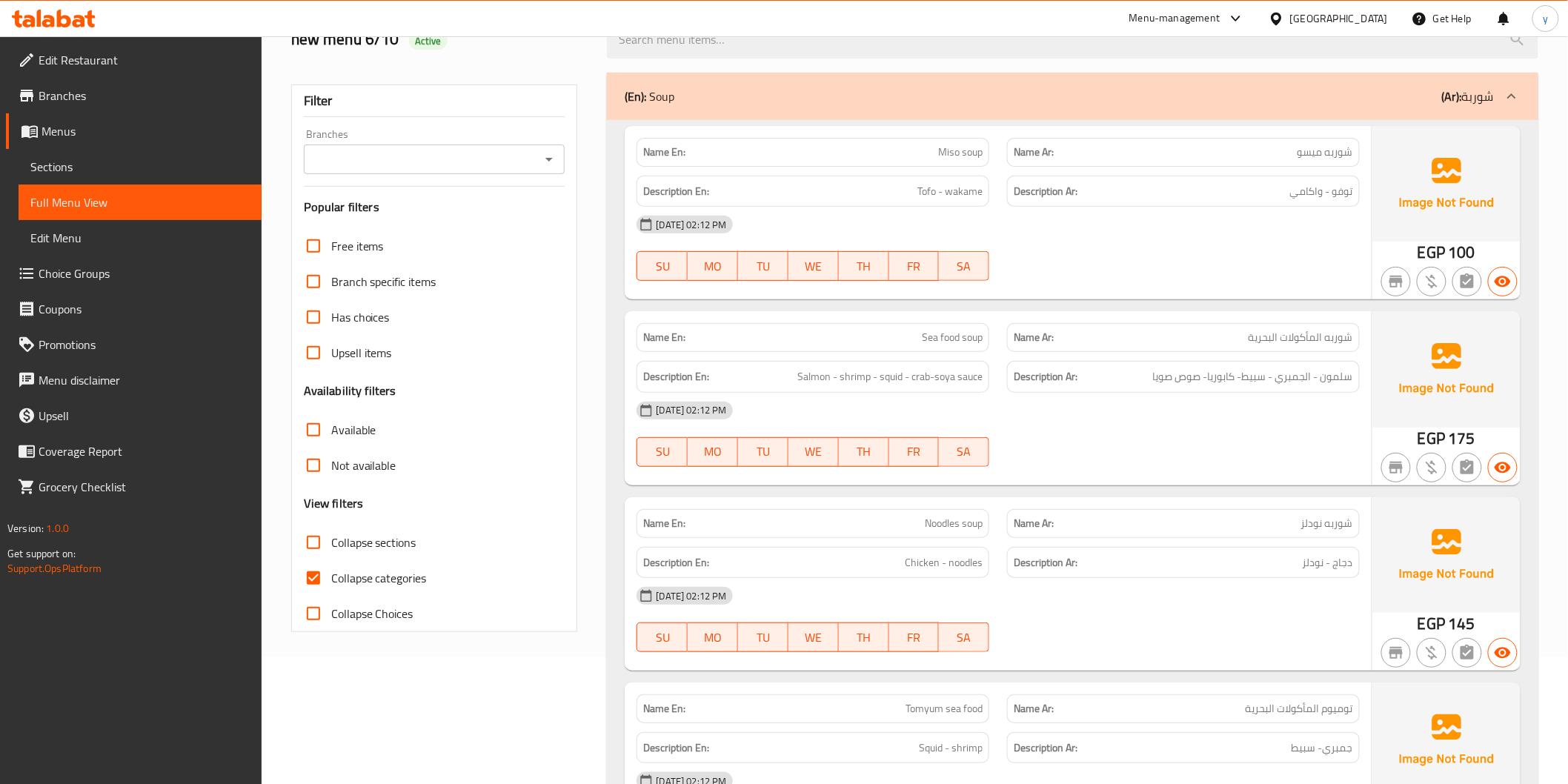
scroll to position [247, 0]
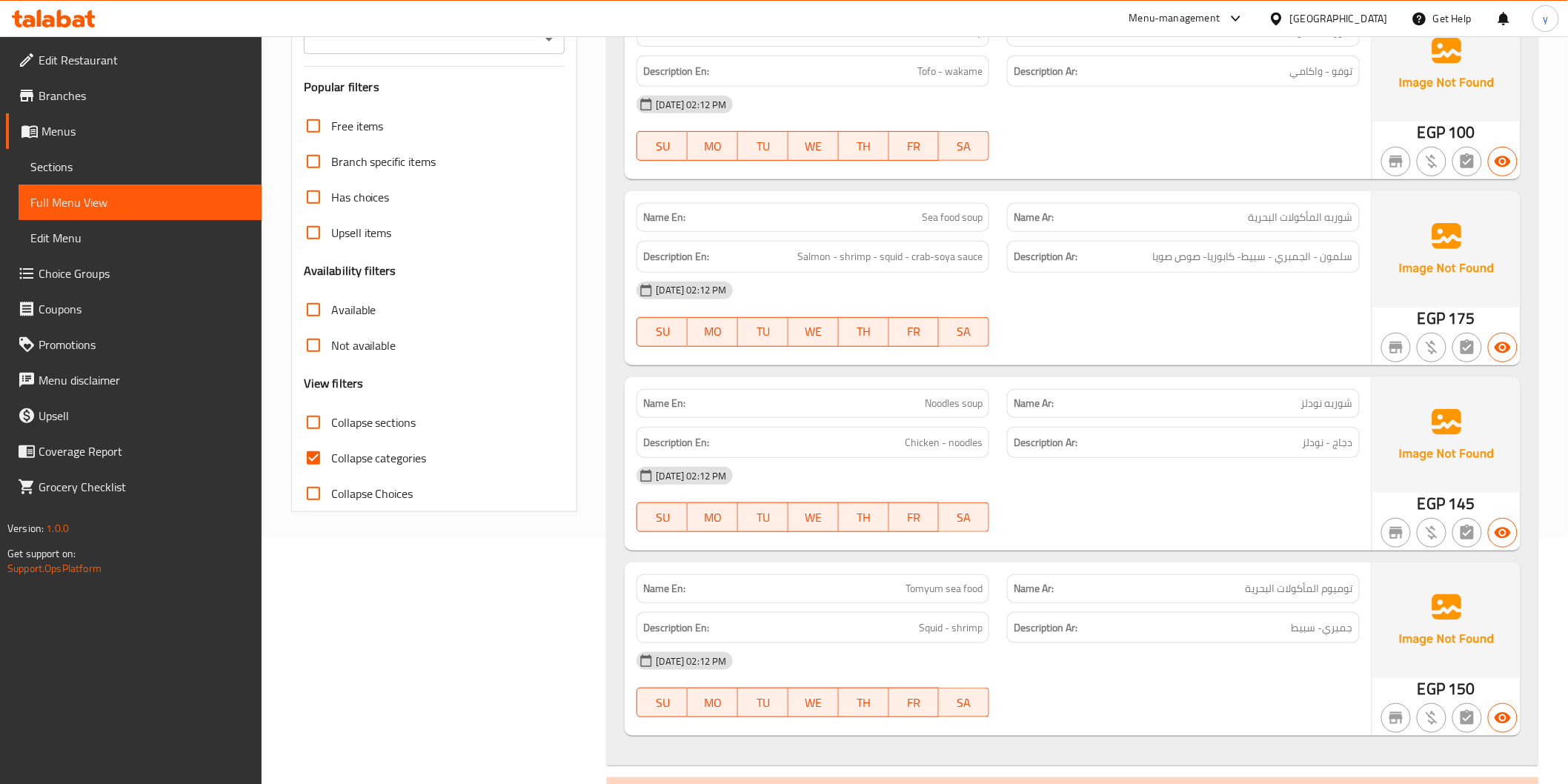
click at [394, 464] on span "Collapse categories" at bounding box center [379, 458] width 96 height 18
click at [331, 464] on input "Collapse categories" at bounding box center [313, 458] width 36 height 36
checkbox input "false"
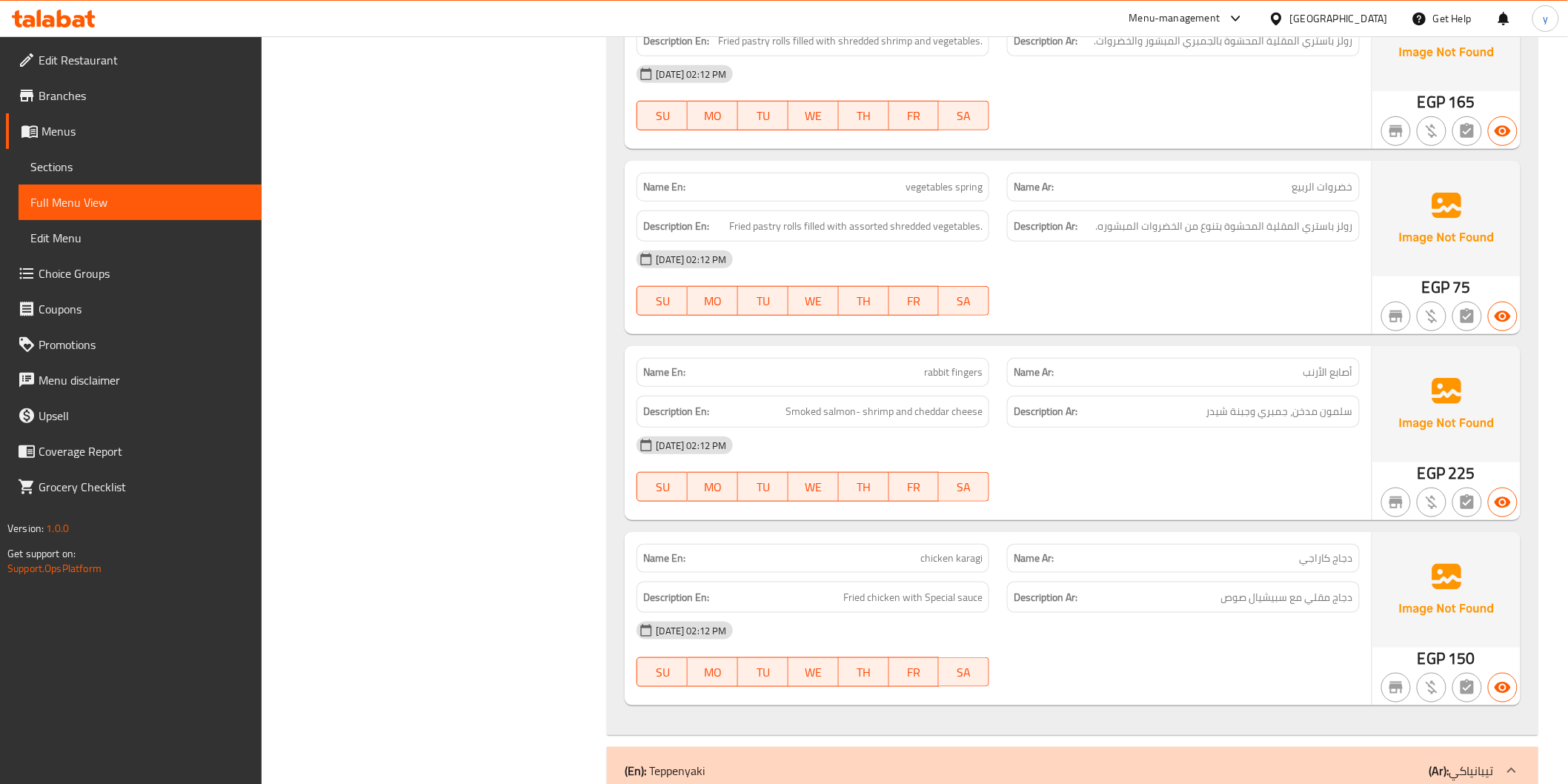
scroll to position [3045, 0]
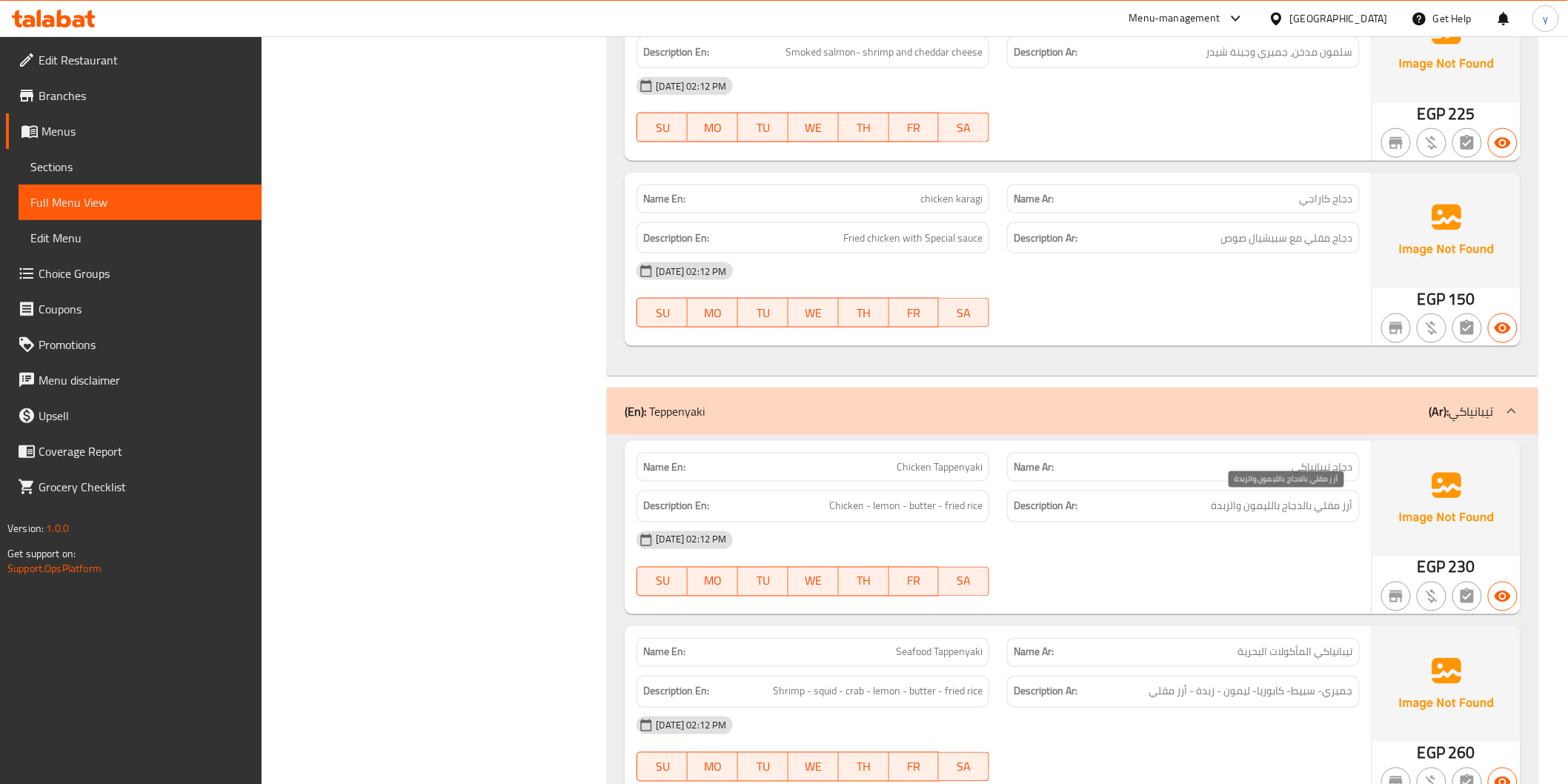
click at [1313, 500] on span "أرز مقلي بالدجاج بالليمون والزبدة" at bounding box center [1283, 506] width 142 height 19
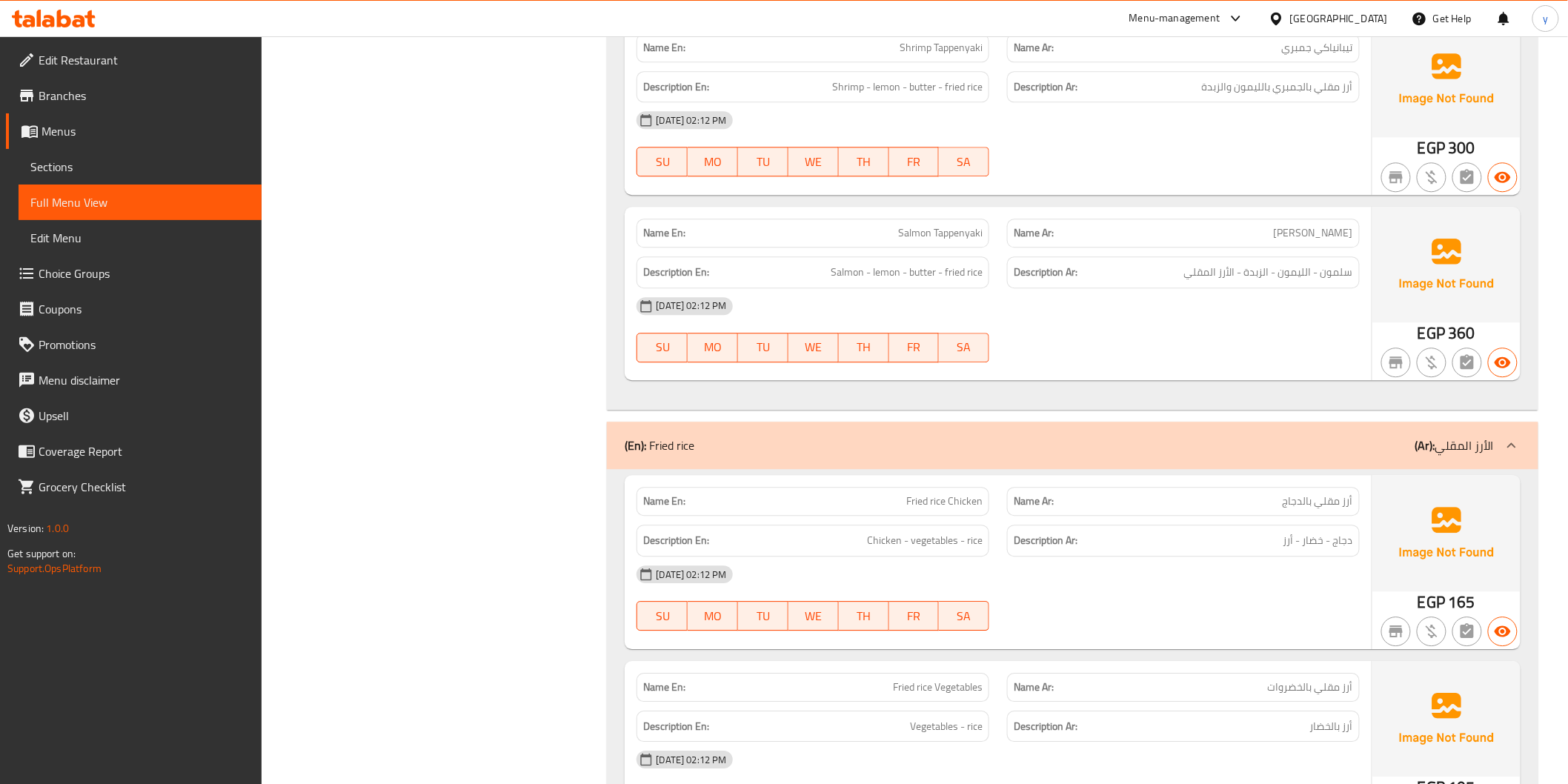
scroll to position [4033, 0]
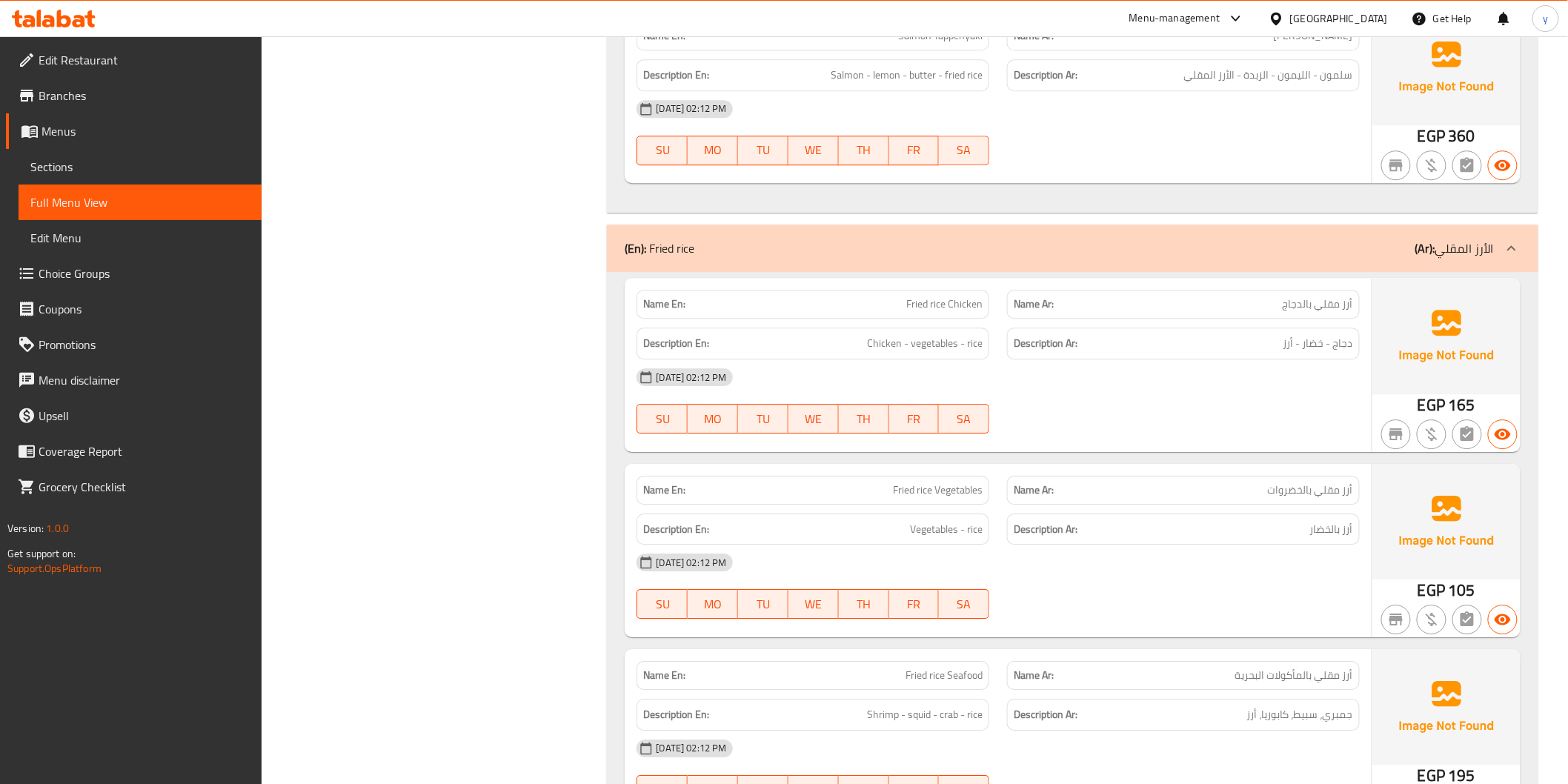
click at [922, 486] on span "Fried rice Vegetables" at bounding box center [938, 489] width 90 height 16
click at [922, 486] on span "Fried rice Vegetables" at bounding box center [938, 489] width 90 height 16
click at [1312, 341] on span "دجاج - خضار - أرز" at bounding box center [1318, 343] width 69 height 19
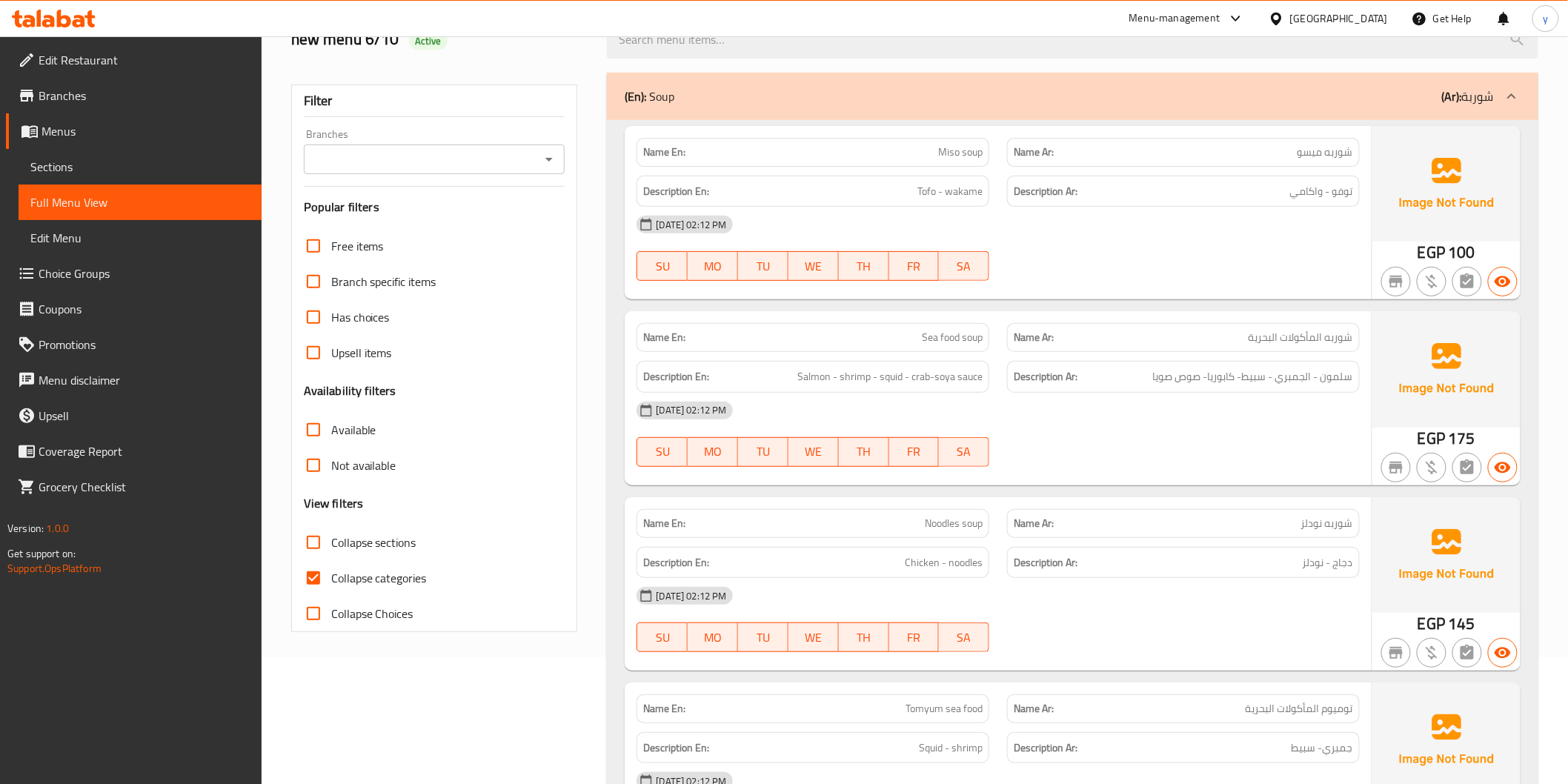
scroll to position [247, 0]
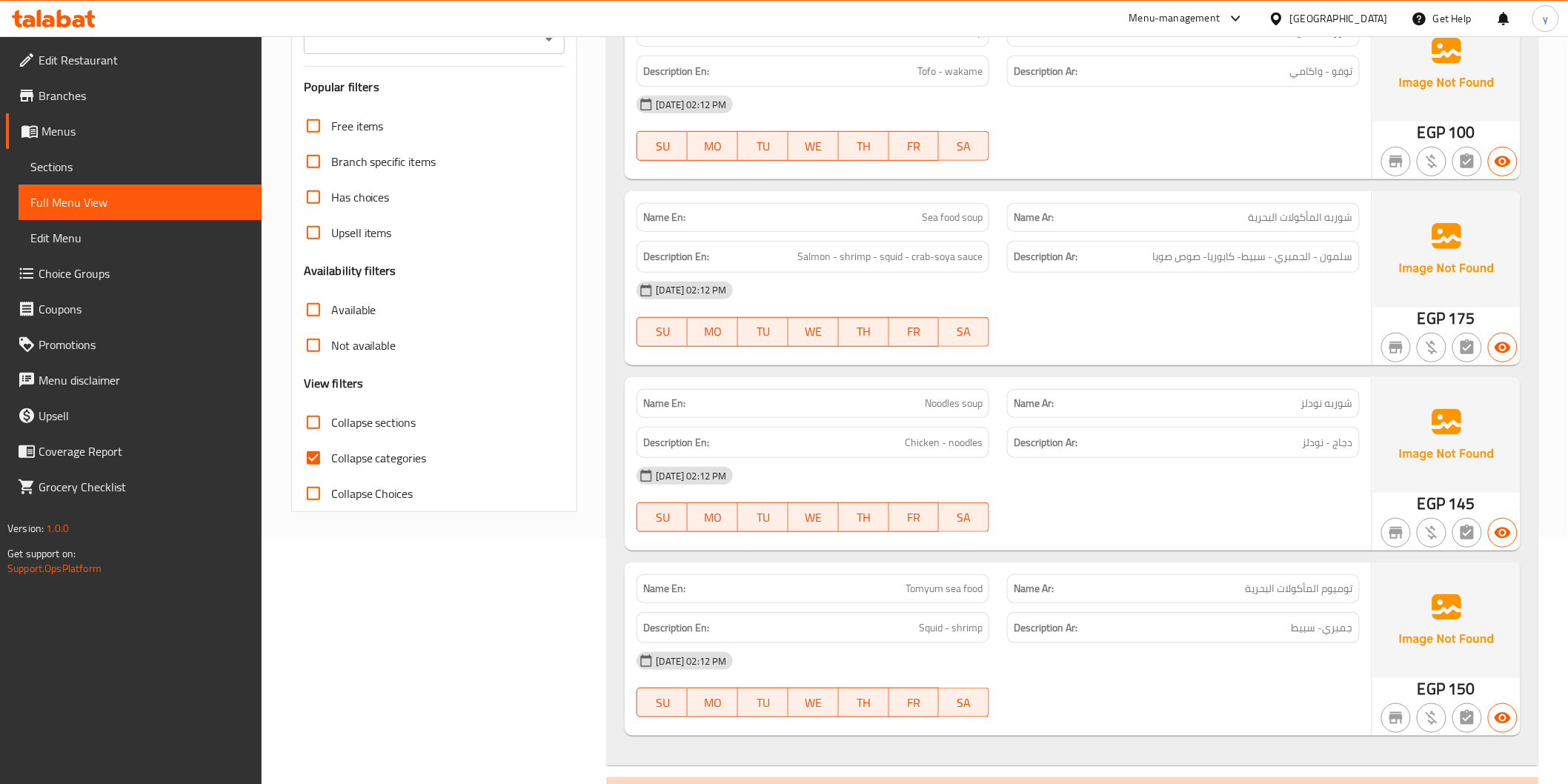
click at [393, 463] on span "Collapse categories" at bounding box center [379, 458] width 96 height 18
click at [331, 463] on input "Collapse categories" at bounding box center [313, 458] width 36 height 36
checkbox input "false"
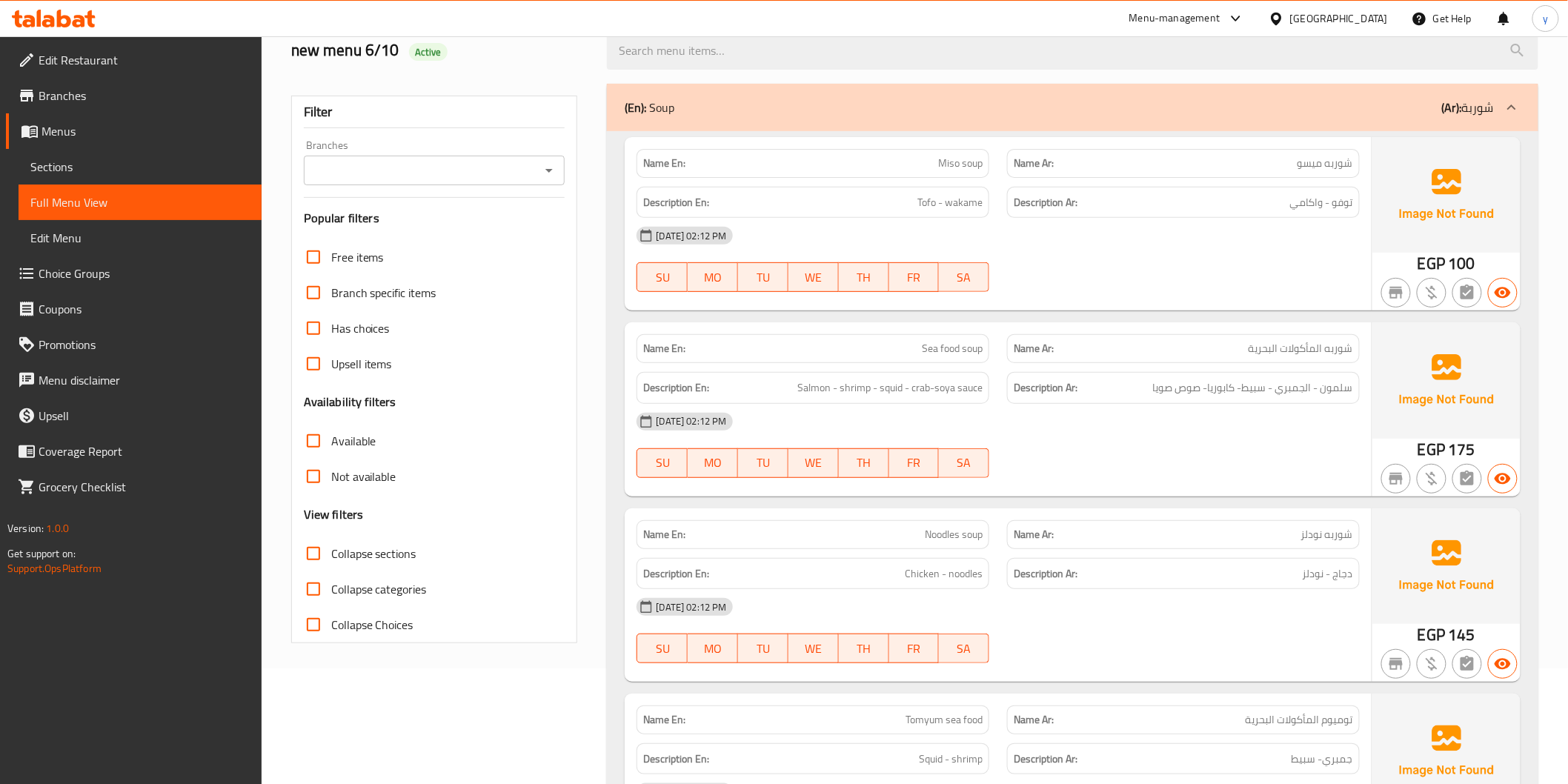
scroll to position [0, 0]
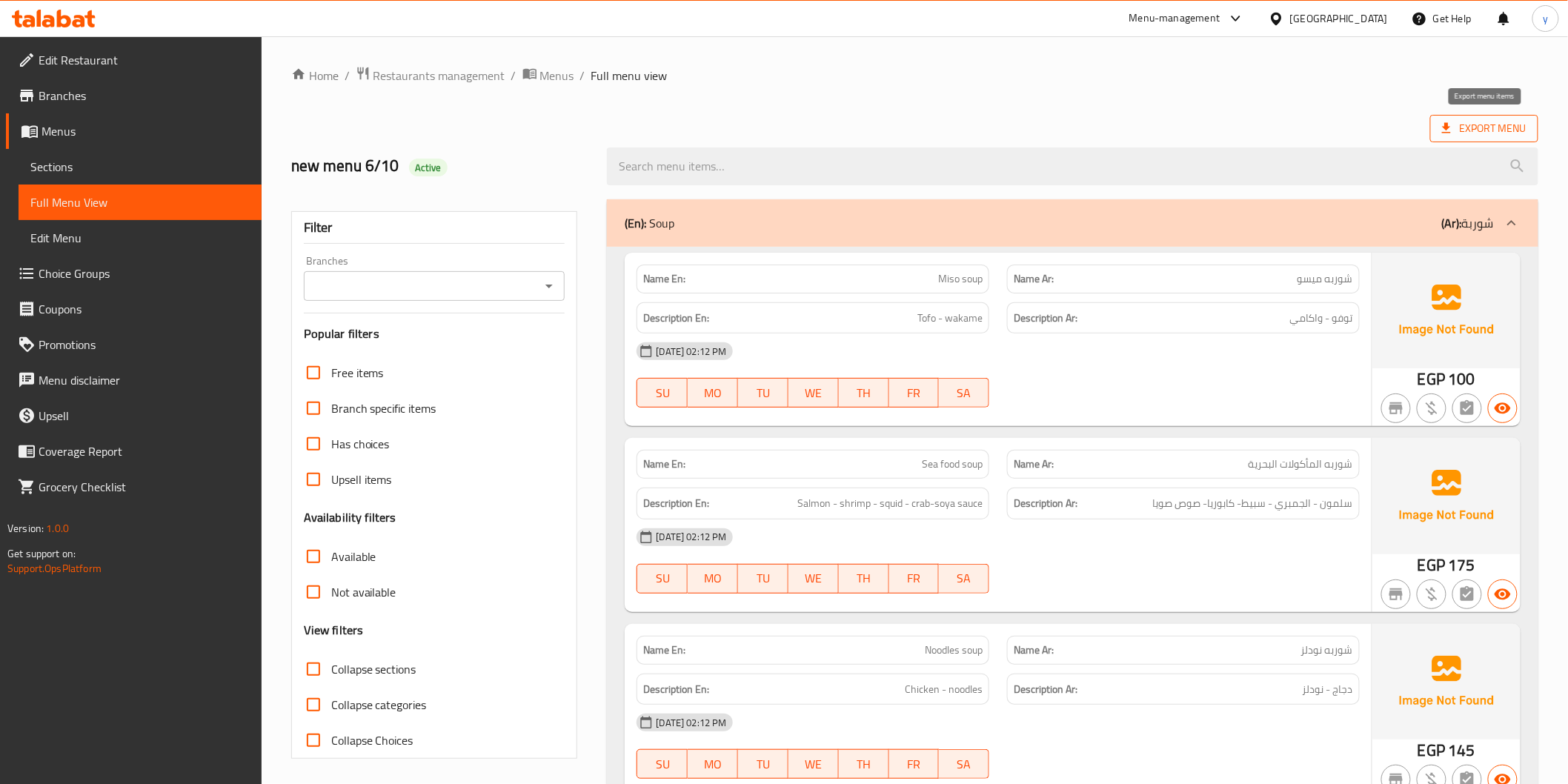
click at [1475, 131] on span "Export Menu" at bounding box center [1484, 128] width 84 height 19
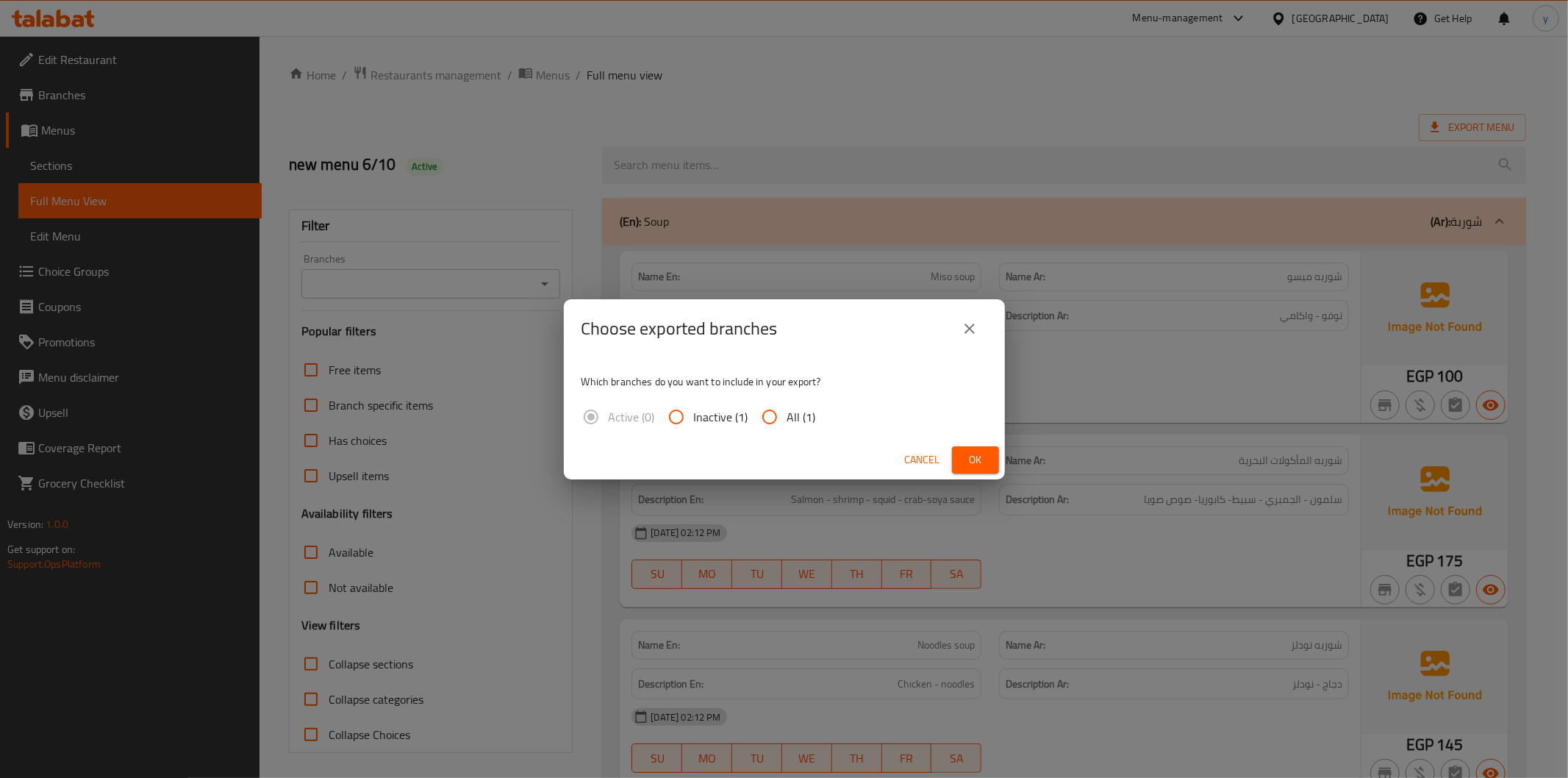
click at [794, 420] on span "All (1)" at bounding box center [801, 417] width 29 height 18
click at [787, 420] on input "All (1)" at bounding box center [770, 417] width 36 height 36
radio input "true"
click at [984, 459] on span "Ok" at bounding box center [976, 460] width 24 height 19
